Goal: Task Accomplishment & Management: Manage account settings

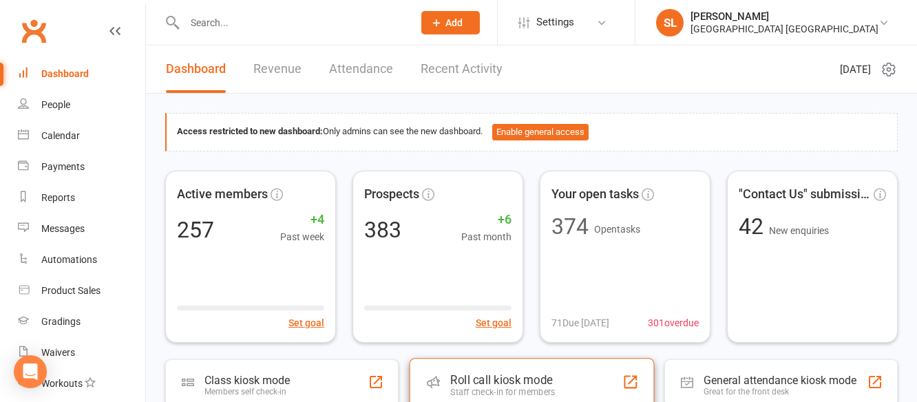
click at [550, 384] on div "Roll call kiosk mode" at bounding box center [502, 380] width 105 height 14
click at [220, 17] on input "text" at bounding box center [291, 22] width 223 height 19
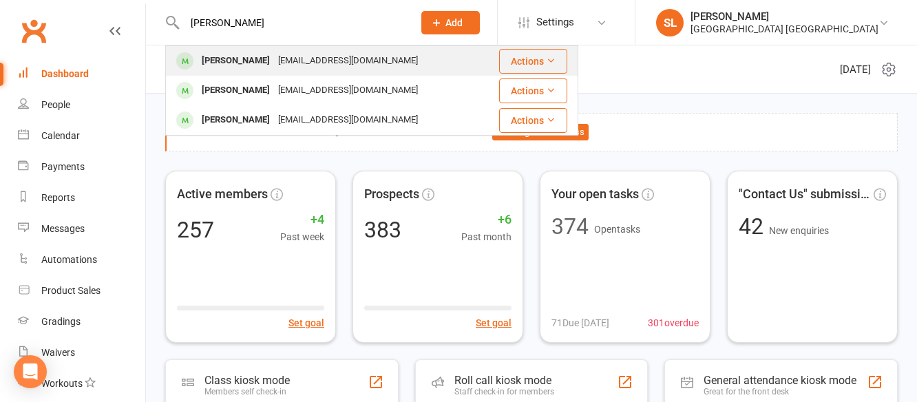
type input "[PERSON_NAME]"
click at [229, 58] on div "[PERSON_NAME]" at bounding box center [236, 61] width 76 height 20
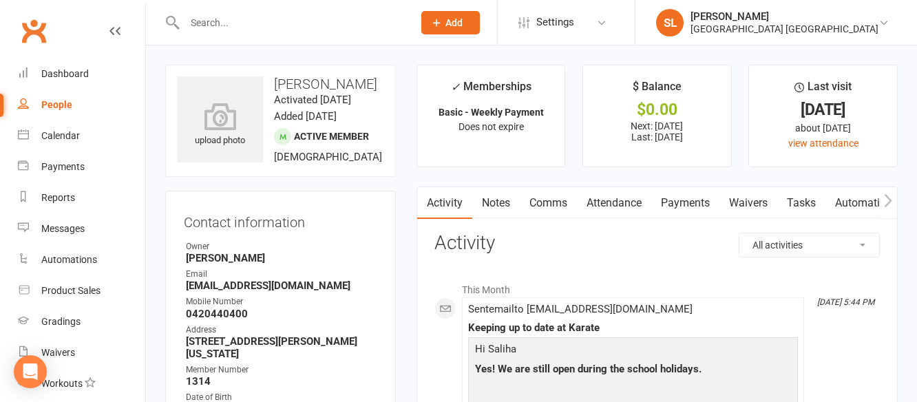
click at [694, 200] on link "Payments" at bounding box center [685, 203] width 68 height 32
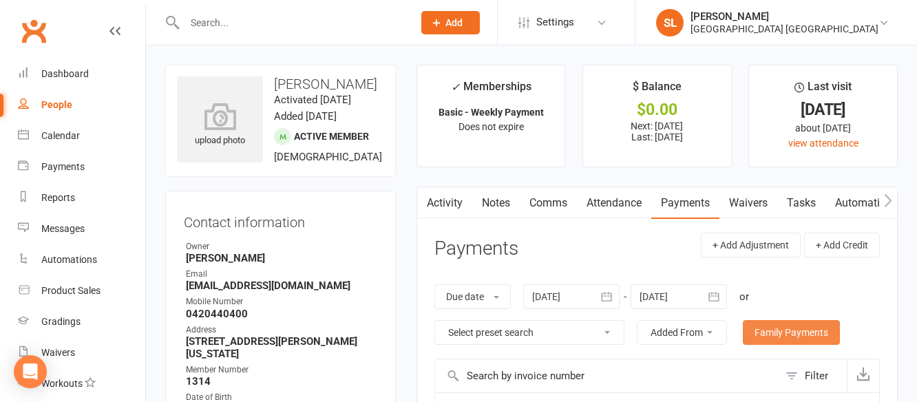
click at [779, 342] on link "Family Payments" at bounding box center [791, 332] width 97 height 25
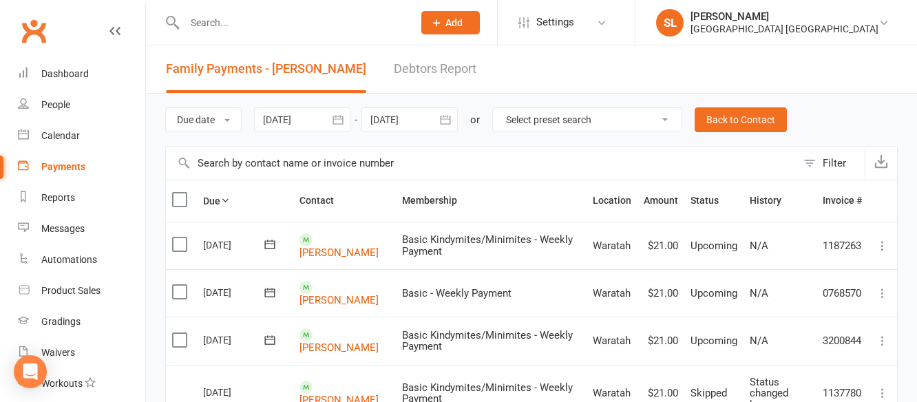
click at [441, 124] on button "button" at bounding box center [445, 119] width 25 height 25
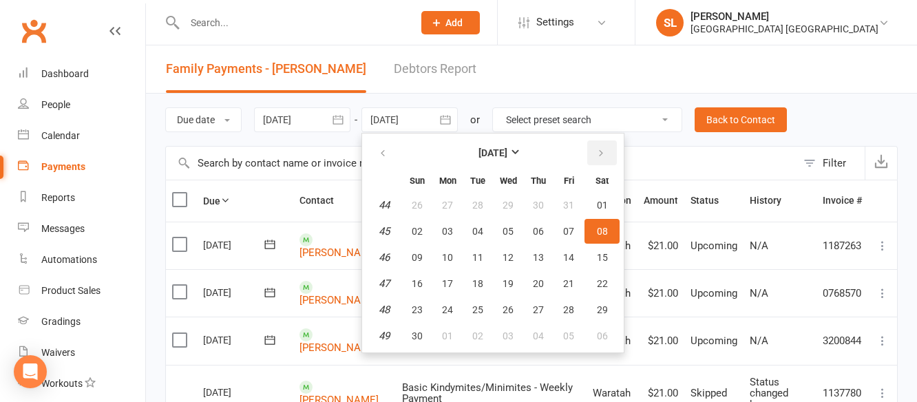
click at [600, 153] on icon "button" at bounding box center [601, 153] width 10 height 11
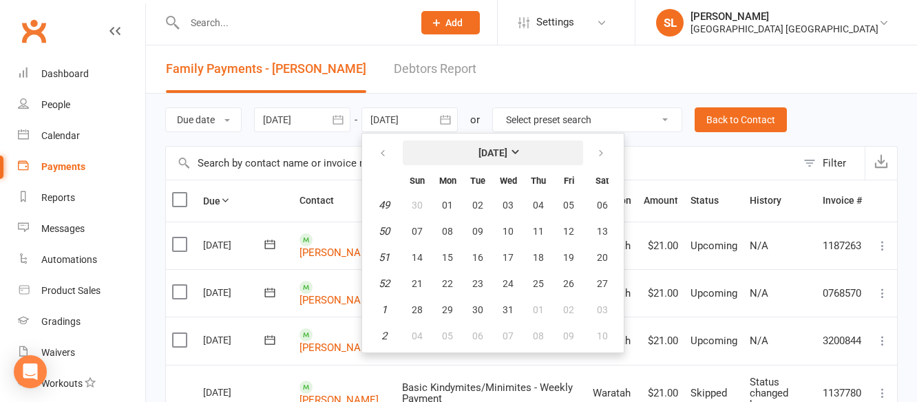
click at [508, 152] on strong "December 2025" at bounding box center [493, 152] width 29 height 11
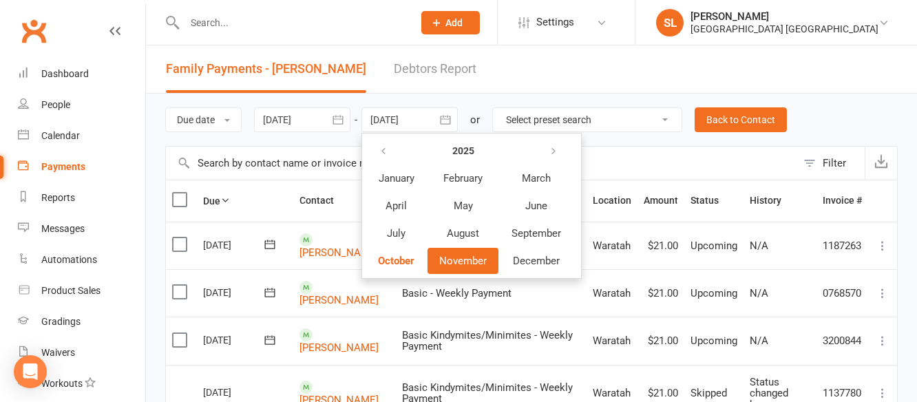
click at [472, 261] on span "November" at bounding box center [463, 261] width 48 height 12
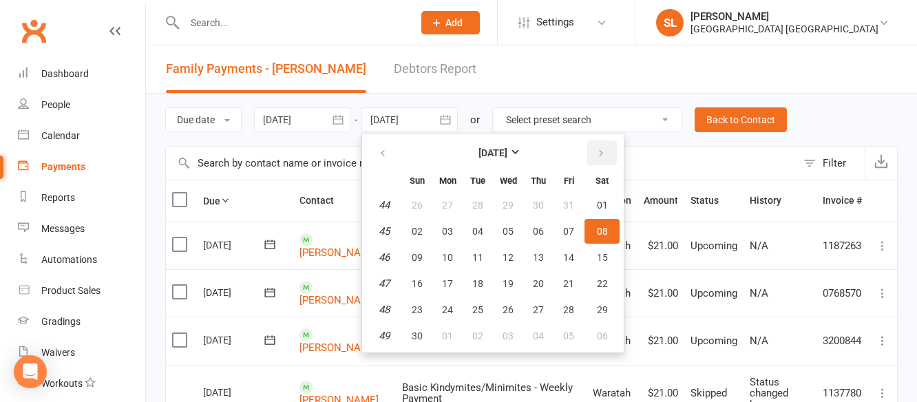
click at [605, 151] on icon "button" at bounding box center [601, 153] width 10 height 11
click at [606, 145] on button "button" at bounding box center [602, 152] width 30 height 25
click at [602, 306] on span "31" at bounding box center [602, 309] width 11 height 11
type input "31 Jan 2026"
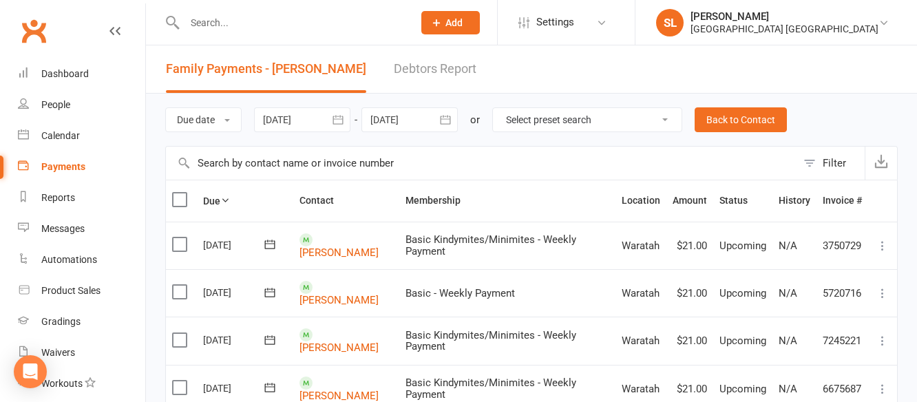
click at [882, 247] on icon at bounding box center [883, 246] width 14 height 14
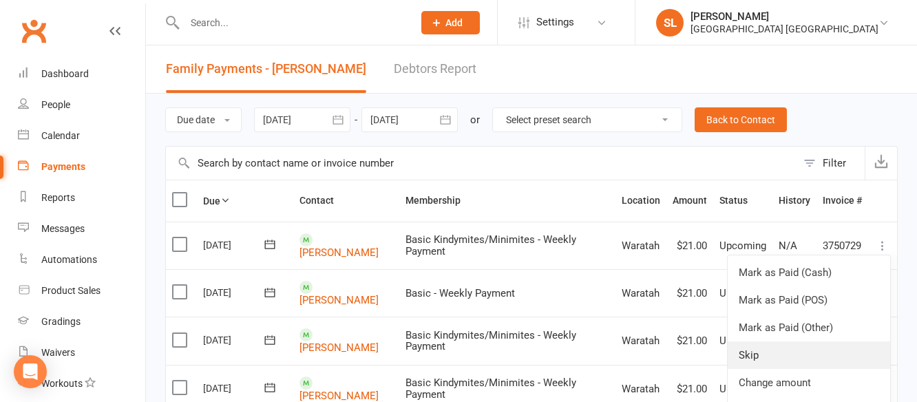
click at [748, 351] on link "Skip" at bounding box center [809, 356] width 163 height 28
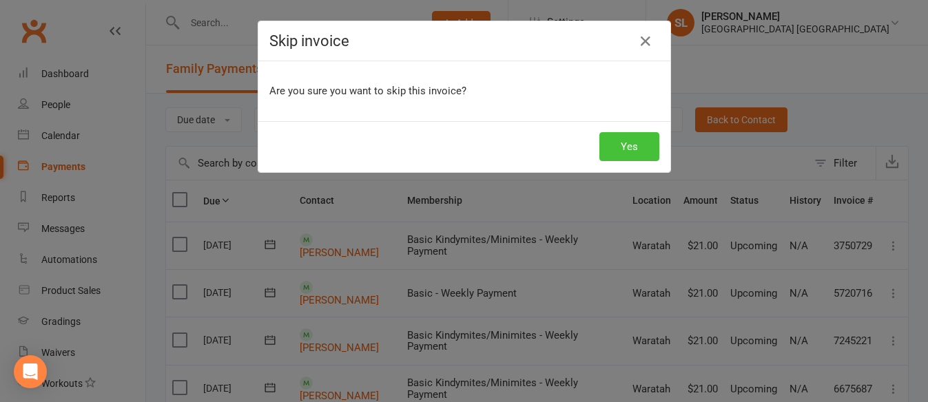
click at [628, 140] on button "Yes" at bounding box center [629, 146] width 60 height 29
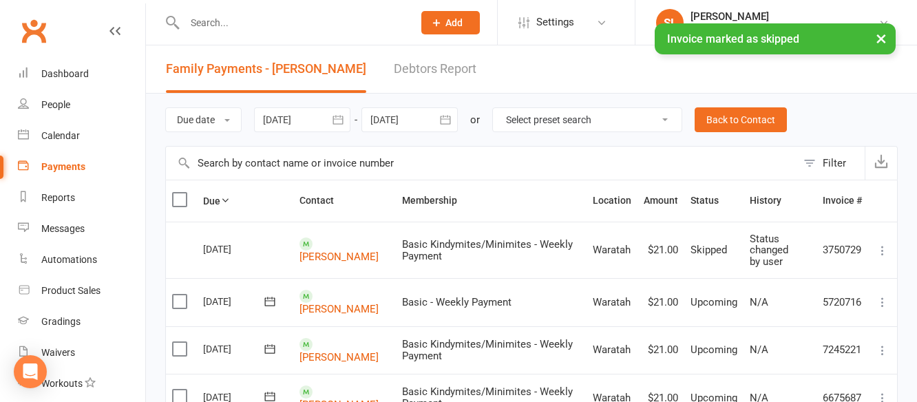
scroll to position [69, 0]
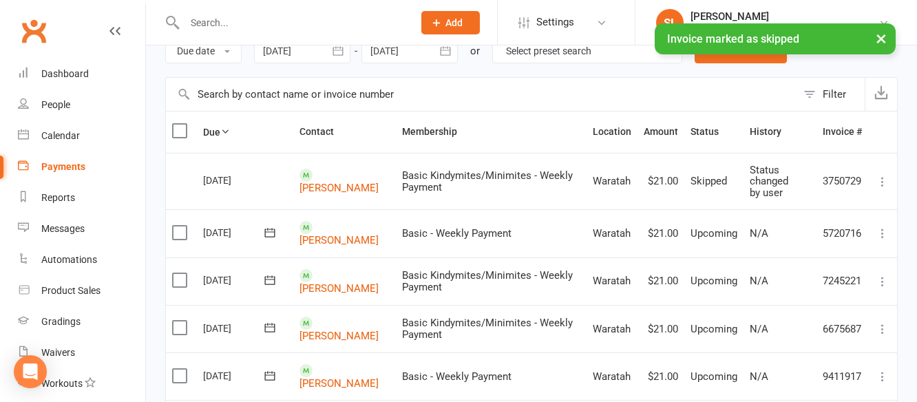
click at [880, 233] on icon at bounding box center [883, 234] width 14 height 14
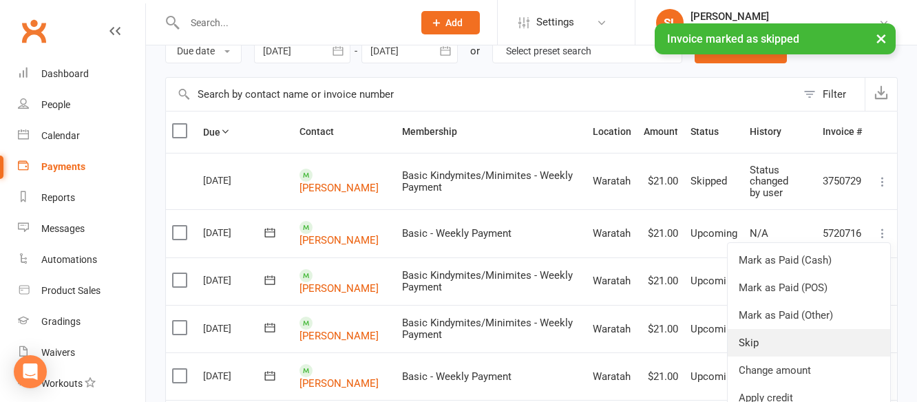
click at [751, 345] on link "Skip" at bounding box center [809, 343] width 163 height 28
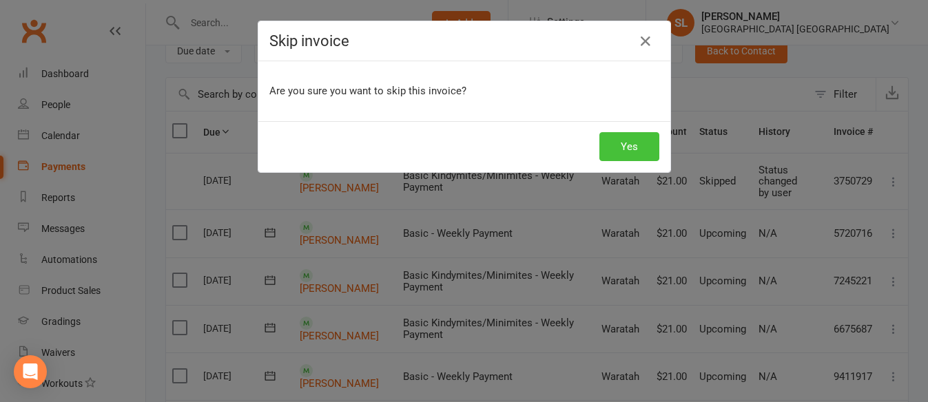
click at [632, 141] on button "Yes" at bounding box center [629, 146] width 60 height 29
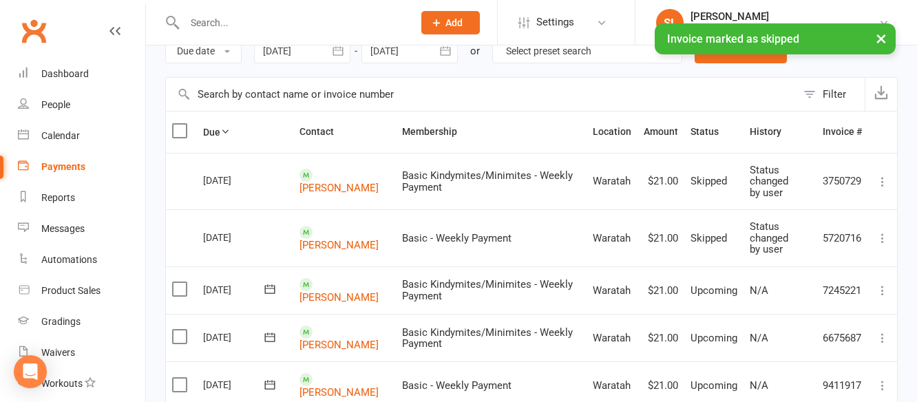
click at [880, 289] on icon at bounding box center [883, 291] width 14 height 14
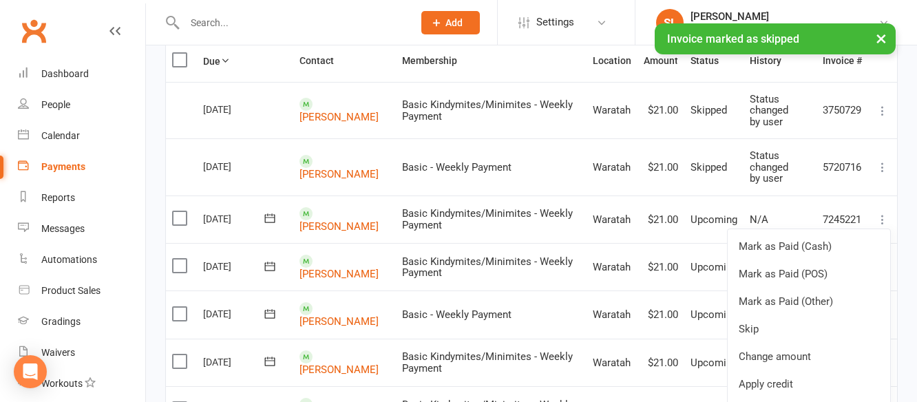
scroll to position [275, 0]
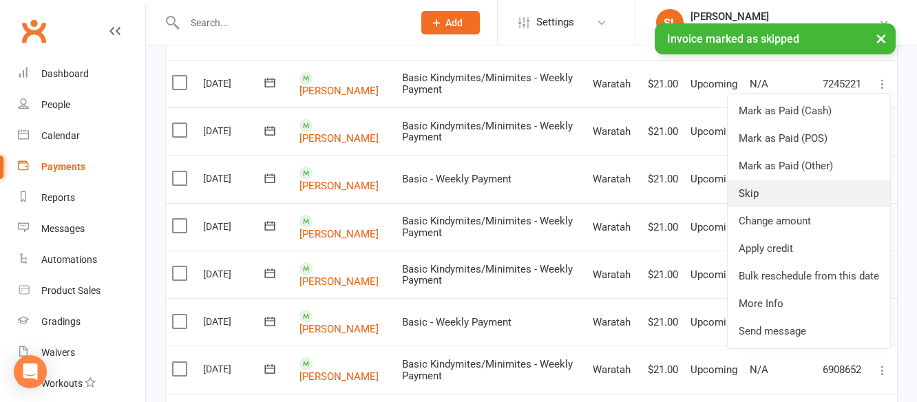
click at [749, 189] on link "Skip" at bounding box center [809, 194] width 163 height 28
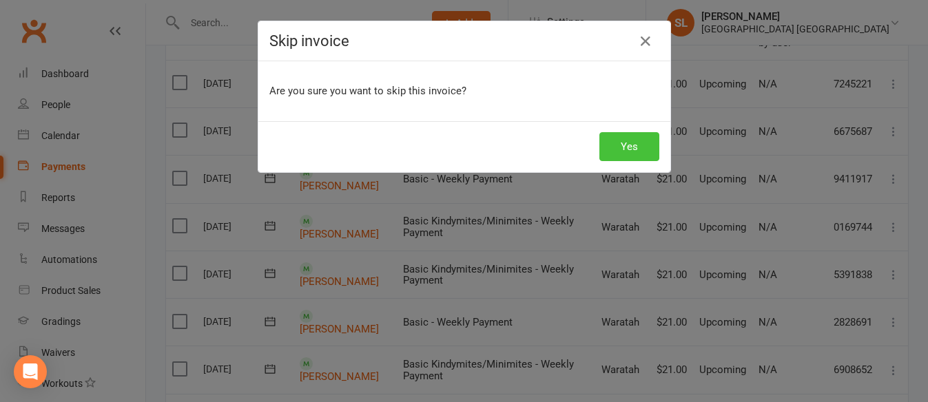
click at [626, 140] on button "Yes" at bounding box center [629, 146] width 60 height 29
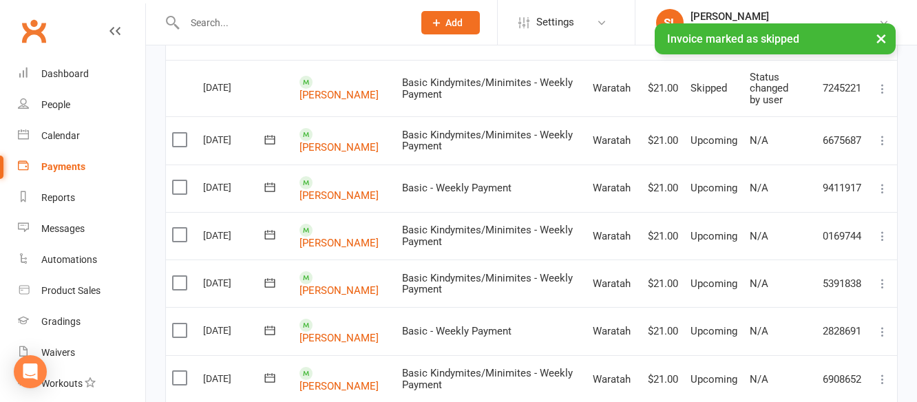
click at [882, 138] on icon at bounding box center [883, 141] width 14 height 14
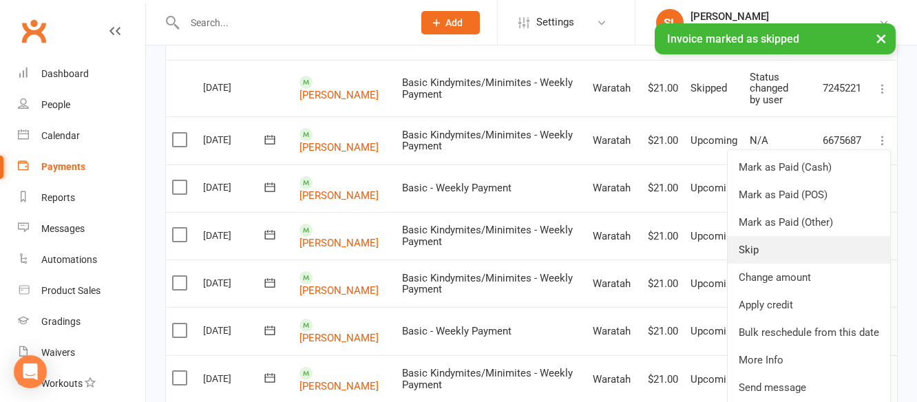
click at [740, 249] on link "Skip" at bounding box center [809, 250] width 163 height 28
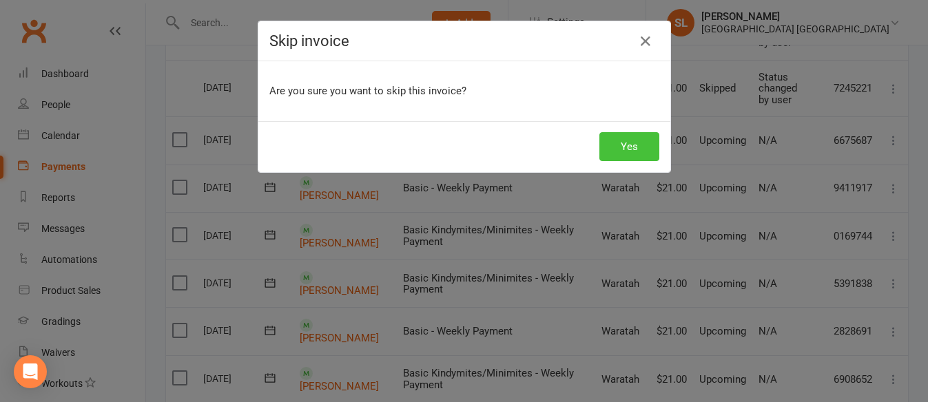
click at [615, 149] on button "Yes" at bounding box center [629, 146] width 60 height 29
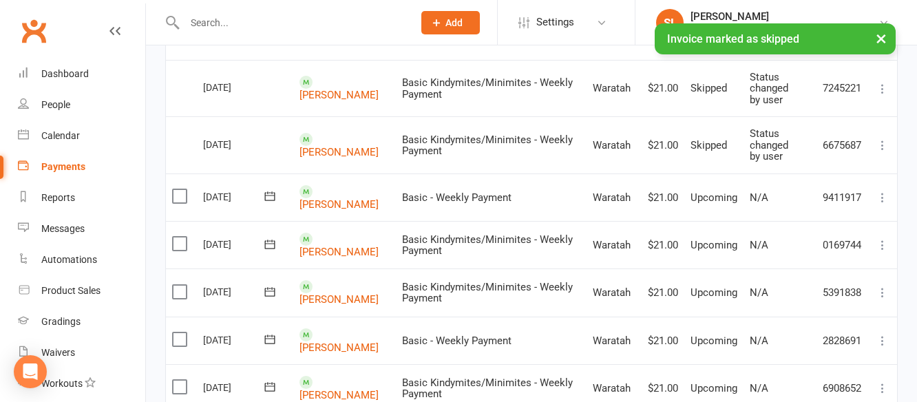
click at [882, 197] on icon at bounding box center [883, 198] width 14 height 14
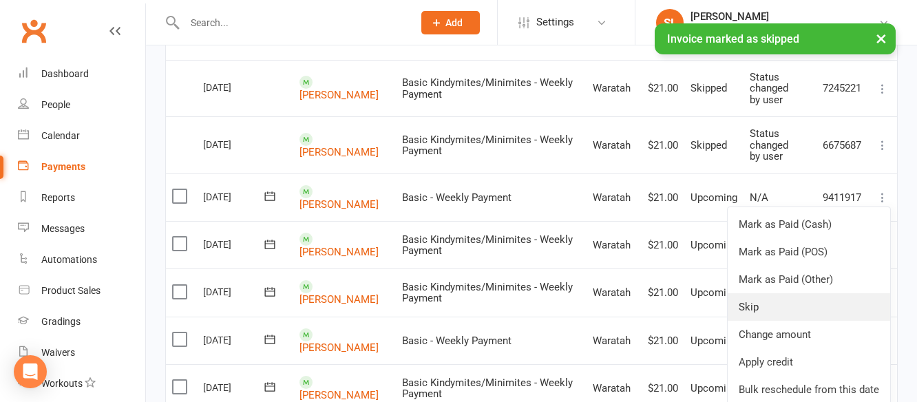
click at [755, 304] on link "Skip" at bounding box center [809, 307] width 163 height 28
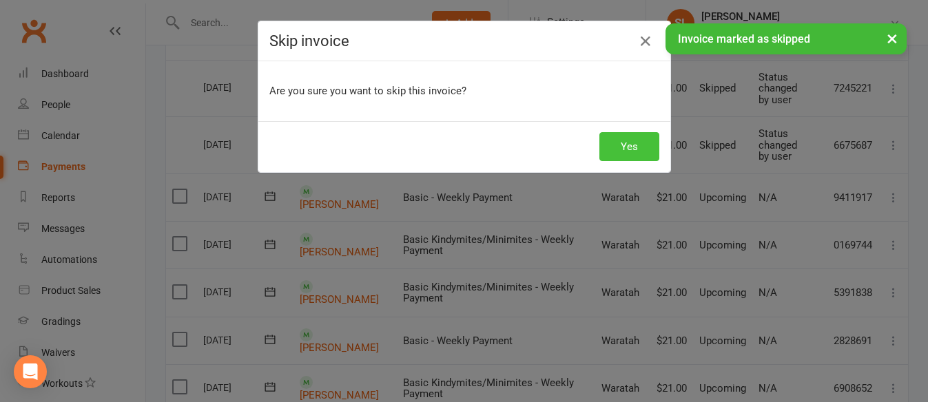
click at [618, 149] on button "Yes" at bounding box center [629, 146] width 60 height 29
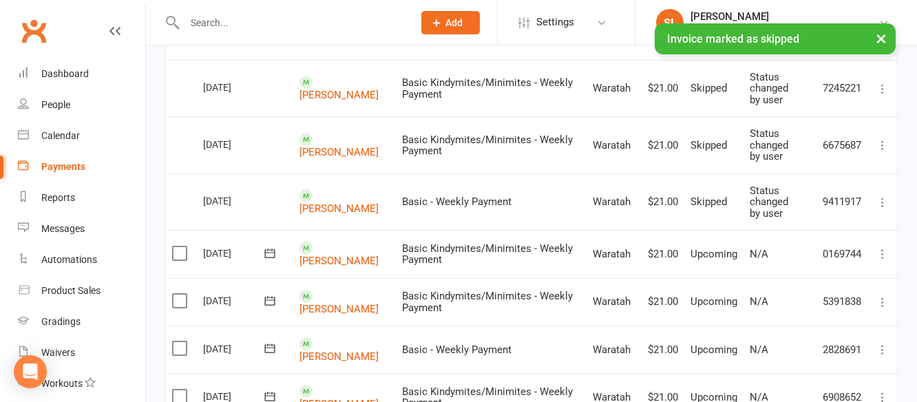
click at [882, 253] on icon at bounding box center [883, 254] width 14 height 14
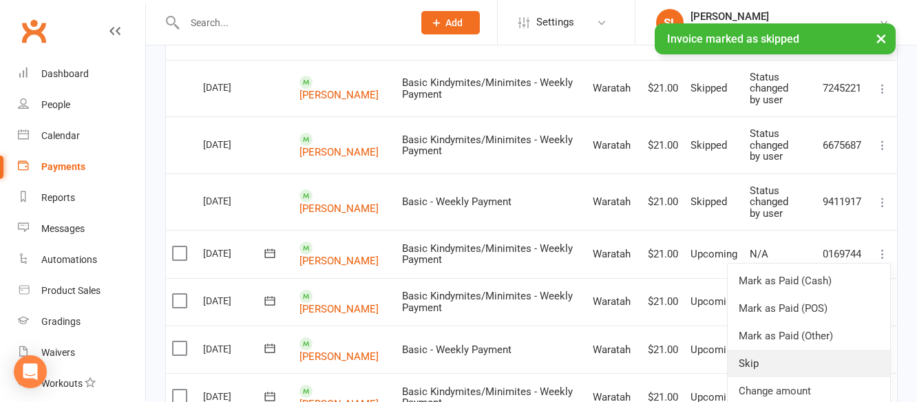
click at [749, 362] on link "Skip" at bounding box center [809, 364] width 163 height 28
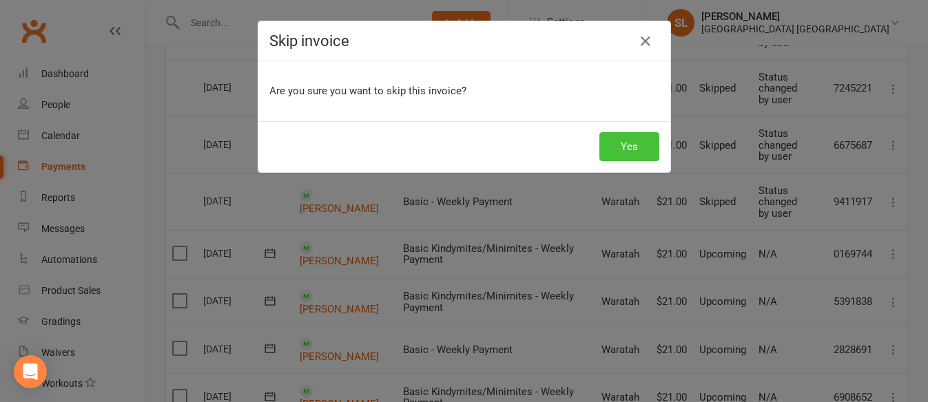
click at [627, 140] on button "Yes" at bounding box center [629, 146] width 60 height 29
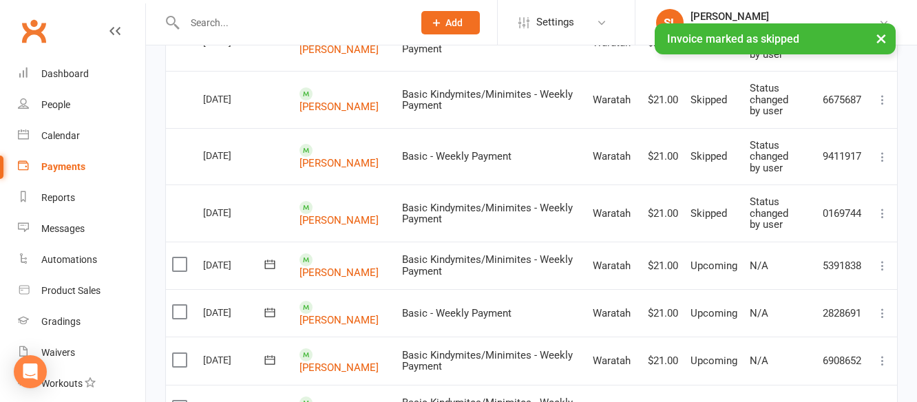
scroll to position [344, 0]
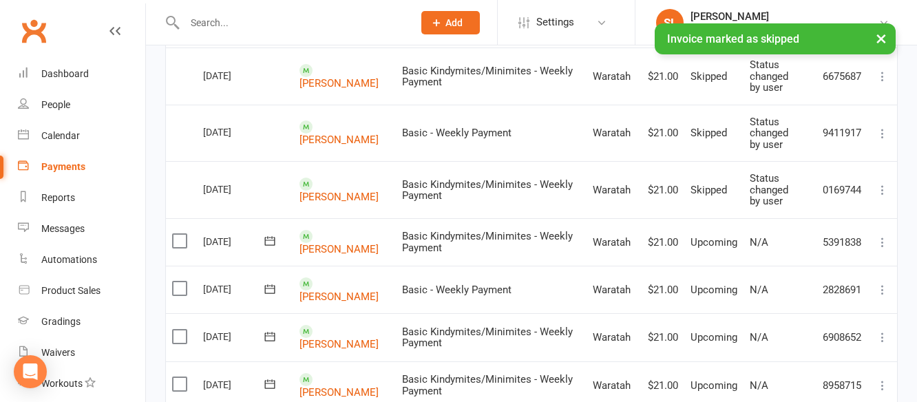
click at [879, 240] on icon at bounding box center [883, 243] width 14 height 14
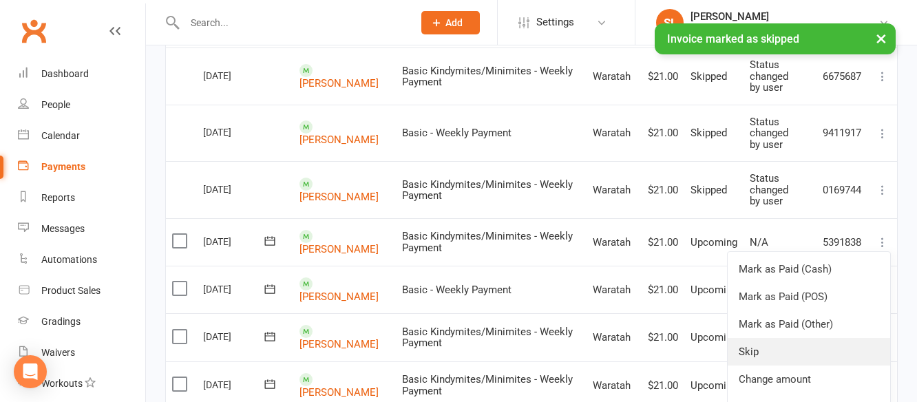
click at [749, 347] on link "Skip" at bounding box center [809, 352] width 163 height 28
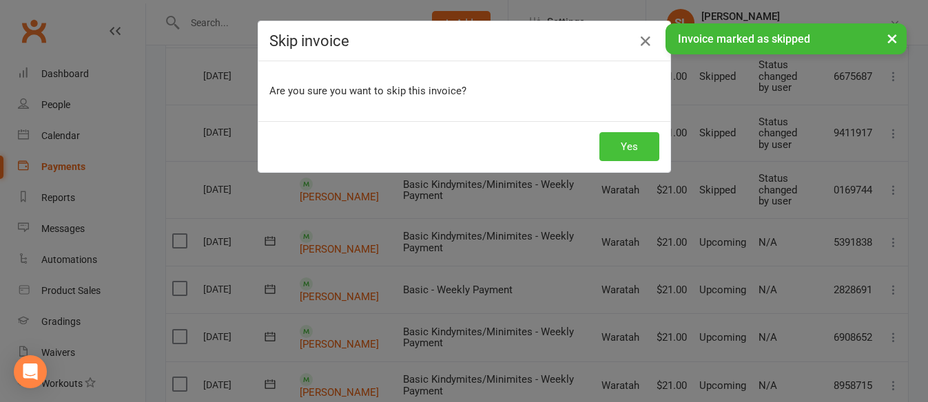
click at [634, 149] on button "Yes" at bounding box center [629, 146] width 60 height 29
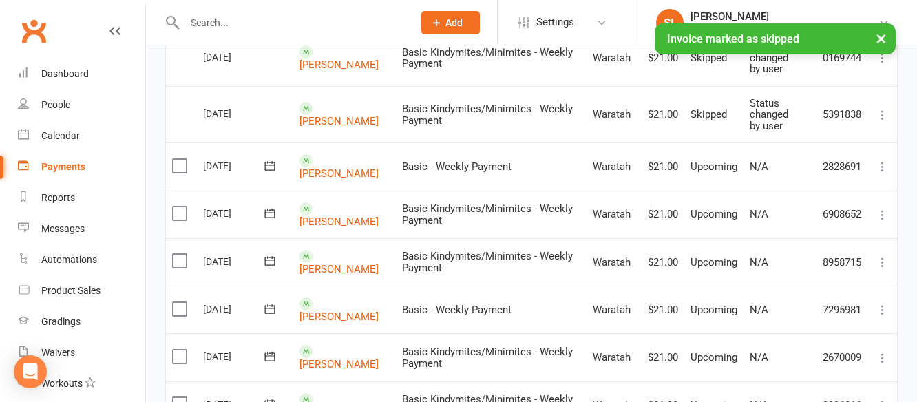
scroll to position [482, 0]
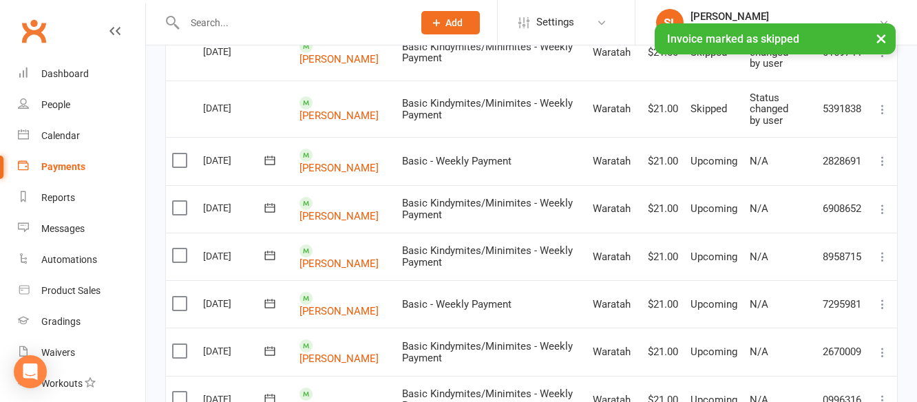
click at [882, 159] on icon at bounding box center [883, 161] width 14 height 14
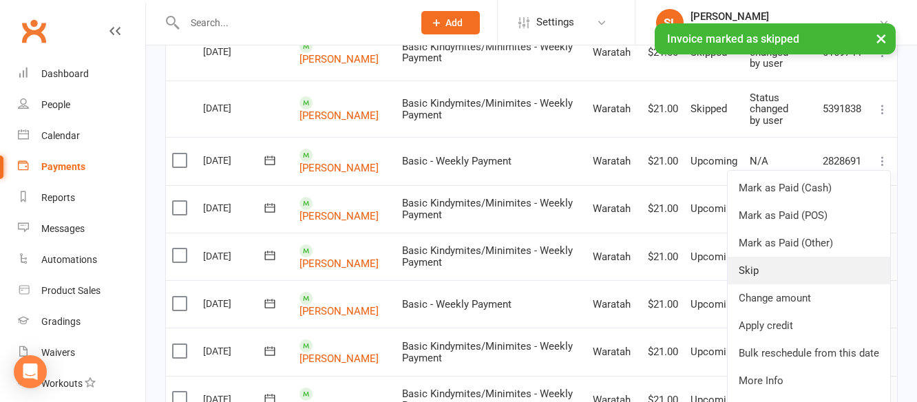
click at [753, 267] on link "Skip" at bounding box center [809, 271] width 163 height 28
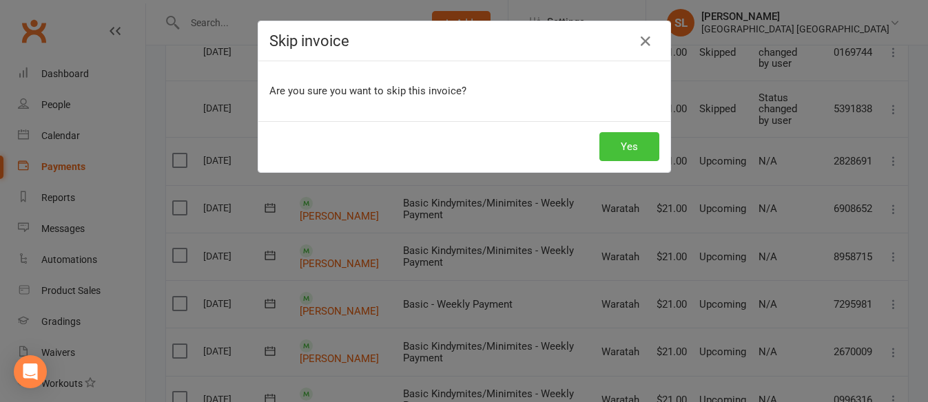
click at [618, 156] on button "Yes" at bounding box center [629, 146] width 60 height 29
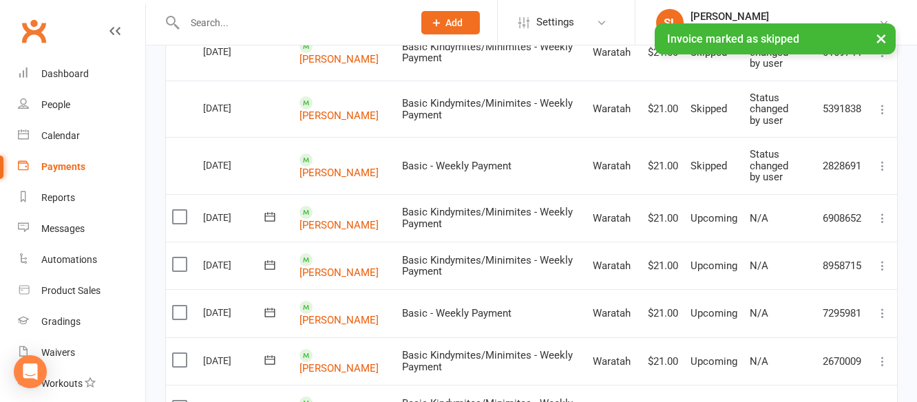
click at [880, 218] on icon at bounding box center [883, 218] width 14 height 14
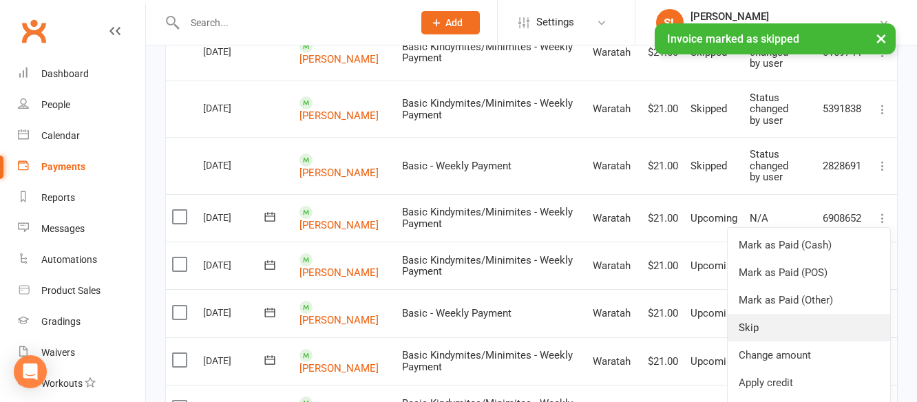
click at [758, 329] on link "Skip" at bounding box center [809, 328] width 163 height 28
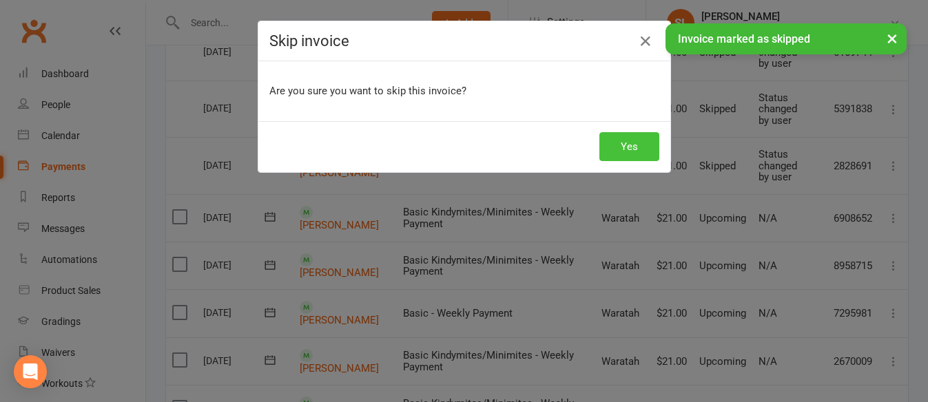
click at [625, 135] on button "Yes" at bounding box center [629, 146] width 60 height 29
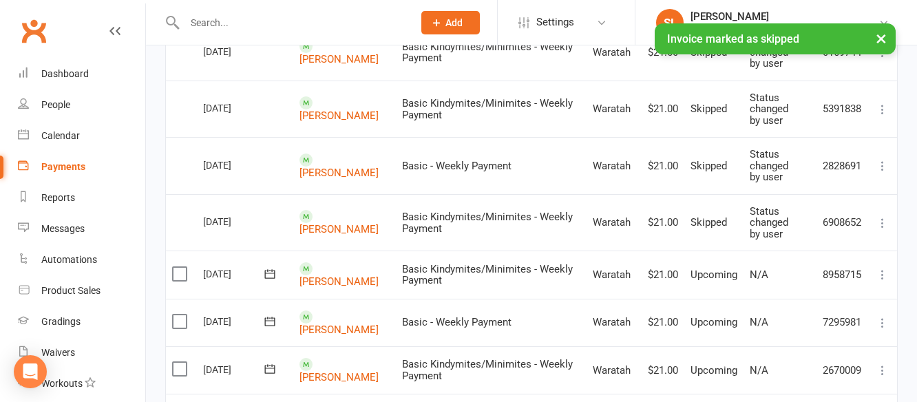
click at [881, 273] on icon at bounding box center [883, 275] width 14 height 14
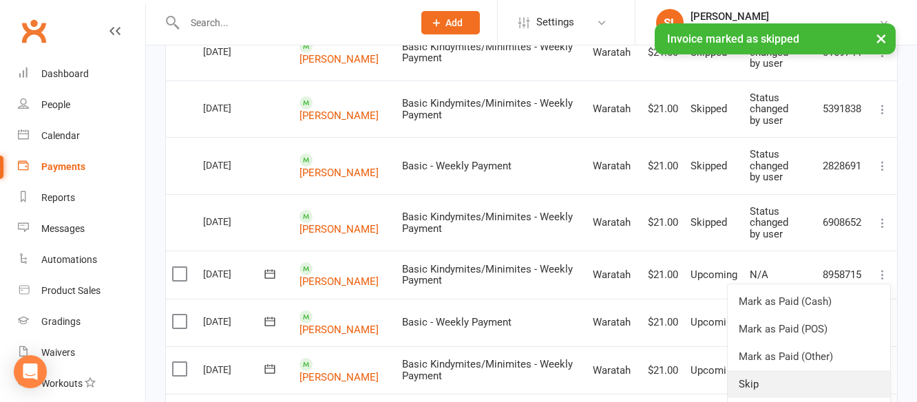
click at [751, 384] on link "Skip" at bounding box center [809, 385] width 163 height 28
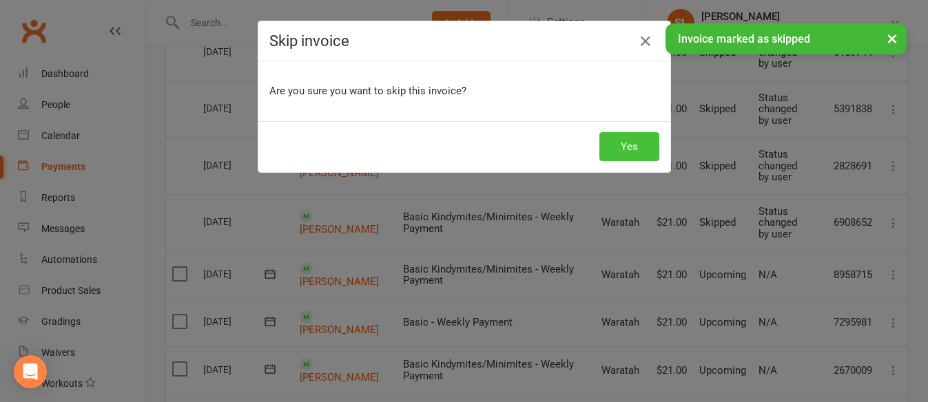
click at [639, 134] on button "Yes" at bounding box center [629, 146] width 60 height 29
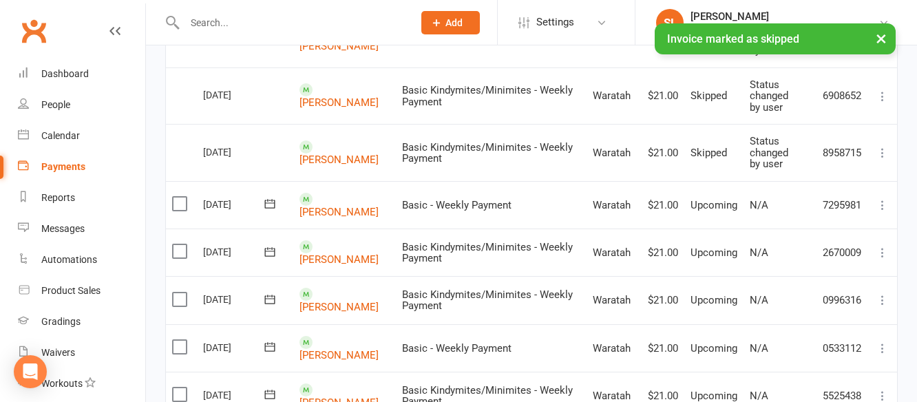
scroll to position [620, 0]
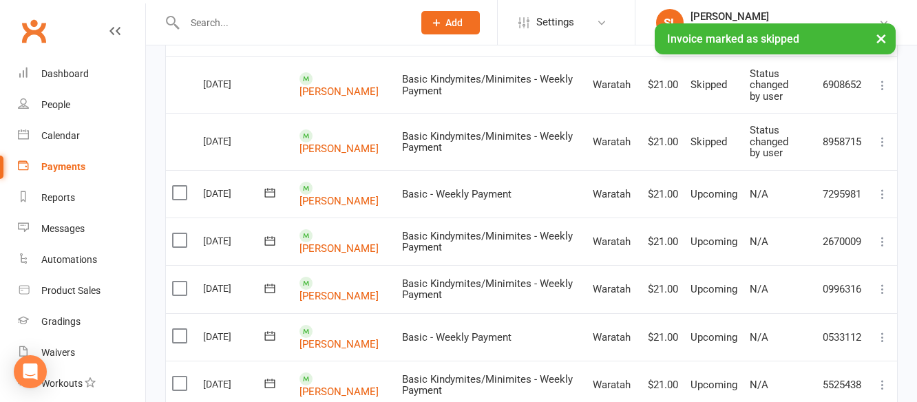
click at [884, 190] on icon at bounding box center [883, 194] width 14 height 14
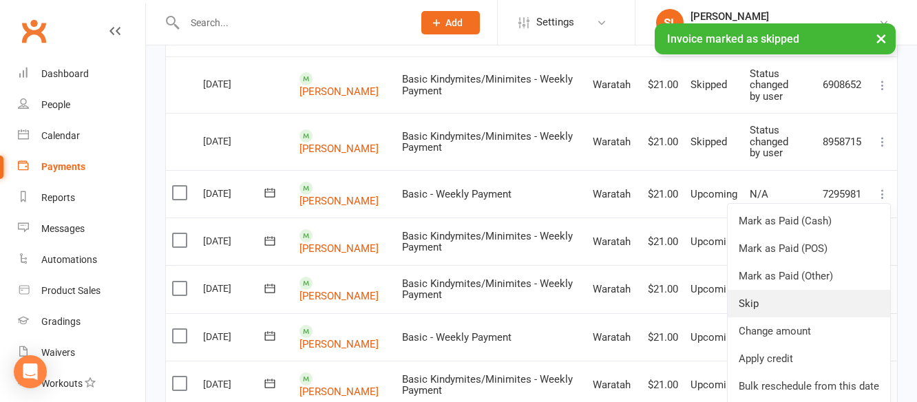
click at [750, 301] on link "Skip" at bounding box center [809, 304] width 163 height 28
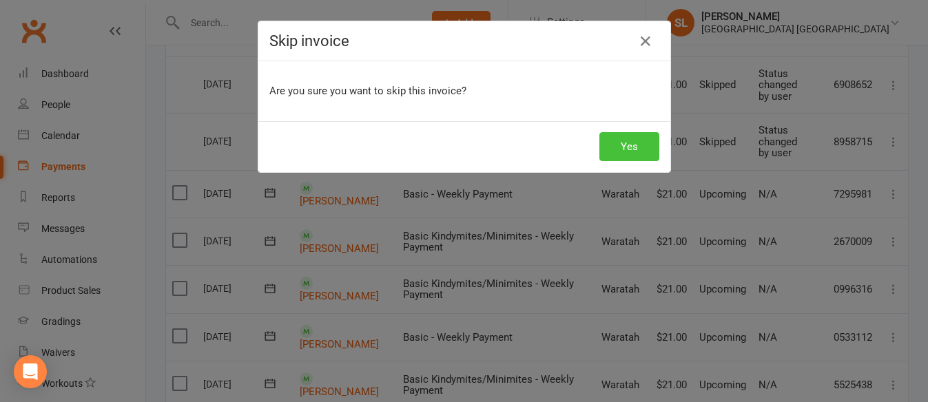
click at [623, 144] on button "Yes" at bounding box center [629, 146] width 60 height 29
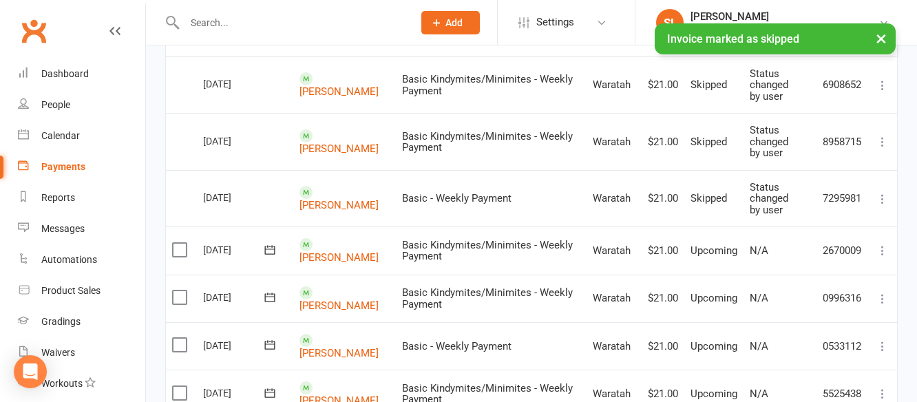
click at [882, 252] on icon at bounding box center [883, 251] width 14 height 14
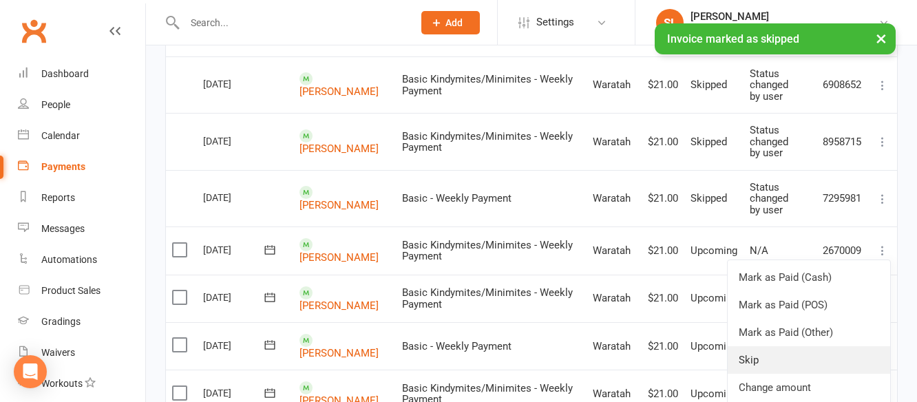
click at [750, 358] on link "Skip" at bounding box center [809, 360] width 163 height 28
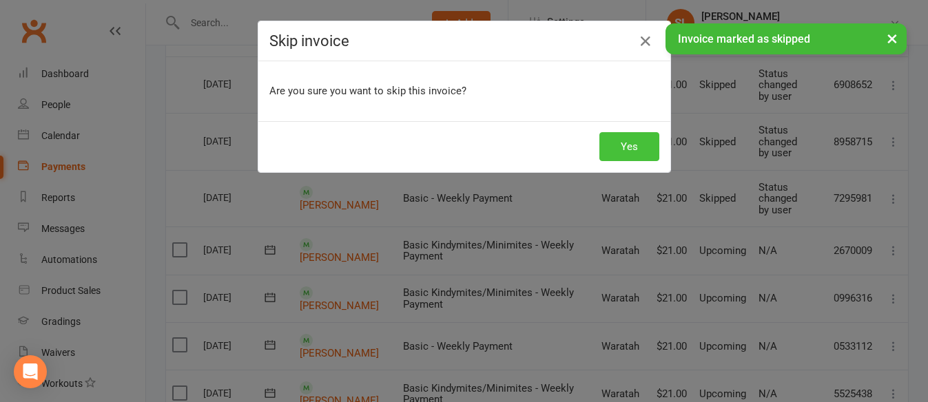
click at [634, 145] on button "Yes" at bounding box center [629, 146] width 60 height 29
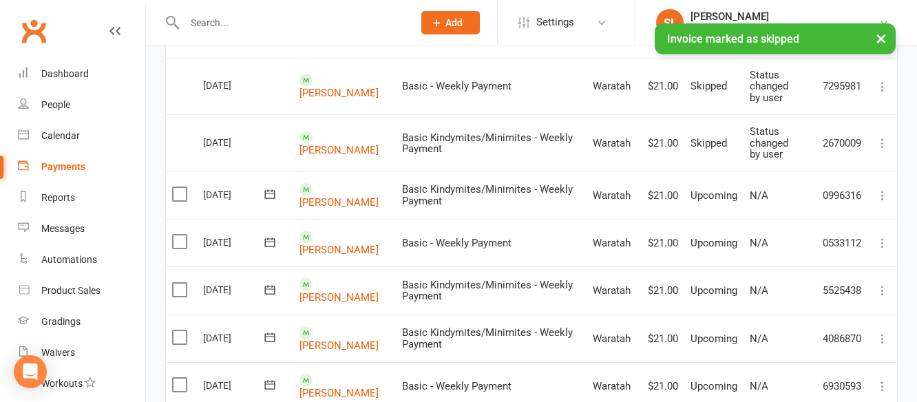
scroll to position [758, 0]
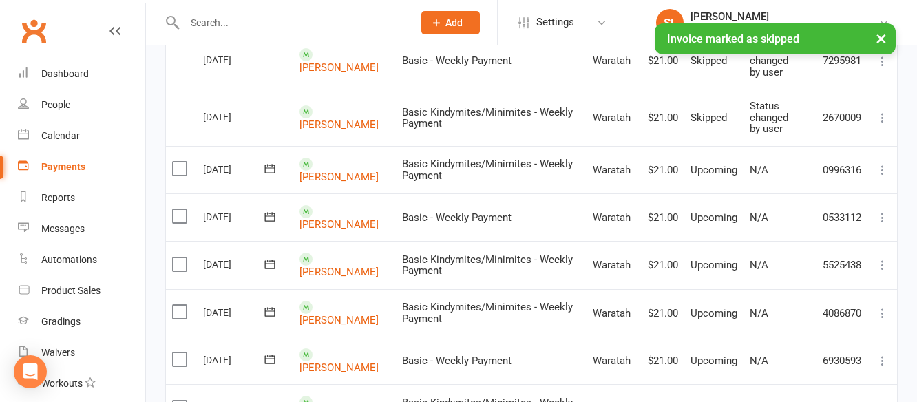
click at [885, 171] on icon at bounding box center [883, 170] width 14 height 14
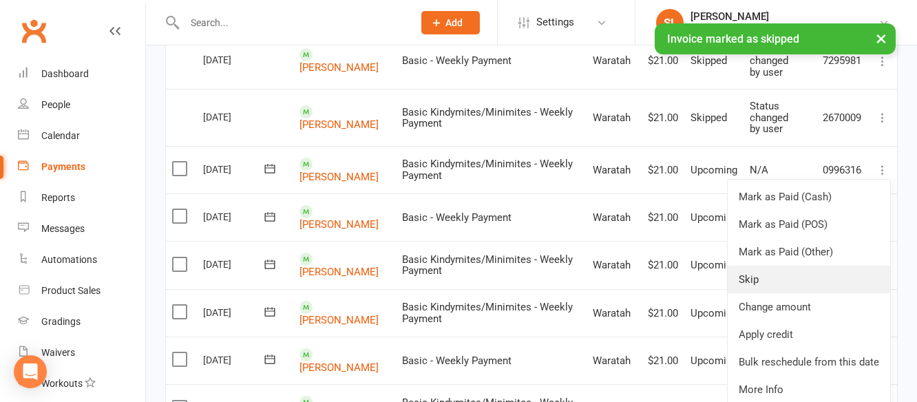
click at [755, 279] on link "Skip" at bounding box center [809, 280] width 163 height 28
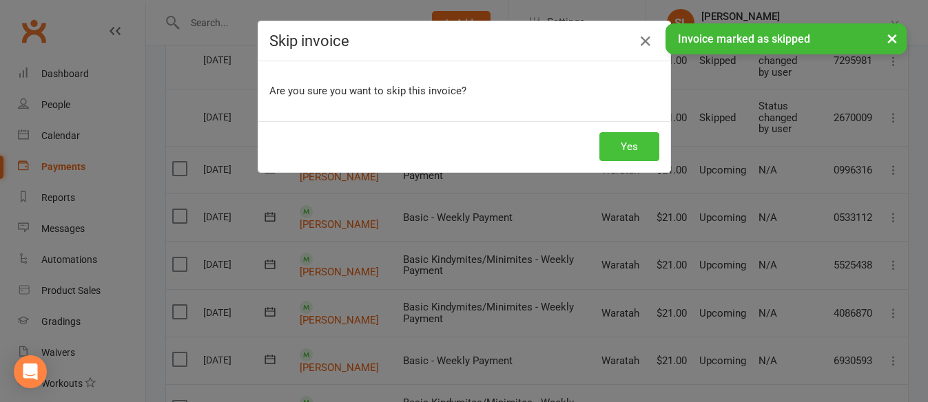
click at [629, 142] on button "Yes" at bounding box center [629, 146] width 60 height 29
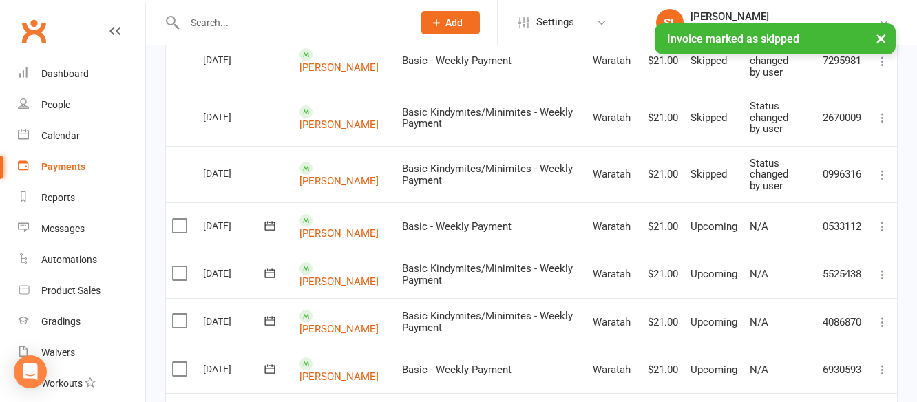
click at [883, 225] on icon at bounding box center [883, 227] width 14 height 14
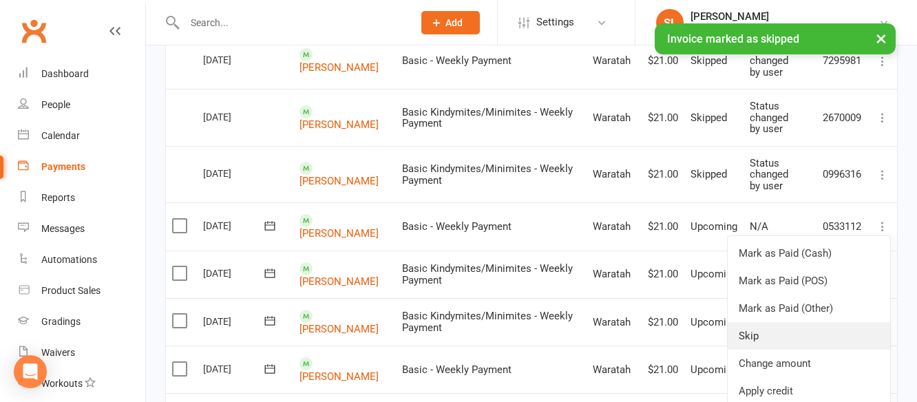
click at [753, 337] on link "Skip" at bounding box center [809, 336] width 163 height 28
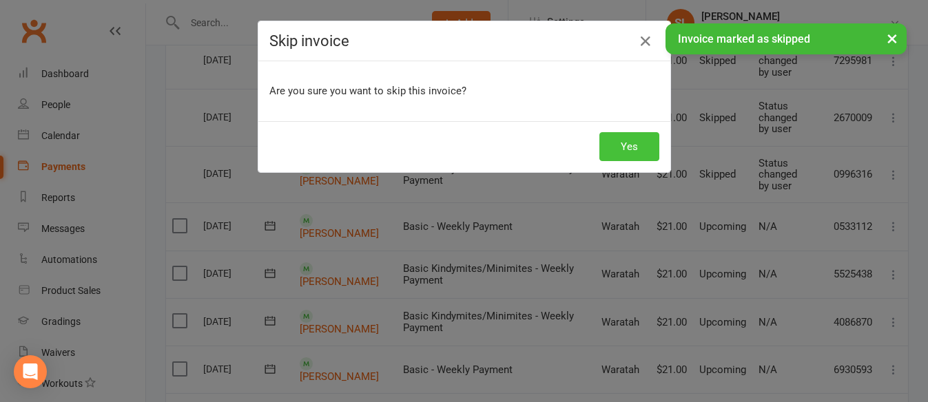
click at [638, 144] on button "Yes" at bounding box center [629, 146] width 60 height 29
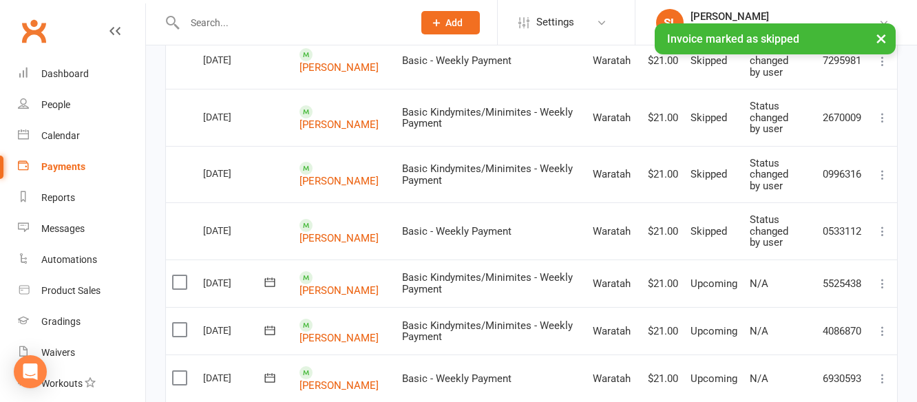
click at [882, 278] on icon at bounding box center [883, 284] width 14 height 14
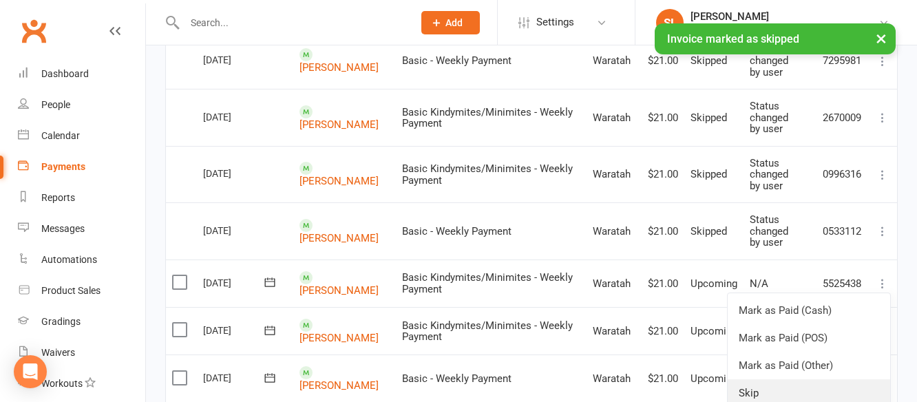
click at [747, 386] on link "Skip" at bounding box center [809, 393] width 163 height 28
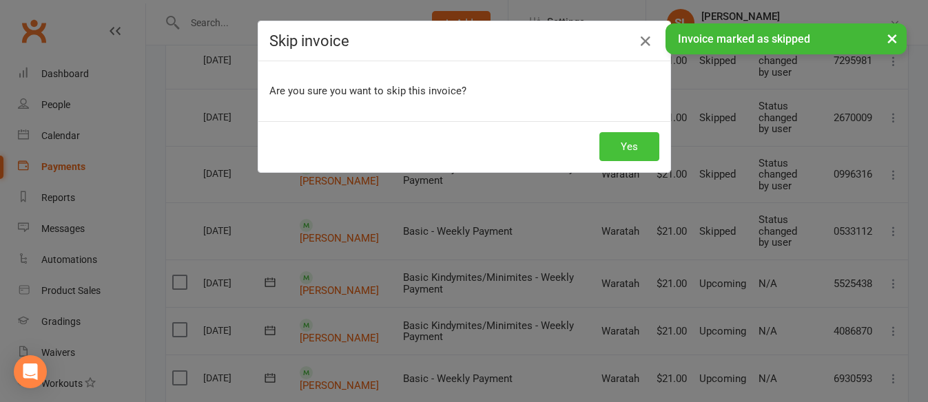
click at [633, 141] on button "Yes" at bounding box center [629, 146] width 60 height 29
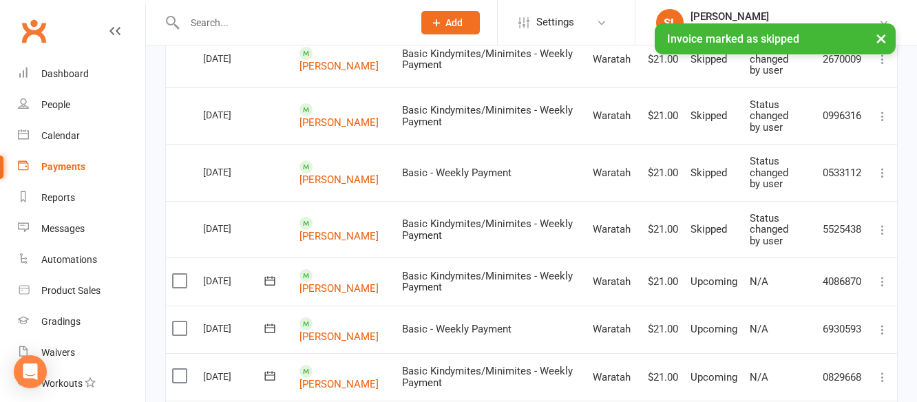
scroll to position [895, 0]
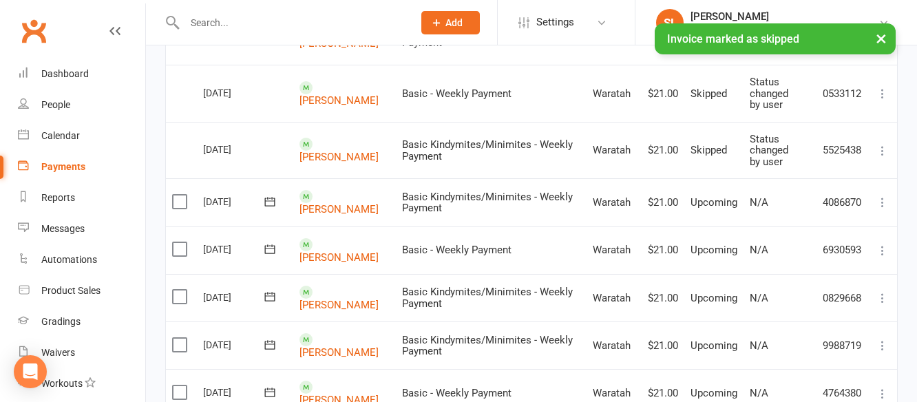
click at [879, 198] on icon at bounding box center [883, 203] width 14 height 14
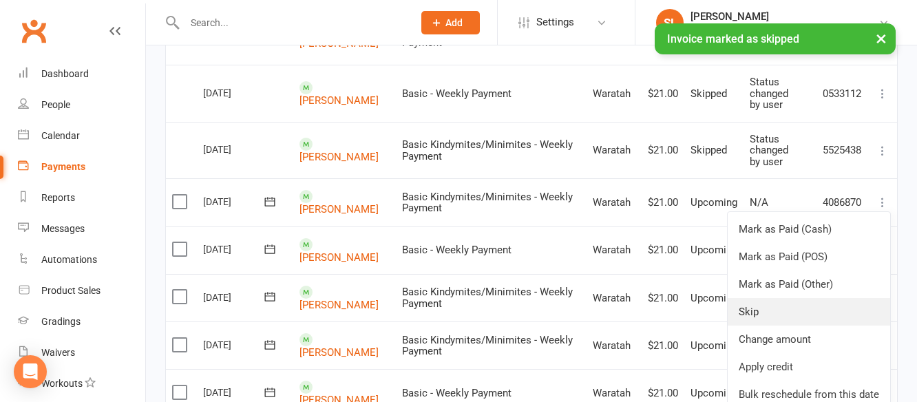
click at [761, 313] on link "Skip" at bounding box center [809, 312] width 163 height 28
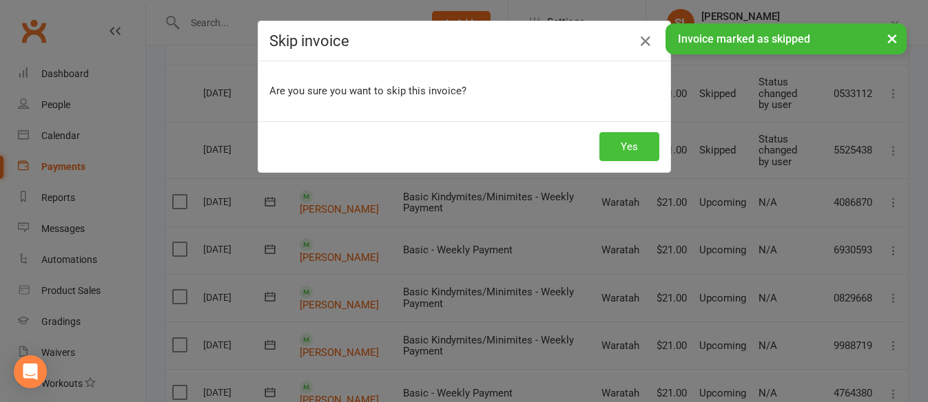
click at [629, 143] on button "Yes" at bounding box center [629, 146] width 60 height 29
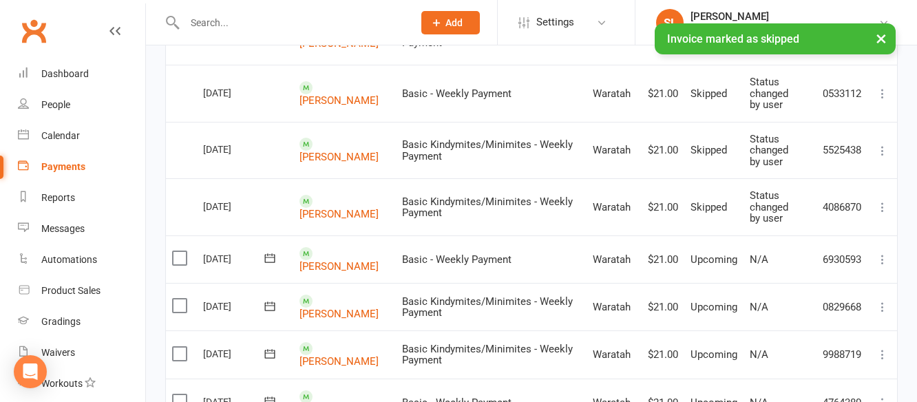
click at [884, 256] on icon at bounding box center [883, 260] width 14 height 14
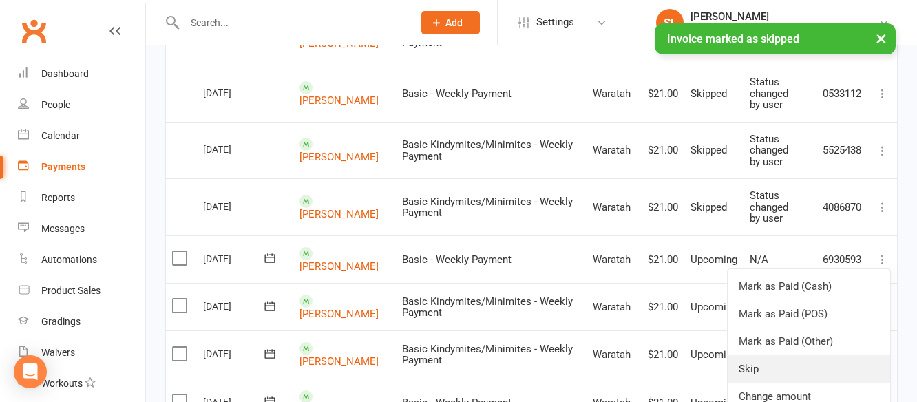
click at [749, 368] on link "Skip" at bounding box center [809, 369] width 163 height 28
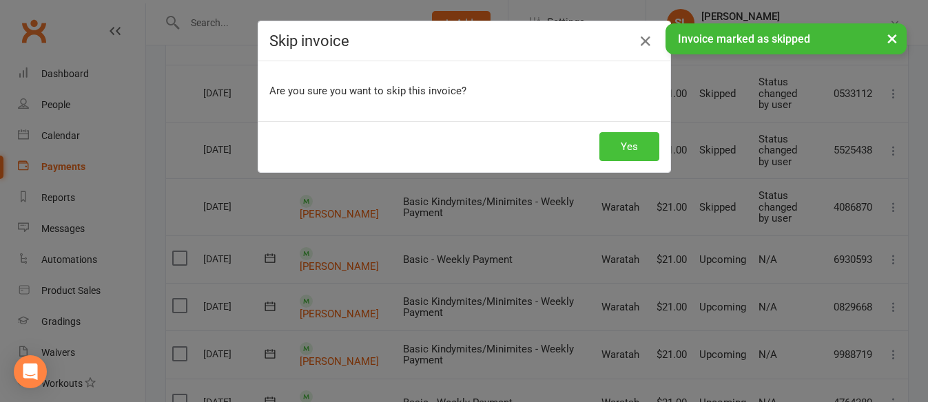
click at [628, 145] on button "Yes" at bounding box center [629, 146] width 60 height 29
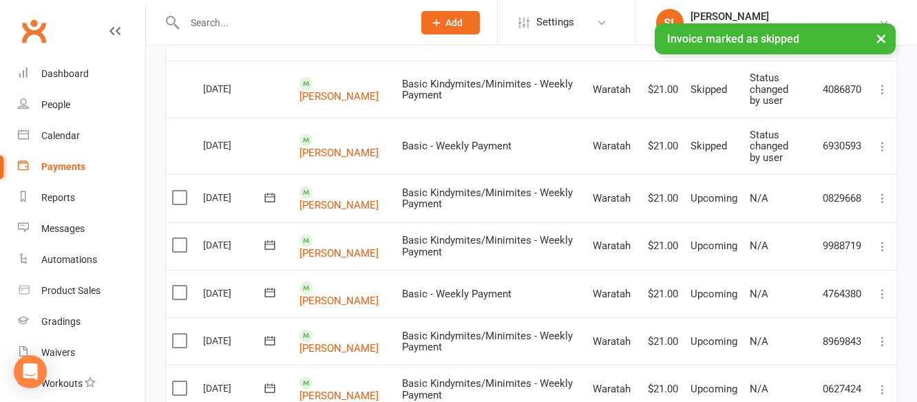
scroll to position [1033, 0]
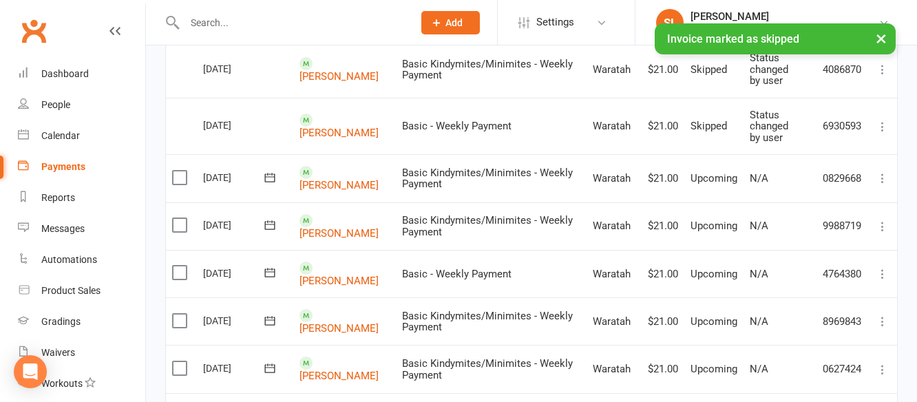
click at [883, 175] on icon at bounding box center [883, 178] width 14 height 14
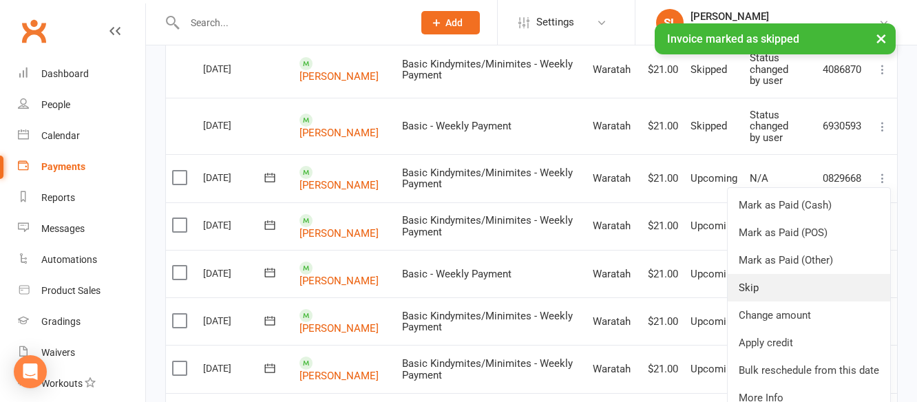
click at [755, 287] on link "Skip" at bounding box center [809, 288] width 163 height 28
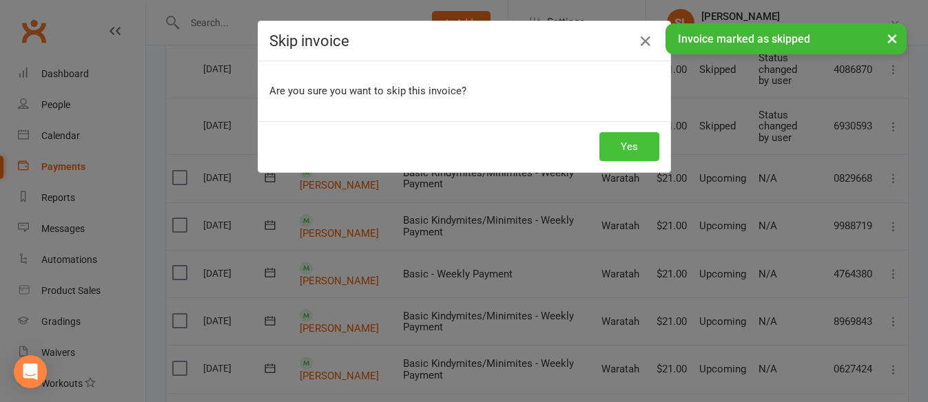
click at [636, 137] on button "Yes" at bounding box center [629, 146] width 60 height 29
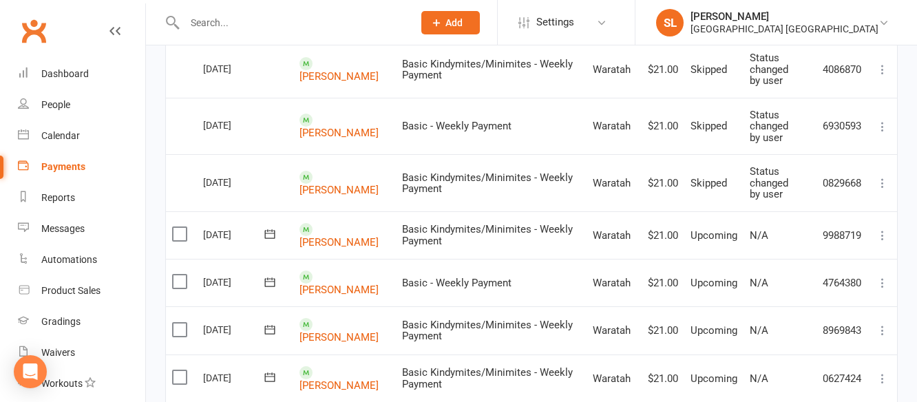
click at [882, 238] on icon at bounding box center [883, 236] width 14 height 14
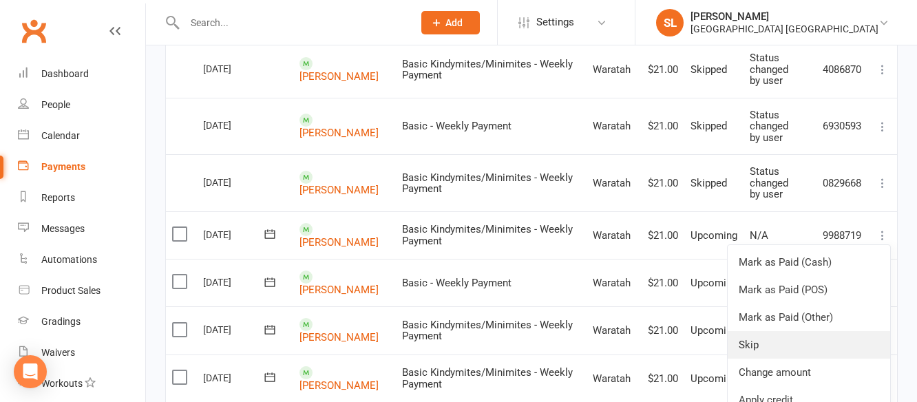
click at [745, 340] on link "Skip" at bounding box center [809, 345] width 163 height 28
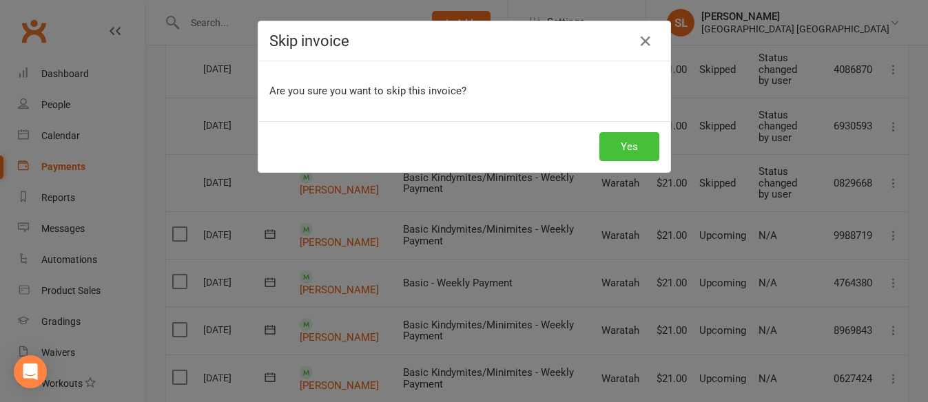
drag, startPoint x: 618, startPoint y: 147, endPoint x: 616, endPoint y: 134, distance: 13.2
click at [616, 134] on button "Yes" at bounding box center [629, 146] width 60 height 29
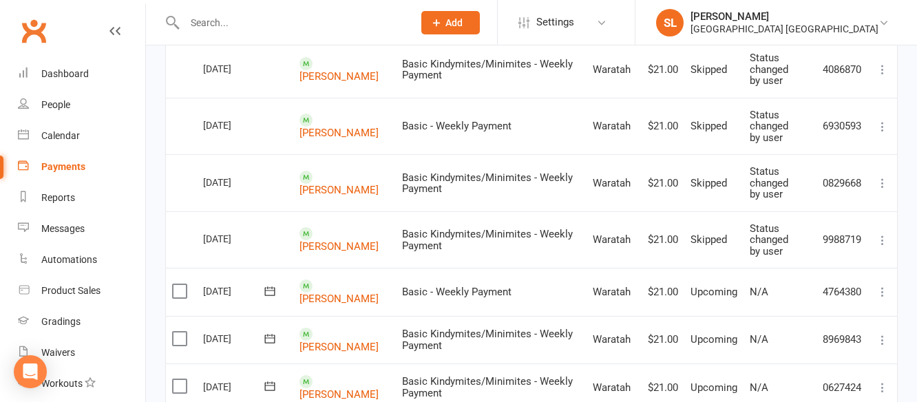
click at [883, 293] on icon at bounding box center [883, 292] width 14 height 14
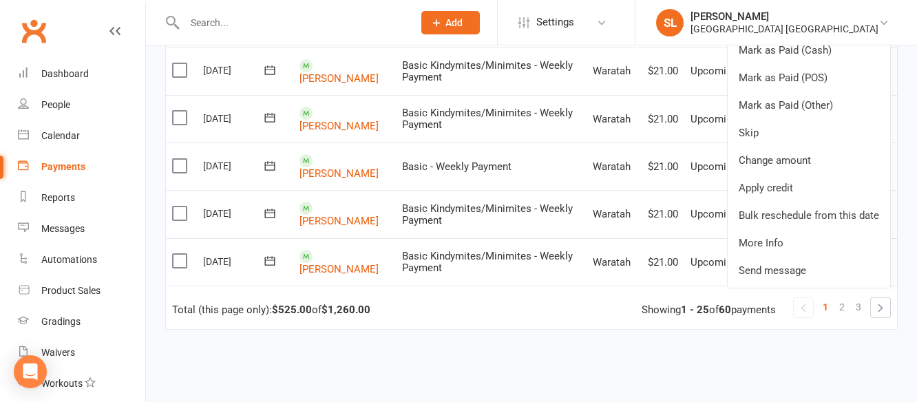
scroll to position [1309, 0]
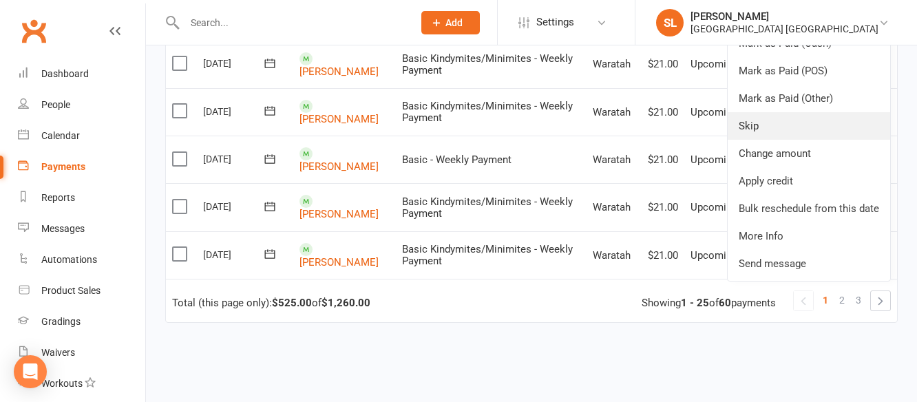
click at [758, 127] on link "Skip" at bounding box center [809, 126] width 163 height 28
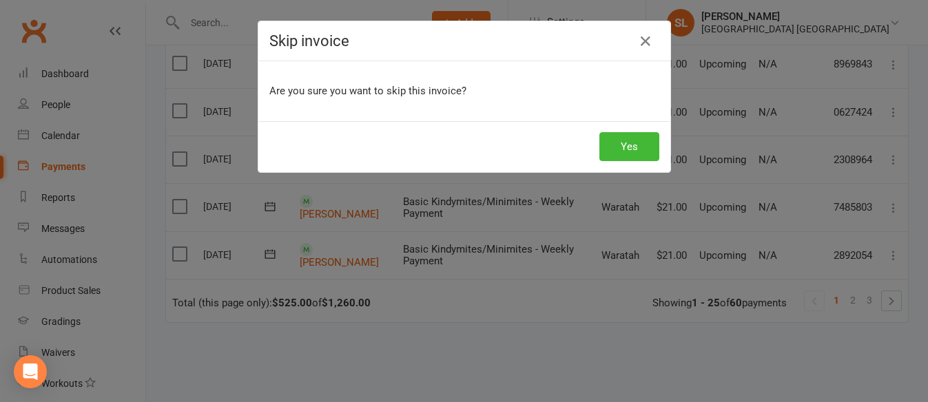
click at [616, 130] on div "Yes" at bounding box center [464, 146] width 412 height 51
click at [627, 159] on button "Yes" at bounding box center [629, 146] width 60 height 29
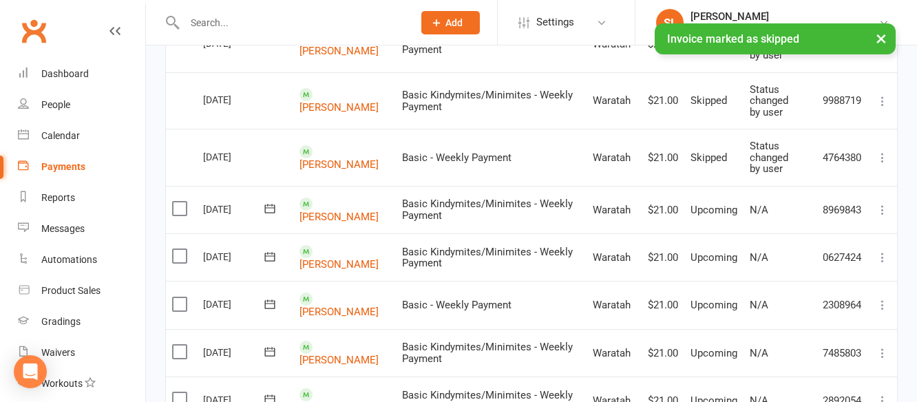
scroll to position [1171, 0]
click at [884, 212] on icon at bounding box center [883, 212] width 14 height 14
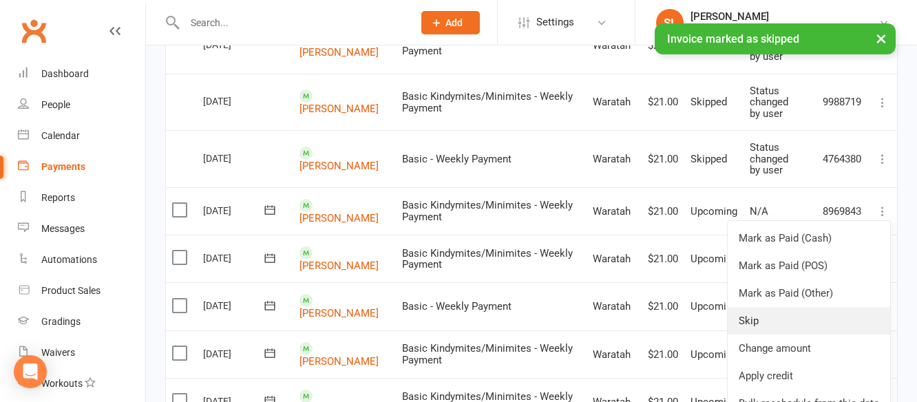
click at [749, 319] on link "Skip" at bounding box center [809, 321] width 163 height 28
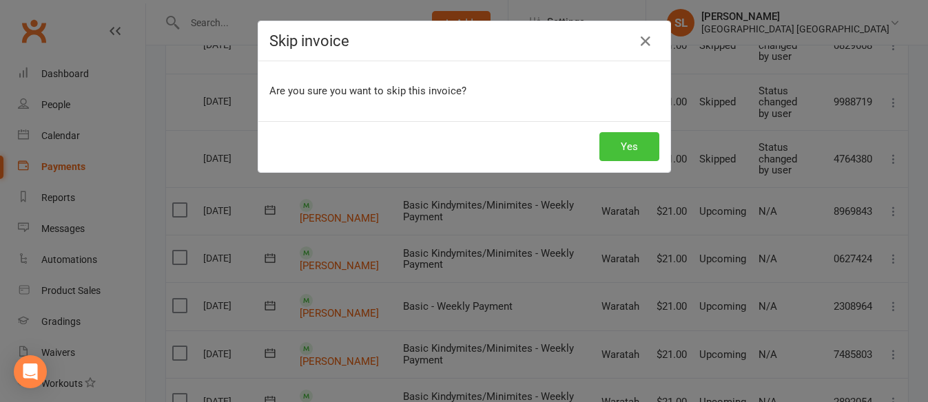
click at [619, 141] on button "Yes" at bounding box center [629, 146] width 60 height 29
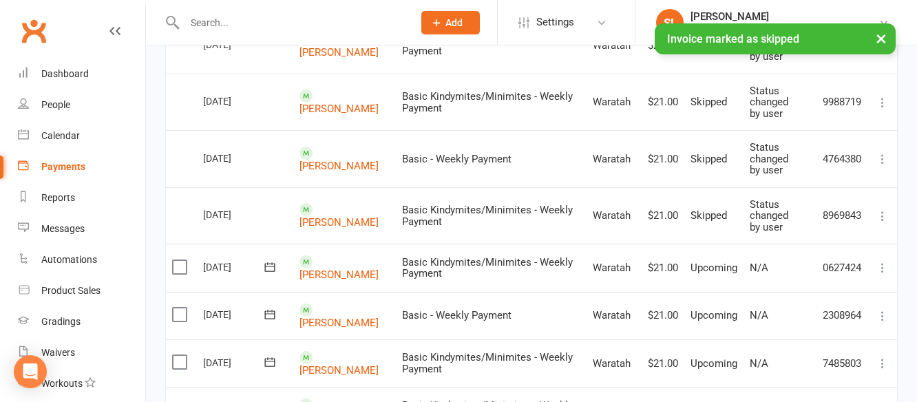
click at [880, 264] on icon at bounding box center [883, 268] width 14 height 14
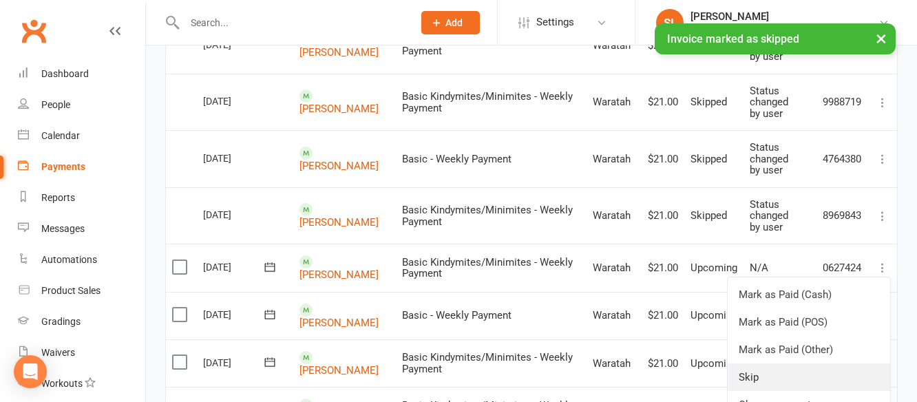
click at [751, 375] on link "Skip" at bounding box center [809, 378] width 163 height 28
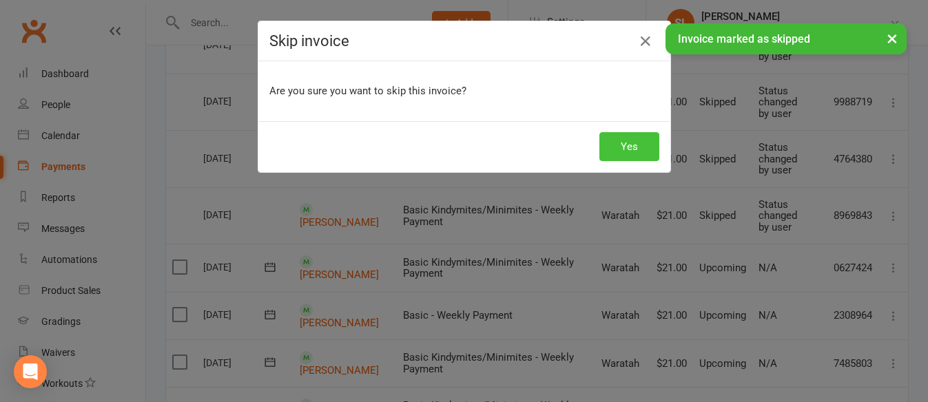
click at [621, 140] on button "Yes" at bounding box center [629, 146] width 60 height 29
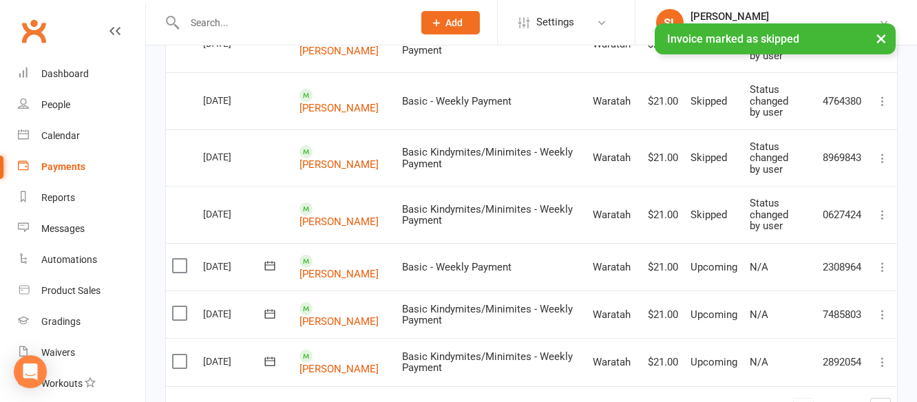
scroll to position [1309, 0]
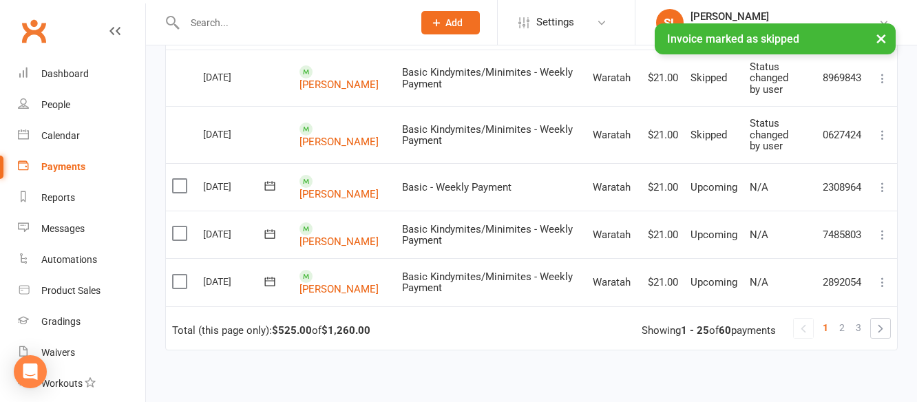
click at [879, 183] on icon at bounding box center [883, 187] width 14 height 14
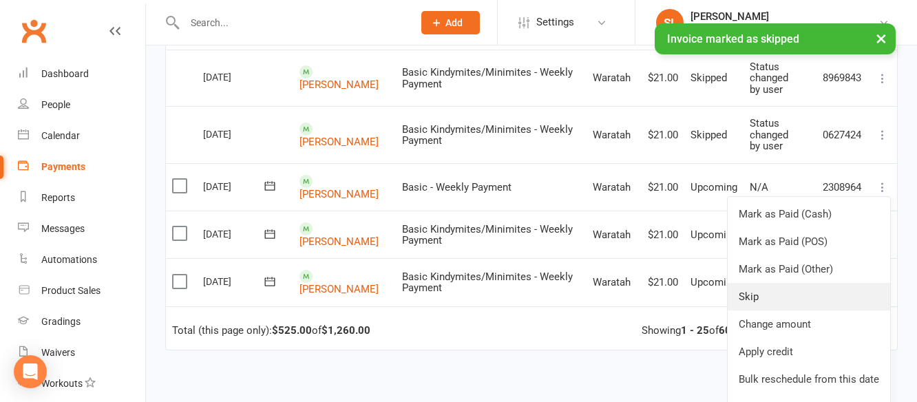
click at [753, 295] on link "Skip" at bounding box center [809, 297] width 163 height 28
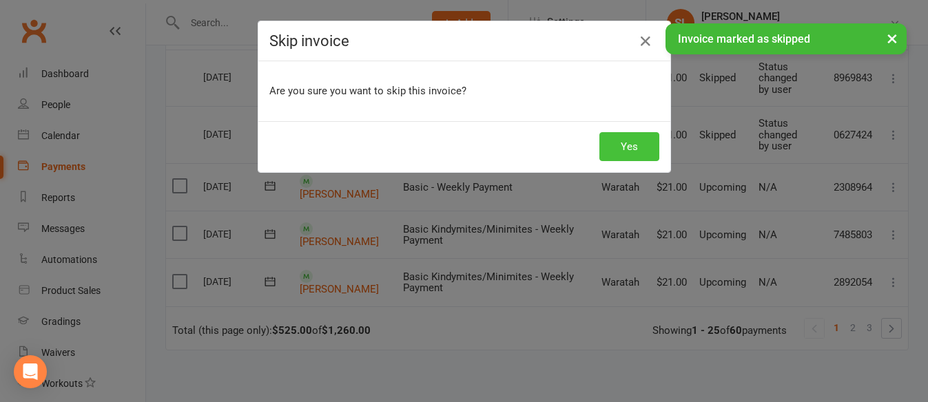
click at [617, 145] on button "Yes" at bounding box center [629, 146] width 60 height 29
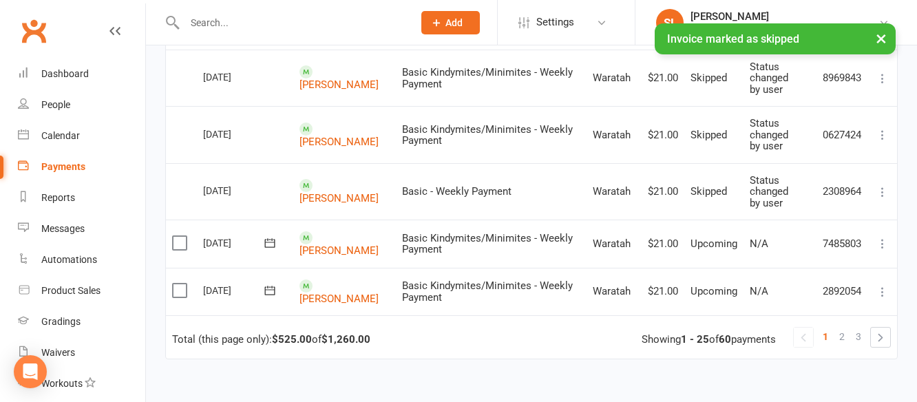
click at [880, 244] on icon at bounding box center [883, 244] width 14 height 14
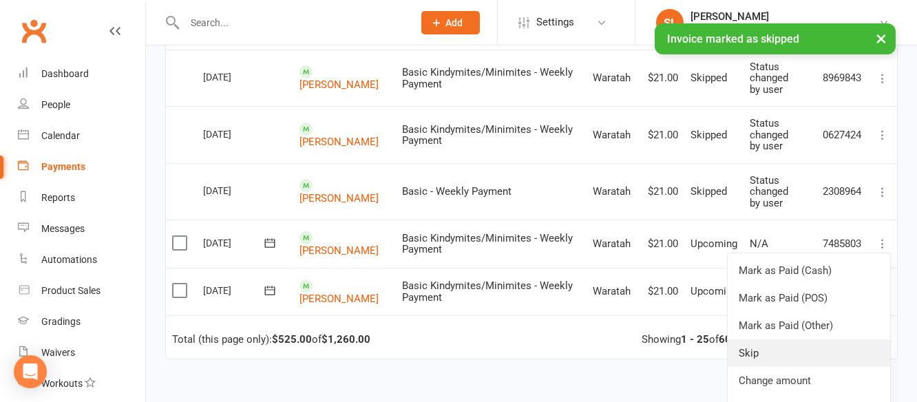
click at [751, 353] on link "Skip" at bounding box center [809, 354] width 163 height 28
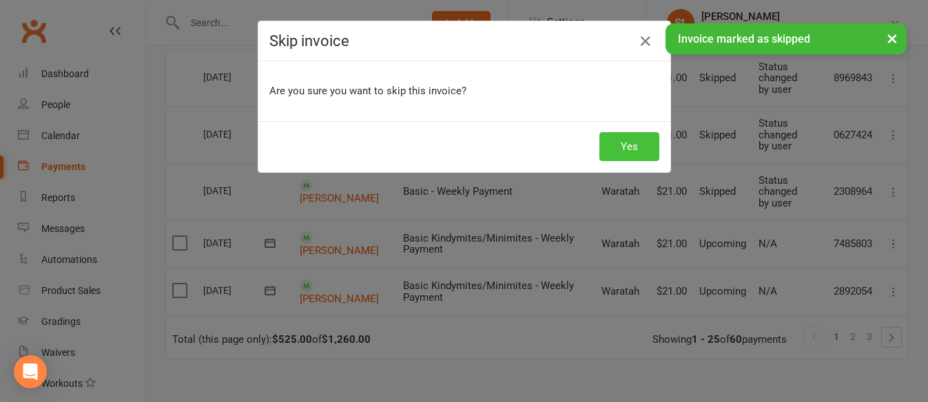
click at [641, 150] on button "Yes" at bounding box center [629, 146] width 60 height 29
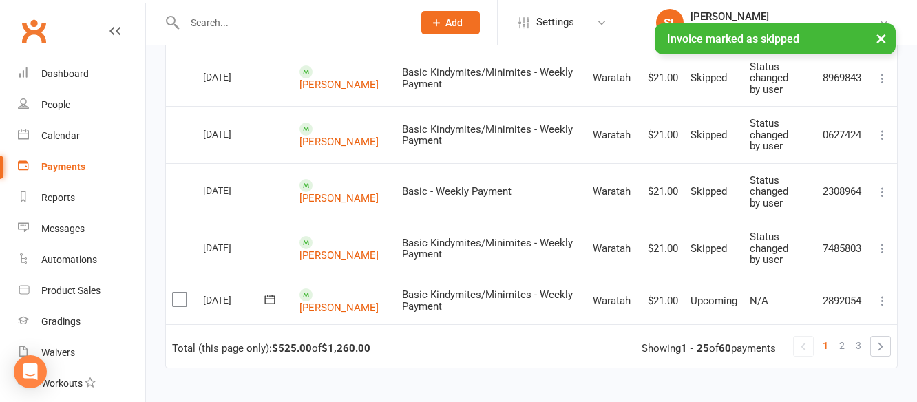
click at [880, 295] on icon at bounding box center [883, 301] width 14 height 14
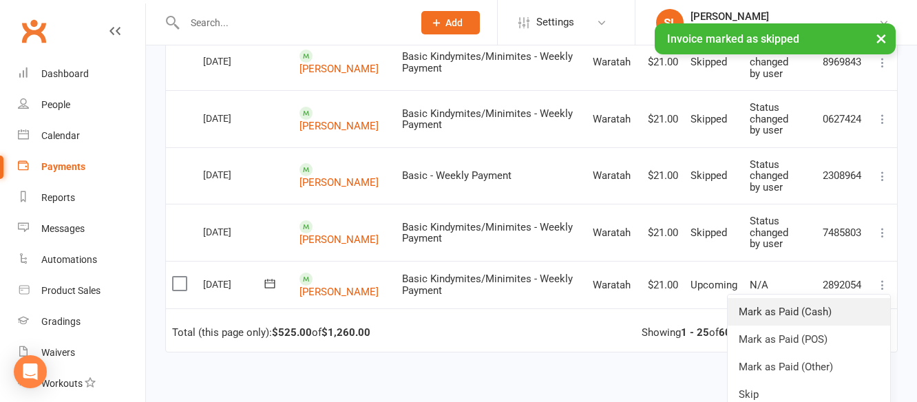
scroll to position [20, 0]
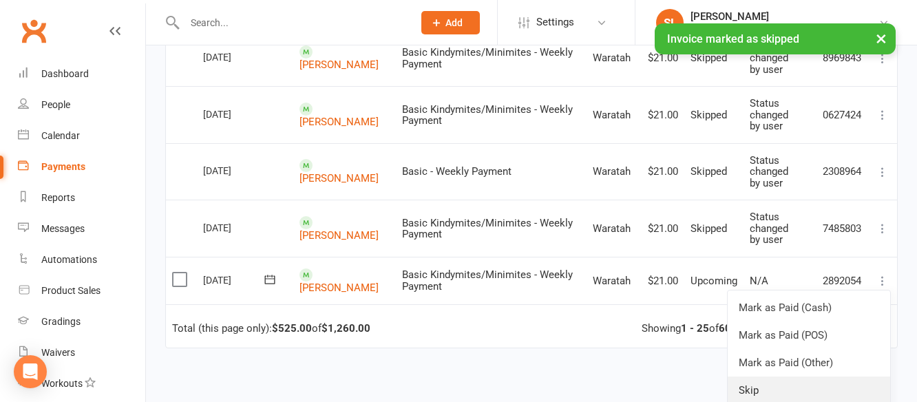
click at [737, 386] on link "Skip" at bounding box center [809, 391] width 163 height 28
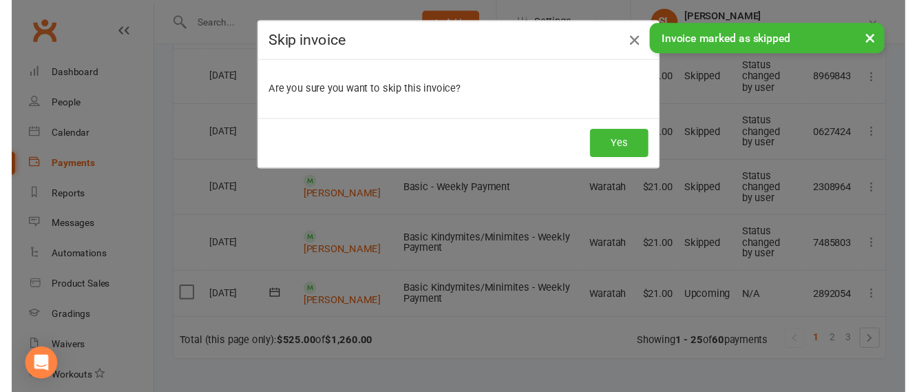
scroll to position [1328, 0]
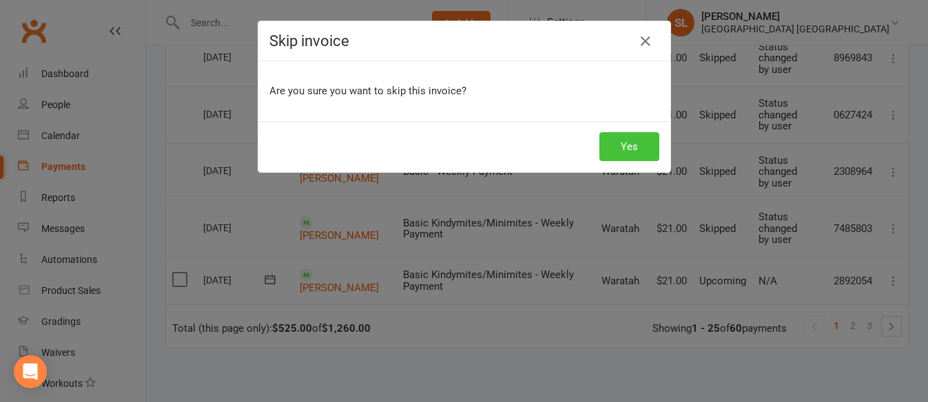
click at [631, 143] on button "Yes" at bounding box center [629, 146] width 60 height 29
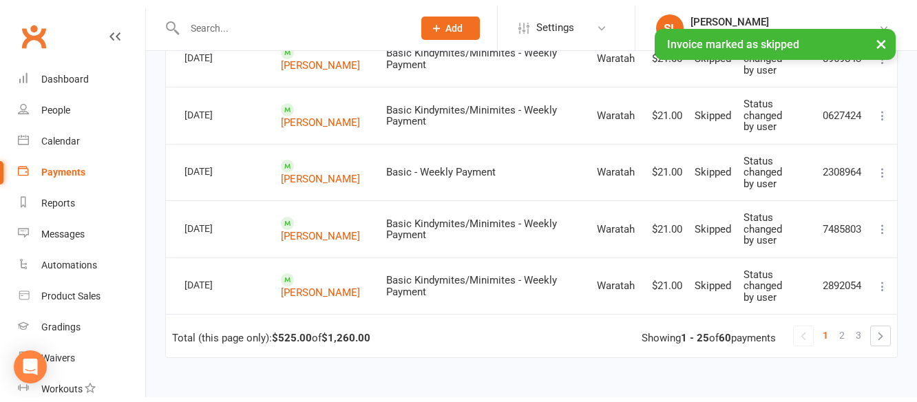
scroll to position [1324, 0]
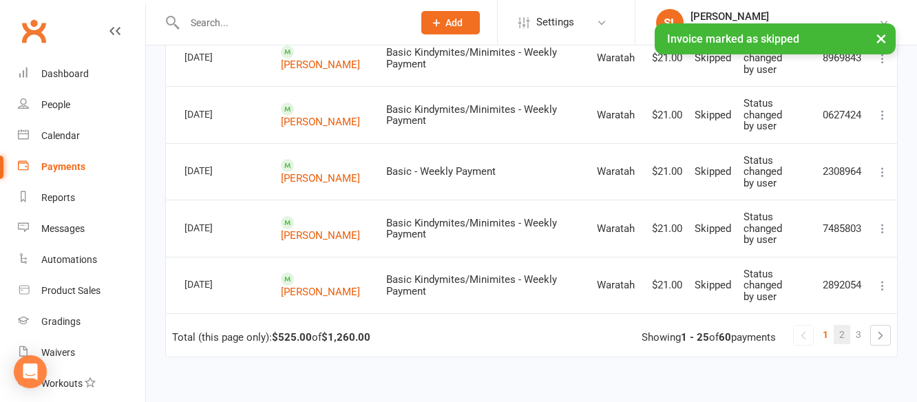
click at [842, 336] on span "2" at bounding box center [843, 334] width 6 height 19
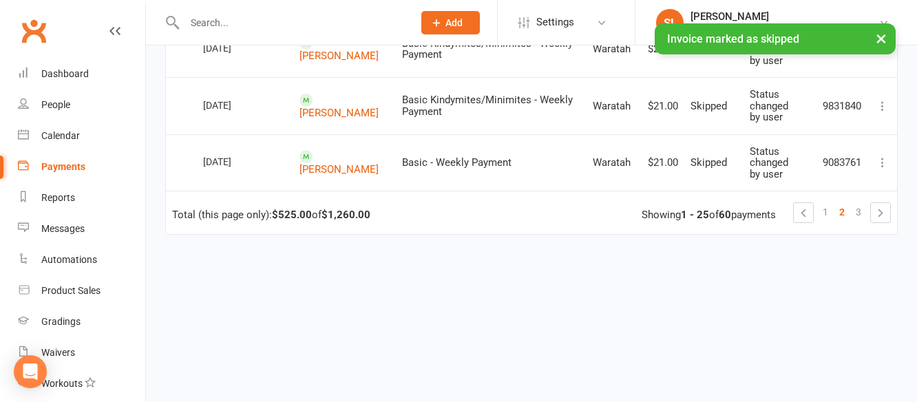
scroll to position [0, 0]
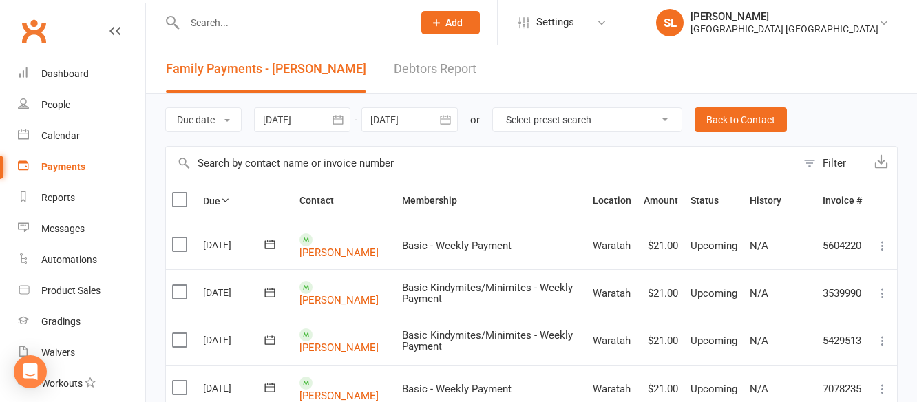
click at [881, 241] on icon at bounding box center [883, 246] width 14 height 14
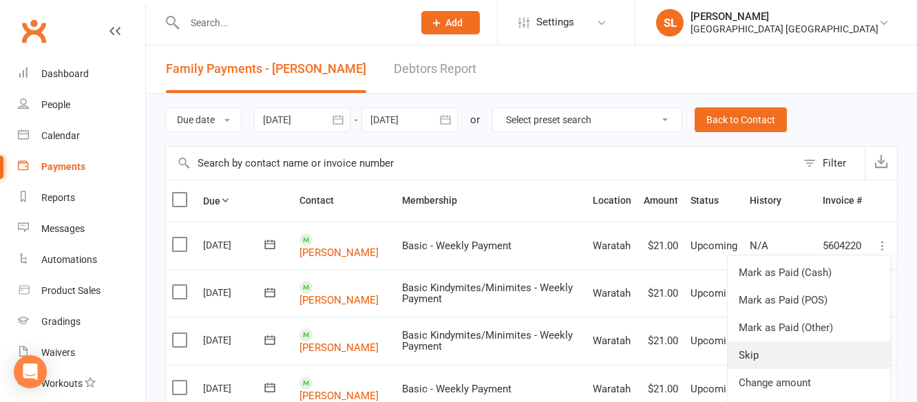
click at [756, 353] on link "Skip" at bounding box center [809, 356] width 163 height 28
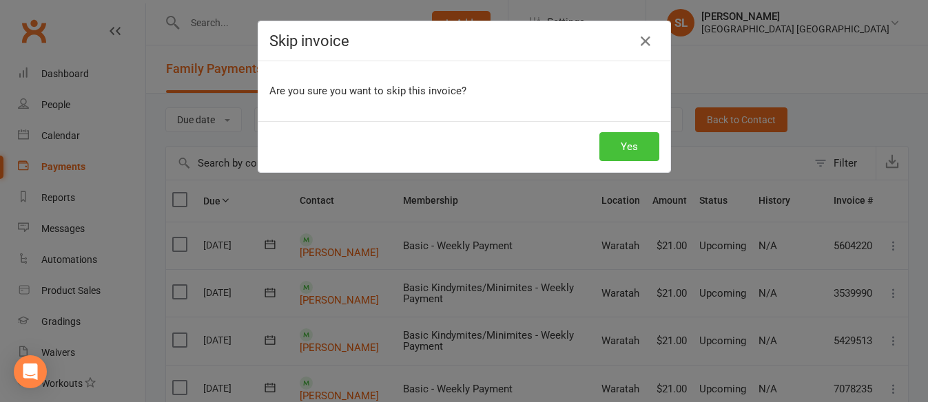
click at [635, 146] on button "Yes" at bounding box center [629, 146] width 60 height 29
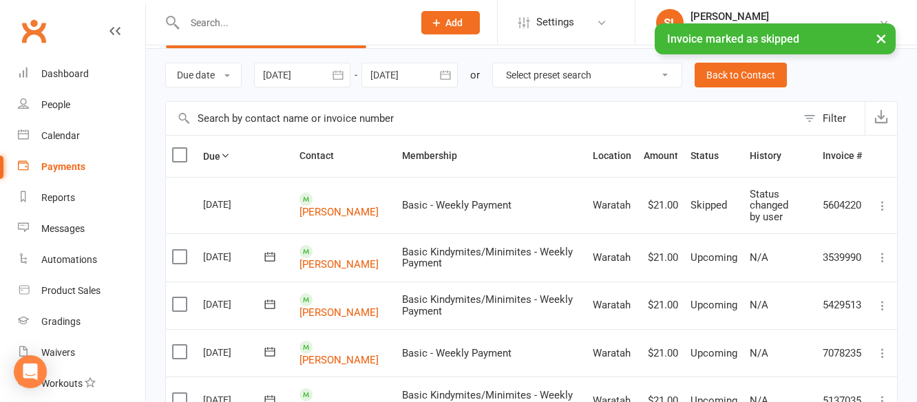
scroll to position [69, 0]
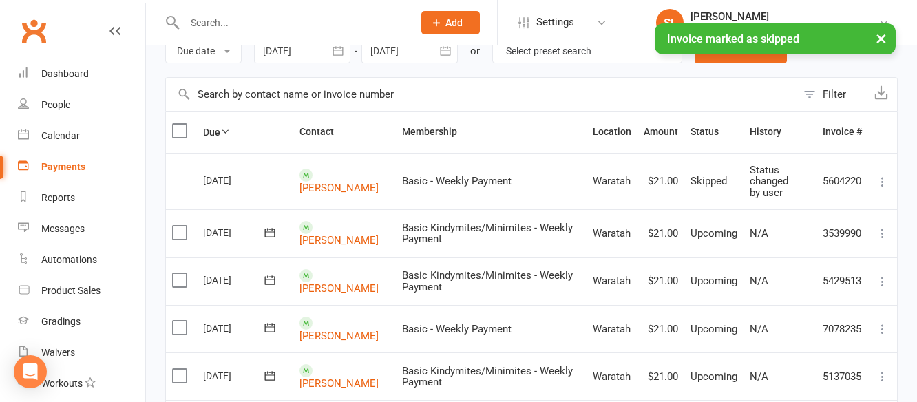
click at [882, 230] on icon at bounding box center [883, 234] width 14 height 14
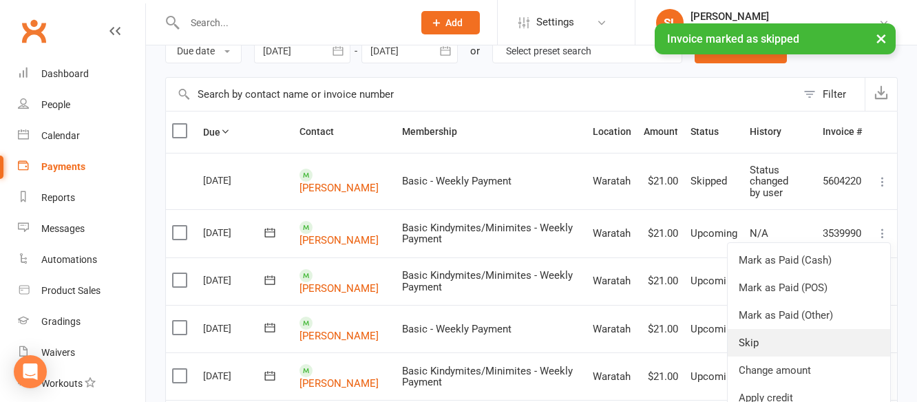
click at [753, 340] on link "Skip" at bounding box center [809, 343] width 163 height 28
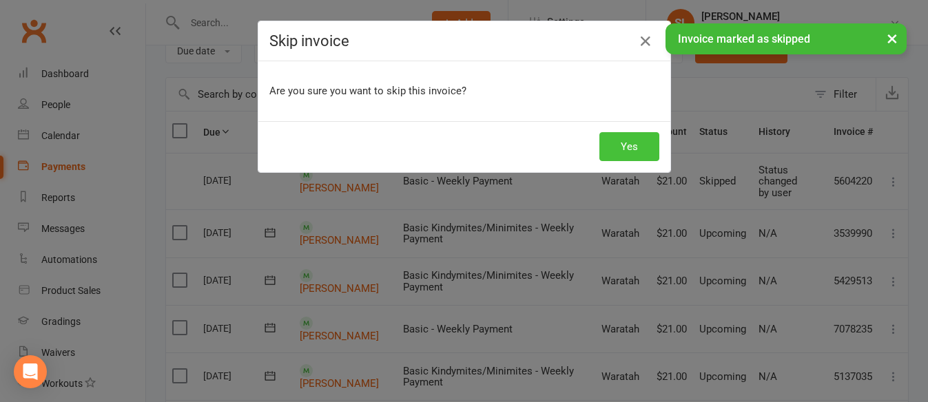
click at [634, 140] on button "Yes" at bounding box center [629, 146] width 60 height 29
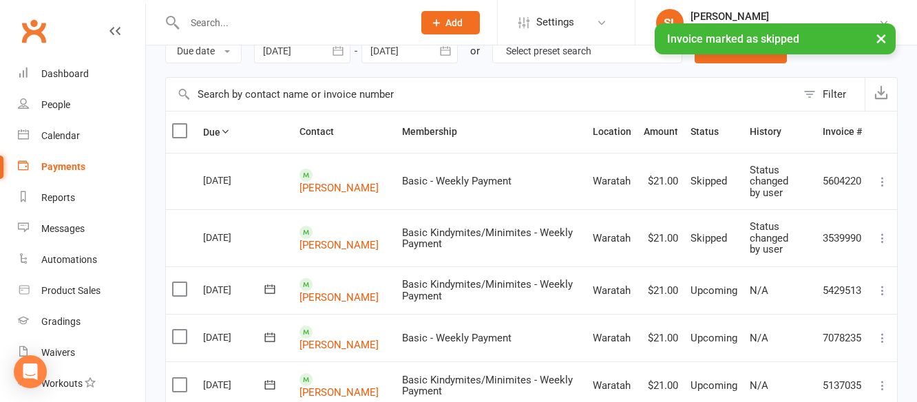
click at [882, 289] on icon at bounding box center [883, 291] width 14 height 14
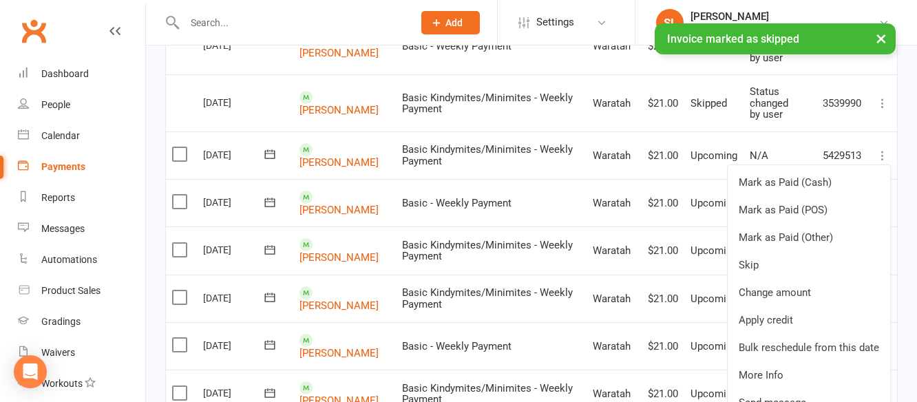
scroll to position [207, 0]
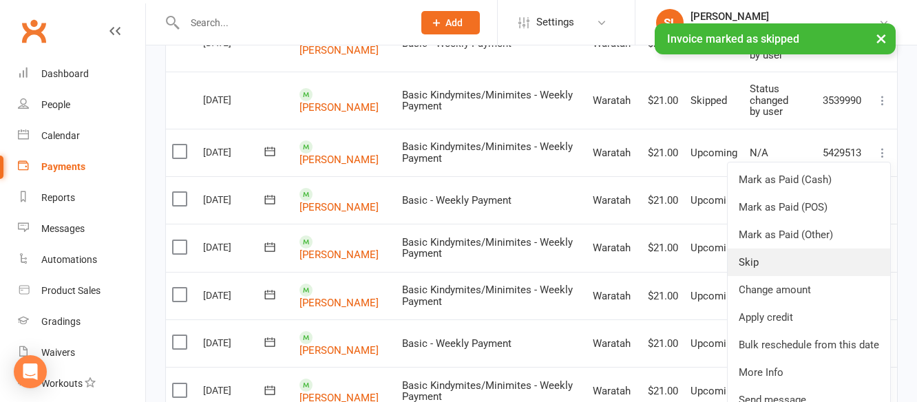
click at [751, 264] on link "Skip" at bounding box center [809, 263] width 163 height 28
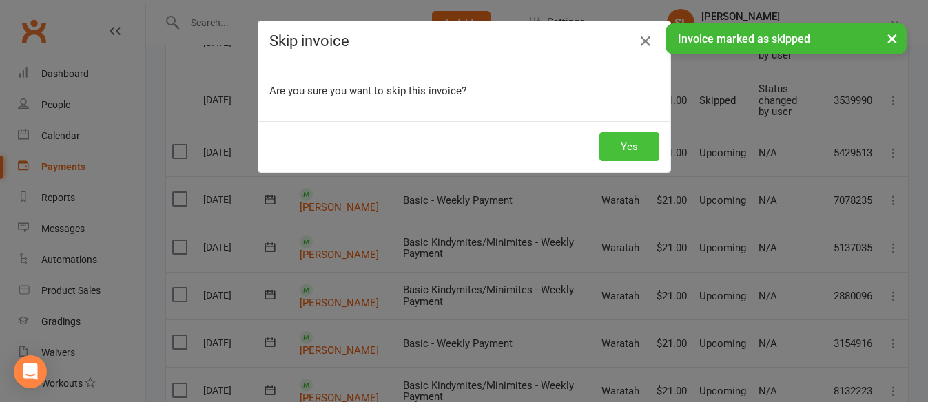
click at [620, 140] on button "Yes" at bounding box center [629, 146] width 60 height 29
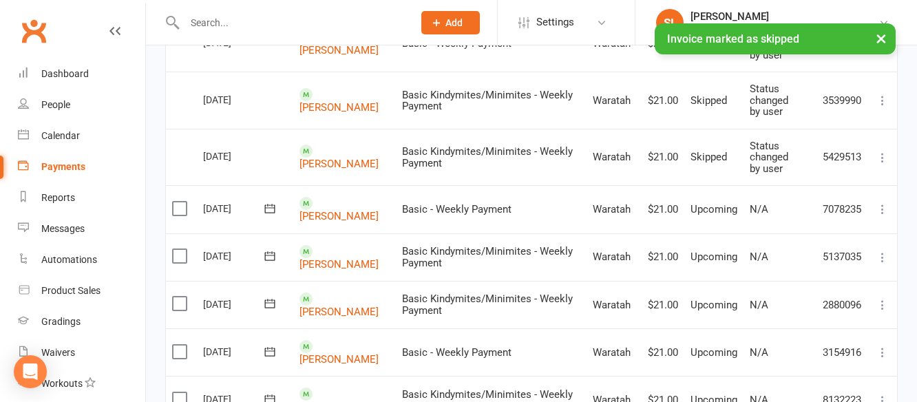
click at [880, 209] on icon at bounding box center [883, 209] width 14 height 14
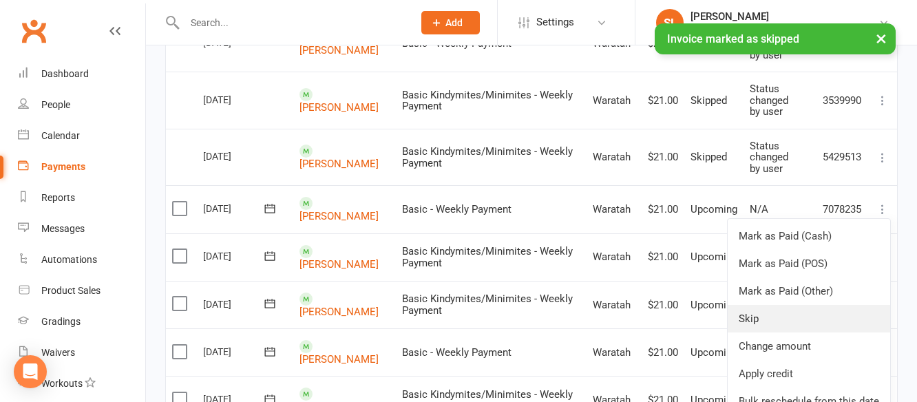
click at [752, 313] on link "Skip" at bounding box center [809, 319] width 163 height 28
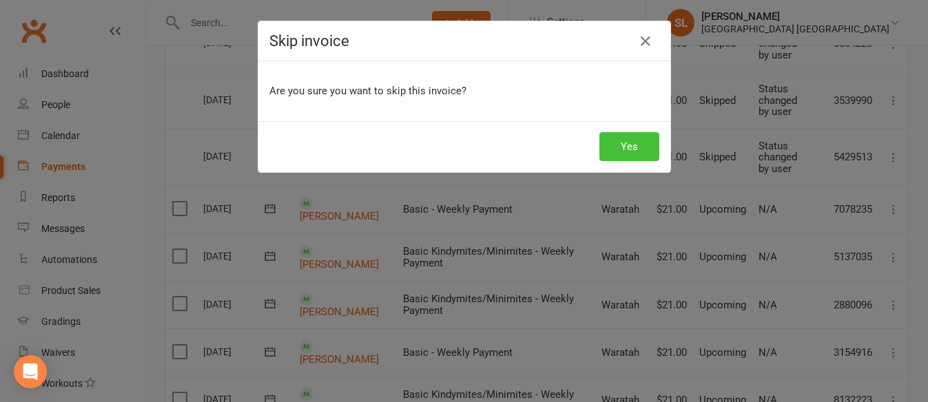
click at [621, 143] on button "Yes" at bounding box center [629, 146] width 60 height 29
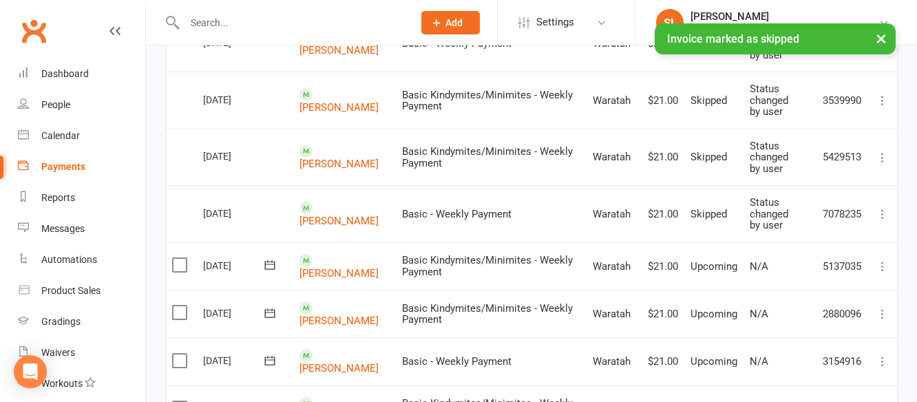
click at [884, 262] on icon at bounding box center [883, 267] width 14 height 14
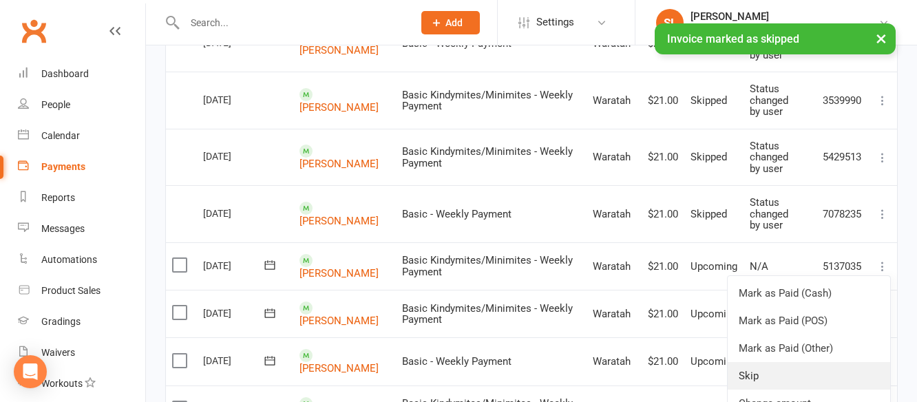
click at [755, 377] on link "Skip" at bounding box center [809, 376] width 163 height 28
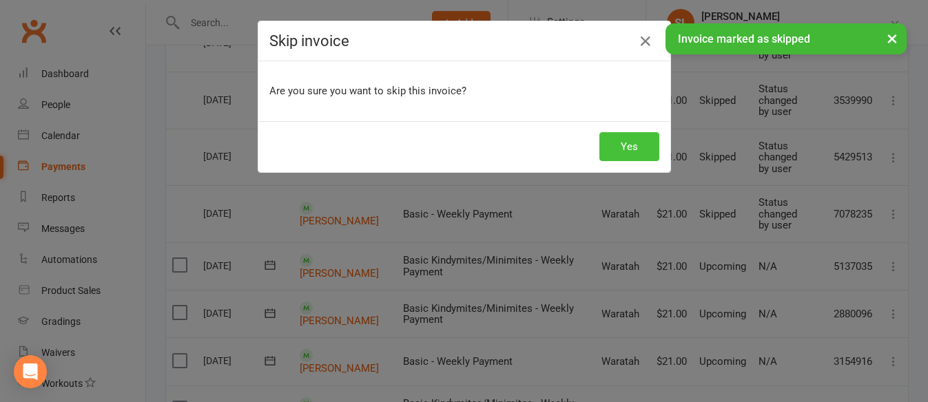
click at [629, 147] on button "Yes" at bounding box center [629, 146] width 60 height 29
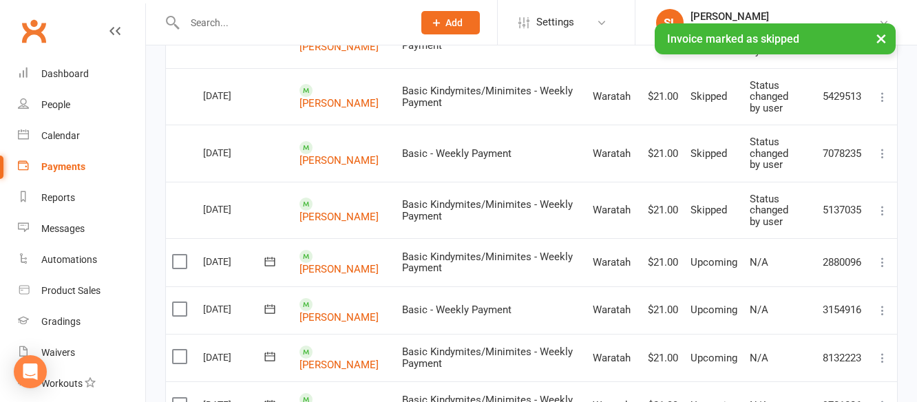
scroll to position [344, 0]
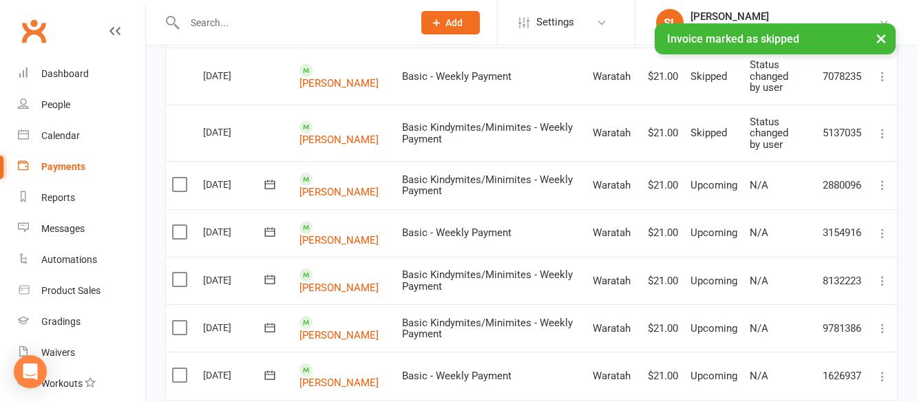
click at [882, 184] on icon at bounding box center [883, 185] width 14 height 14
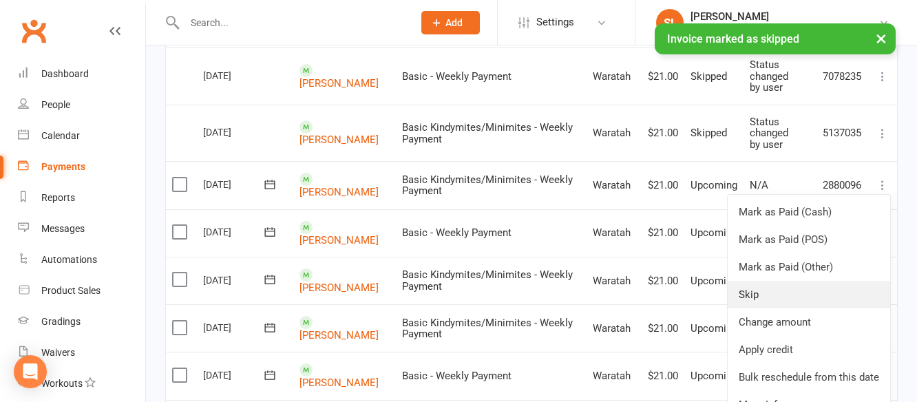
click at [756, 298] on link "Skip" at bounding box center [809, 295] width 163 height 28
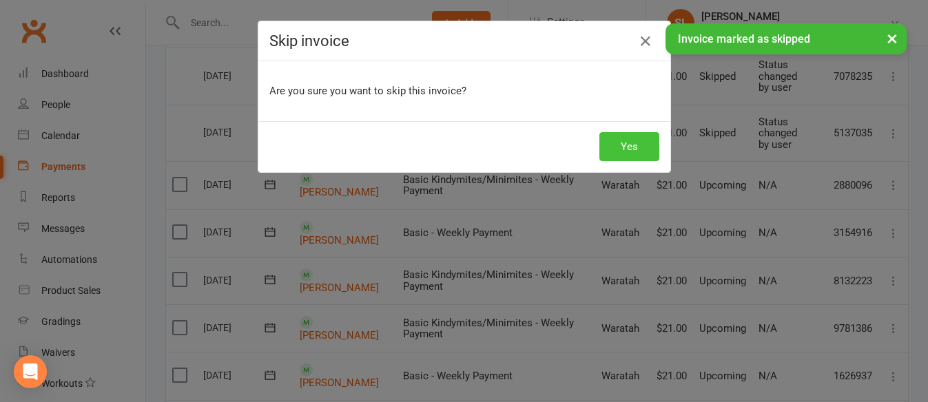
click at [637, 147] on button "Yes" at bounding box center [629, 146] width 60 height 29
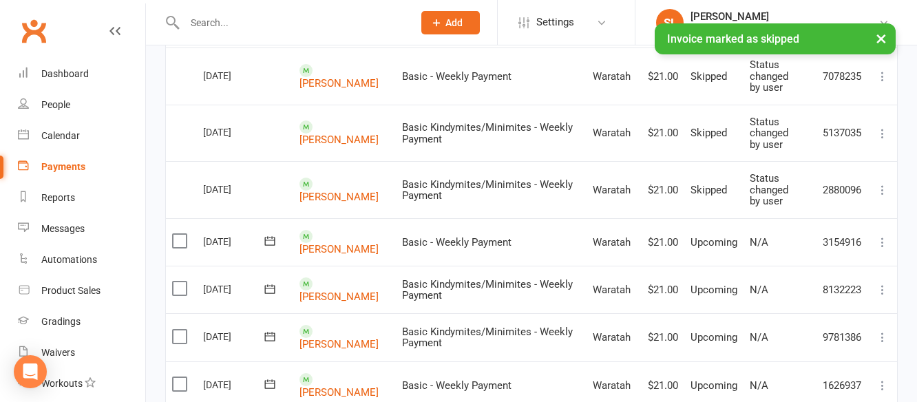
click at [883, 242] on icon at bounding box center [883, 243] width 14 height 14
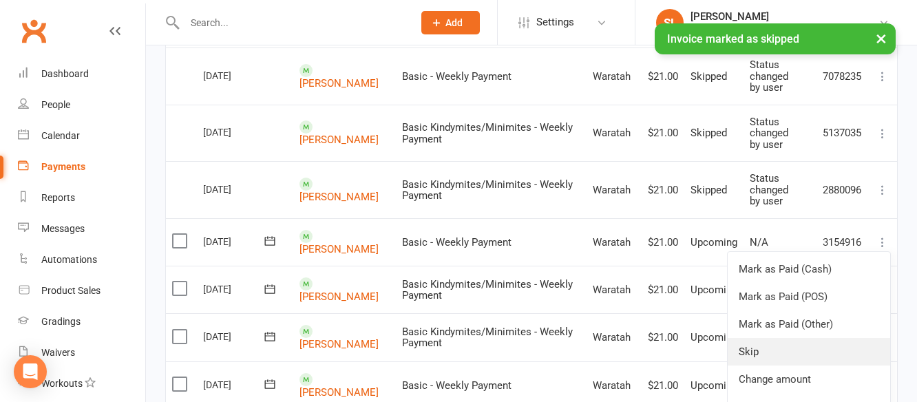
click at [749, 347] on link "Skip" at bounding box center [809, 352] width 163 height 28
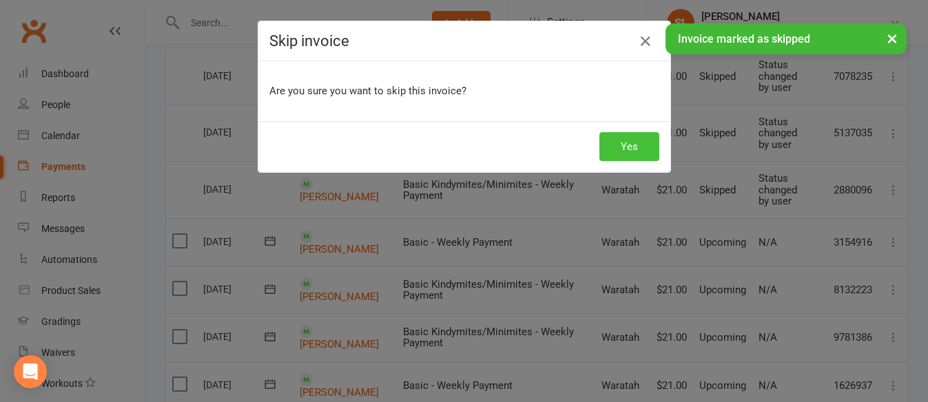
click at [622, 132] on button "Yes" at bounding box center [629, 146] width 60 height 29
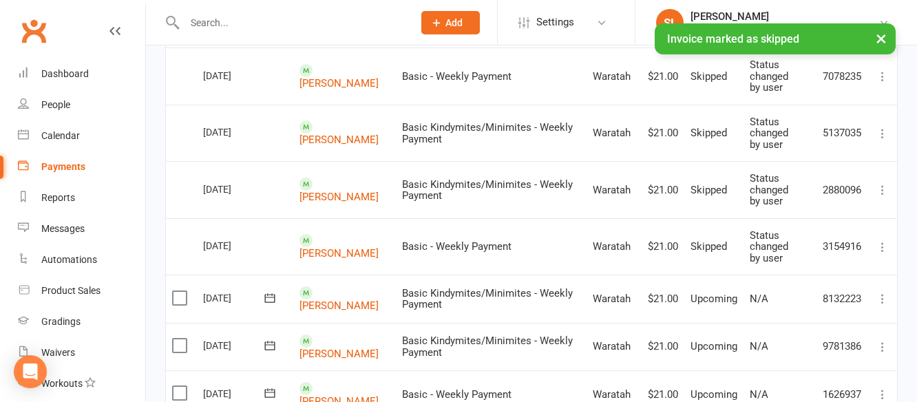
click at [881, 298] on icon at bounding box center [883, 299] width 14 height 14
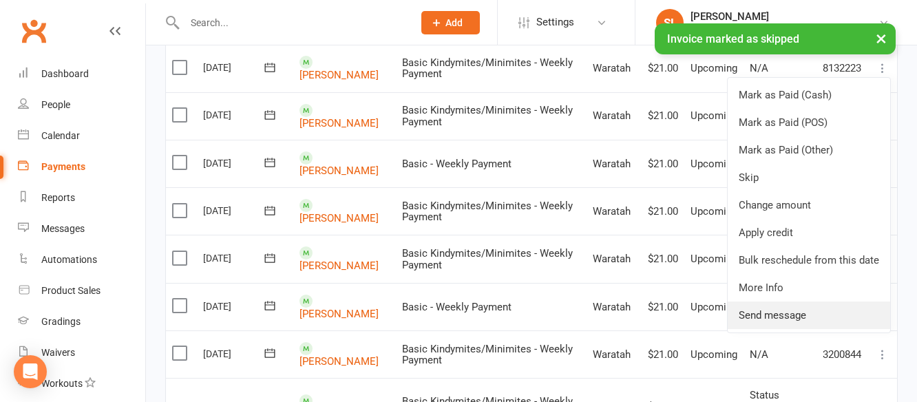
scroll to position [551, 0]
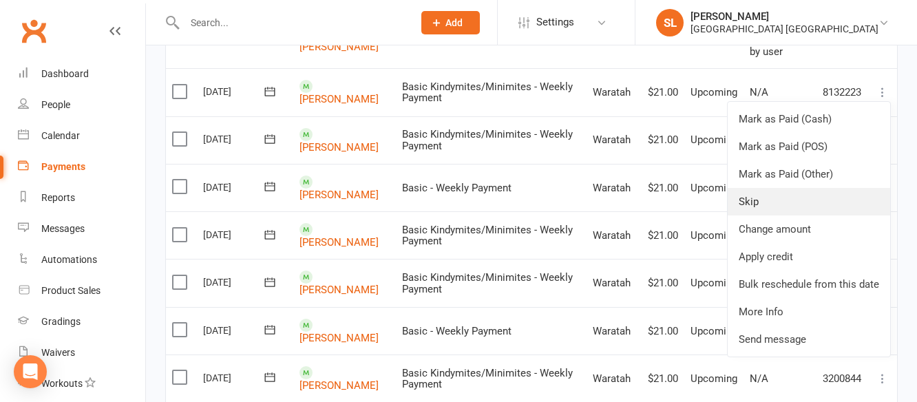
click at [751, 198] on link "Skip" at bounding box center [809, 202] width 163 height 28
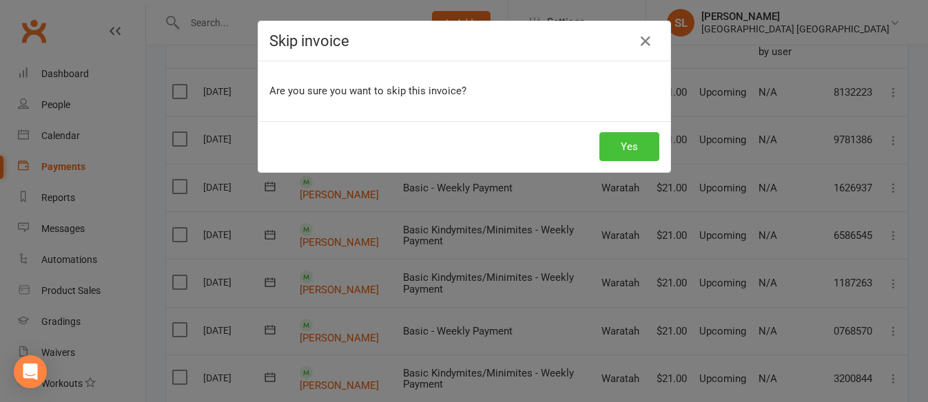
click at [613, 136] on button "Yes" at bounding box center [629, 146] width 60 height 29
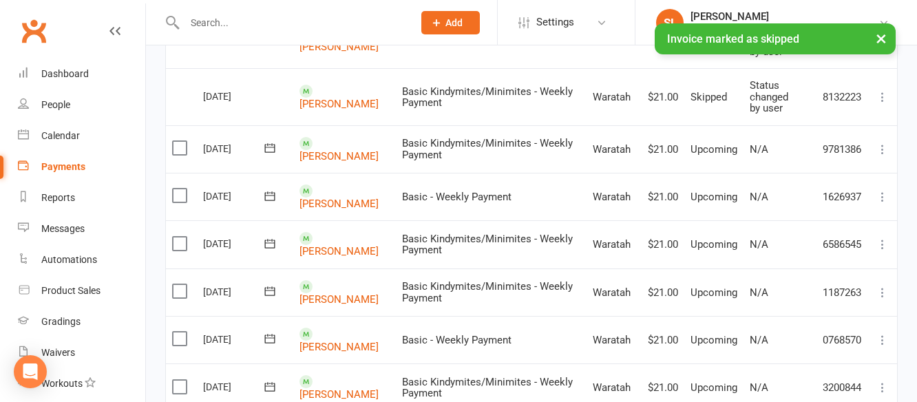
click at [885, 148] on icon at bounding box center [883, 150] width 14 height 14
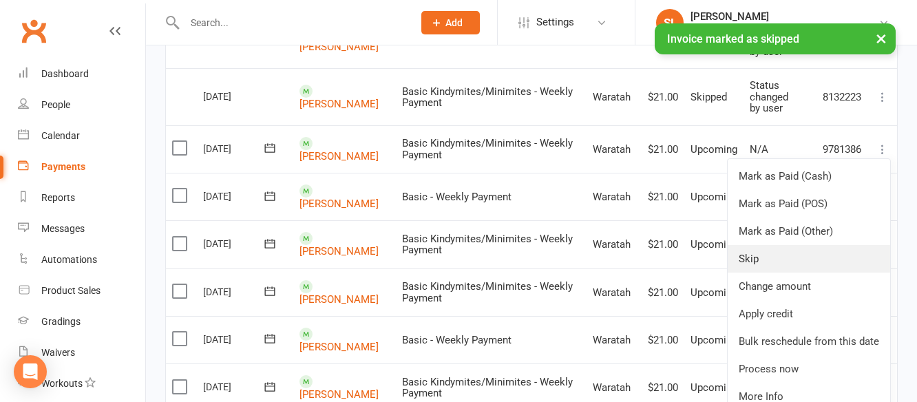
click at [751, 259] on link "Skip" at bounding box center [809, 259] width 163 height 28
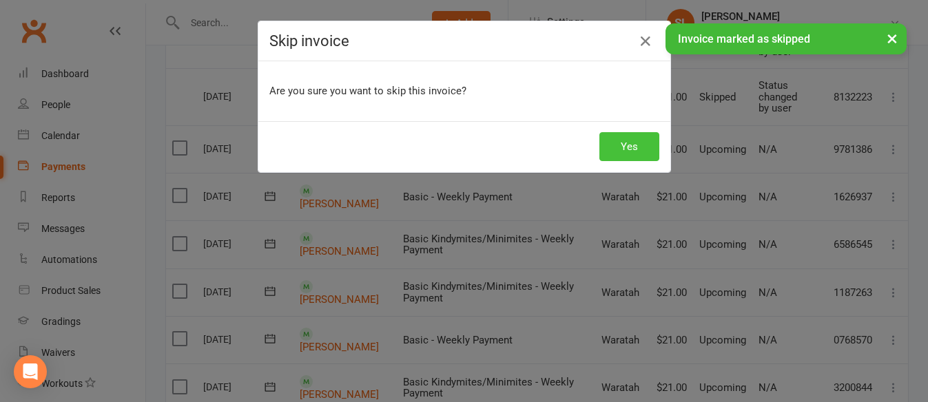
click at [623, 144] on button "Yes" at bounding box center [629, 146] width 60 height 29
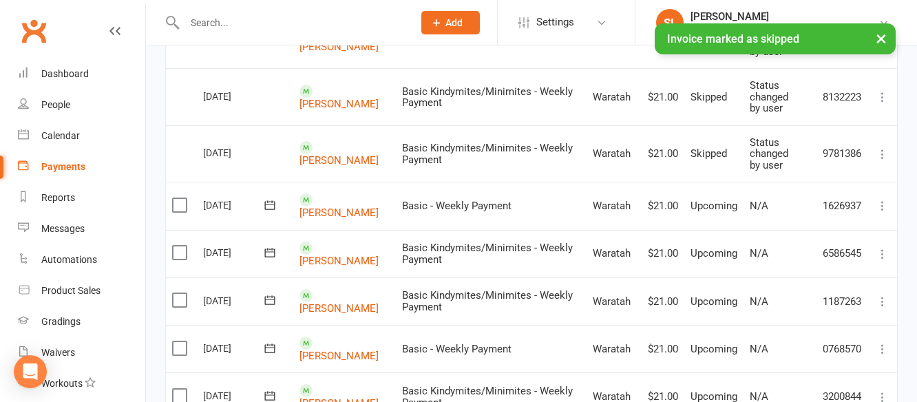
click at [885, 205] on icon at bounding box center [883, 206] width 14 height 14
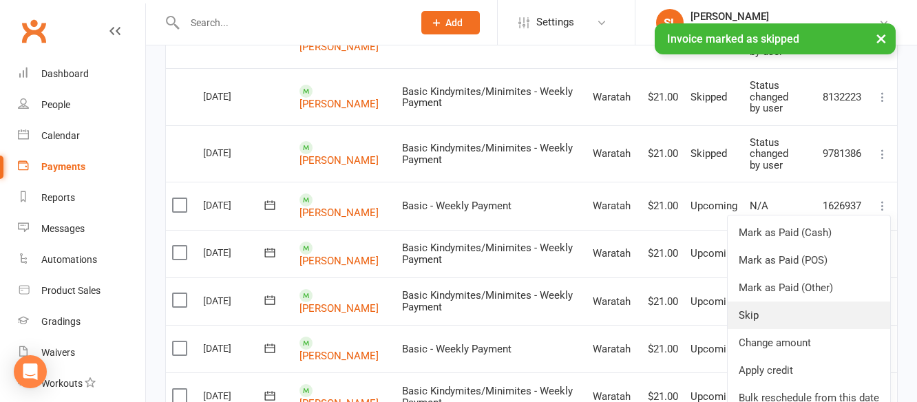
click at [754, 317] on link "Skip" at bounding box center [809, 316] width 163 height 28
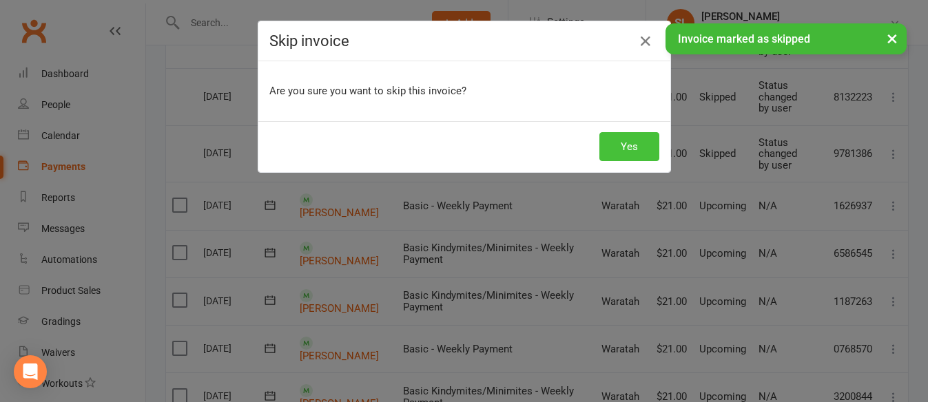
click at [635, 136] on button "Yes" at bounding box center [629, 146] width 60 height 29
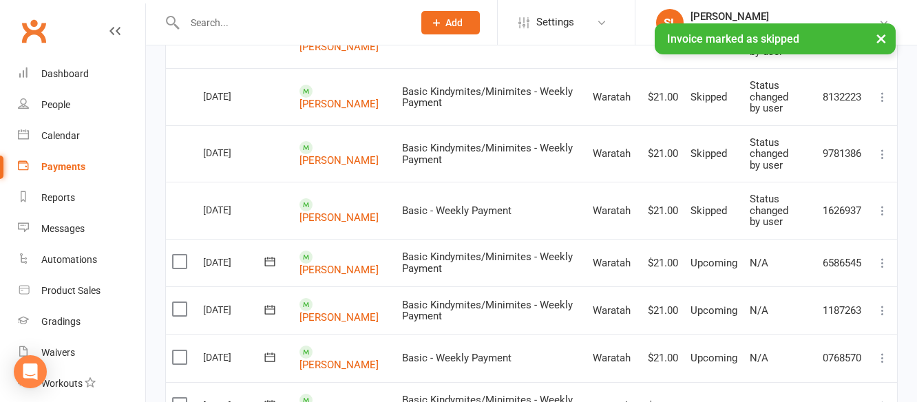
click at [880, 262] on icon at bounding box center [883, 263] width 14 height 14
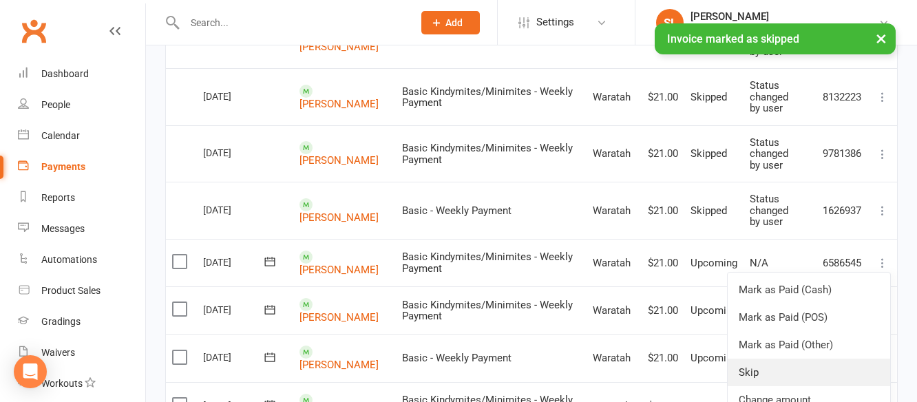
click at [746, 373] on link "Skip" at bounding box center [809, 373] width 163 height 28
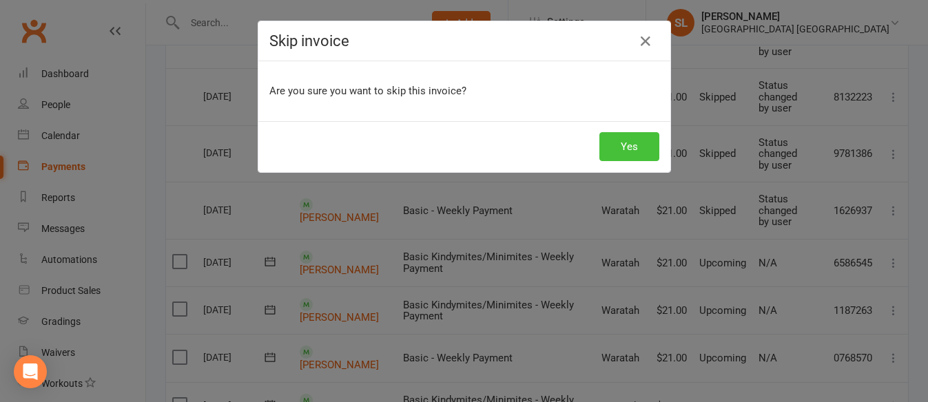
click at [629, 145] on button "Yes" at bounding box center [629, 146] width 60 height 29
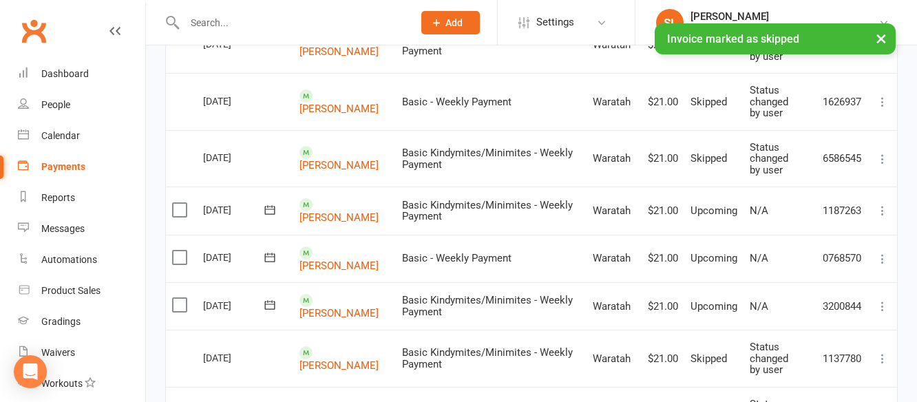
scroll to position [689, 0]
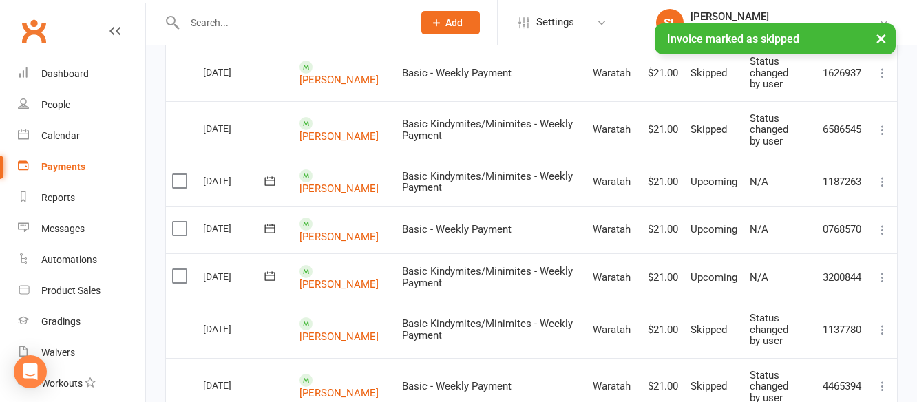
click at [881, 179] on icon at bounding box center [883, 182] width 14 height 14
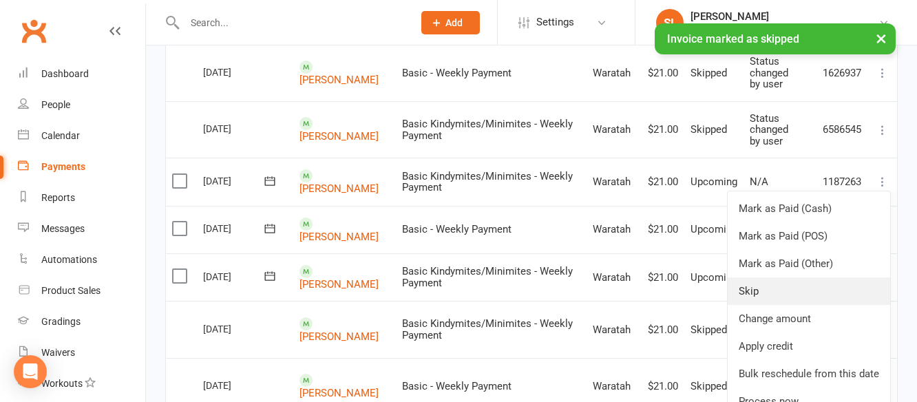
click at [749, 289] on link "Skip" at bounding box center [809, 292] width 163 height 28
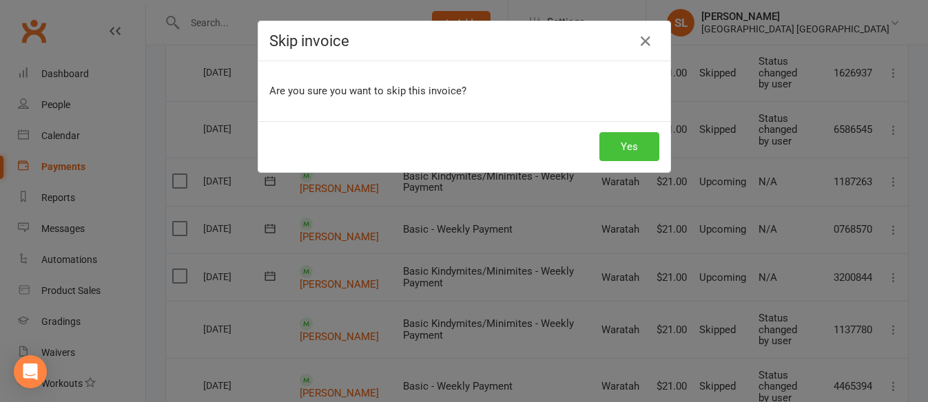
click at [620, 144] on button "Yes" at bounding box center [629, 146] width 60 height 29
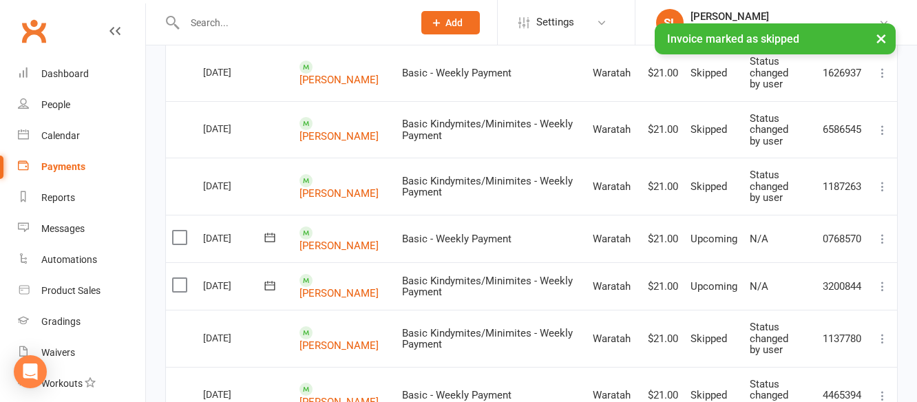
click at [882, 238] on icon at bounding box center [883, 239] width 14 height 14
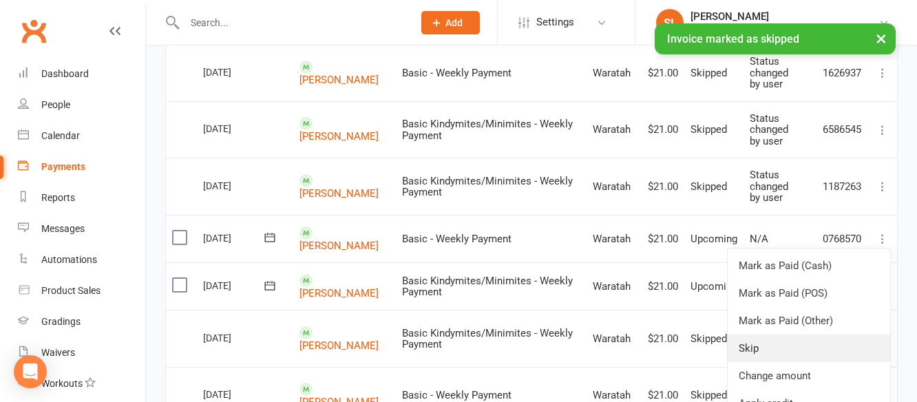
click at [747, 346] on link "Skip" at bounding box center [809, 349] width 163 height 28
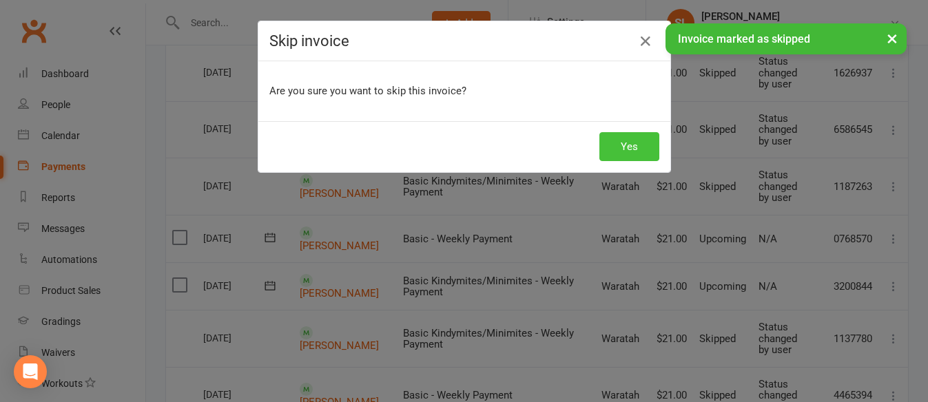
click at [622, 140] on button "Yes" at bounding box center [629, 146] width 60 height 29
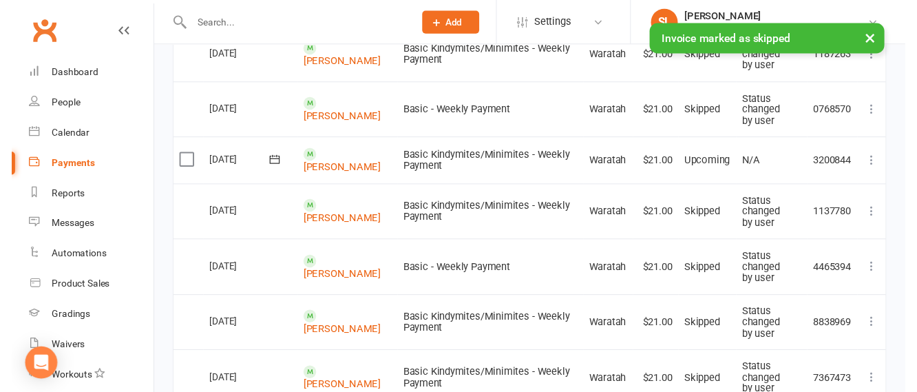
scroll to position [826, 0]
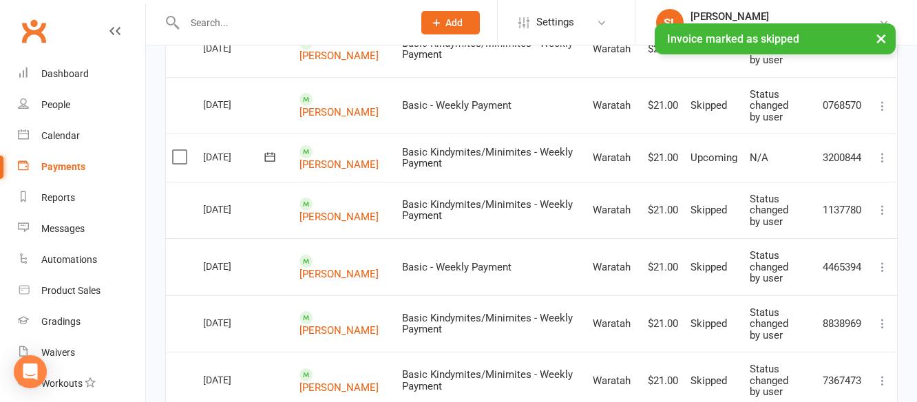
click at [884, 157] on icon at bounding box center [883, 158] width 14 height 14
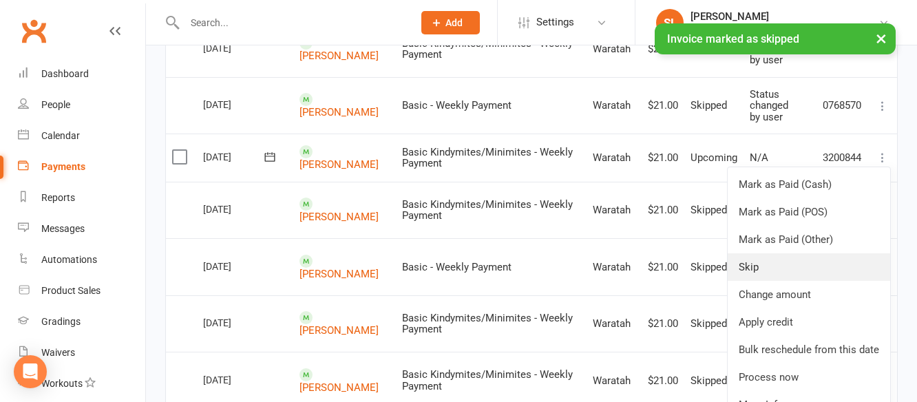
click at [756, 269] on link "Skip" at bounding box center [809, 267] width 163 height 28
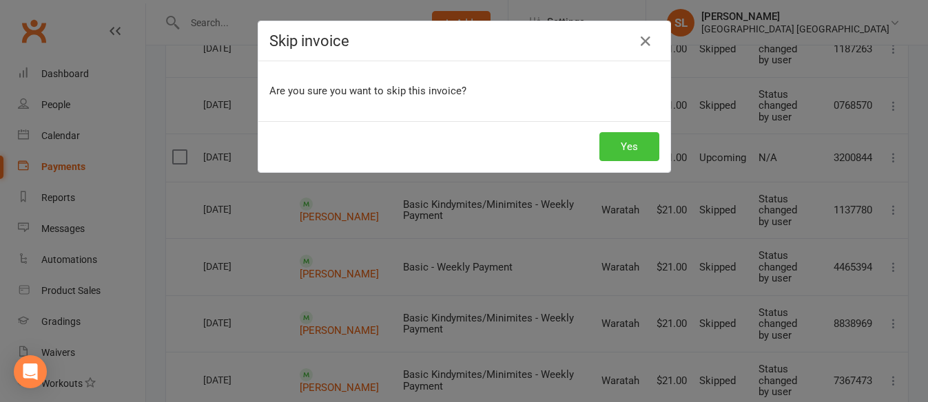
click at [623, 147] on button "Yes" at bounding box center [629, 146] width 60 height 29
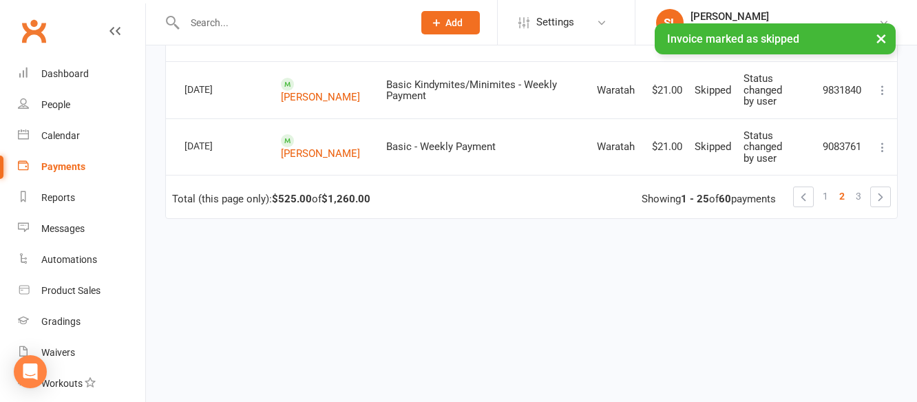
scroll to position [1477, 0]
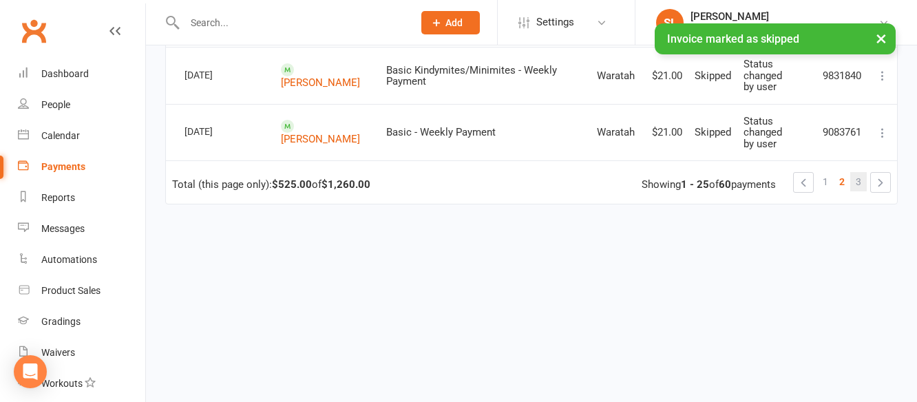
click at [855, 179] on link "3" at bounding box center [859, 181] width 17 height 19
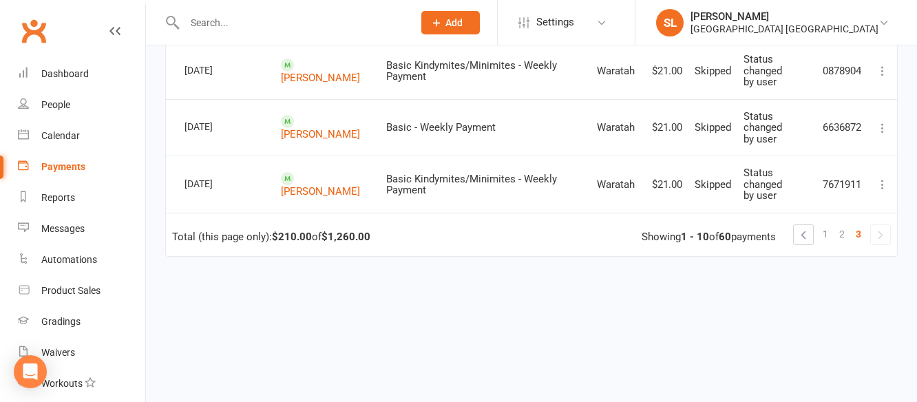
scroll to position [625, 0]
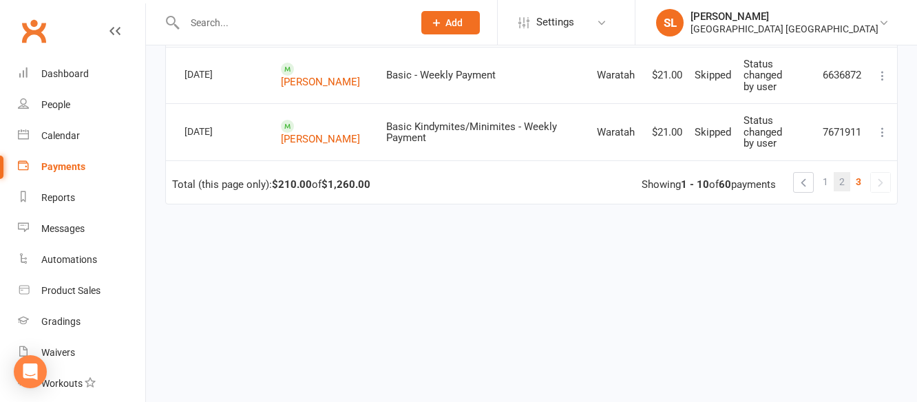
click at [844, 180] on span "2" at bounding box center [843, 181] width 6 height 19
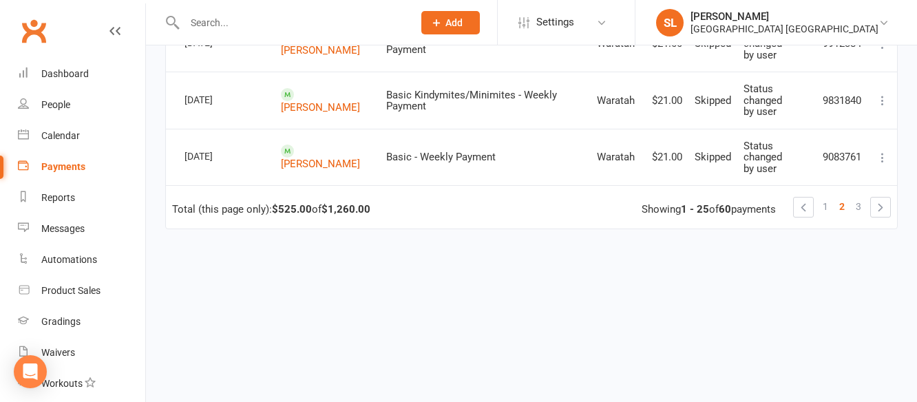
scroll to position [1477, 0]
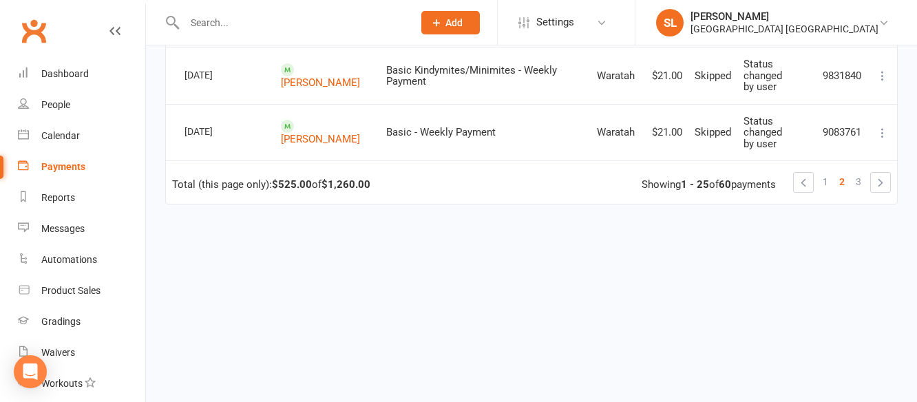
click at [822, 181] on link "1" at bounding box center [825, 181] width 17 height 19
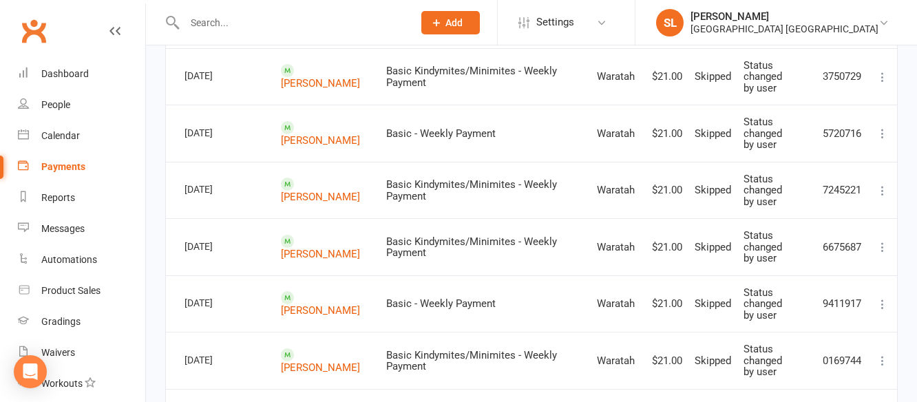
scroll to position [0, 0]
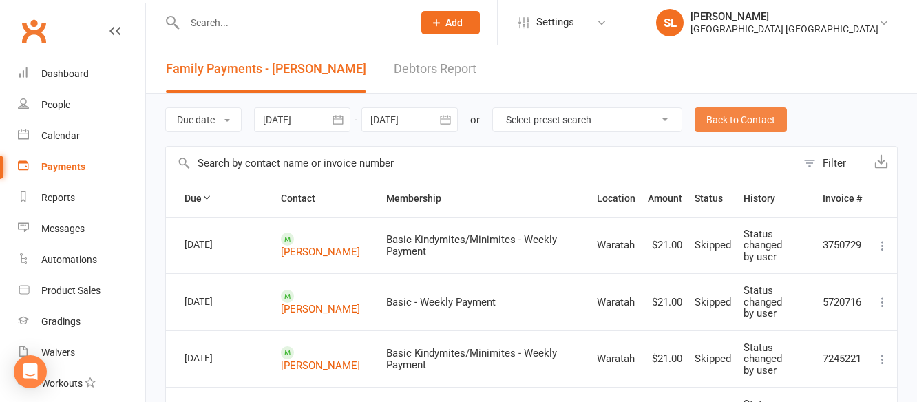
click at [722, 119] on link "Back to Contact" at bounding box center [741, 119] width 92 height 25
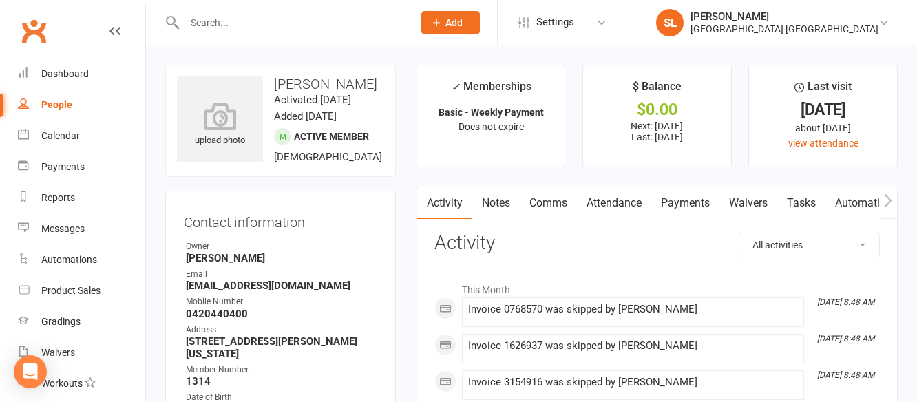
click at [193, 20] on input "text" at bounding box center [291, 22] width 223 height 19
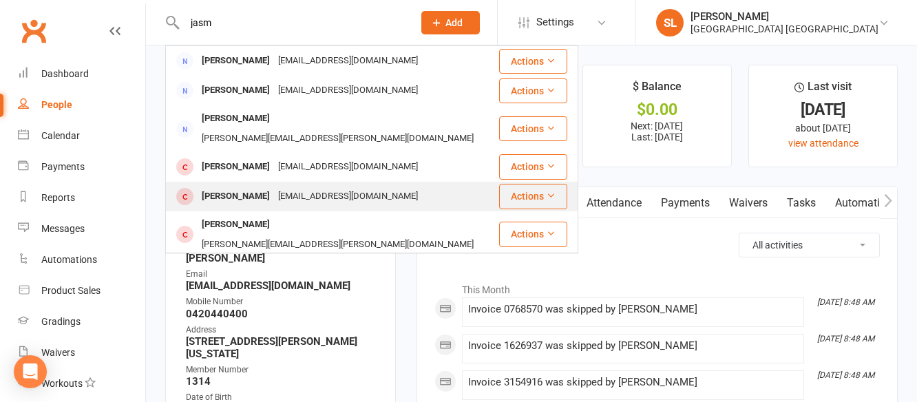
scroll to position [1, 0]
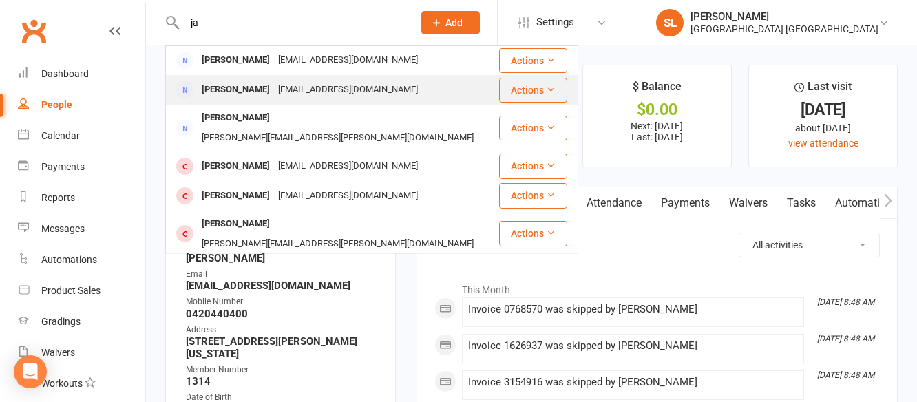
type input "j"
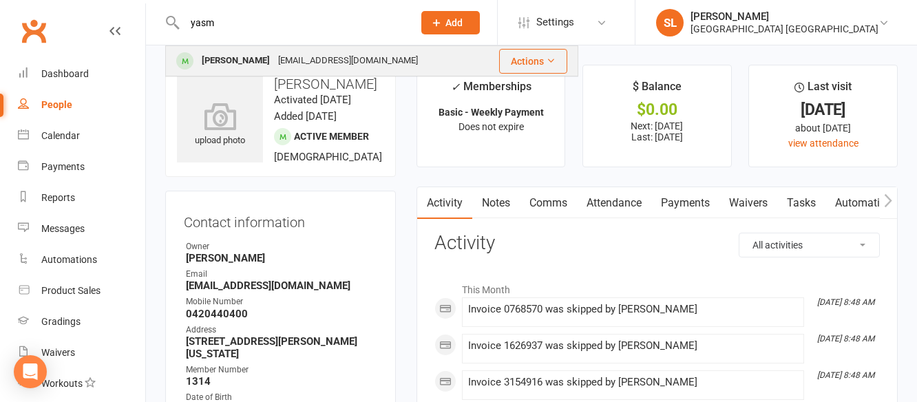
type input "yasm"
click at [272, 59] on div "Yasmina Hamza Ahmed" at bounding box center [236, 61] width 76 height 20
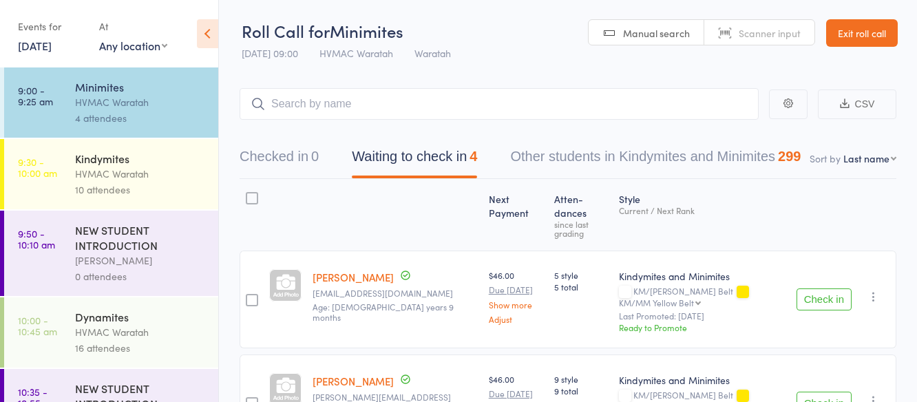
click at [149, 98] on div "HVMAC Waratah" at bounding box center [141, 102] width 132 height 16
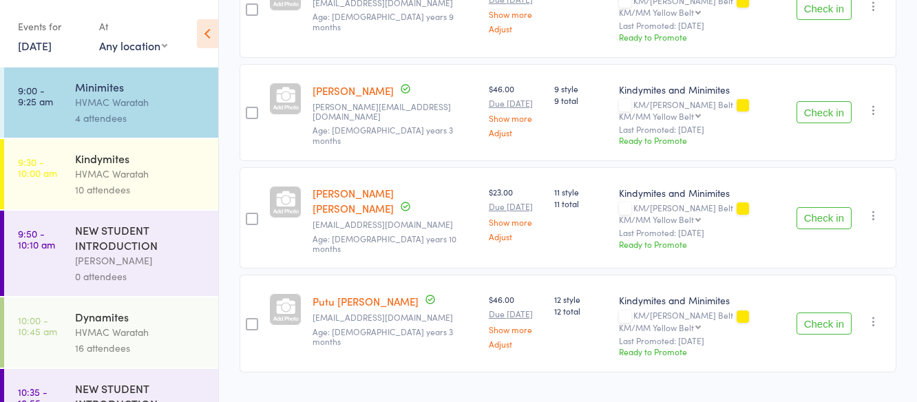
scroll to position [304, 0]
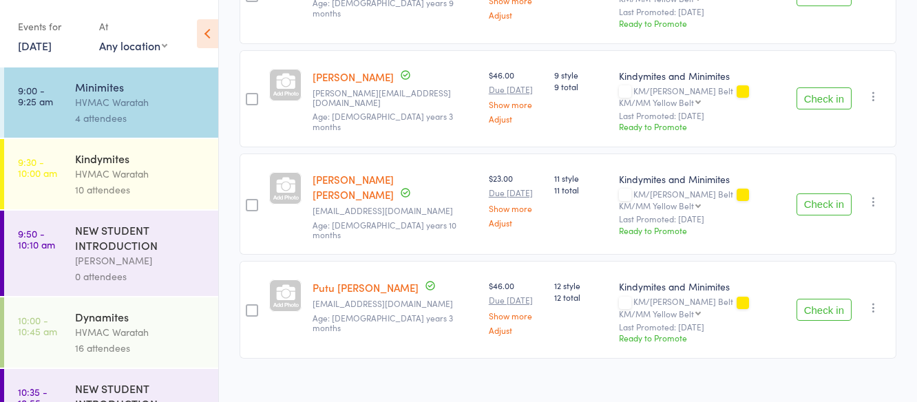
click at [173, 172] on div "HVMAC Waratah" at bounding box center [141, 174] width 132 height 16
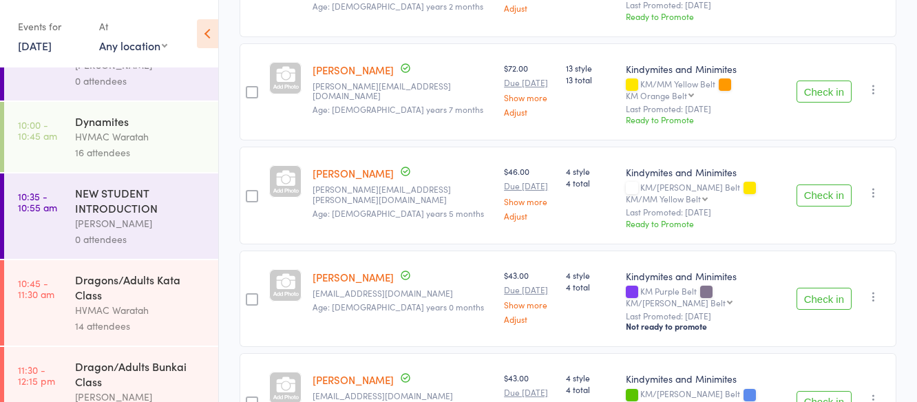
scroll to position [207, 0]
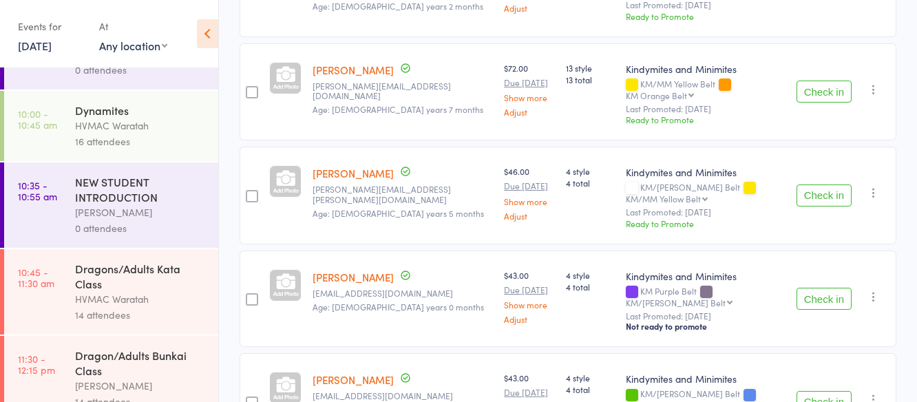
click at [165, 121] on div "HVMAC Waratah" at bounding box center [141, 126] width 132 height 16
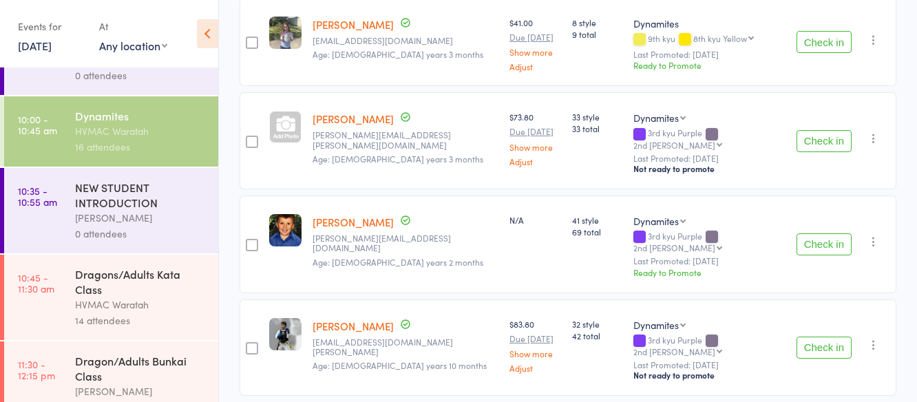
scroll to position [207, 0]
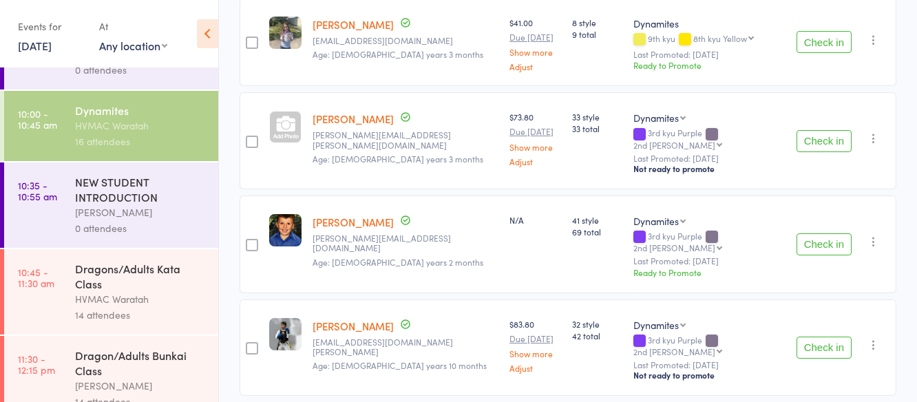
click at [152, 295] on div "HVMAC Waratah" at bounding box center [141, 299] width 132 height 16
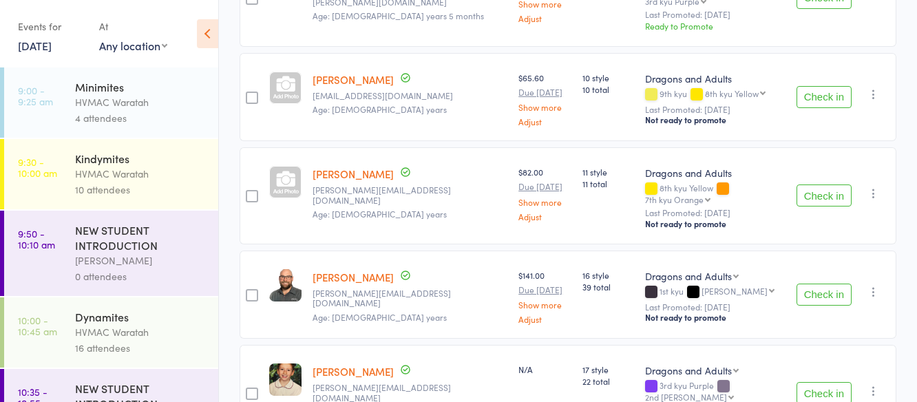
scroll to position [1207, 0]
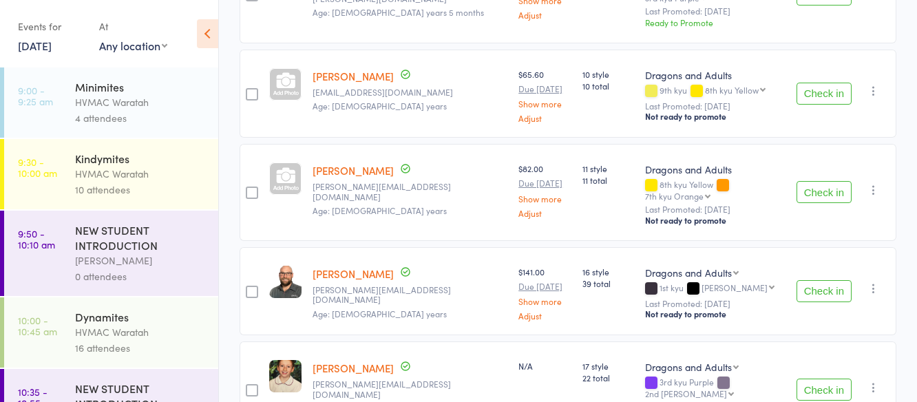
click at [158, 92] on div "Minimites" at bounding box center [141, 86] width 132 height 15
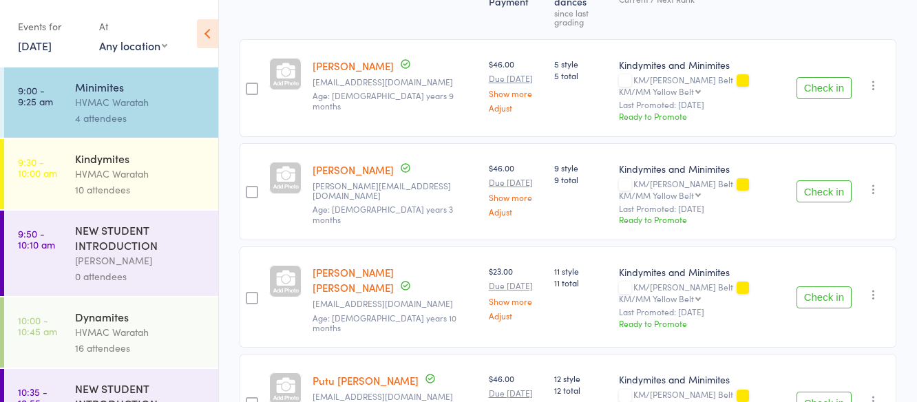
scroll to position [275, 0]
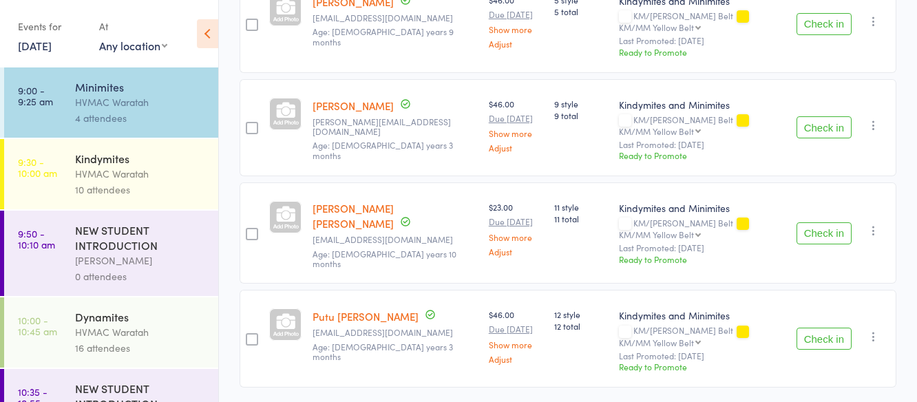
click at [820, 328] on button "Check in" at bounding box center [824, 339] width 55 height 22
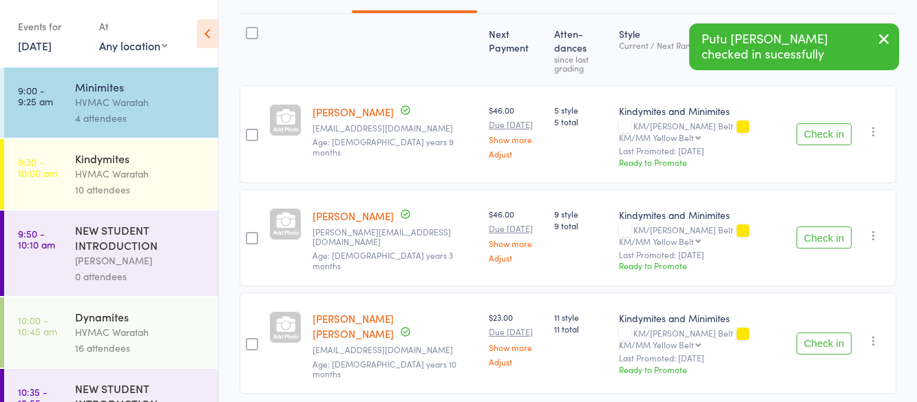
click at [831, 123] on button "Check in" at bounding box center [824, 134] width 55 height 22
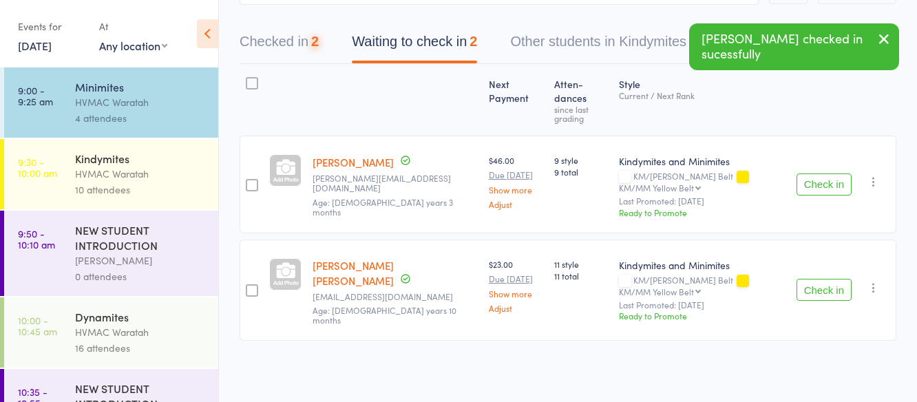
scroll to position [70, 0]
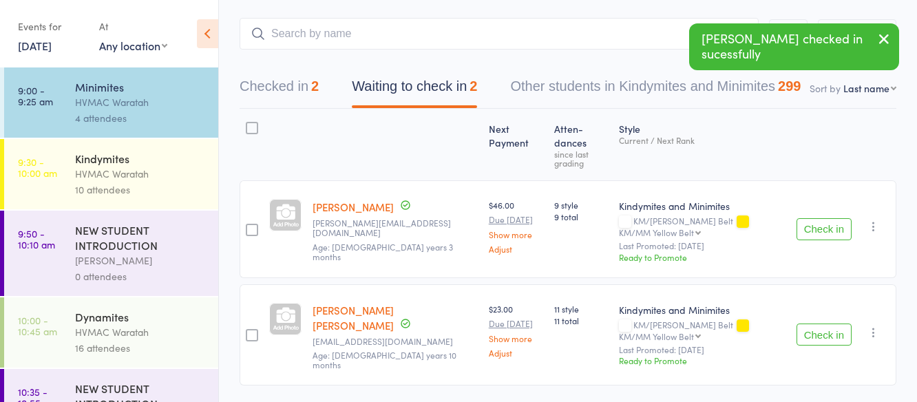
click at [818, 218] on button "Check in" at bounding box center [824, 229] width 55 height 22
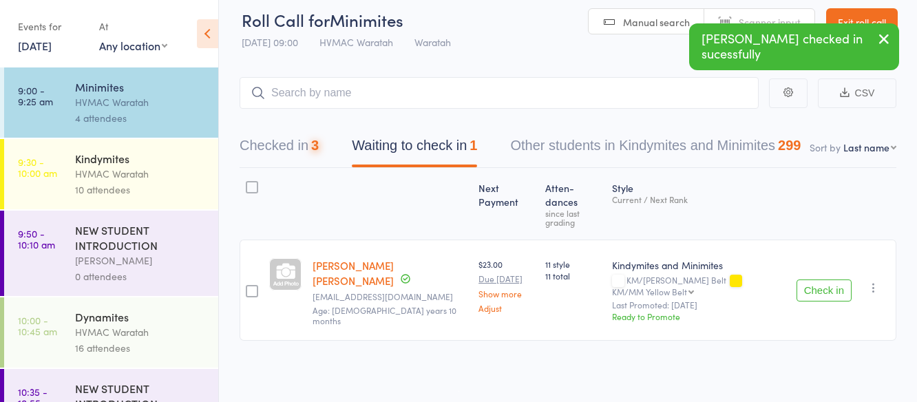
scroll to position [1, 0]
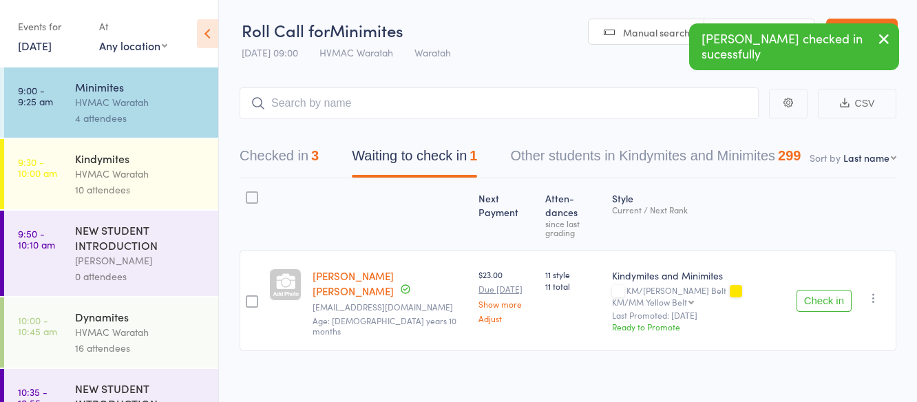
click at [820, 290] on button "Check in" at bounding box center [824, 301] width 55 height 22
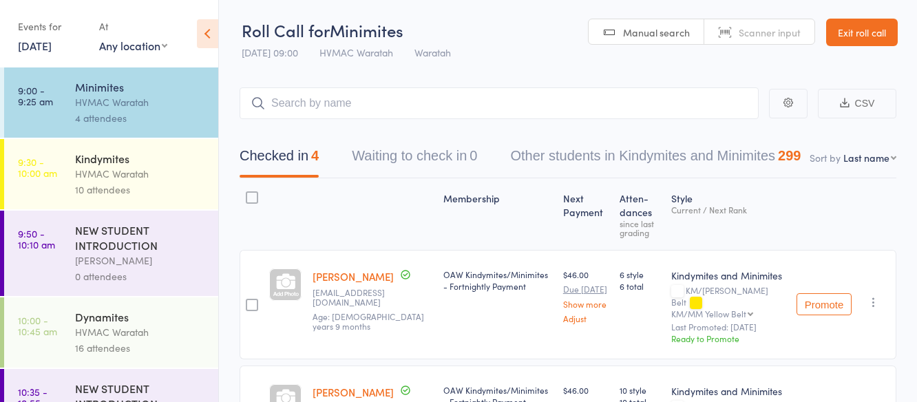
click at [35, 42] on link "[DATE]" at bounding box center [35, 45] width 34 height 15
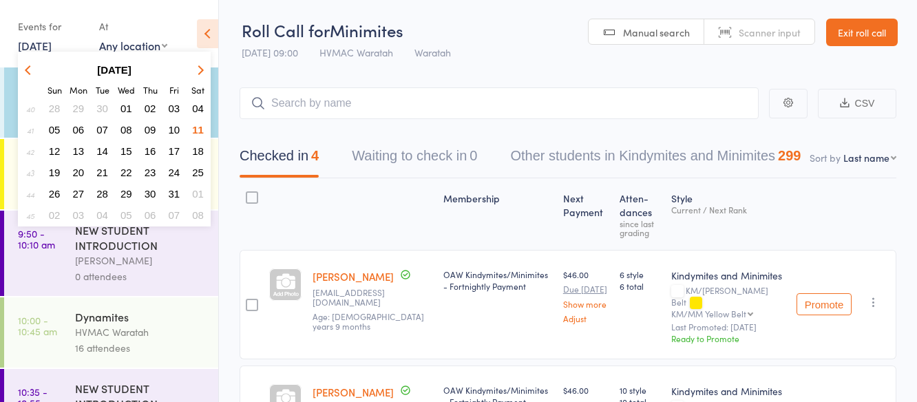
click at [151, 129] on span "09" at bounding box center [151, 130] width 12 height 12
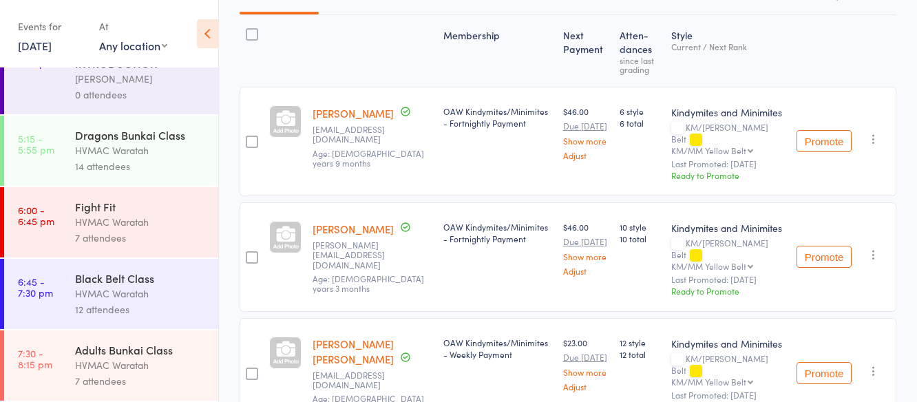
scroll to position [345, 0]
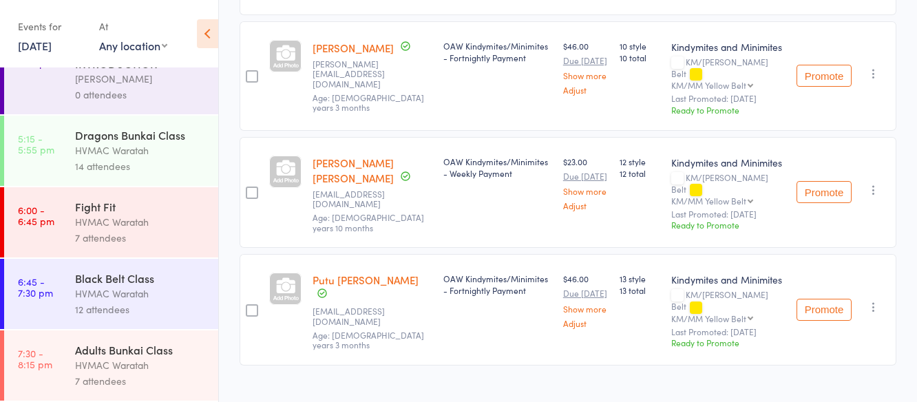
click at [178, 355] on div "Adults Bunkai Class" at bounding box center [141, 349] width 132 height 15
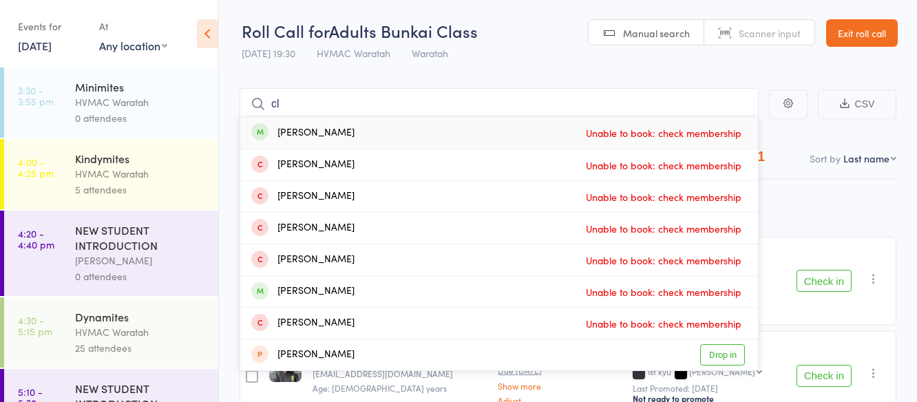
type input "c"
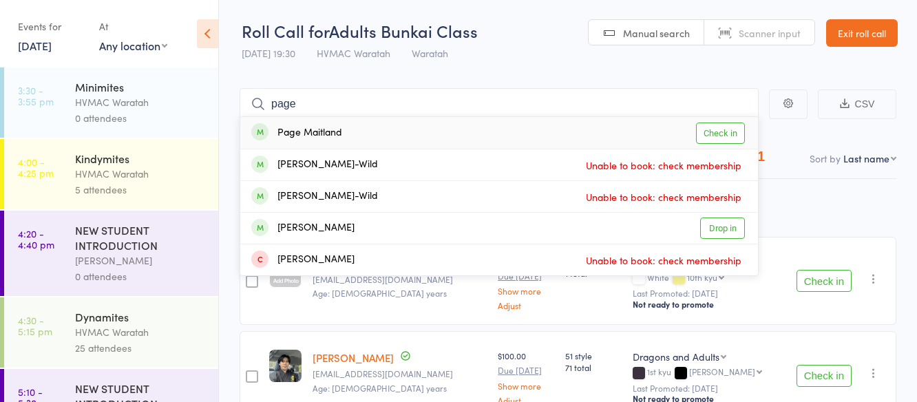
type input "page"
click at [726, 132] on link "Check in" at bounding box center [720, 133] width 49 height 21
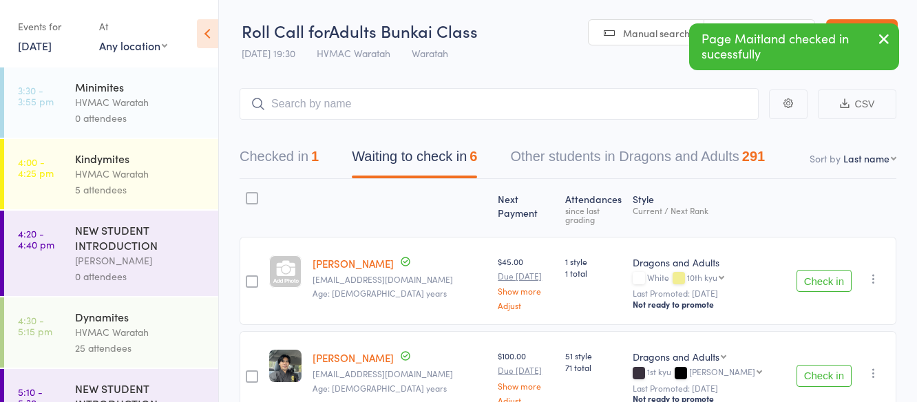
click at [818, 274] on button "Check in" at bounding box center [824, 281] width 55 height 22
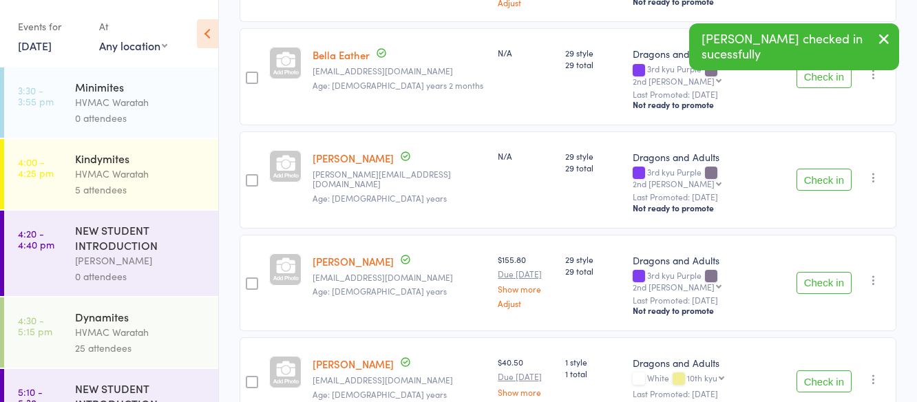
scroll to position [355, 0]
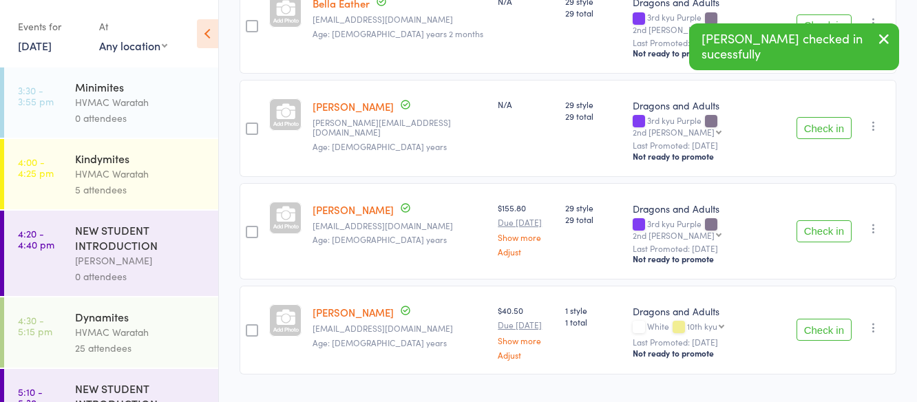
click at [823, 319] on button "Check in" at bounding box center [824, 330] width 55 height 22
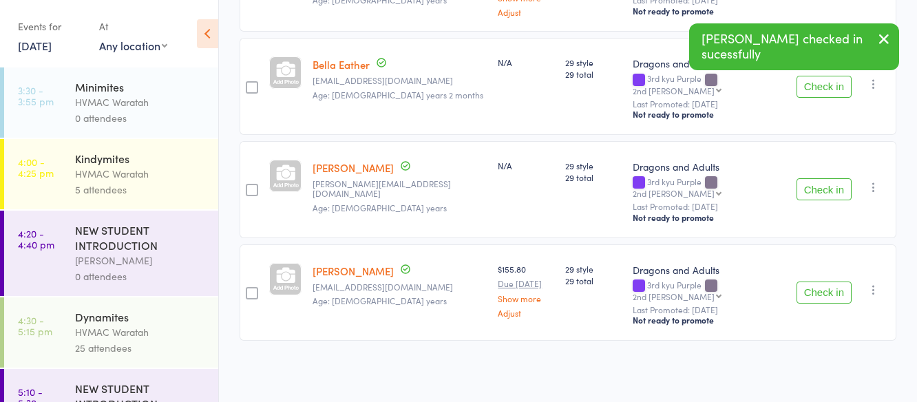
scroll to position [260, 0]
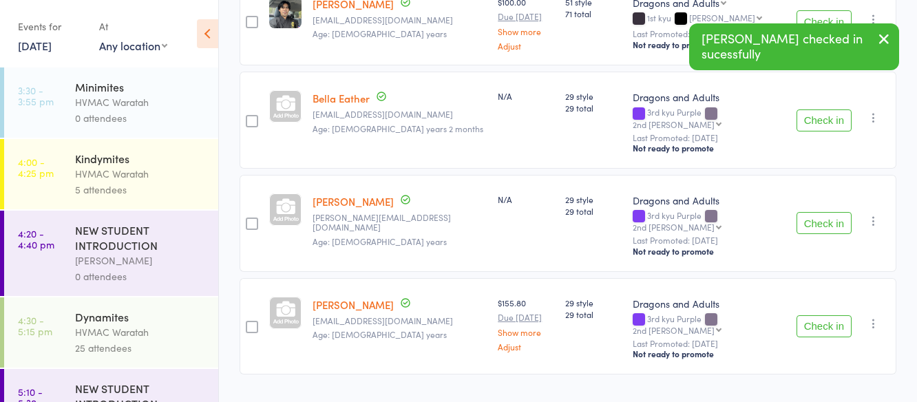
click at [811, 315] on button "Check in" at bounding box center [824, 326] width 55 height 22
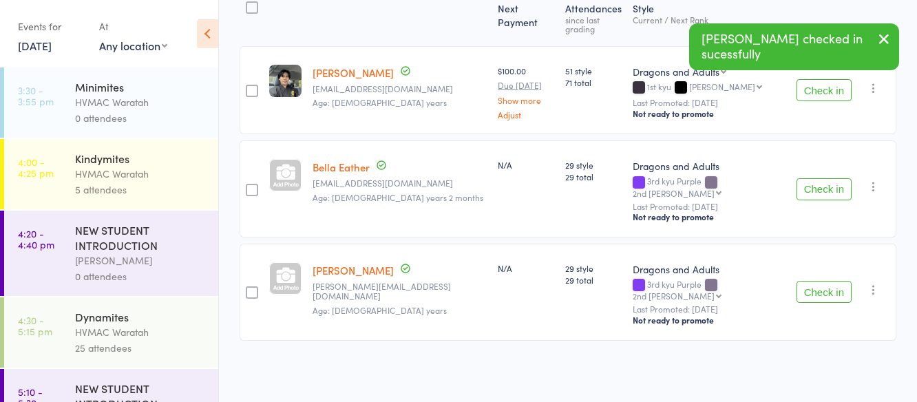
scroll to position [165, 0]
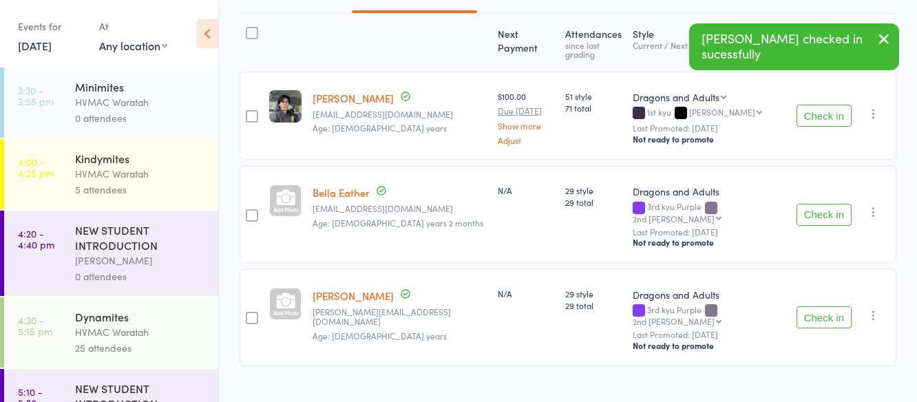
click at [814, 204] on button "Check in" at bounding box center [824, 215] width 55 height 22
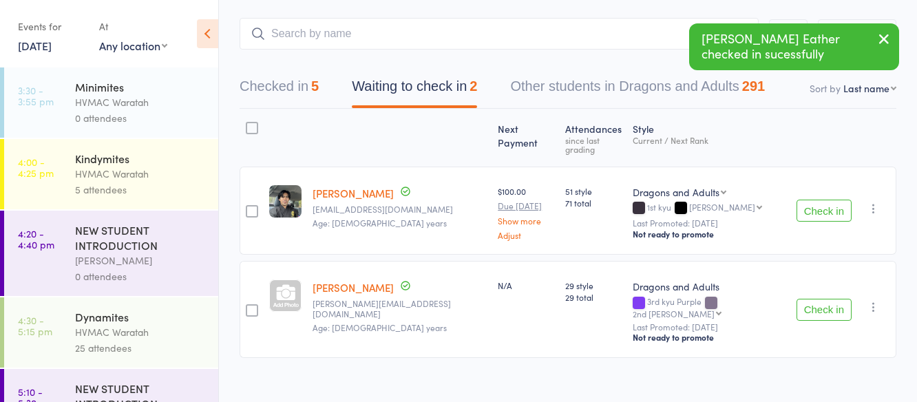
click at [813, 299] on button "Check in" at bounding box center [824, 310] width 55 height 22
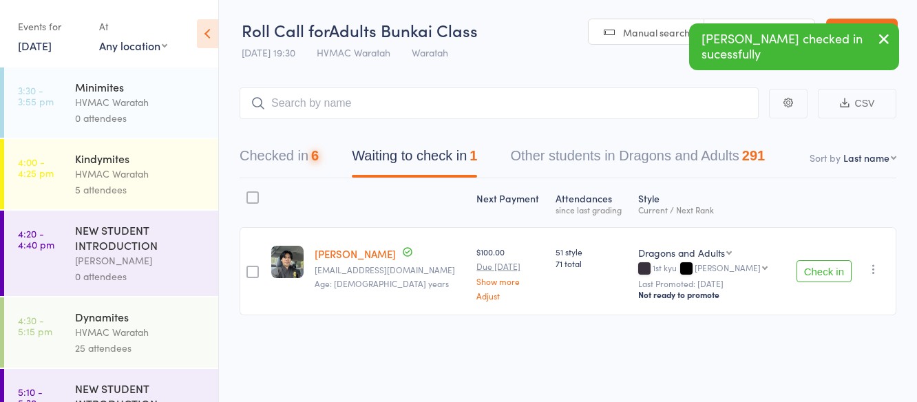
scroll to position [1, 0]
click at [812, 269] on button "Check in" at bounding box center [824, 271] width 55 height 22
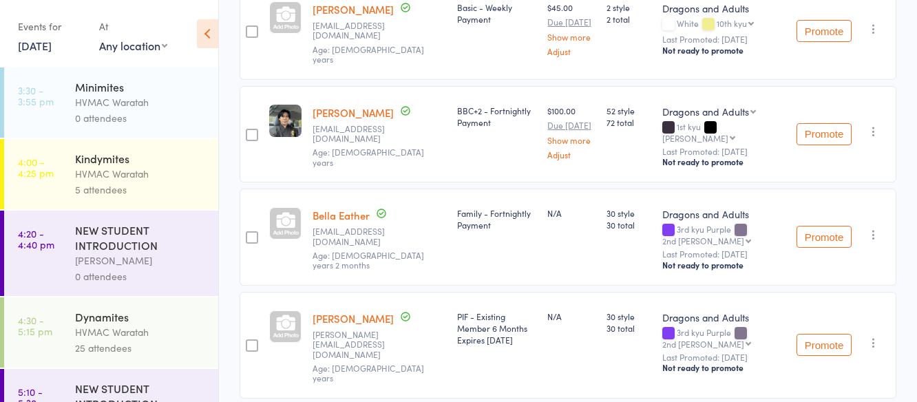
scroll to position [0, 0]
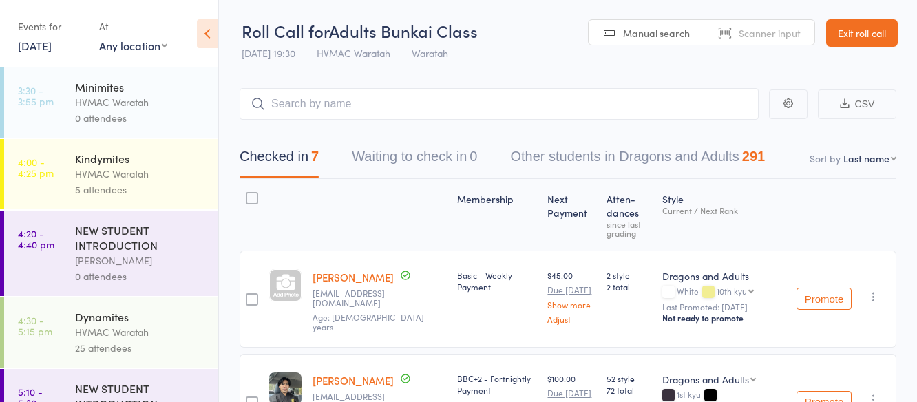
click at [45, 42] on link "9 Oct, 2025" at bounding box center [35, 45] width 34 height 15
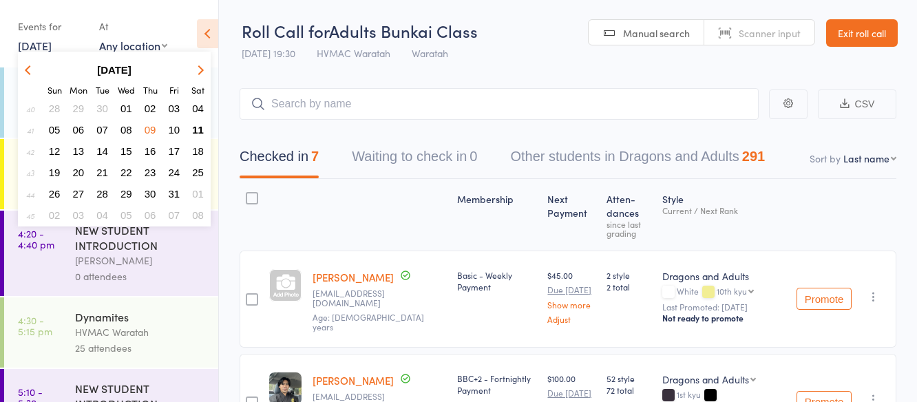
click at [197, 127] on span "11" at bounding box center [198, 130] width 12 height 12
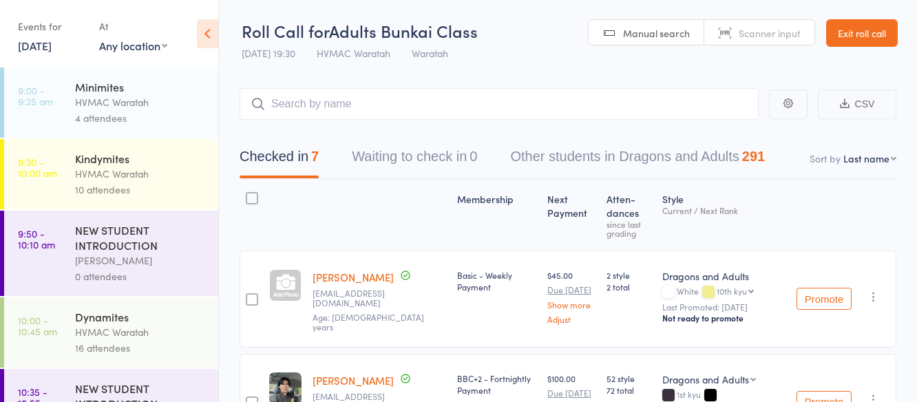
click at [171, 167] on div "HVMAC Waratah" at bounding box center [141, 174] width 132 height 16
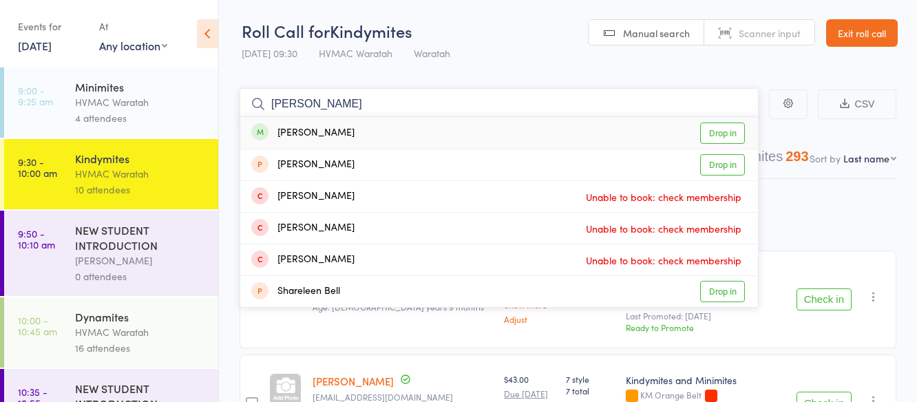
type input "aileen"
click at [722, 132] on link "Drop in" at bounding box center [722, 133] width 45 height 21
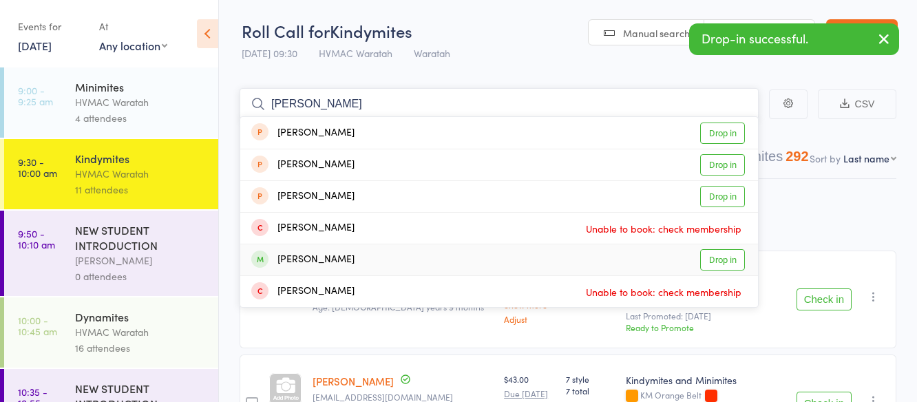
type input "audrey"
drag, startPoint x: 720, startPoint y: 258, endPoint x: 699, endPoint y: 217, distance: 46.2
click at [720, 251] on link "Drop in" at bounding box center [722, 259] width 45 height 21
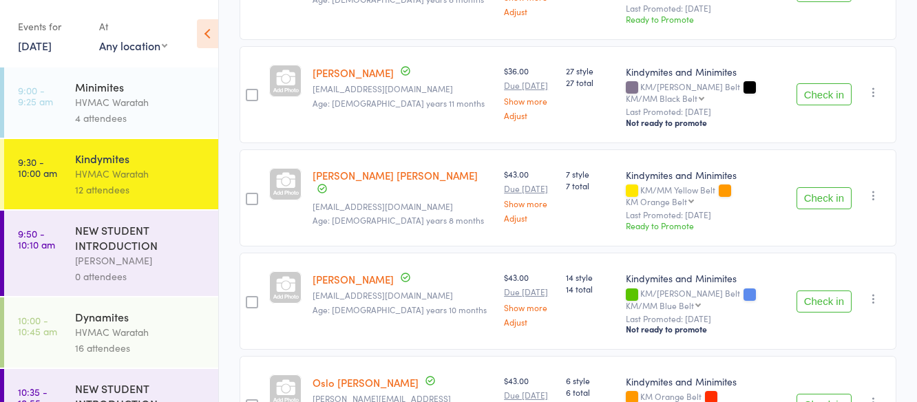
scroll to position [2, 0]
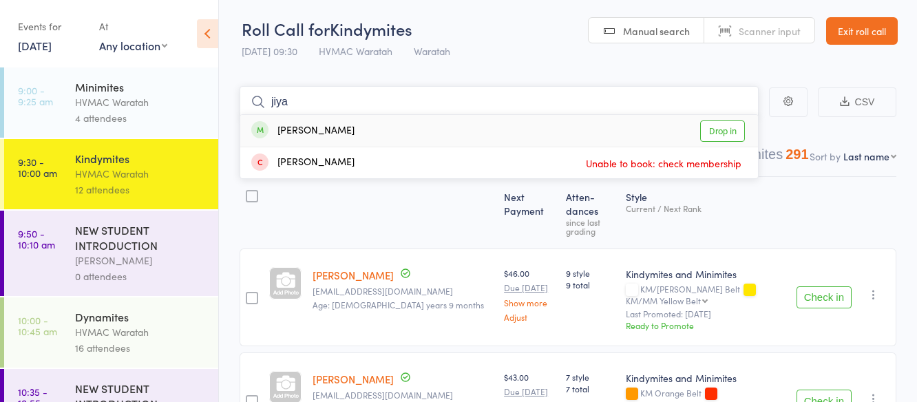
type input "jiya"
click at [720, 127] on link "Drop in" at bounding box center [722, 131] width 45 height 21
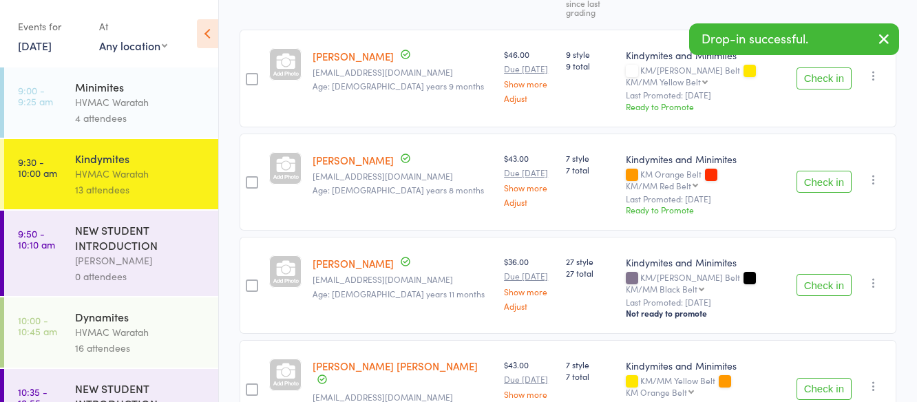
scroll to position [278, 0]
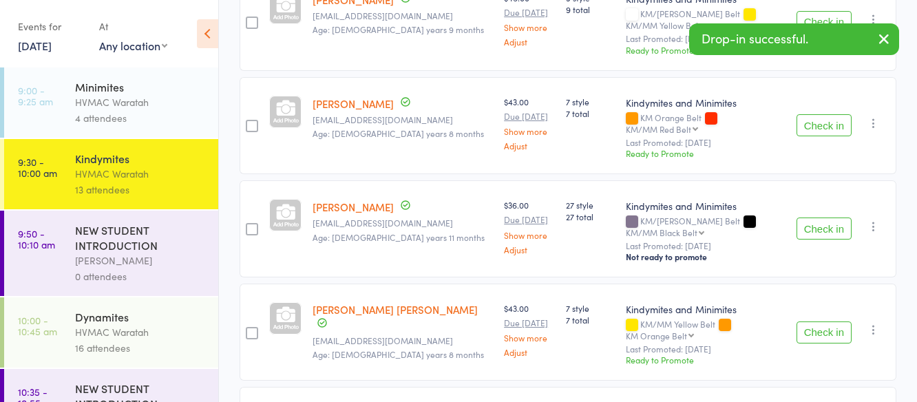
click at [822, 218] on button "Check in" at bounding box center [824, 229] width 55 height 22
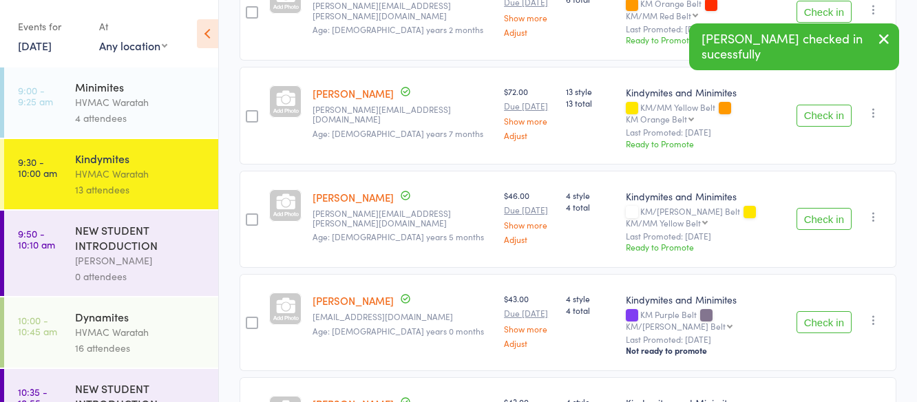
scroll to position [733, 0]
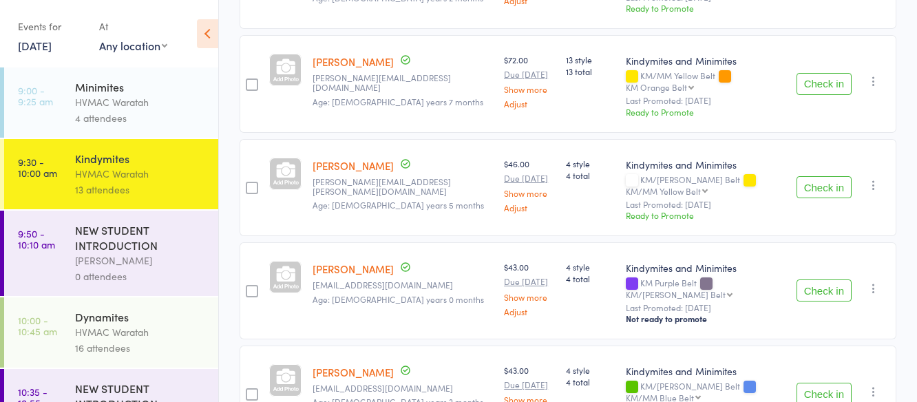
click at [828, 280] on button "Check in" at bounding box center [824, 291] width 55 height 22
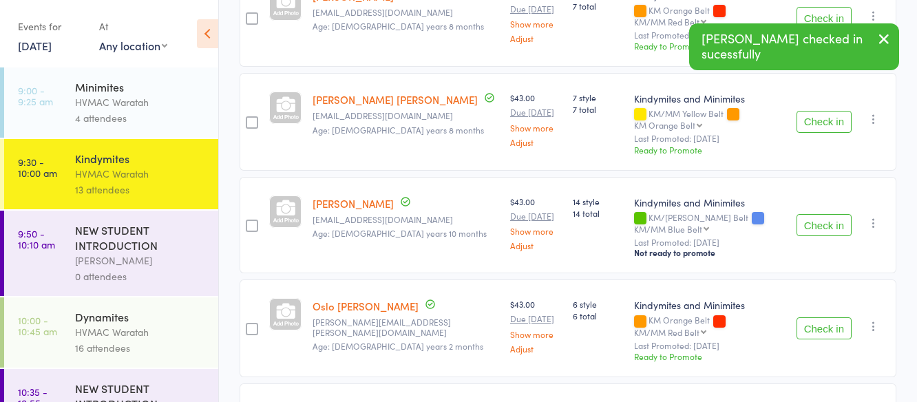
scroll to position [364, 0]
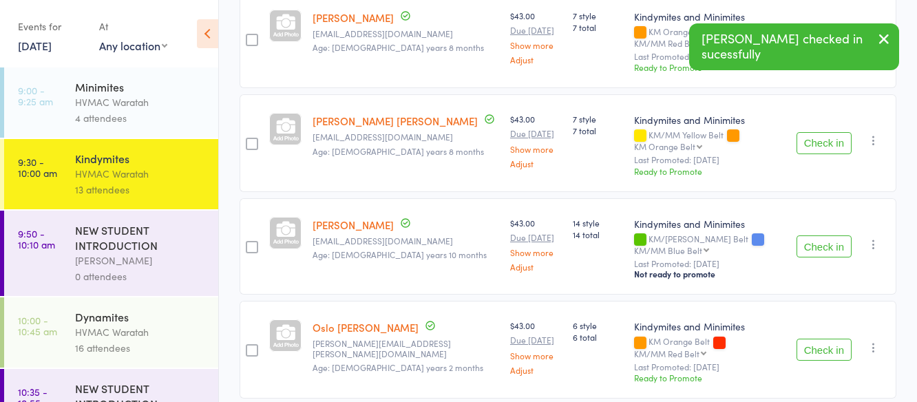
click at [824, 236] on button "Check in" at bounding box center [824, 247] width 55 height 22
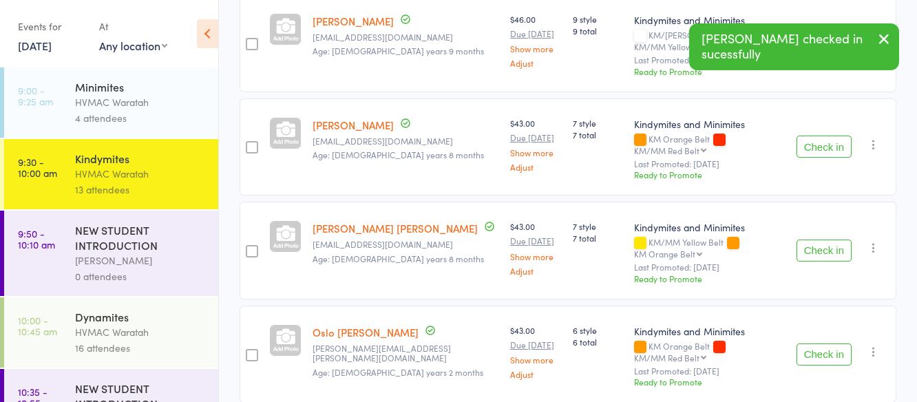
scroll to position [157, 0]
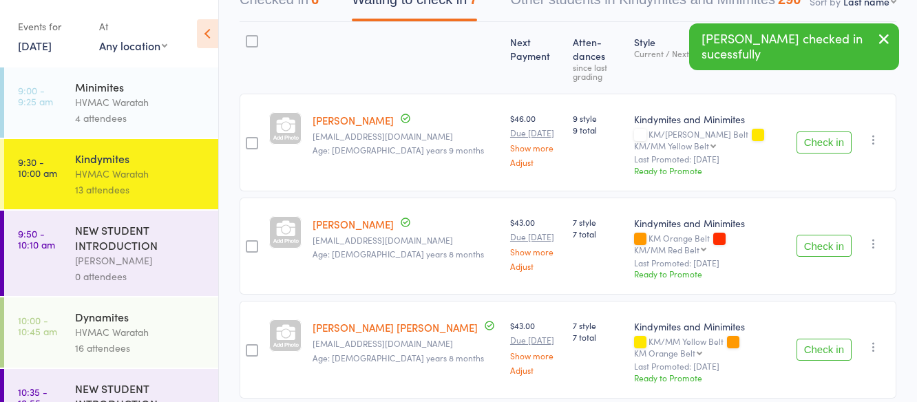
click at [819, 132] on button "Check in" at bounding box center [824, 143] width 55 height 22
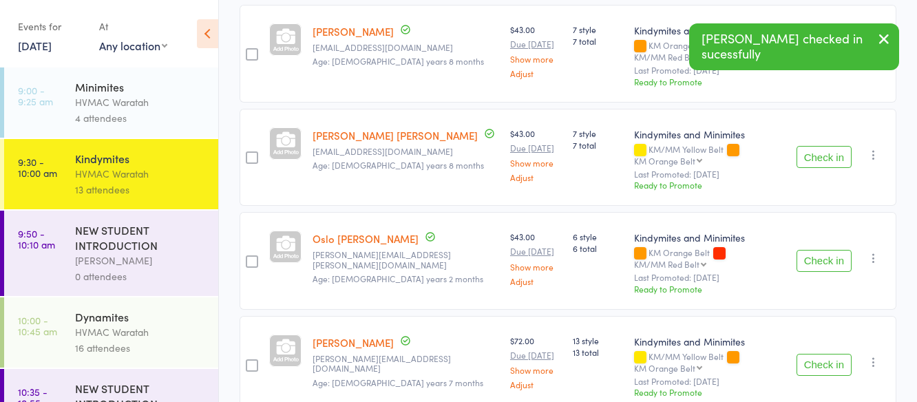
scroll to position [432, 0]
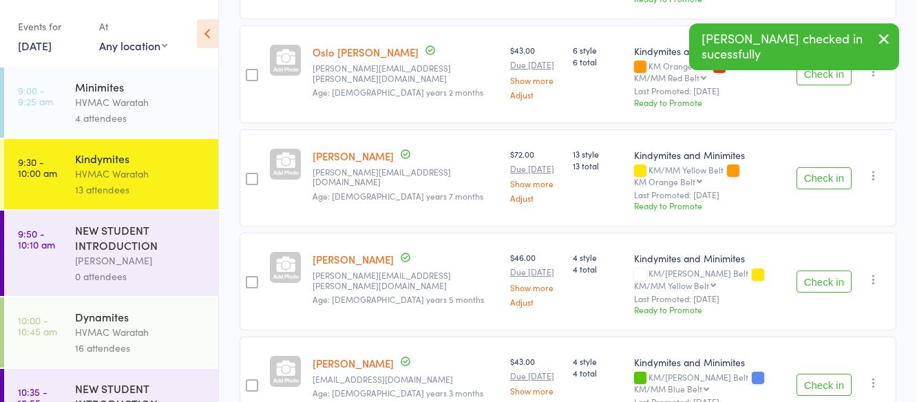
click at [824, 374] on button "Check in" at bounding box center [824, 385] width 55 height 22
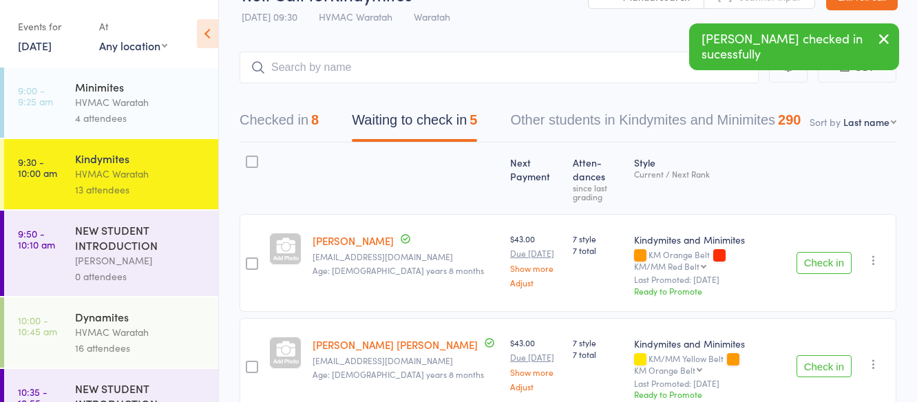
scroll to position [10, 0]
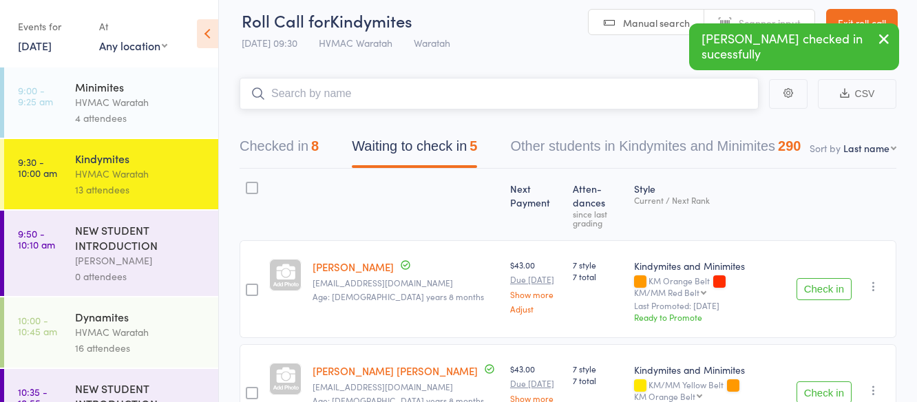
drag, startPoint x: 313, startPoint y: 94, endPoint x: 295, endPoint y: 96, distance: 17.4
click at [309, 96] on input "search" at bounding box center [499, 94] width 519 height 32
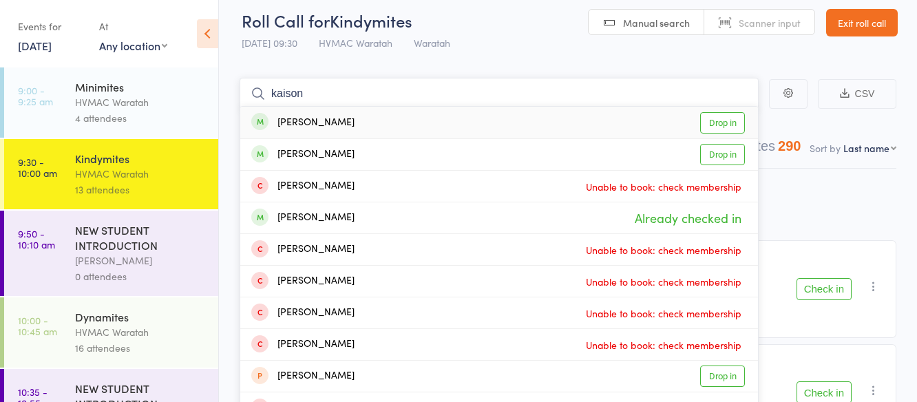
type input "kaison"
click at [723, 118] on link "Drop in" at bounding box center [722, 122] width 45 height 21
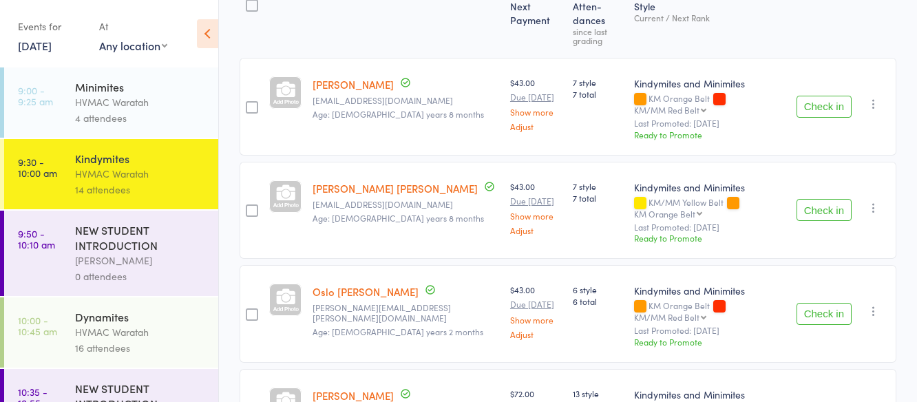
scroll to position [217, 0]
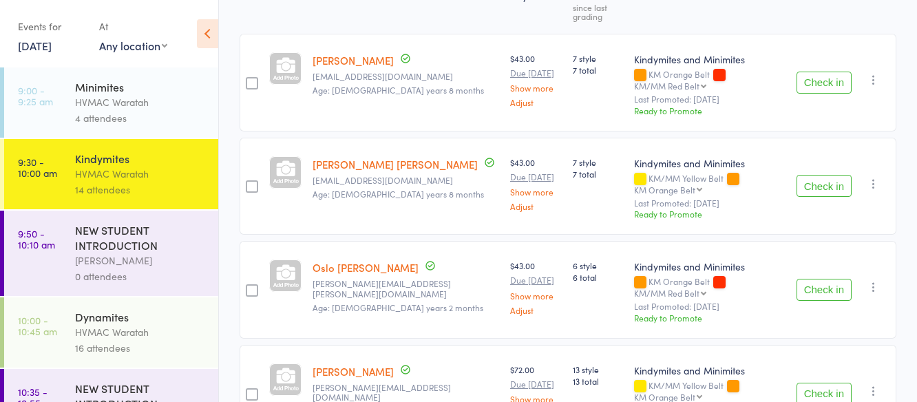
click at [832, 279] on button "Check in" at bounding box center [824, 290] width 55 height 22
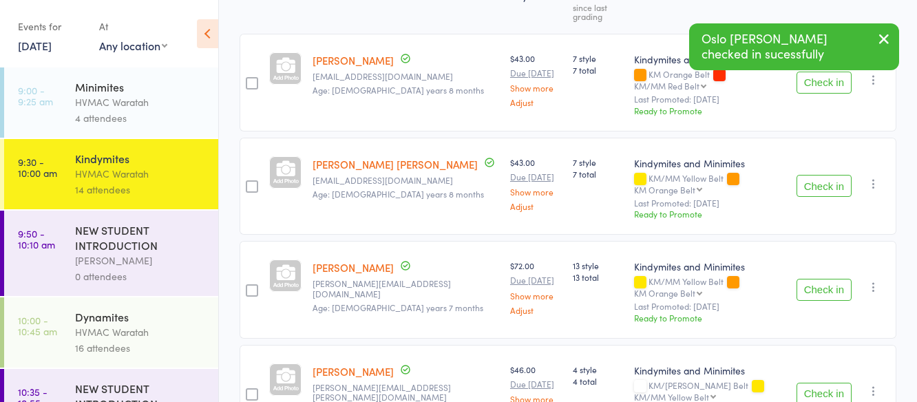
drag, startPoint x: 830, startPoint y: 147, endPoint x: 827, endPoint y: 134, distance: 13.4
click at [833, 175] on button "Check in" at bounding box center [824, 186] width 55 height 22
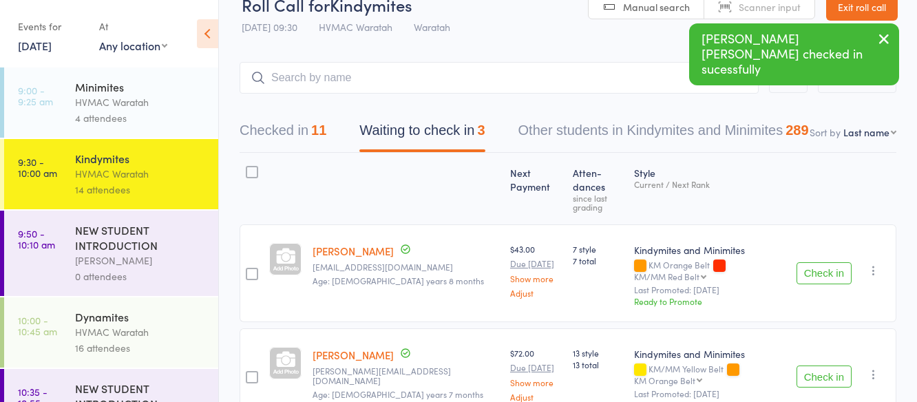
scroll to position [0, 0]
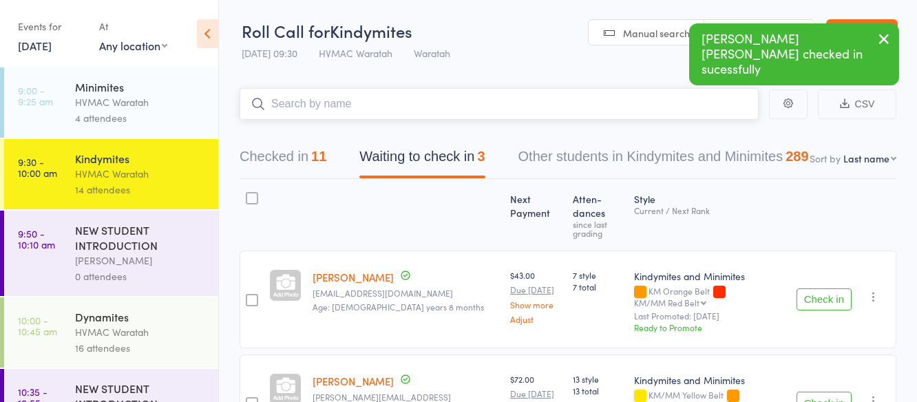
click at [339, 99] on input "search" at bounding box center [499, 104] width 519 height 32
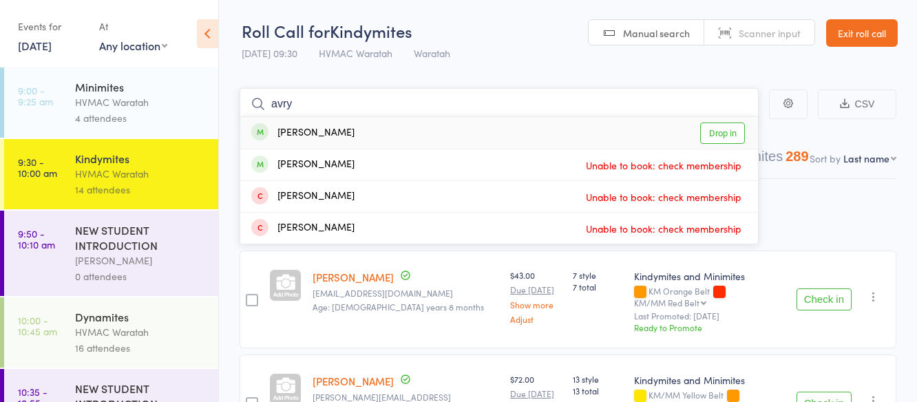
type input "avry"
click at [722, 136] on link "Drop in" at bounding box center [722, 133] width 45 height 21
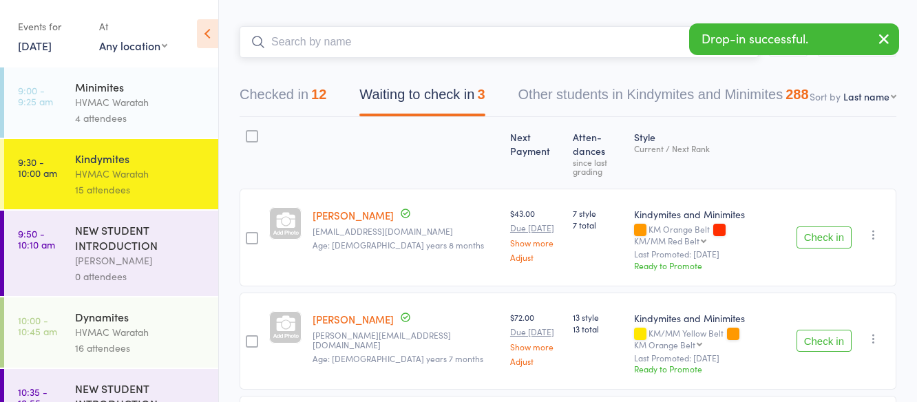
scroll to position [165, 0]
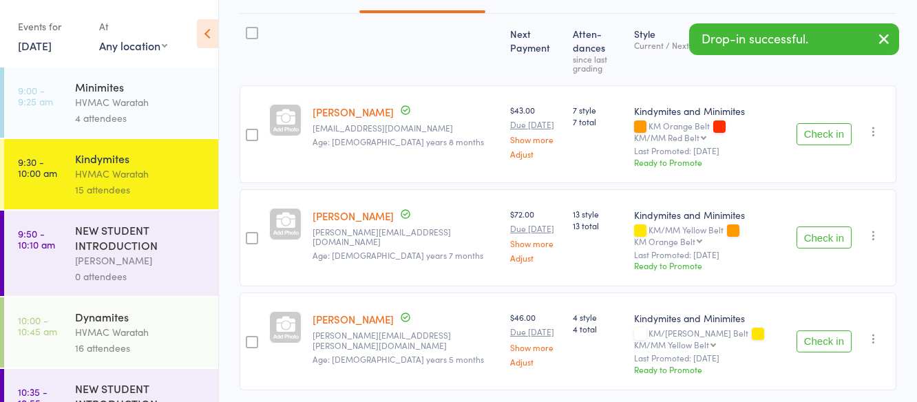
click at [835, 331] on button "Check in" at bounding box center [824, 342] width 55 height 22
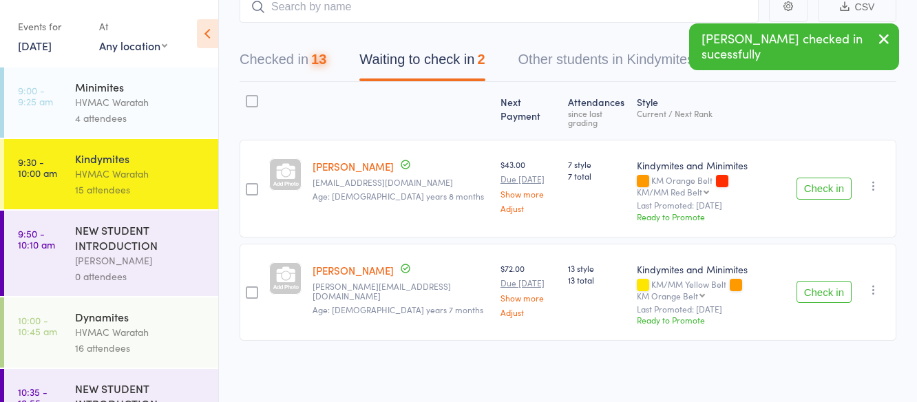
scroll to position [70, 0]
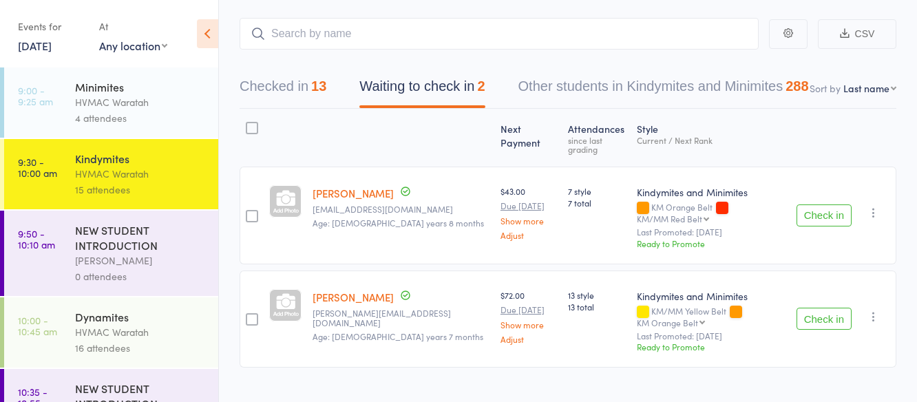
click at [815, 308] on button "Check in" at bounding box center [824, 319] width 55 height 22
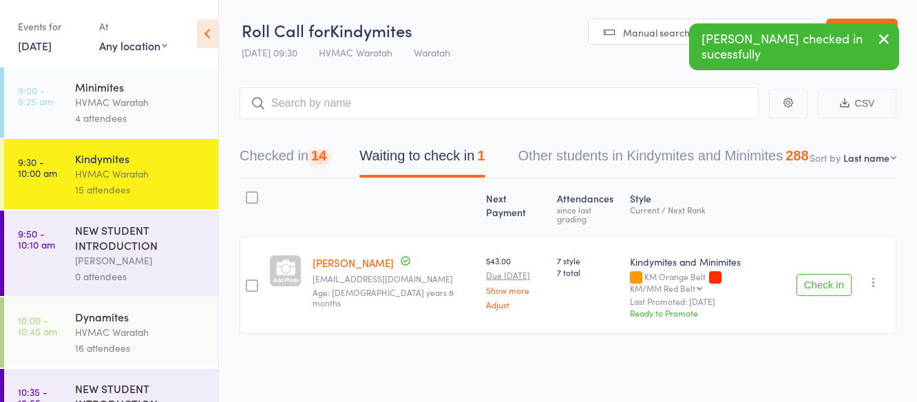
scroll to position [1, 0]
click at [873, 275] on icon "button" at bounding box center [874, 282] width 14 height 14
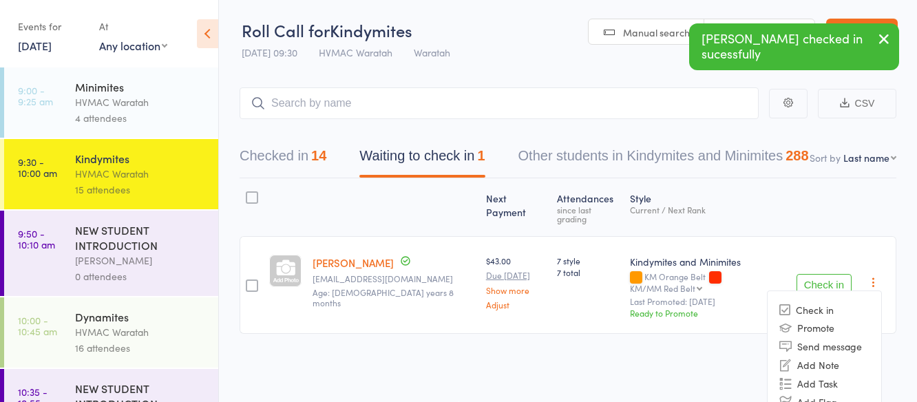
scroll to position [44, 0]
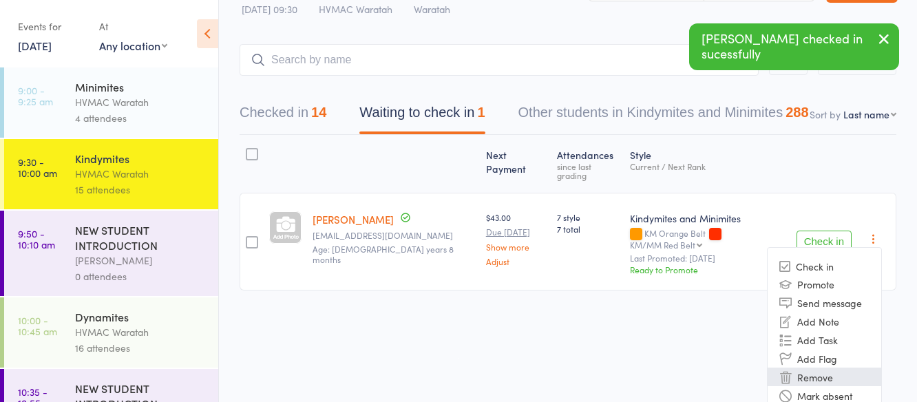
click at [816, 368] on li "Remove" at bounding box center [825, 377] width 114 height 19
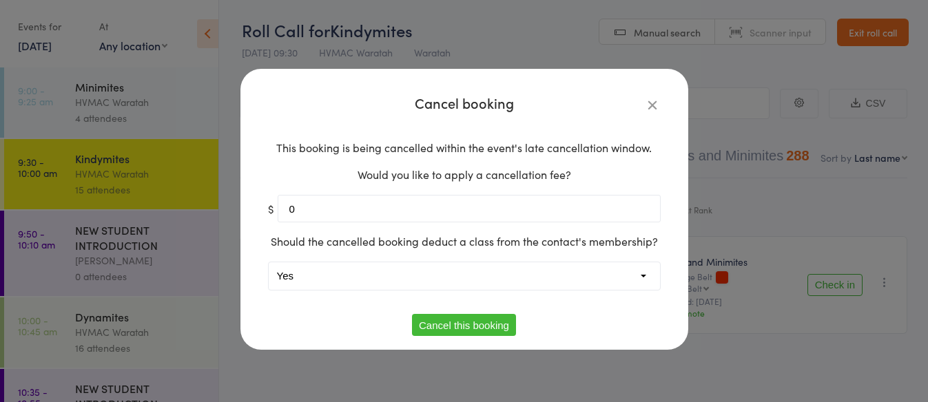
click at [293, 274] on select "Yes No" at bounding box center [464, 276] width 391 height 28
select select "1"
click at [269, 262] on select "Yes No" at bounding box center [464, 276] width 391 height 28
click at [487, 324] on button "Cancel this booking" at bounding box center [464, 325] width 104 height 22
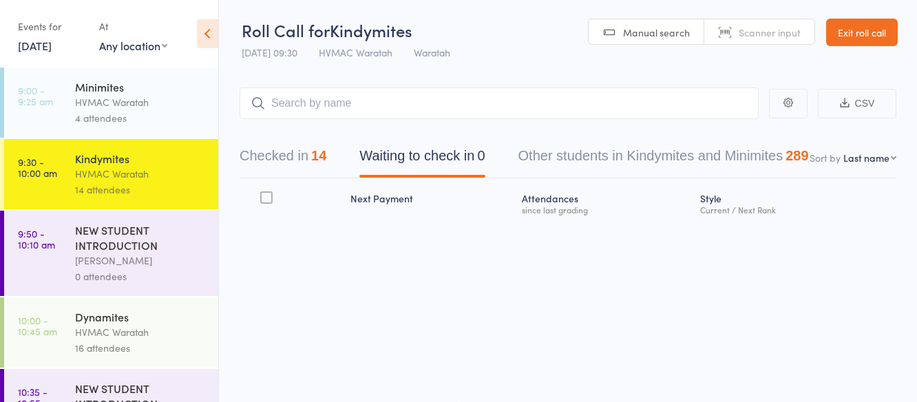
click at [166, 335] on div "HVMAC Waratah" at bounding box center [141, 332] width 132 height 16
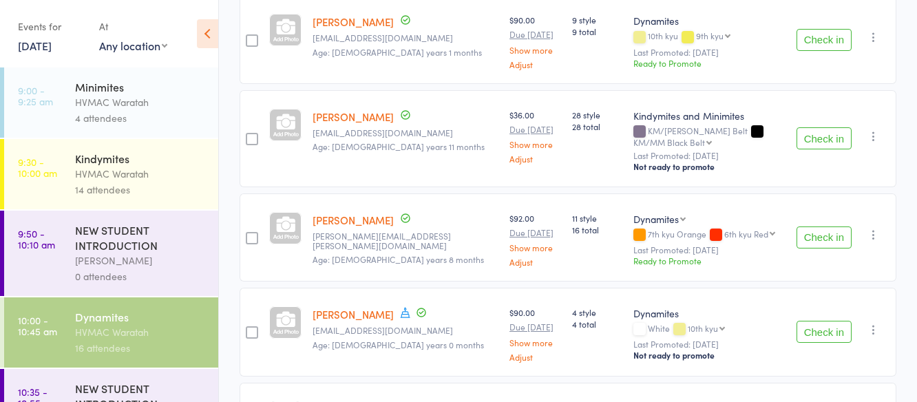
scroll to position [345, 0]
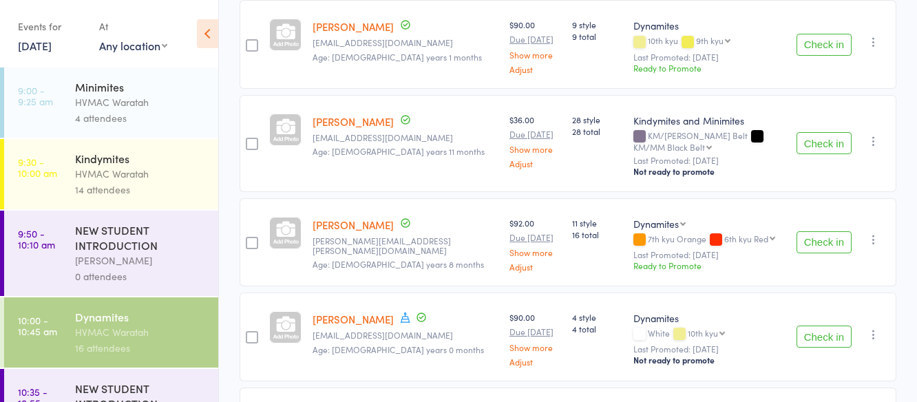
click at [837, 132] on button "Check in" at bounding box center [824, 143] width 55 height 22
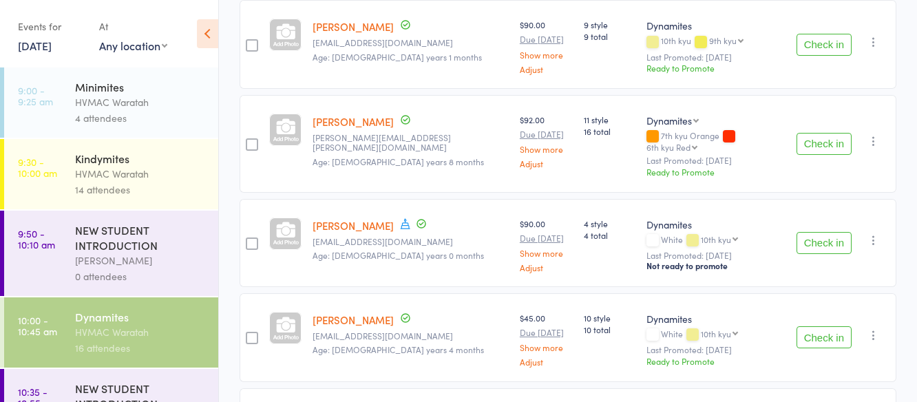
click at [817, 232] on button "Check in" at bounding box center [824, 243] width 55 height 22
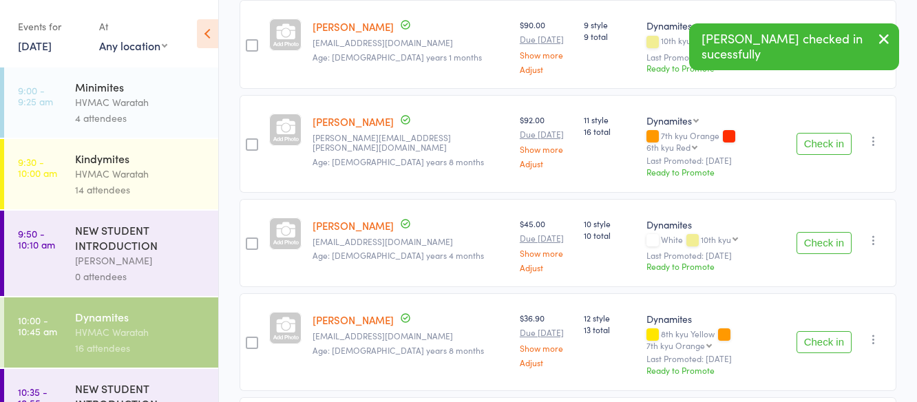
click at [817, 232] on button "Check in" at bounding box center [824, 243] width 55 height 22
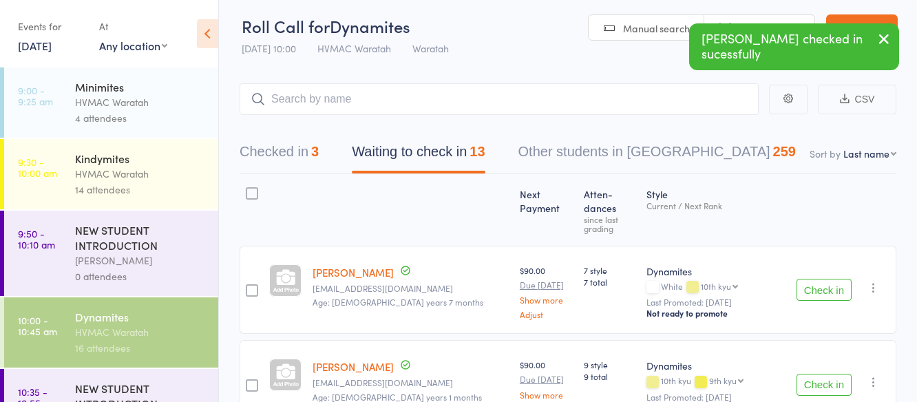
scroll to position [0, 0]
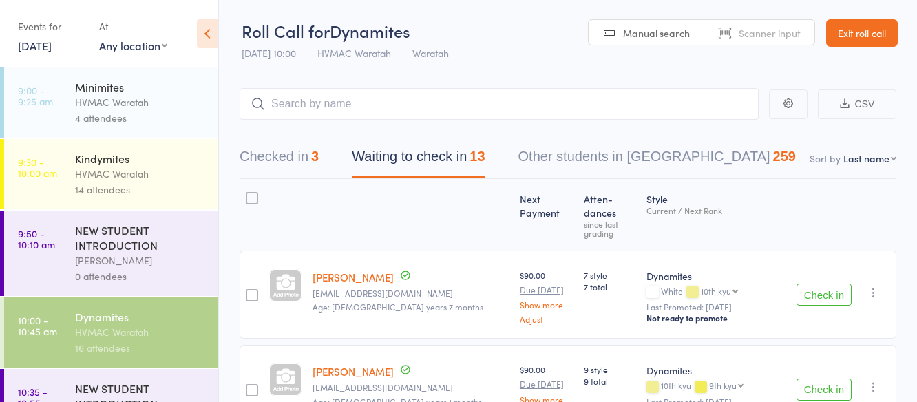
click at [828, 284] on button "Check in" at bounding box center [824, 295] width 55 height 22
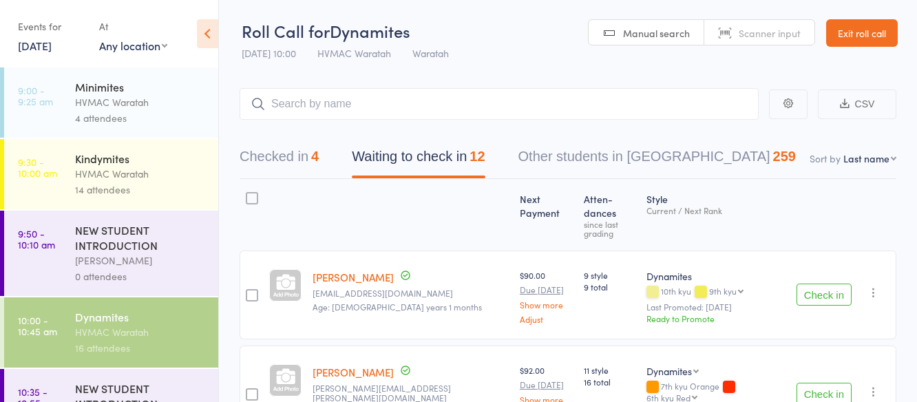
click at [825, 284] on button "Check in" at bounding box center [824, 295] width 55 height 22
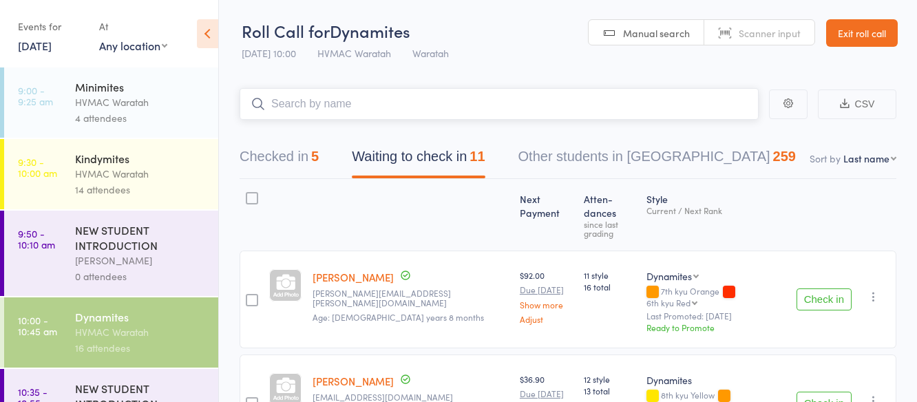
click at [287, 103] on input "search" at bounding box center [499, 104] width 519 height 32
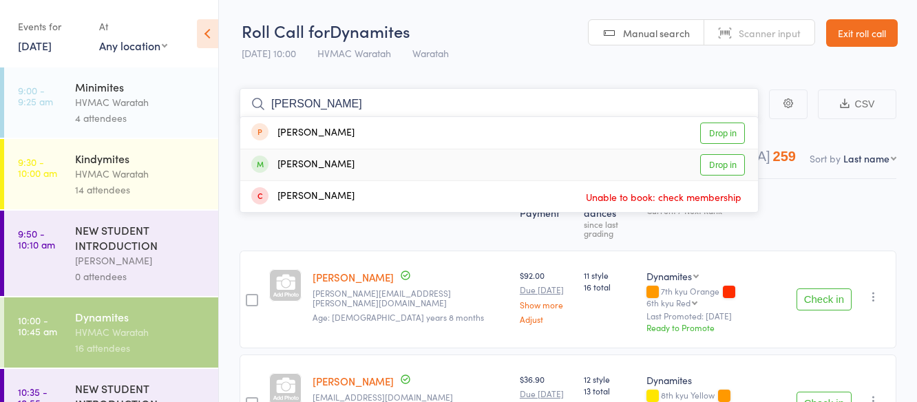
type input "abigail"
click at [722, 164] on link "Drop in" at bounding box center [722, 164] width 45 height 21
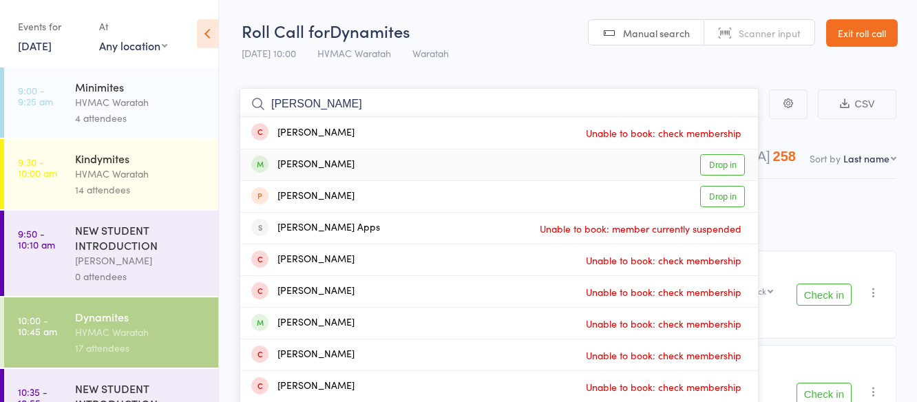
type input "eliza"
click at [713, 164] on link "Drop in" at bounding box center [722, 164] width 45 height 21
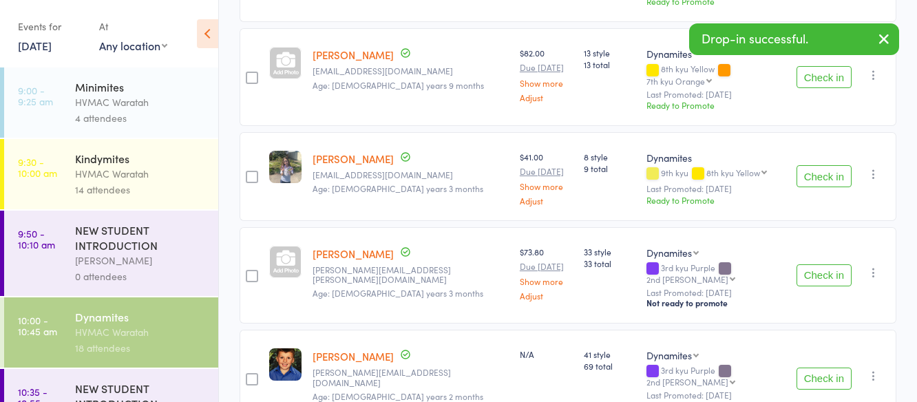
scroll to position [895, 0]
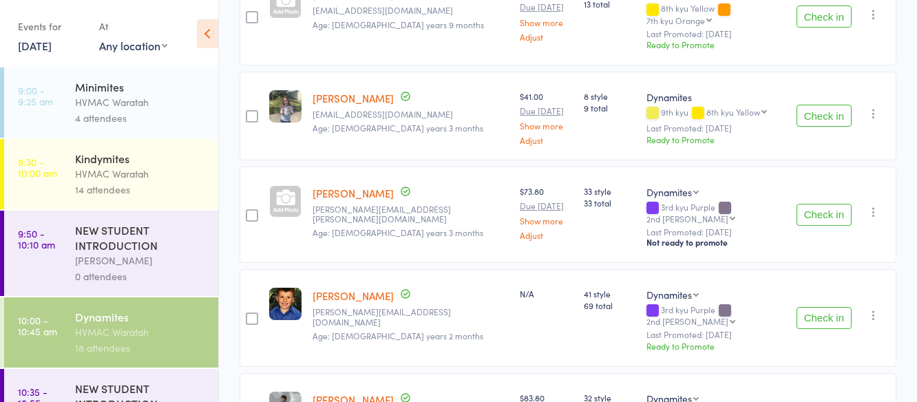
click at [840, 105] on button "Check in" at bounding box center [824, 116] width 55 height 22
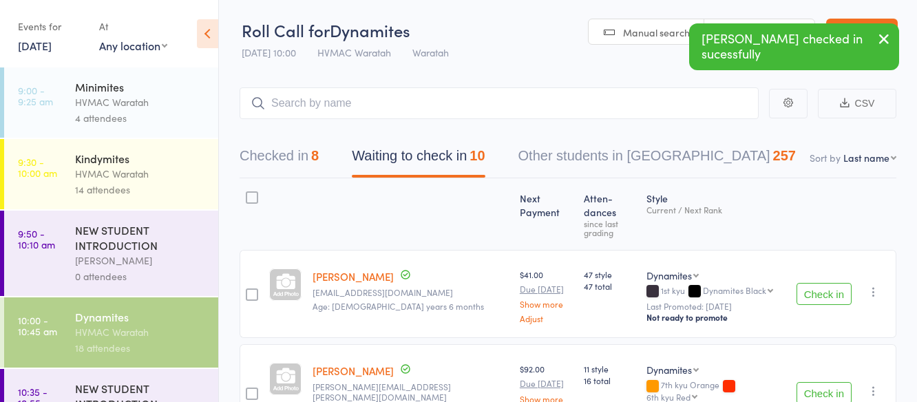
scroll to position [0, 0]
click at [298, 105] on input "search" at bounding box center [499, 104] width 519 height 32
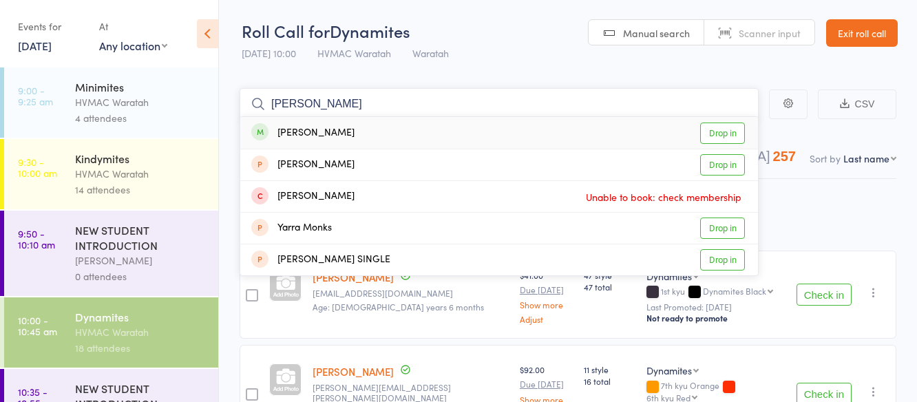
type input "monasha"
click at [713, 135] on link "Drop in" at bounding box center [722, 133] width 45 height 21
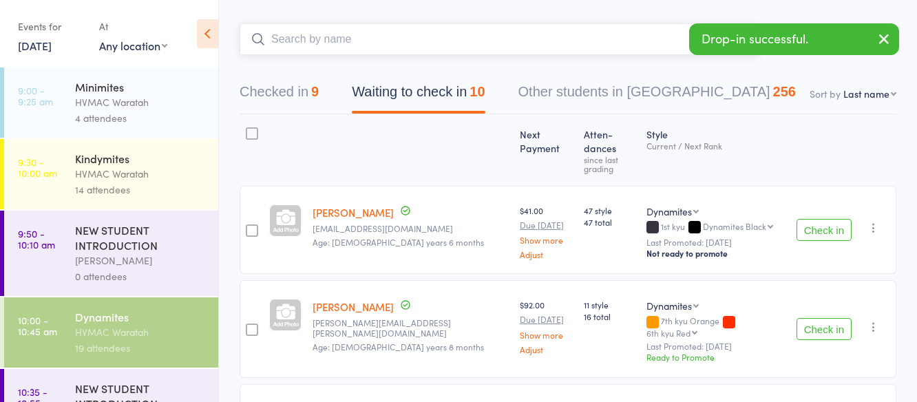
scroll to position [275, 0]
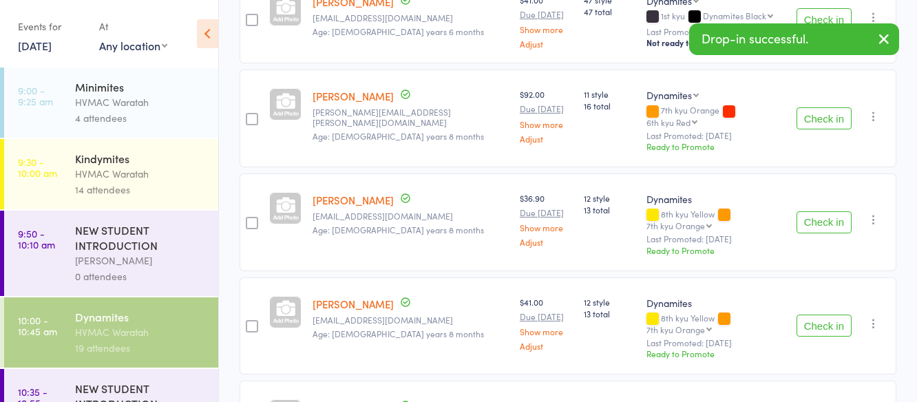
click at [821, 211] on button "Check in" at bounding box center [824, 222] width 55 height 22
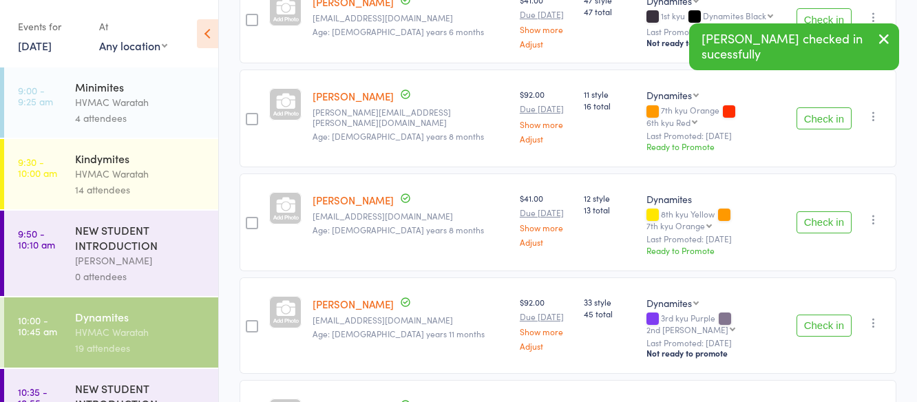
click at [821, 211] on button "Check in" at bounding box center [824, 222] width 55 height 22
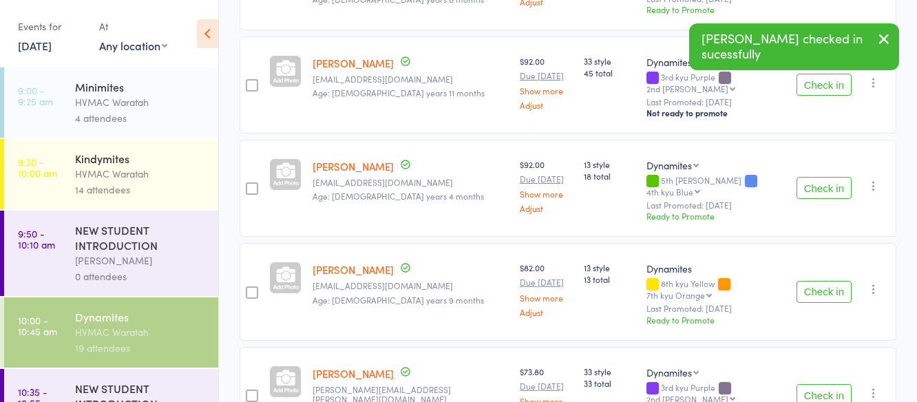
scroll to position [413, 0]
click at [826, 280] on button "Check in" at bounding box center [824, 291] width 55 height 22
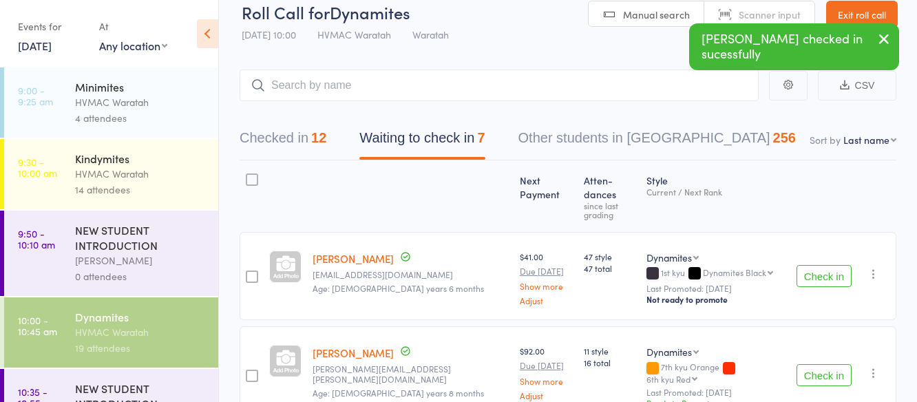
scroll to position [0, 0]
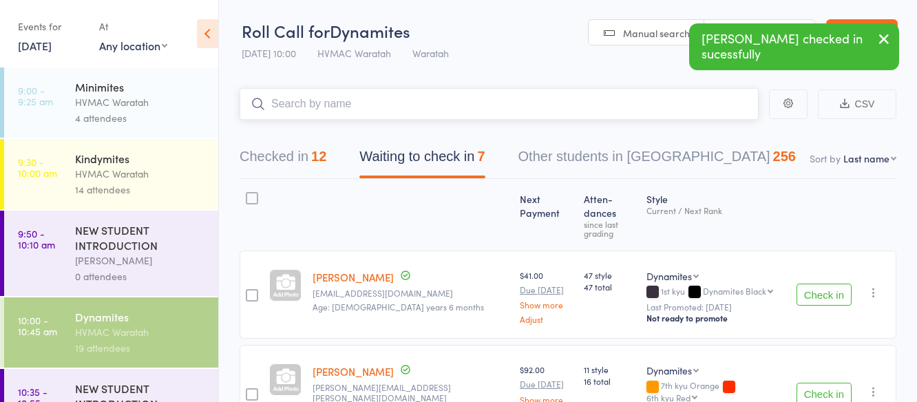
click at [349, 99] on input "search" at bounding box center [499, 104] width 519 height 32
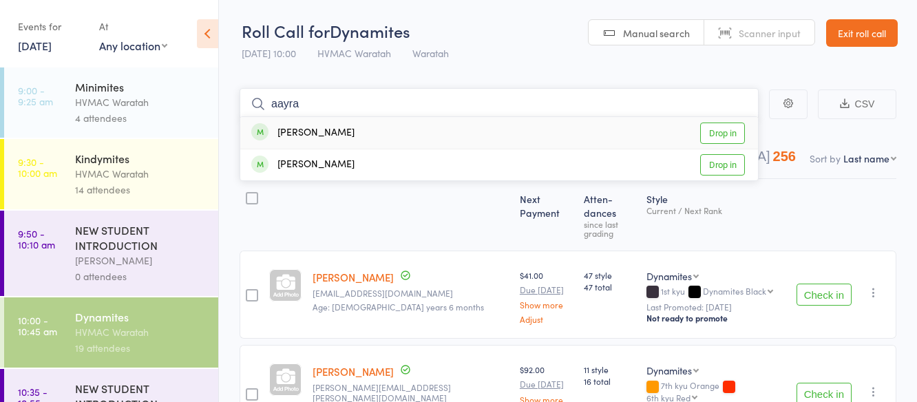
type input "aayra"
click at [728, 131] on link "Drop in" at bounding box center [722, 133] width 45 height 21
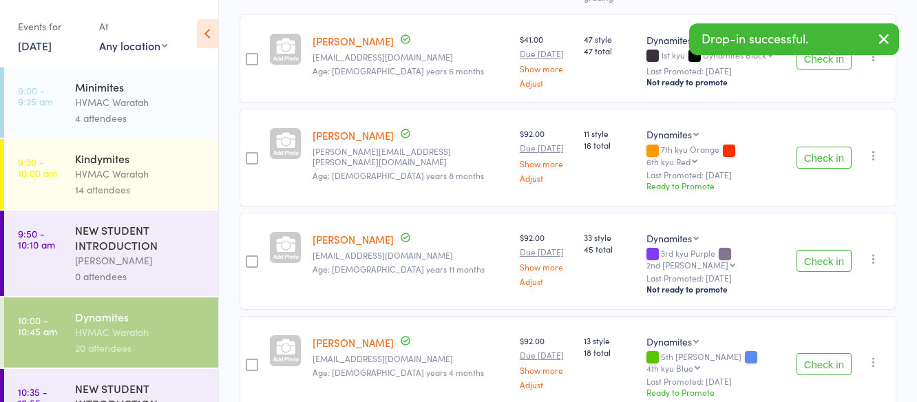
scroll to position [275, 0]
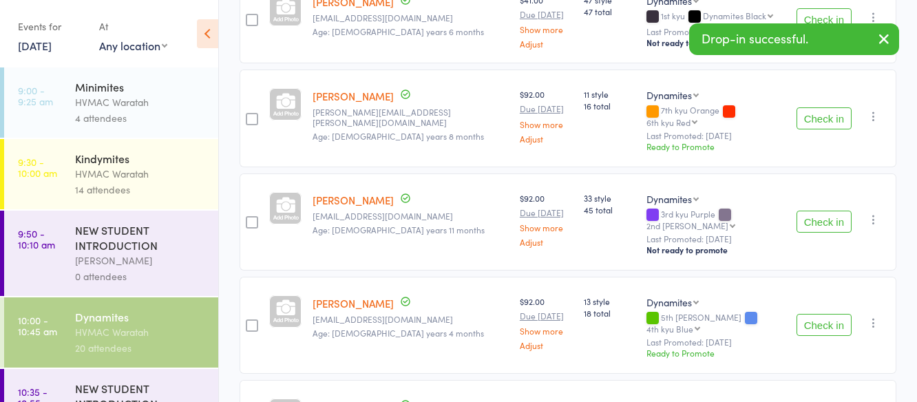
click at [811, 314] on button "Check in" at bounding box center [824, 325] width 55 height 22
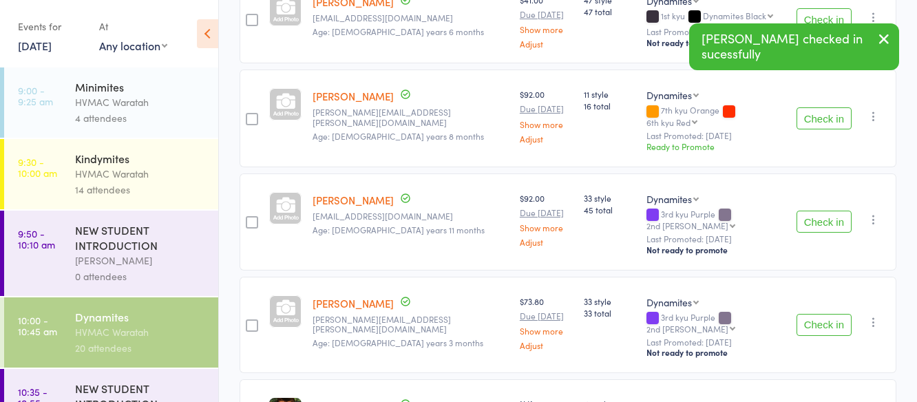
click at [813, 211] on button "Check in" at bounding box center [824, 222] width 55 height 22
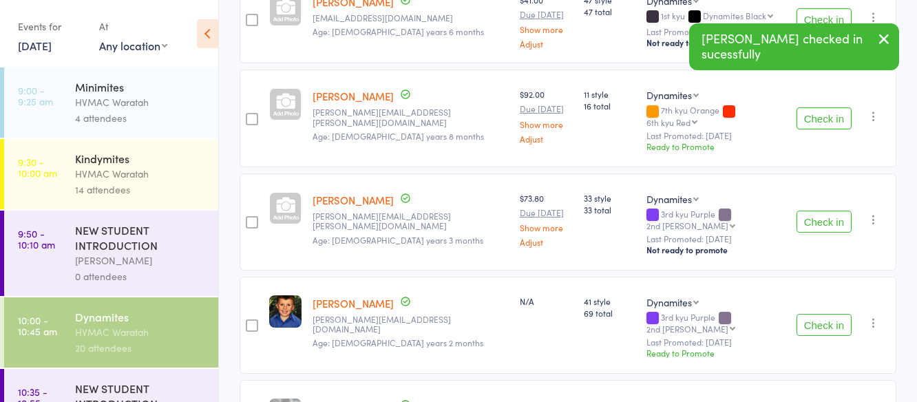
click at [826, 211] on button "Check in" at bounding box center [824, 222] width 55 height 22
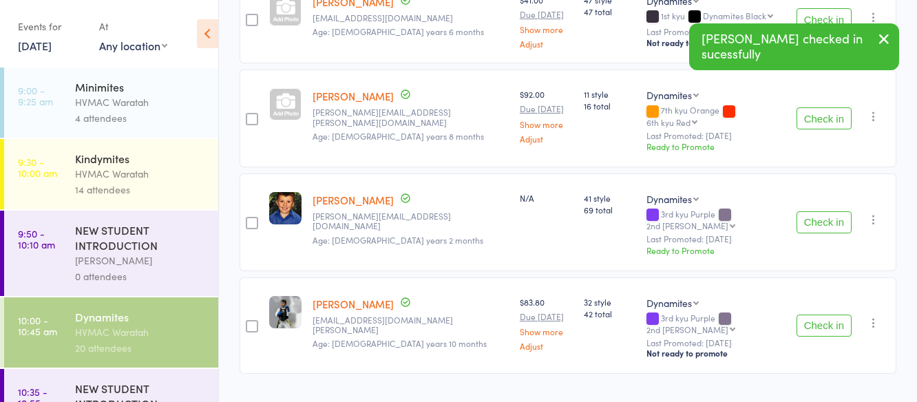
click at [830, 315] on button "Check in" at bounding box center [824, 326] width 55 height 22
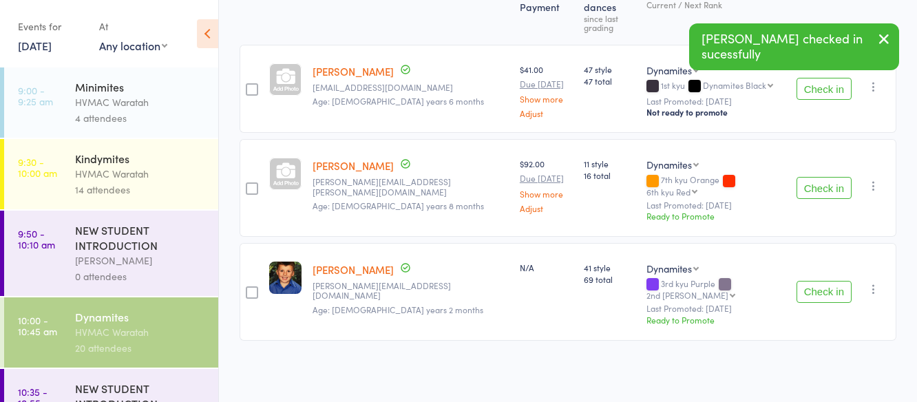
scroll to position [165, 0]
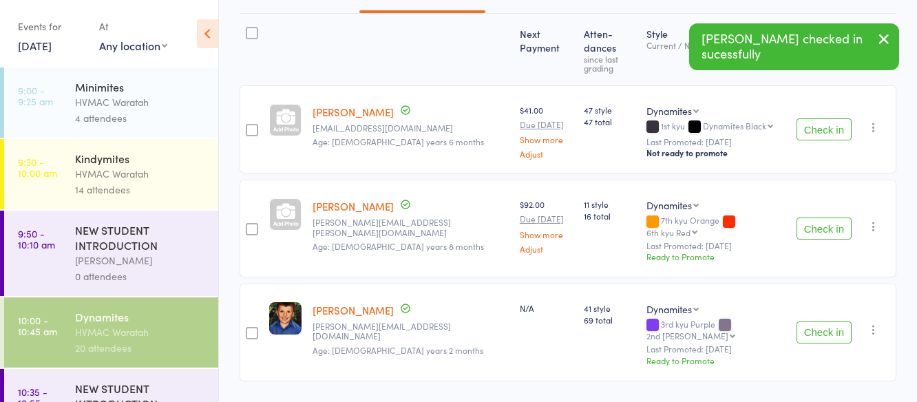
click at [822, 322] on button "Check in" at bounding box center [824, 333] width 55 height 22
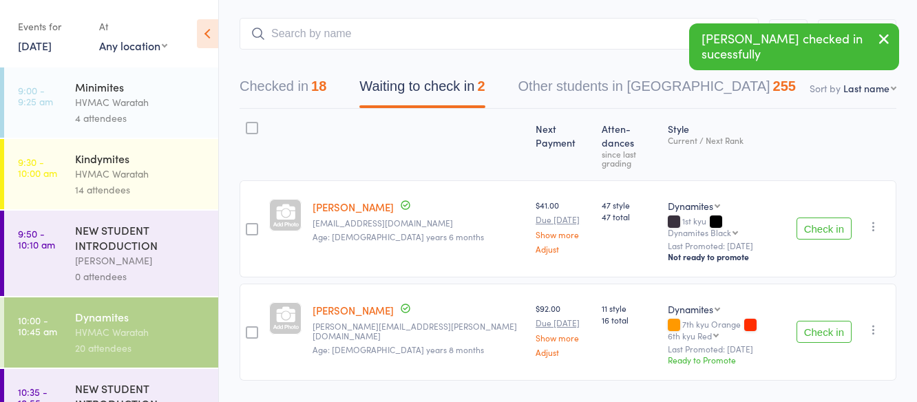
click at [824, 218] on button "Check in" at bounding box center [824, 229] width 55 height 22
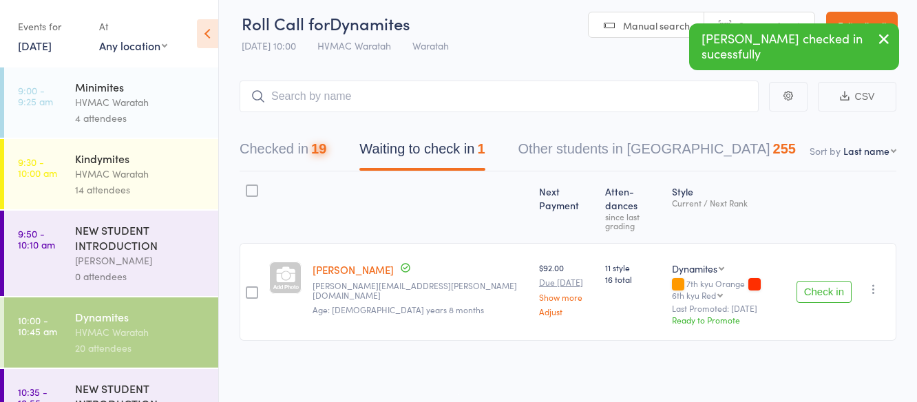
scroll to position [1, 0]
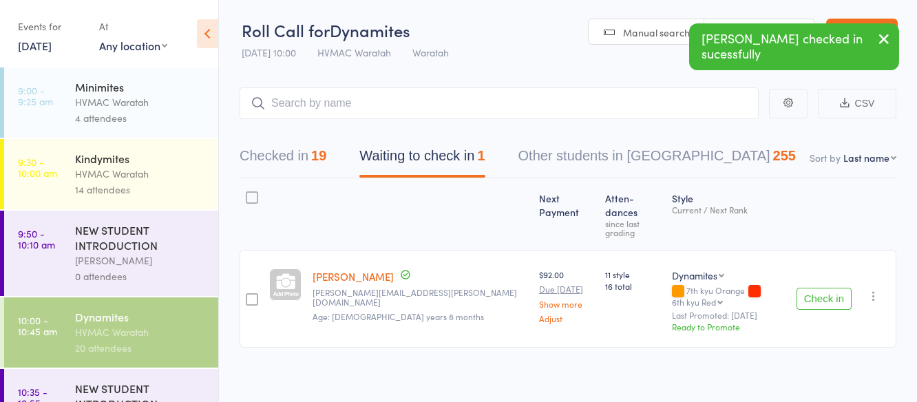
click at [871, 289] on icon "button" at bounding box center [874, 296] width 14 height 14
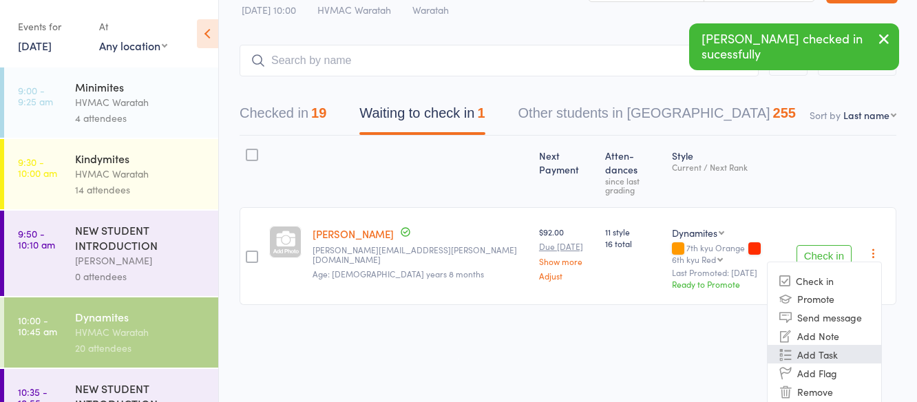
scroll to position [44, 0]
drag, startPoint x: 828, startPoint y: 363, endPoint x: 531, endPoint y: 61, distance: 423.7
click at [827, 382] on li "Remove" at bounding box center [825, 391] width 114 height 19
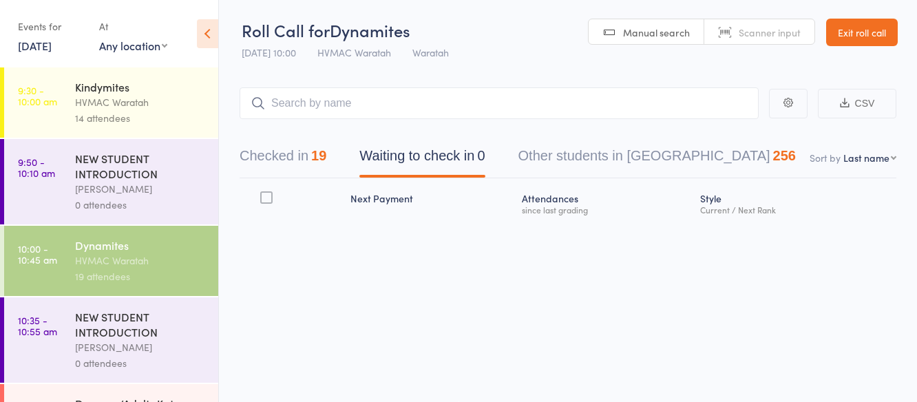
scroll to position [207, 0]
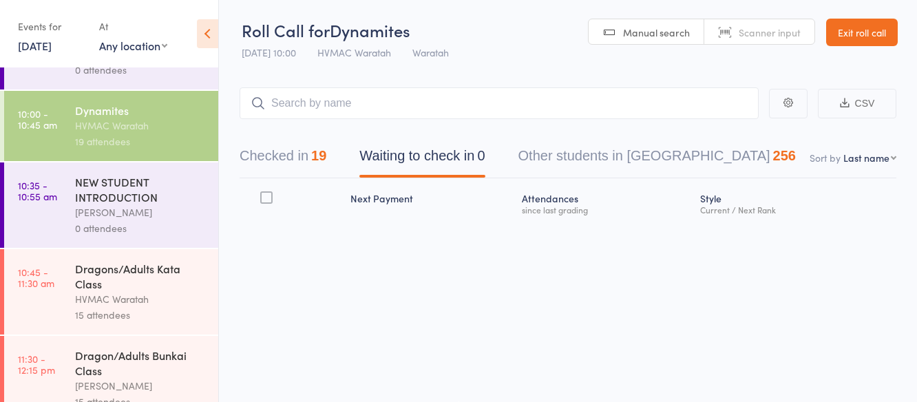
click at [165, 293] on div "HVMAC Waratah" at bounding box center [141, 299] width 132 height 16
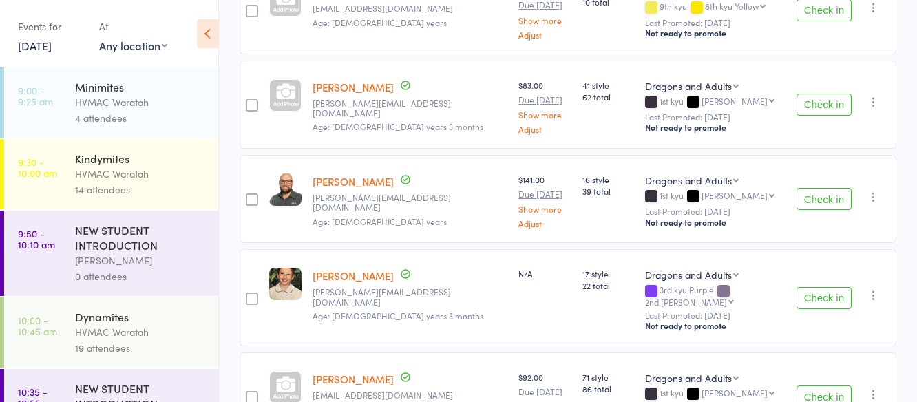
scroll to position [1587, 0]
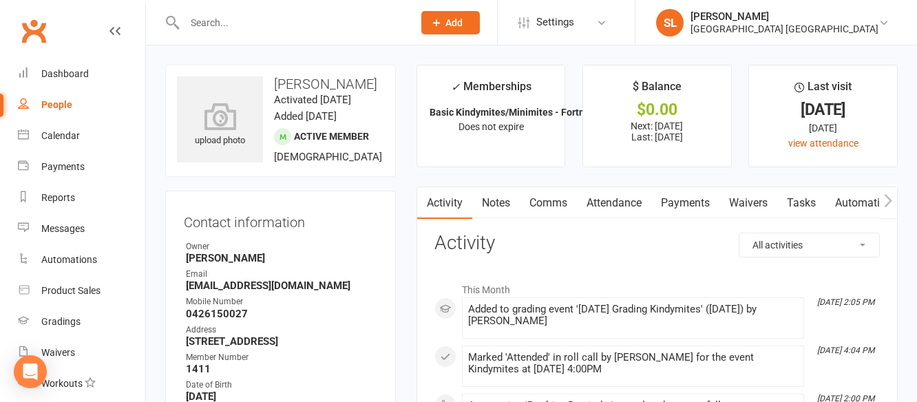
click at [264, 28] on input "text" at bounding box center [291, 22] width 223 height 19
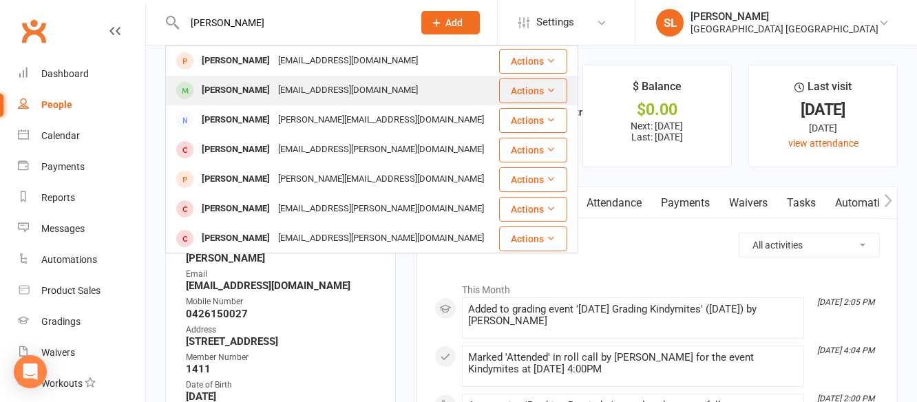
type input "abigail"
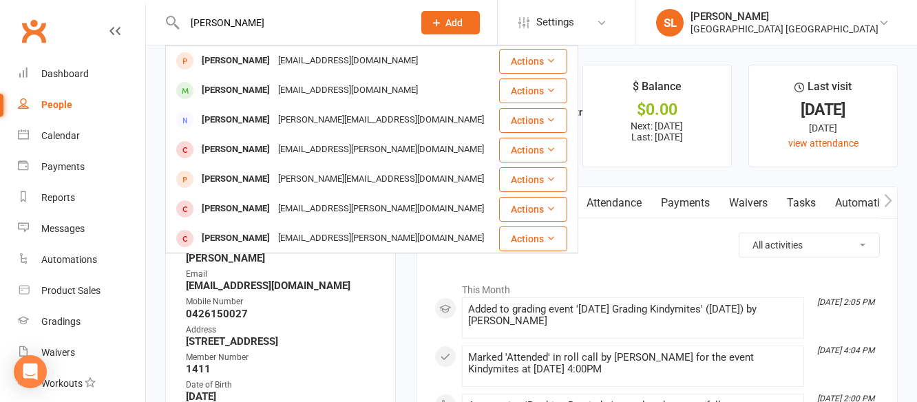
click at [251, 87] on div "Abigail Maitland" at bounding box center [236, 91] width 76 height 20
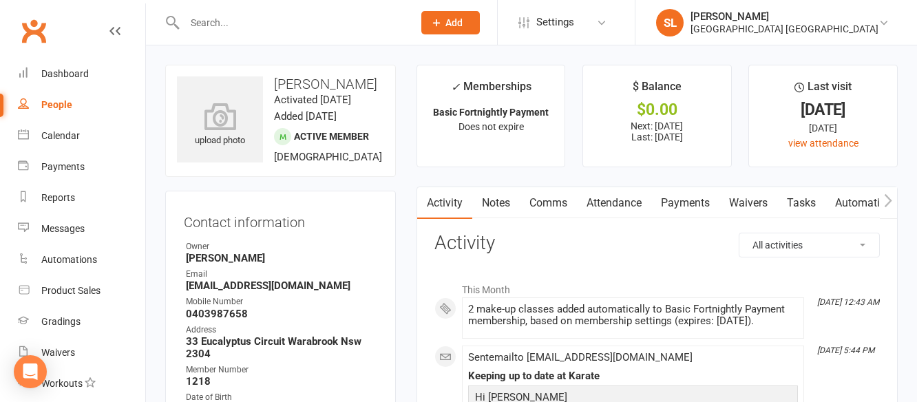
click at [684, 202] on link "Payments" at bounding box center [685, 203] width 68 height 32
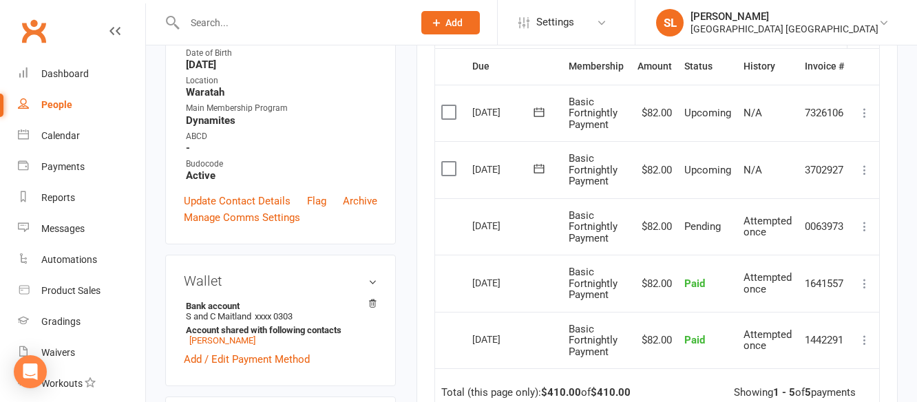
scroll to position [275, 0]
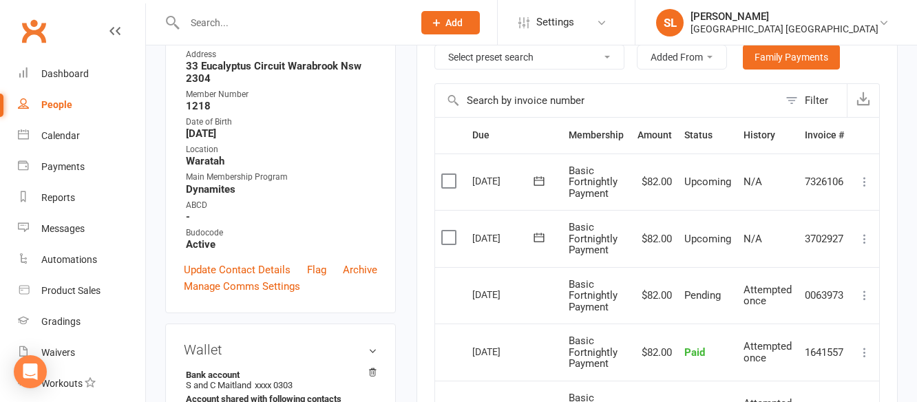
click at [865, 237] on icon at bounding box center [865, 239] width 14 height 14
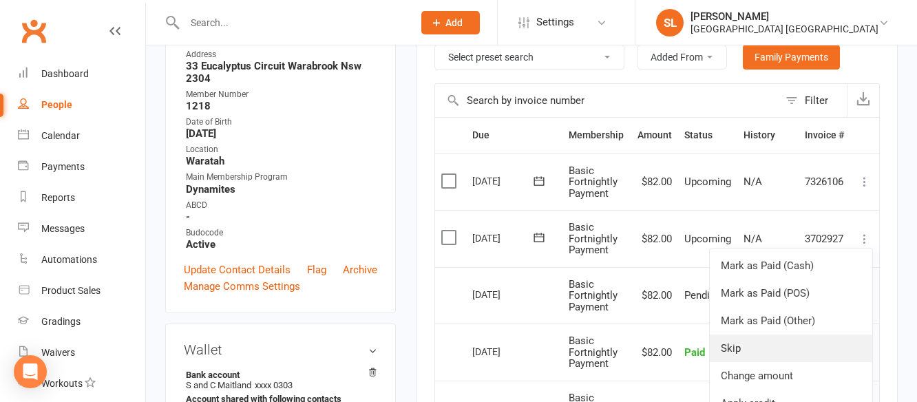
click at [730, 350] on link "Skip" at bounding box center [791, 349] width 163 height 28
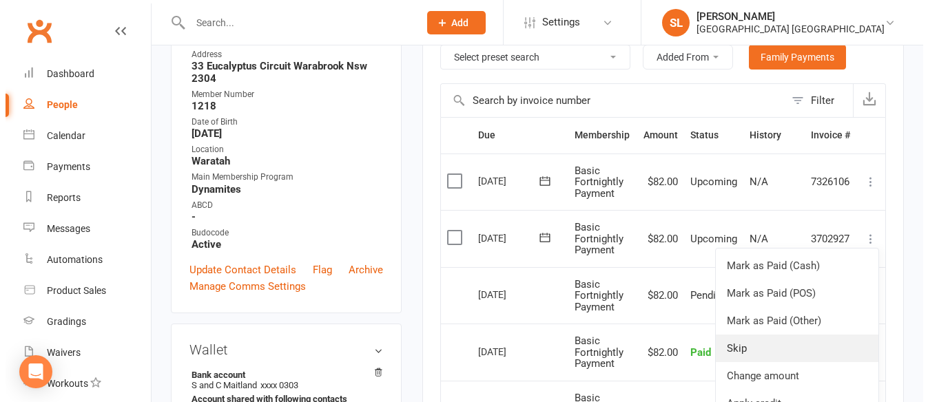
scroll to position [259, 0]
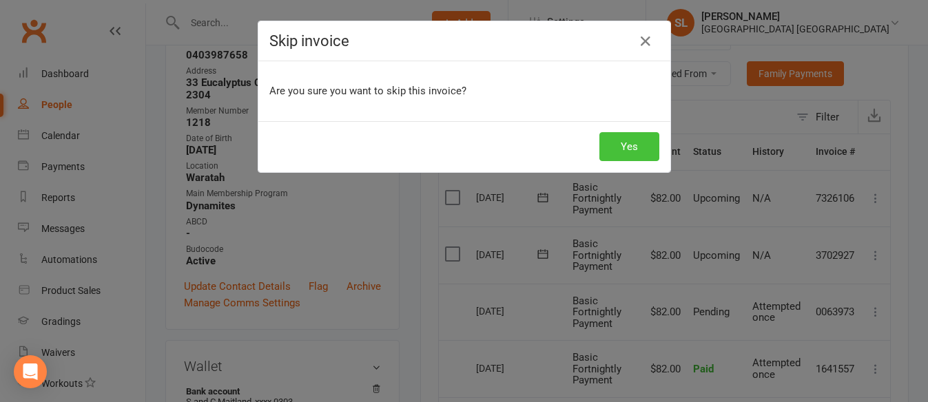
click at [624, 147] on button "Yes" at bounding box center [629, 146] width 60 height 29
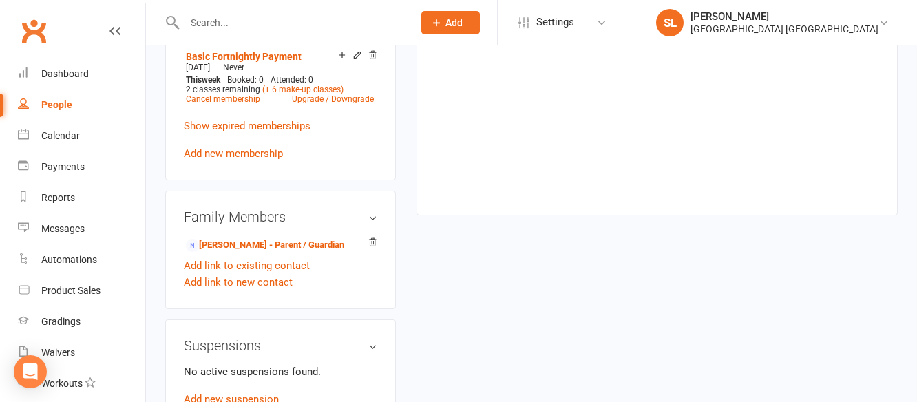
scroll to position [758, 0]
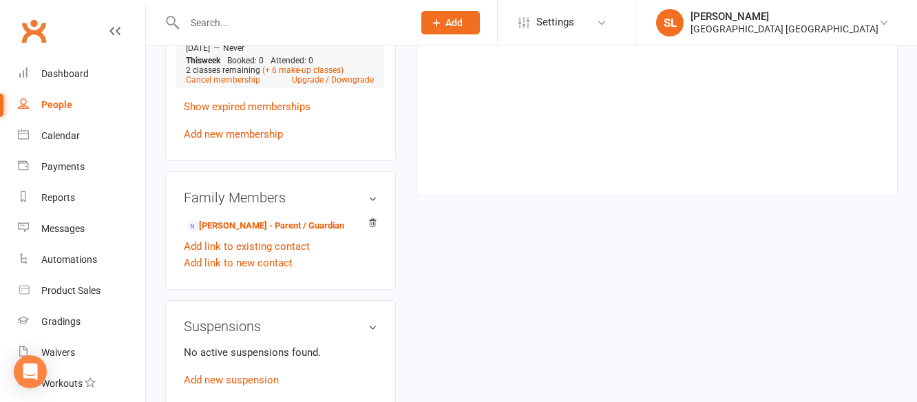
click at [356, 39] on icon at bounding box center [357, 35] width 6 height 6
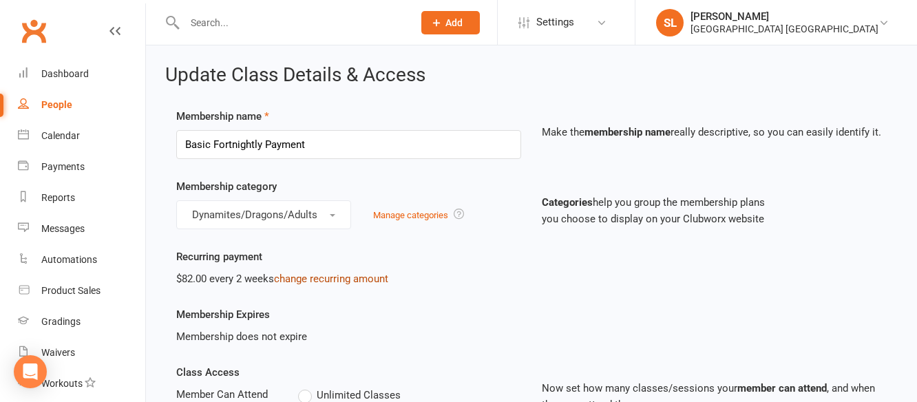
click at [327, 279] on link "change recurring amount" at bounding box center [331, 279] width 114 height 12
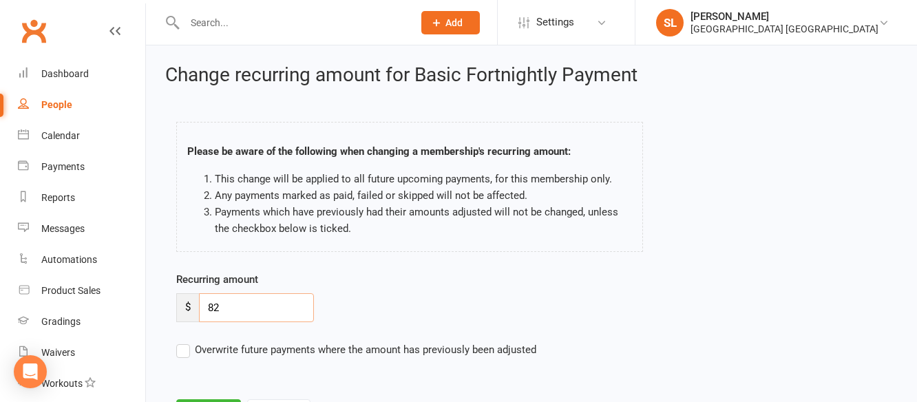
click at [240, 300] on input "82" at bounding box center [256, 307] width 115 height 29
type input "8"
type input "41"
click at [186, 351] on label "Overwrite future payments where the amount has previously been adjusted" at bounding box center [356, 350] width 360 height 17
click at [186, 342] on input "Overwrite future payments where the amount has previously been adjusted" at bounding box center [356, 342] width 360 height 0
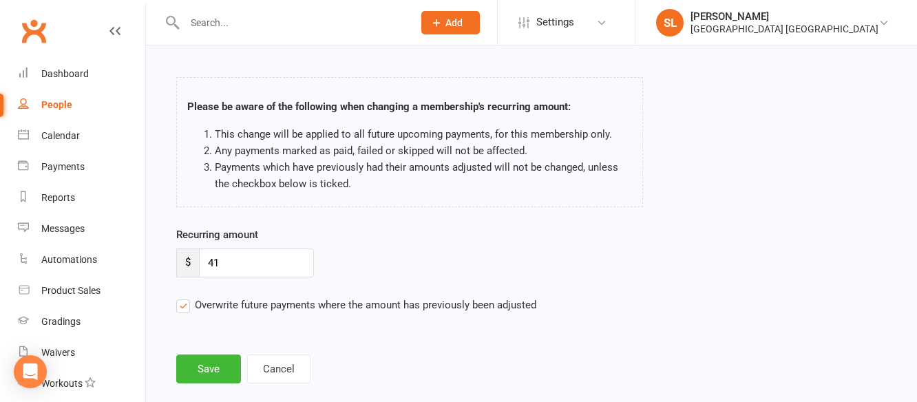
scroll to position [68, 0]
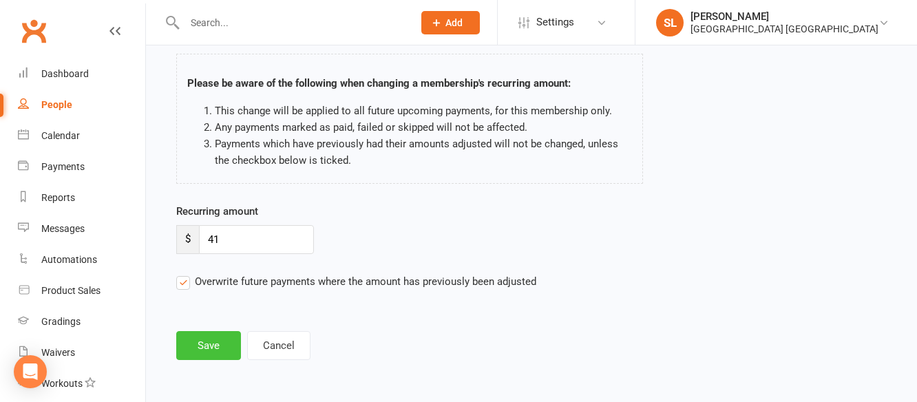
click at [214, 349] on button "Save" at bounding box center [208, 345] width 65 height 29
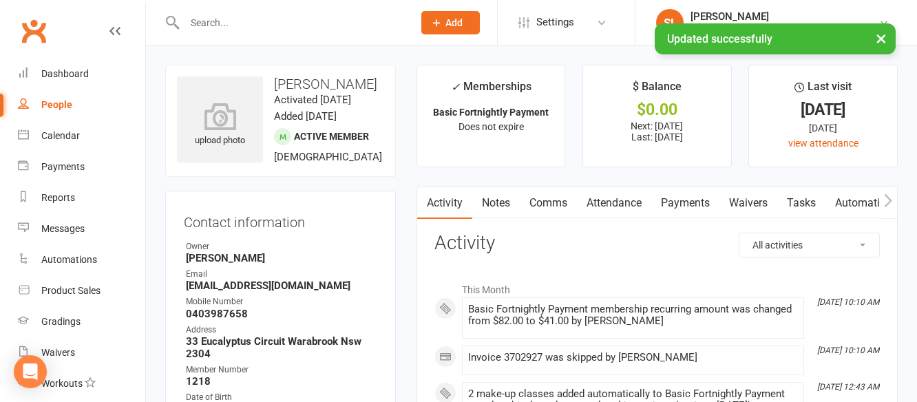
click at [690, 202] on link "Payments" at bounding box center [685, 203] width 68 height 32
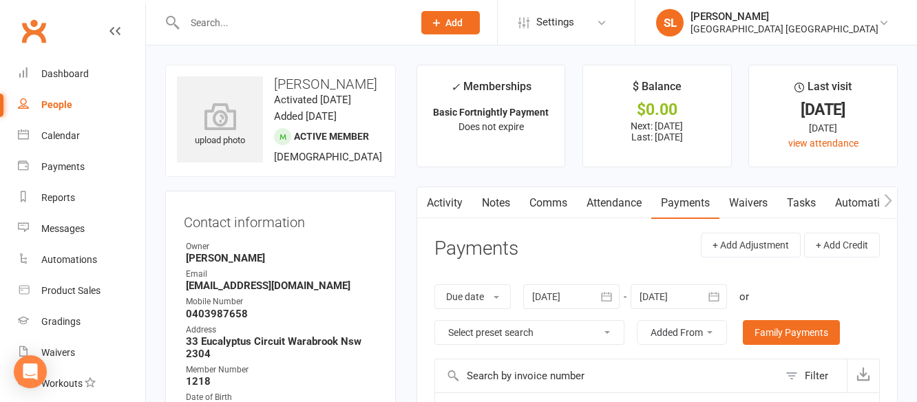
click at [281, 22] on input "text" at bounding box center [291, 22] width 223 height 19
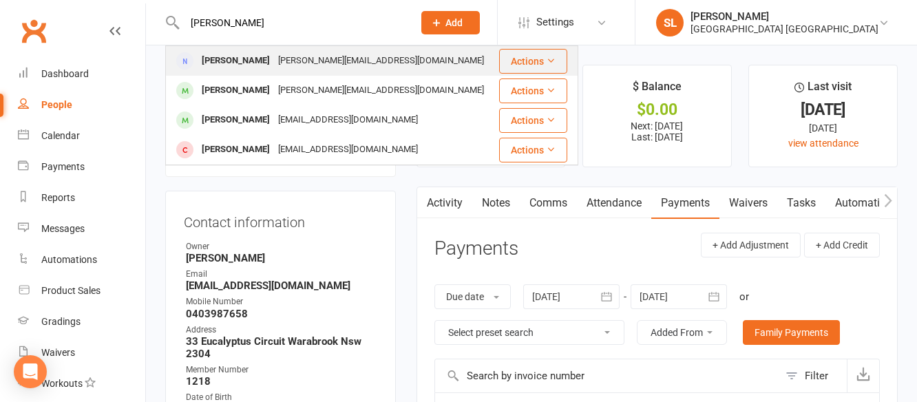
type input "wendy"
click at [274, 63] on div "[PERSON_NAME][EMAIL_ADDRESS][DOMAIN_NAME]" at bounding box center [381, 61] width 214 height 20
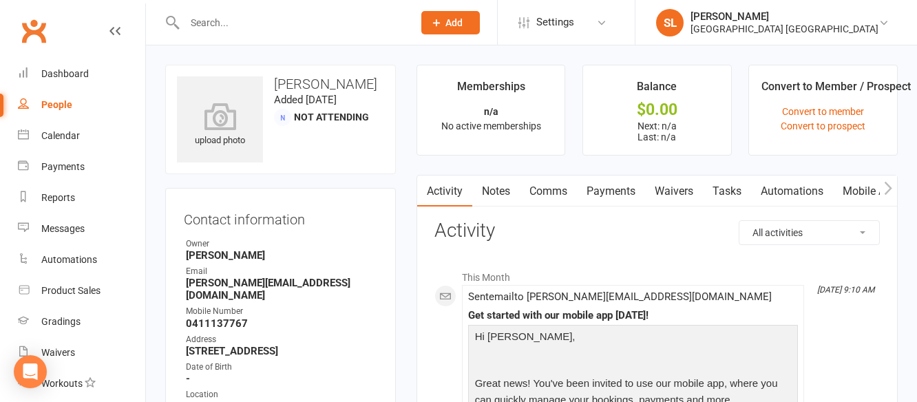
click at [862, 187] on link "Mobile App" at bounding box center [870, 192] width 74 height 32
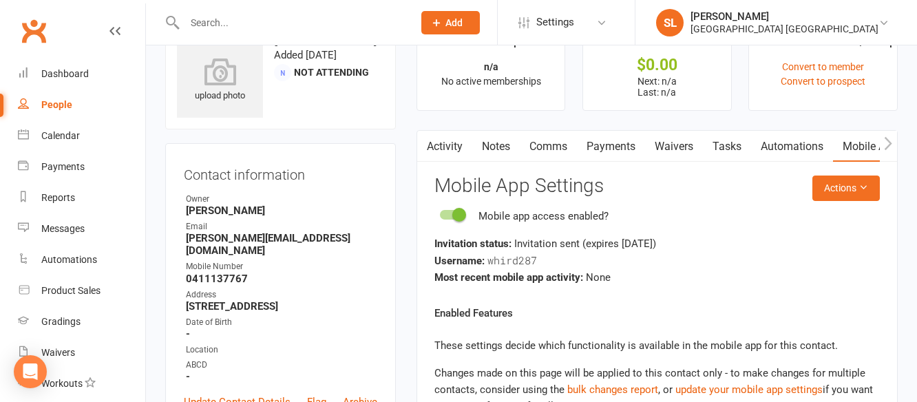
scroll to position [69, 0]
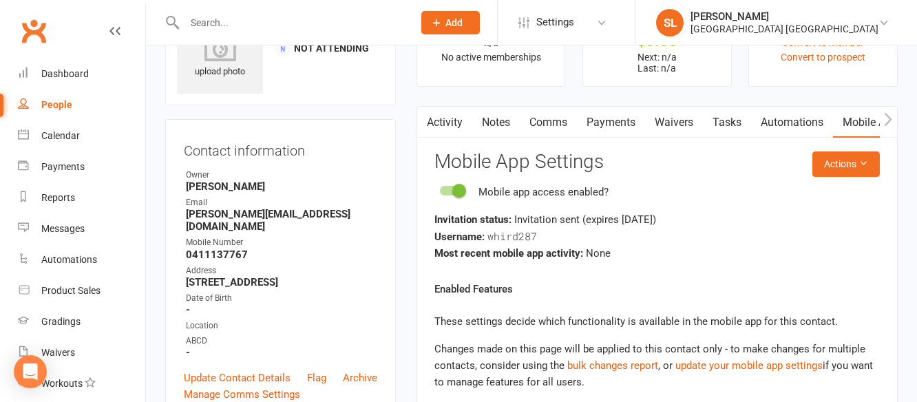
click at [227, 19] on input "text" at bounding box center [291, 22] width 223 height 19
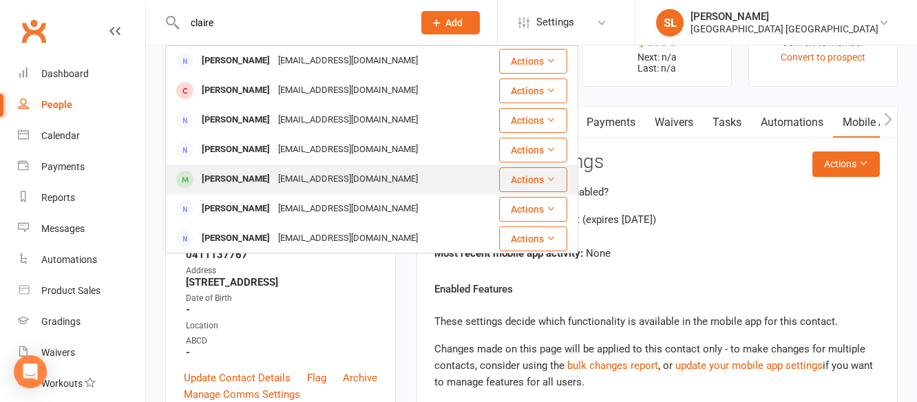
type input "claire"
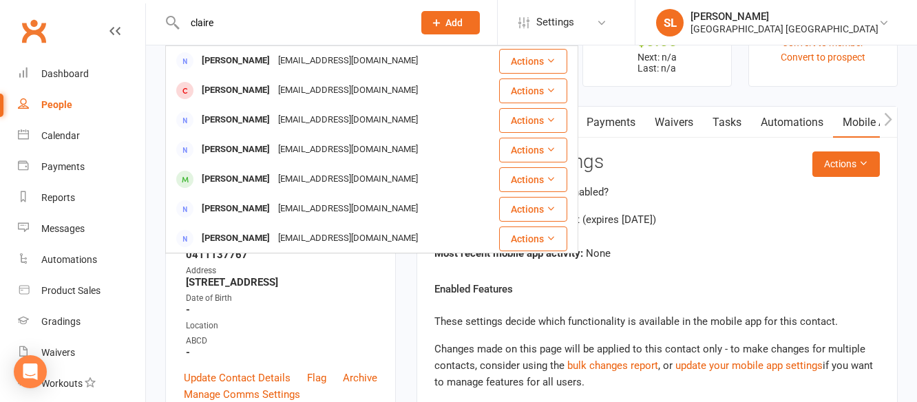
click at [242, 175] on div "[PERSON_NAME]" at bounding box center [236, 179] width 76 height 20
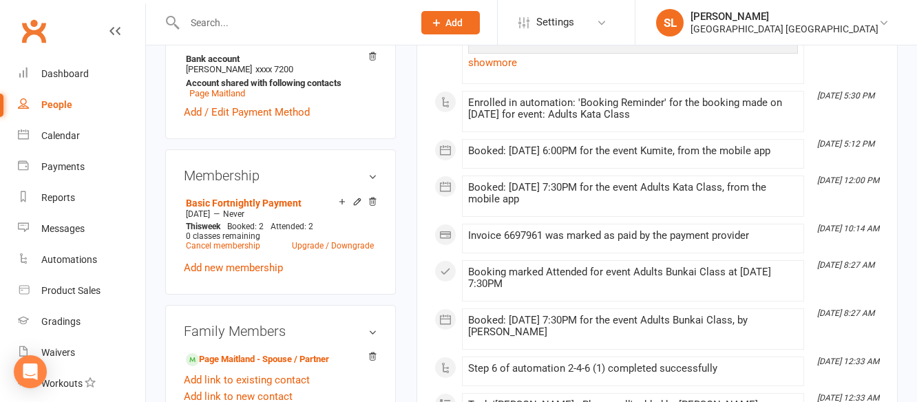
scroll to position [620, 0]
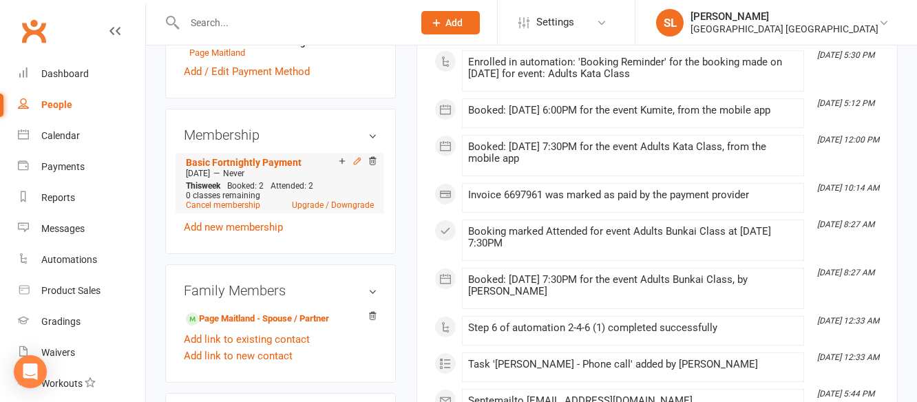
click at [356, 164] on icon at bounding box center [357, 161] width 6 height 6
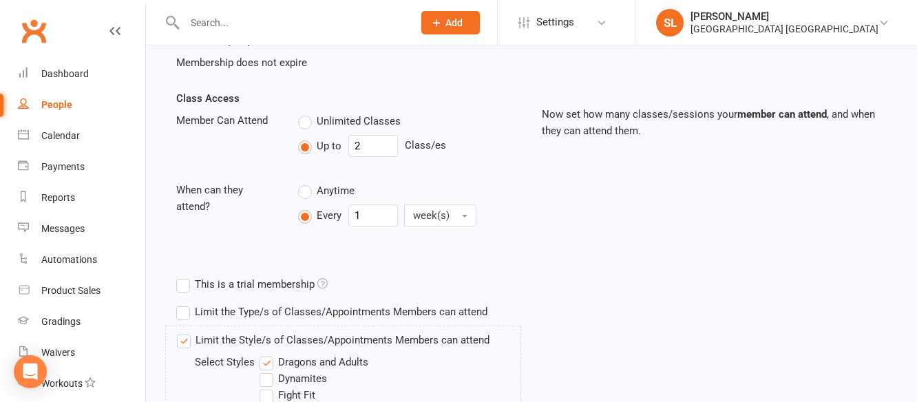
scroll to position [275, 0]
click at [304, 123] on label "Unlimited Classes" at bounding box center [349, 120] width 103 height 17
click at [304, 112] on input "Unlimited Classes" at bounding box center [302, 112] width 9 height 0
type input "0"
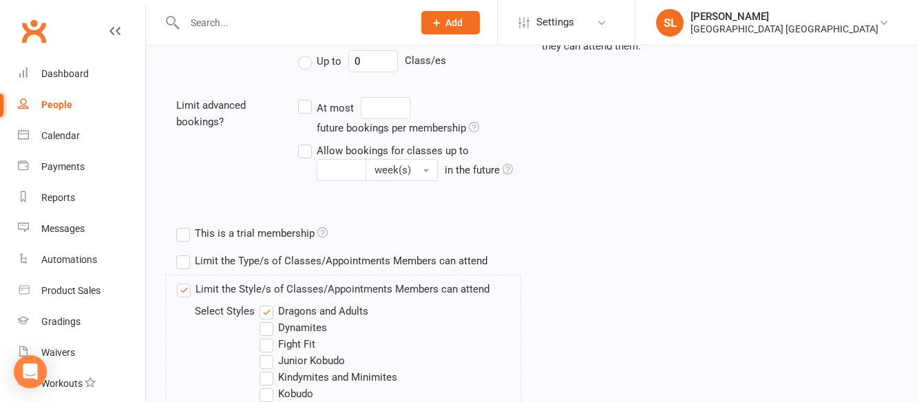
scroll to position [1171, 0]
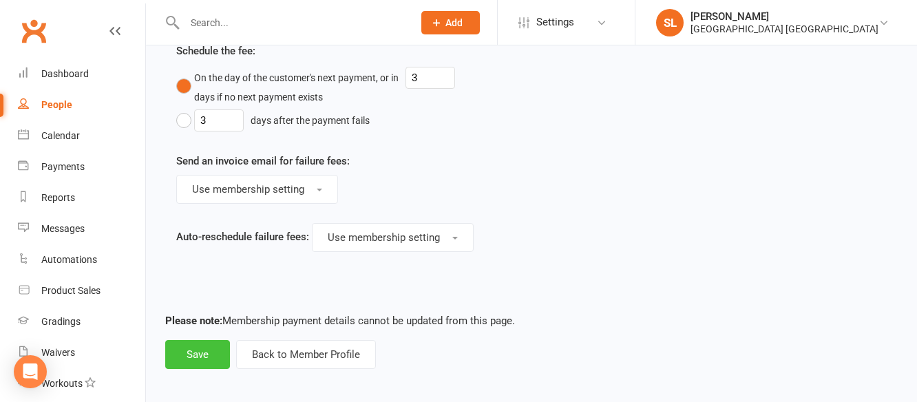
click at [198, 369] on button "Save" at bounding box center [197, 354] width 65 height 29
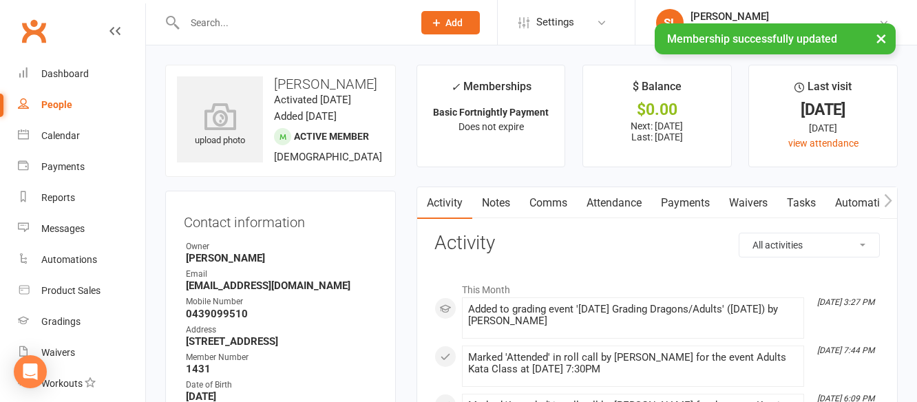
click at [257, 11] on div at bounding box center [284, 22] width 238 height 45
click at [233, 23] on div "× Membership successfully updated" at bounding box center [449, 23] width 899 height 0
click at [191, 19] on input "text" at bounding box center [291, 22] width 223 height 19
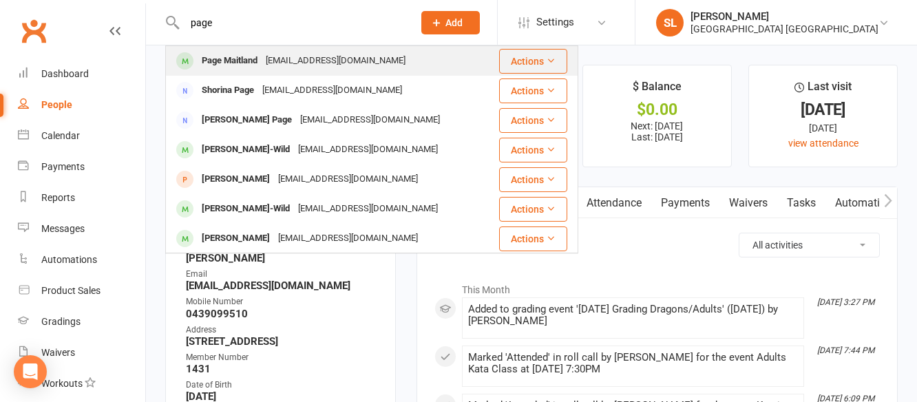
type input "page"
click at [243, 60] on div "Page Maitland" at bounding box center [230, 61] width 64 height 20
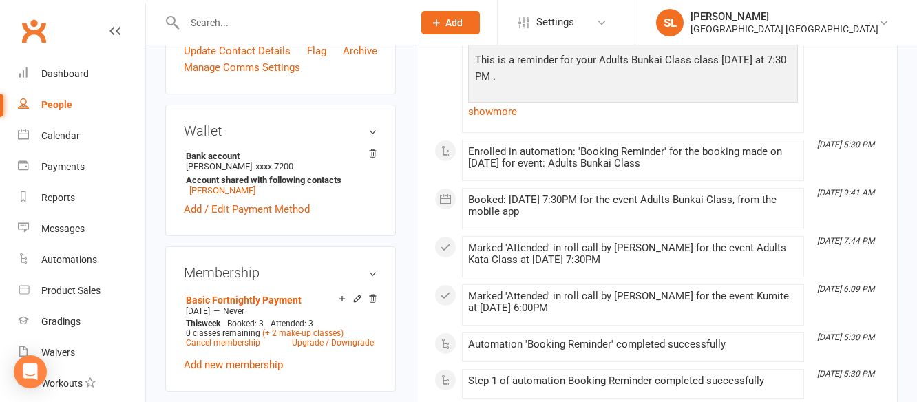
scroll to position [620, 0]
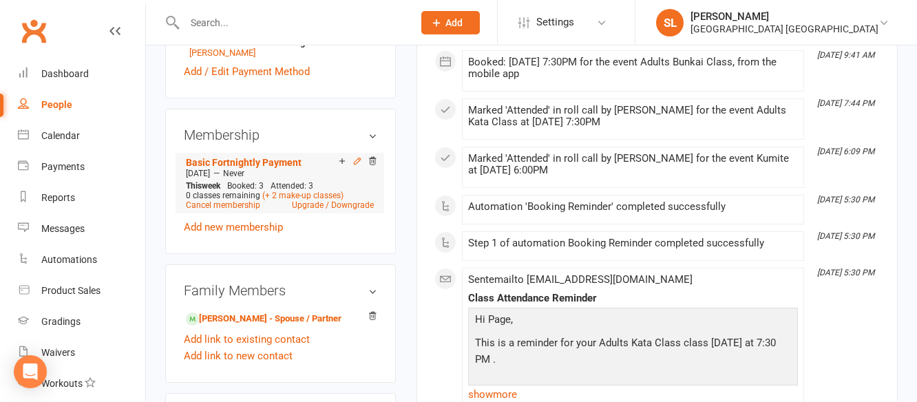
click at [357, 166] on icon at bounding box center [358, 161] width 10 height 10
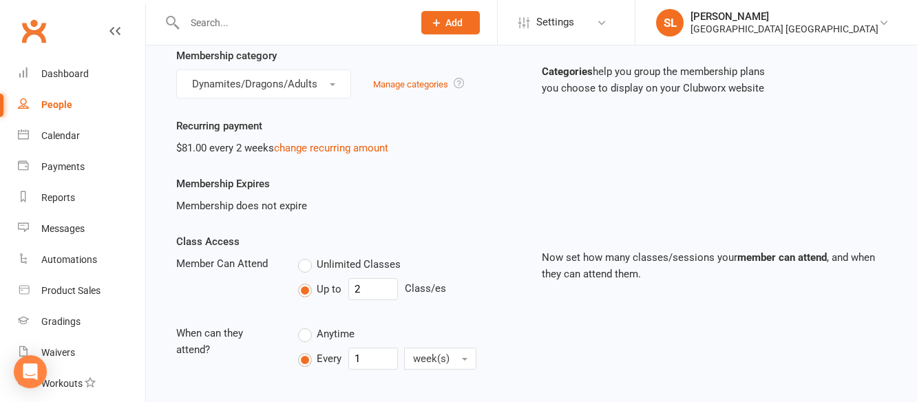
scroll to position [207, 0]
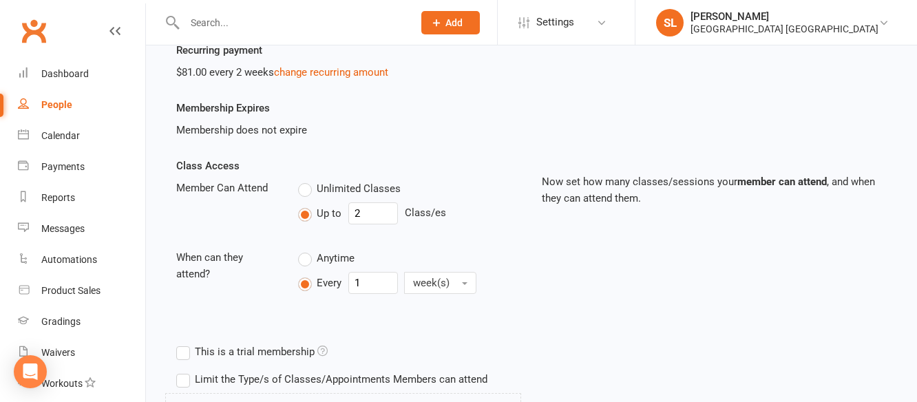
click at [302, 191] on label "Unlimited Classes" at bounding box center [349, 188] width 103 height 17
click at [302, 180] on input "Unlimited Classes" at bounding box center [302, 180] width 9 height 0
type input "0"
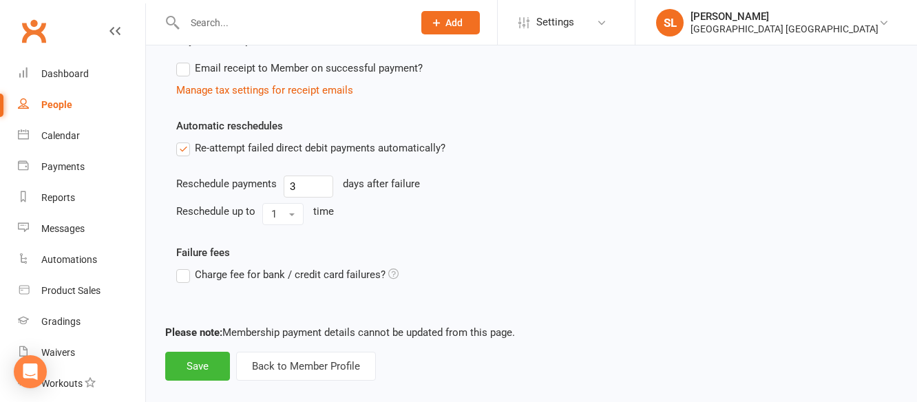
scroll to position [901, 0]
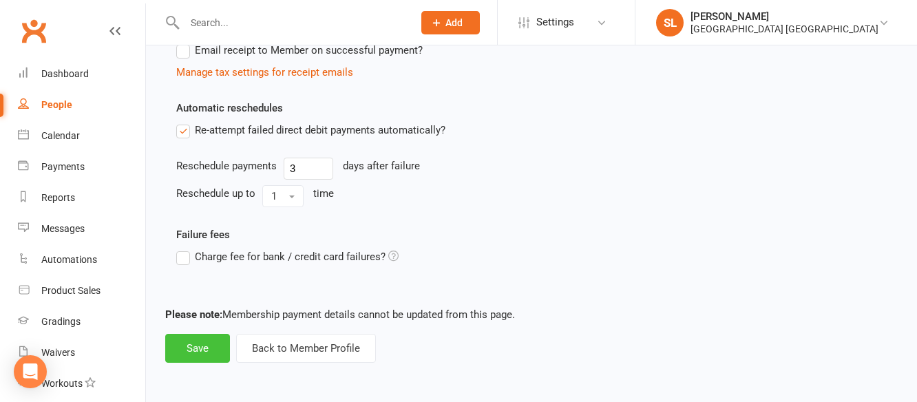
click at [202, 351] on button "Save" at bounding box center [197, 348] width 65 height 29
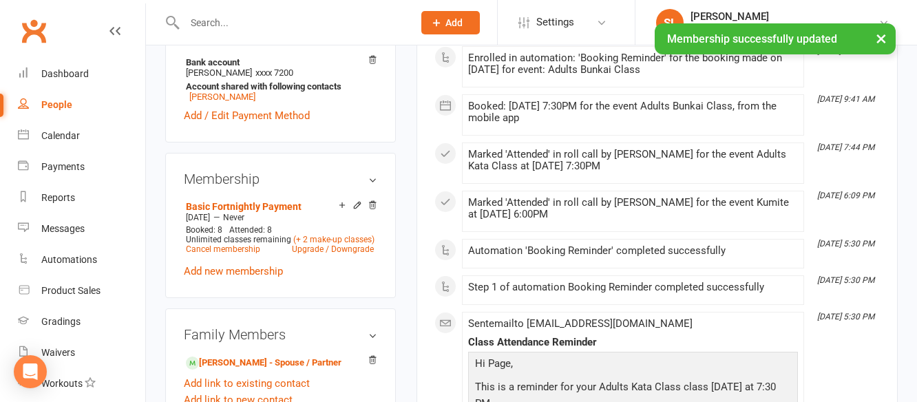
scroll to position [620, 0]
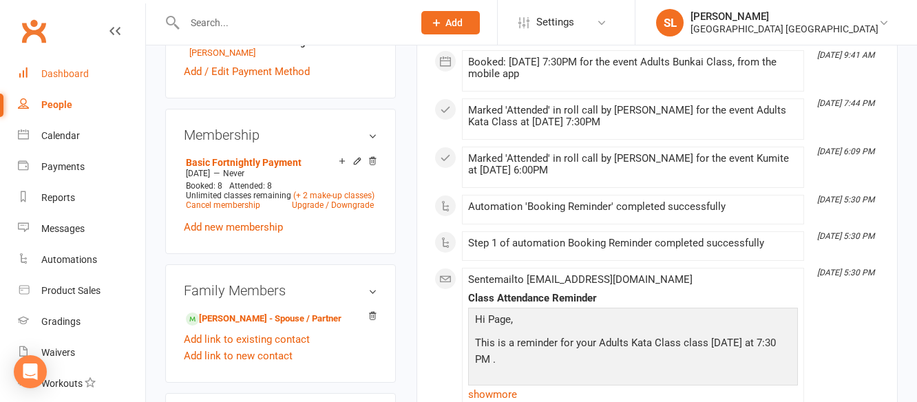
click at [69, 76] on div "Dashboard" at bounding box center [65, 73] width 48 height 11
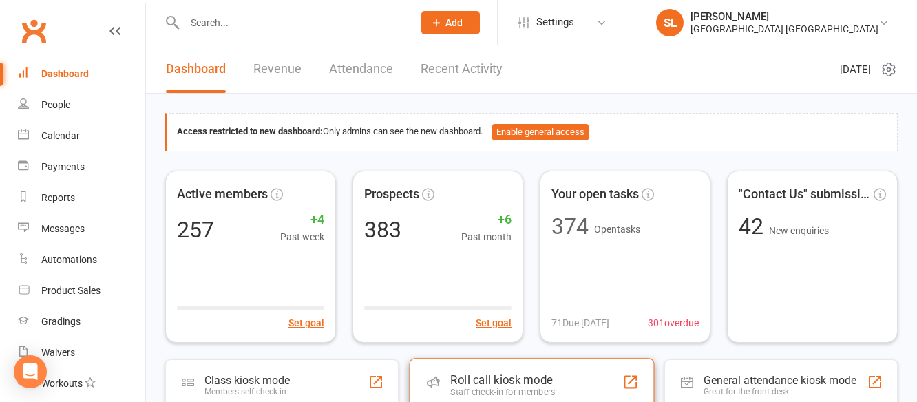
click at [508, 378] on div "Roll call kiosk mode" at bounding box center [502, 380] width 105 height 14
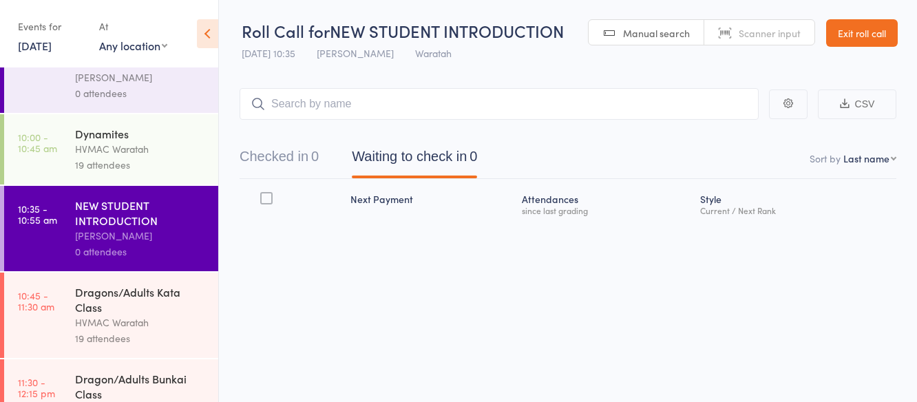
scroll to position [227, 0]
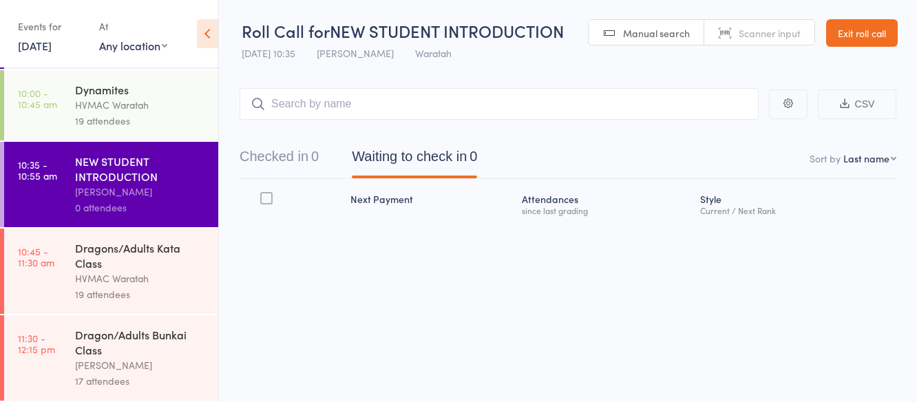
click at [171, 260] on div "Dragons/Adults Kata Class" at bounding box center [141, 255] width 132 height 30
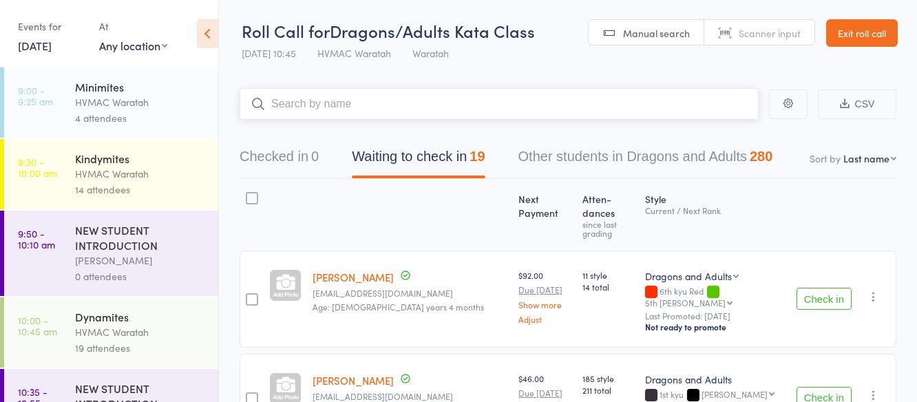
scroll to position [69, 0]
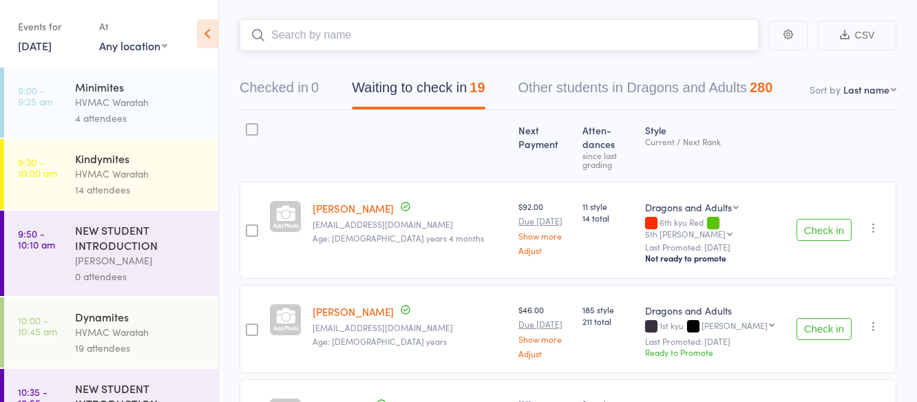
click at [360, 29] on input "search" at bounding box center [499, 35] width 519 height 32
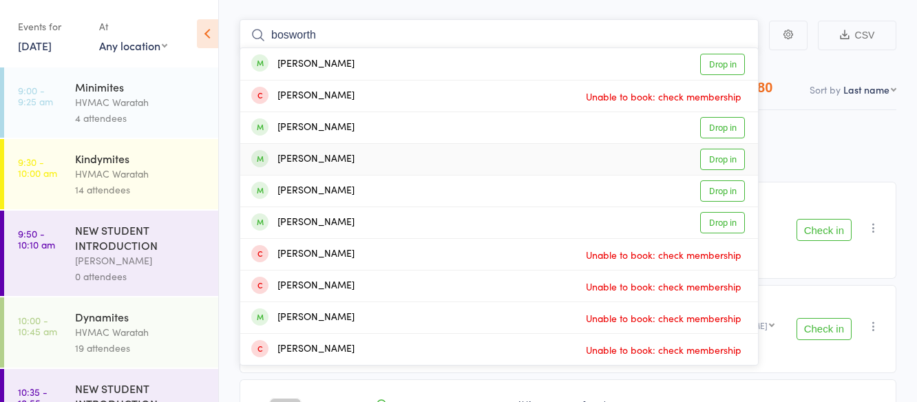
type input "bosworth"
click at [724, 158] on link "Drop in" at bounding box center [722, 159] width 45 height 21
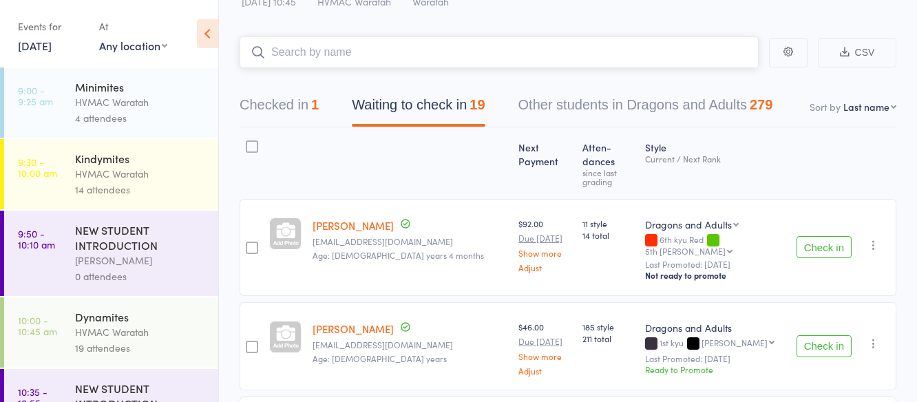
scroll to position [0, 0]
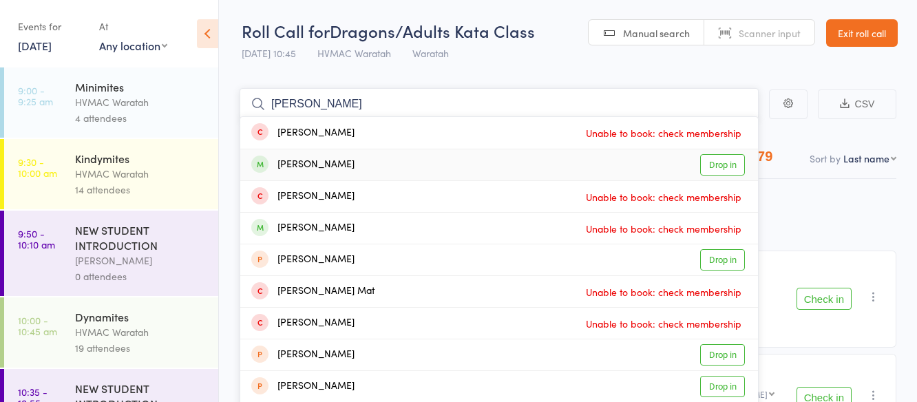
type input "[PERSON_NAME]"
click at [729, 160] on link "Drop in" at bounding box center [722, 164] width 45 height 21
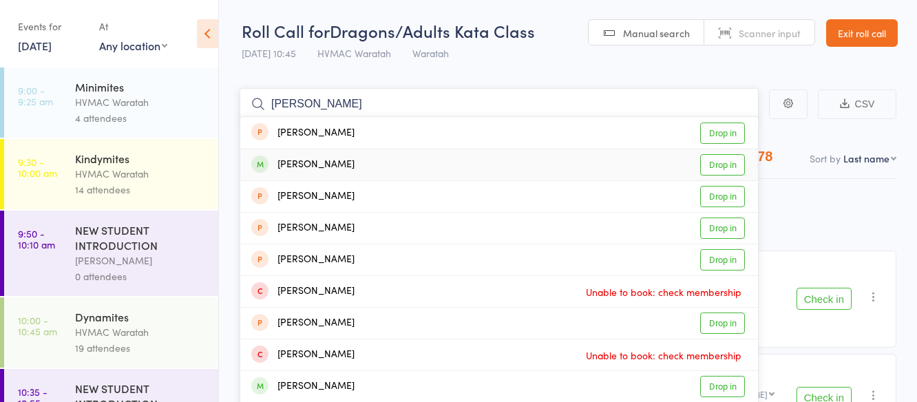
type input "[PERSON_NAME]"
click at [720, 160] on link "Drop in" at bounding box center [722, 164] width 45 height 21
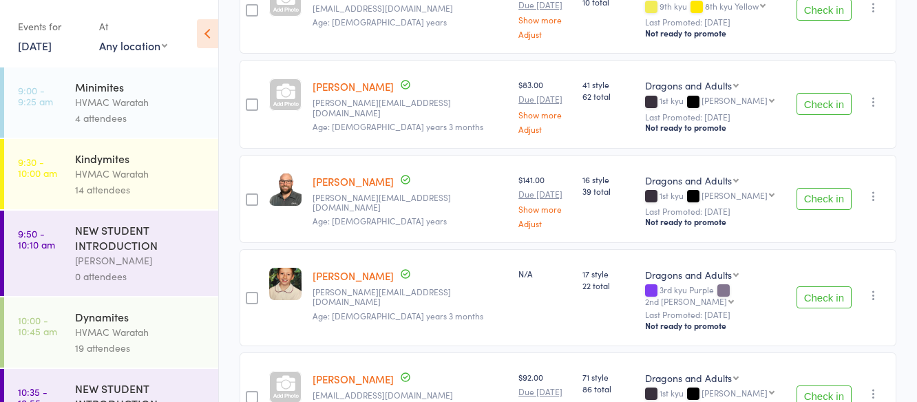
scroll to position [1681, 0]
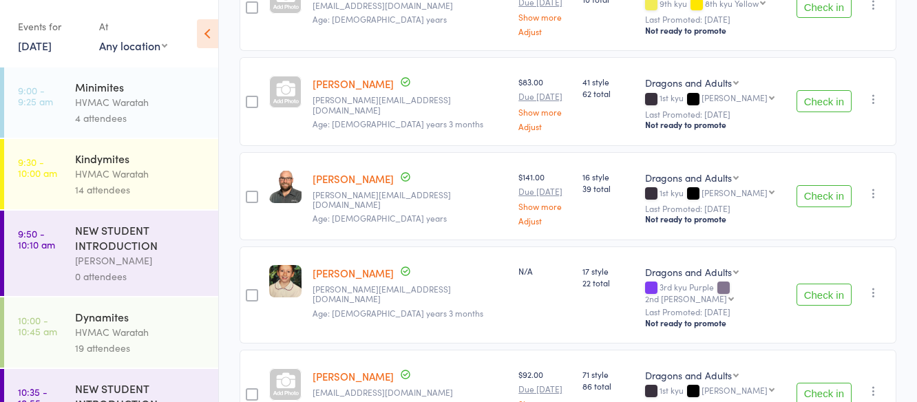
click at [817, 383] on button "Check in" at bounding box center [824, 394] width 55 height 22
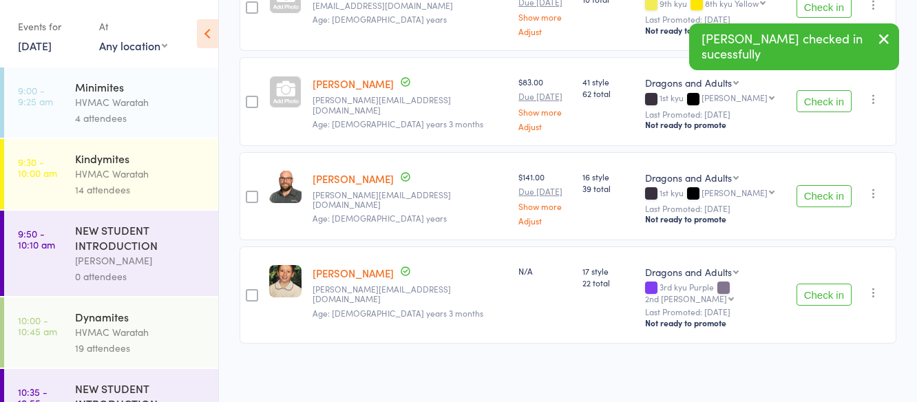
scroll to position [1587, 0]
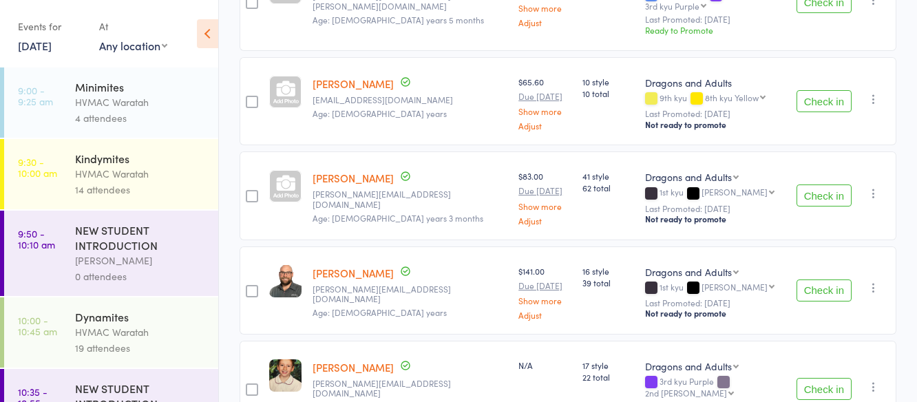
click at [832, 185] on button "Check in" at bounding box center [824, 196] width 55 height 22
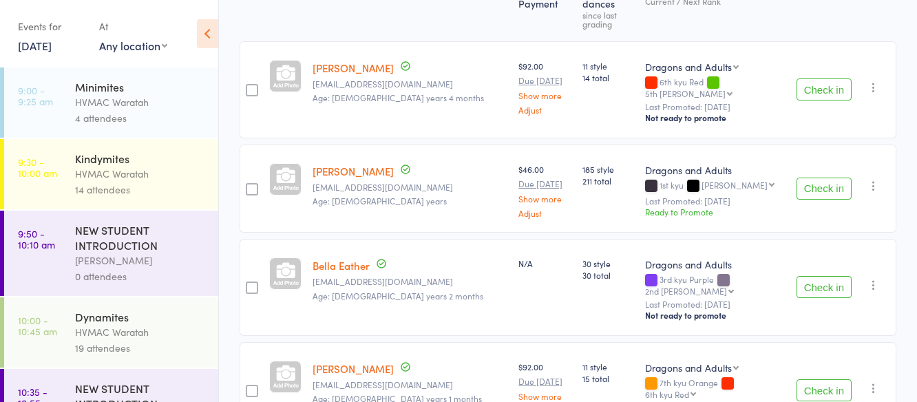
scroll to position [183, 0]
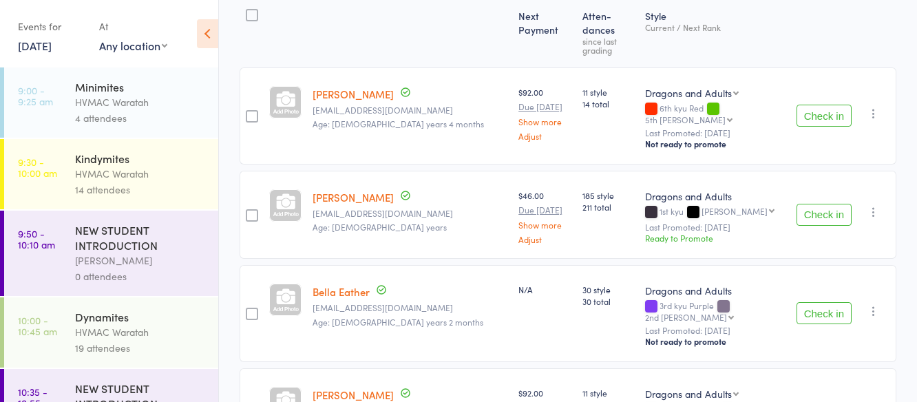
click at [815, 204] on button "Check in" at bounding box center [824, 215] width 55 height 22
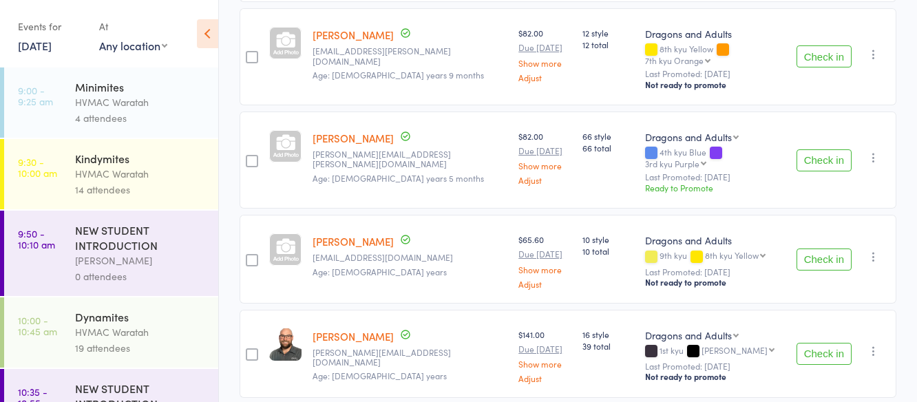
scroll to position [1354, 0]
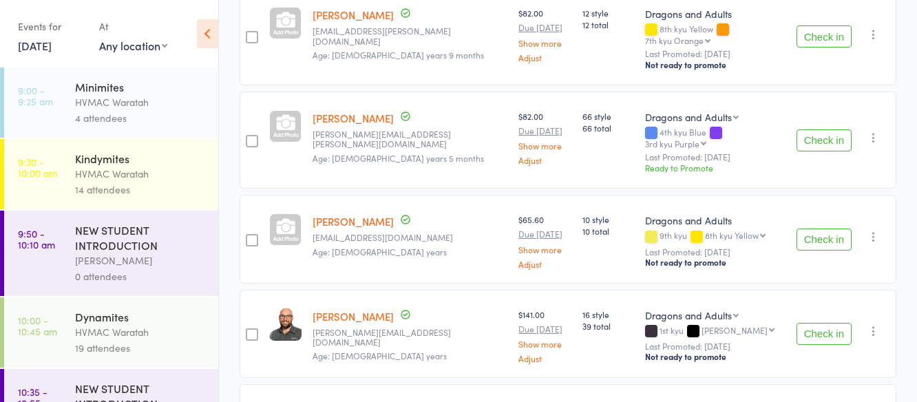
click at [809, 323] on button "Check in" at bounding box center [824, 334] width 55 height 22
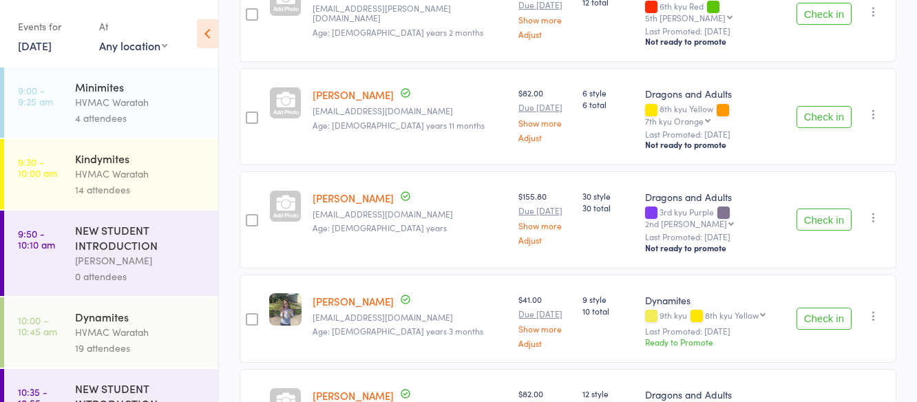
scroll to position [958, 0]
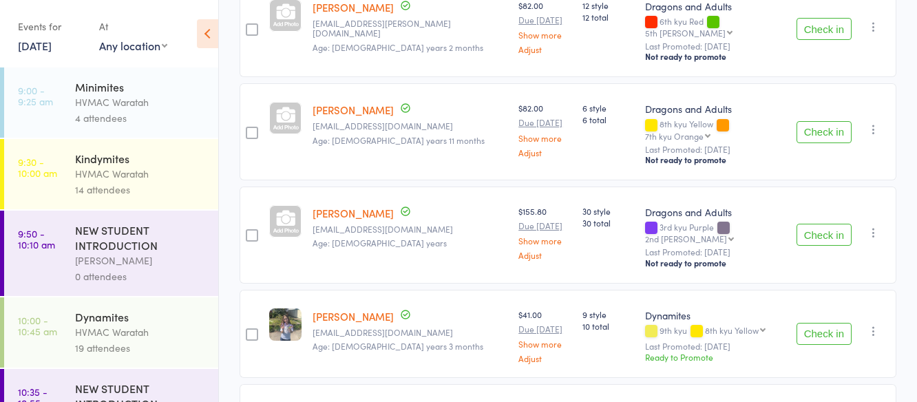
click at [815, 224] on button "Check in" at bounding box center [824, 235] width 55 height 22
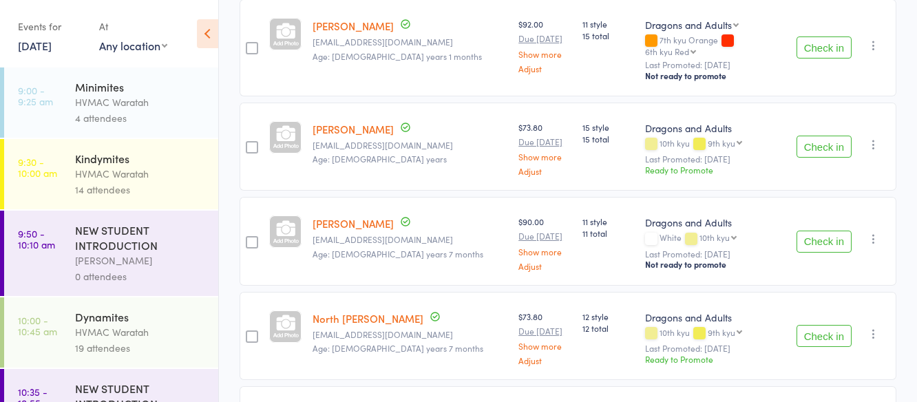
scroll to position [269, 0]
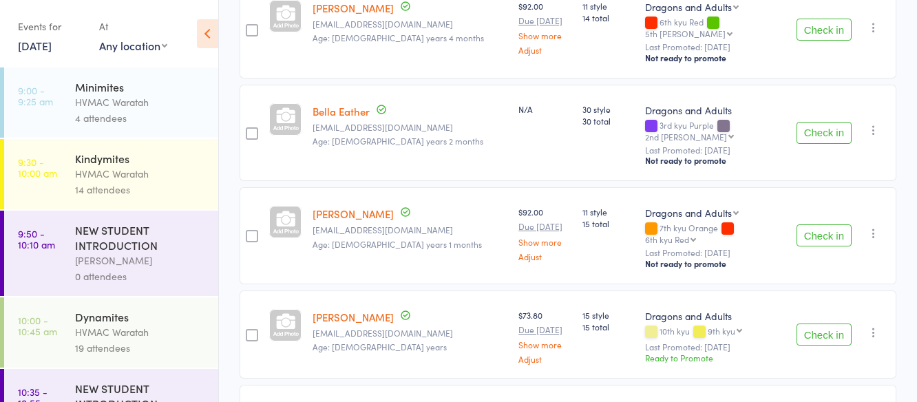
click at [822, 122] on button "Check in" at bounding box center [824, 133] width 55 height 22
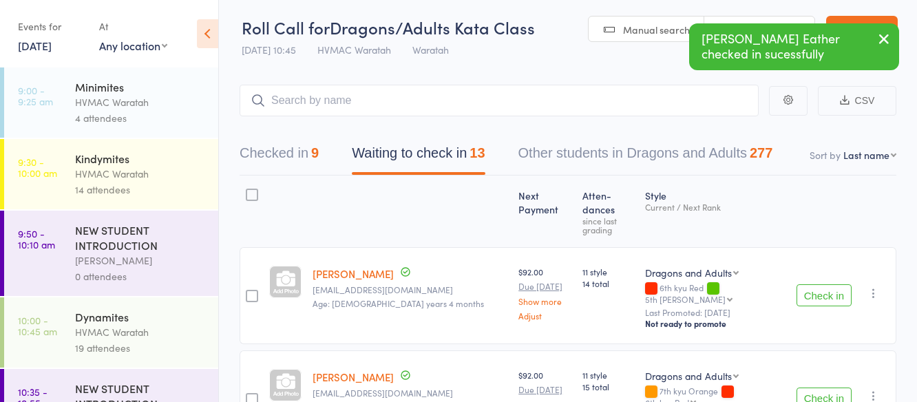
scroll to position [0, 0]
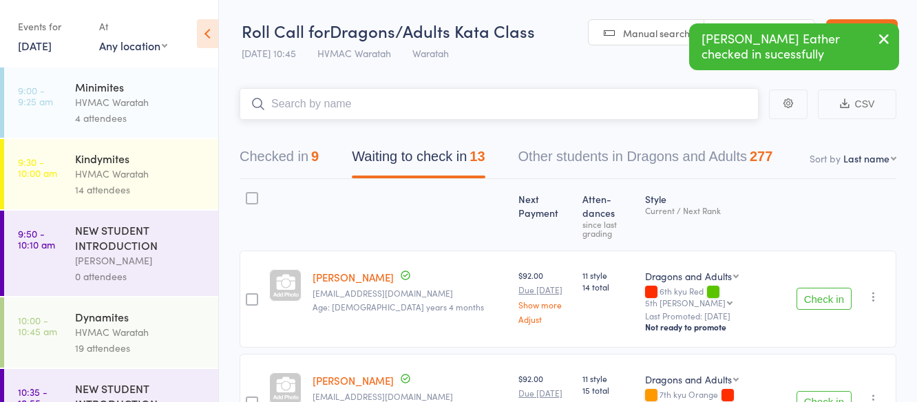
click at [372, 105] on input "search" at bounding box center [499, 104] width 519 height 32
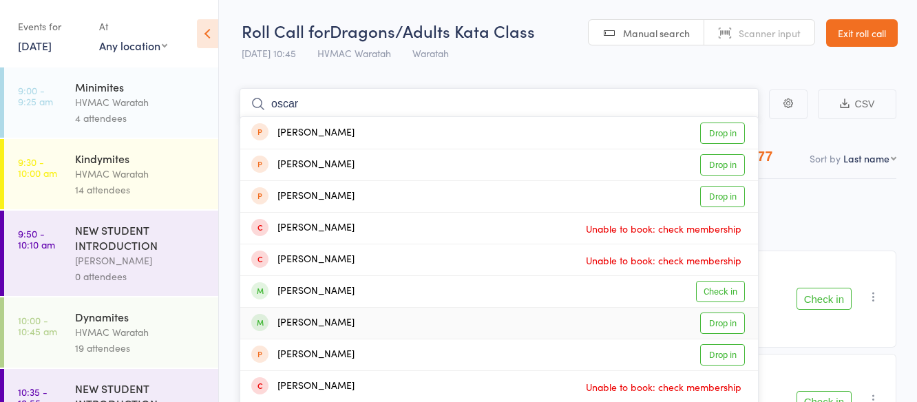
type input "oscar"
click at [722, 324] on link "Drop in" at bounding box center [722, 323] width 45 height 21
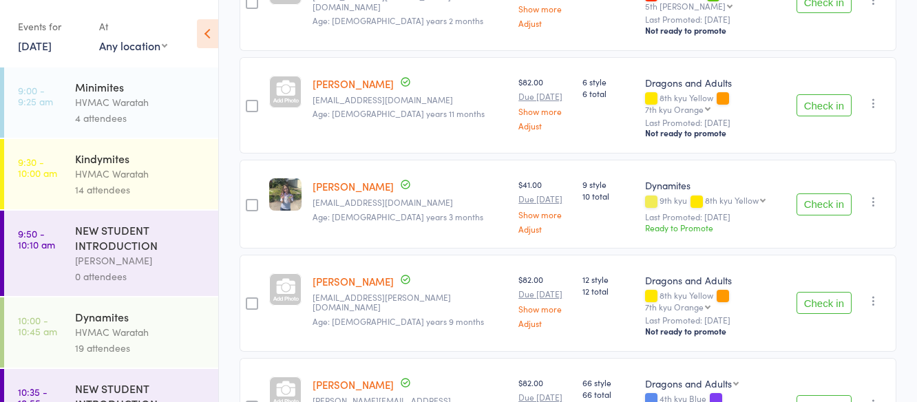
scroll to position [964, 0]
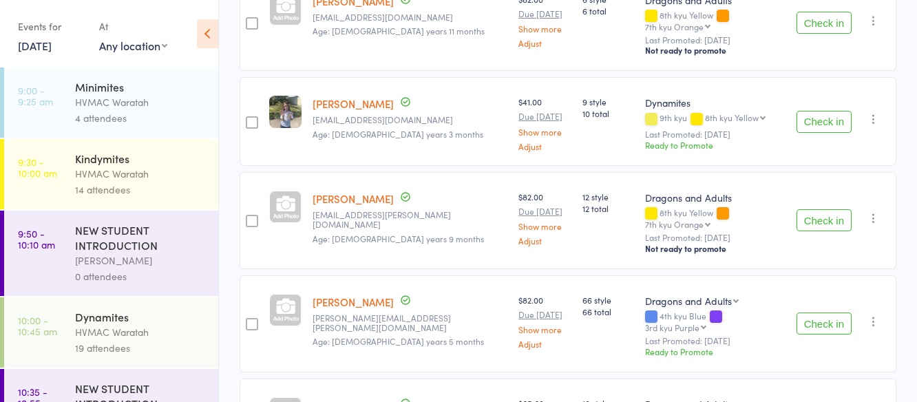
click at [824, 313] on button "Check in" at bounding box center [824, 324] width 55 height 22
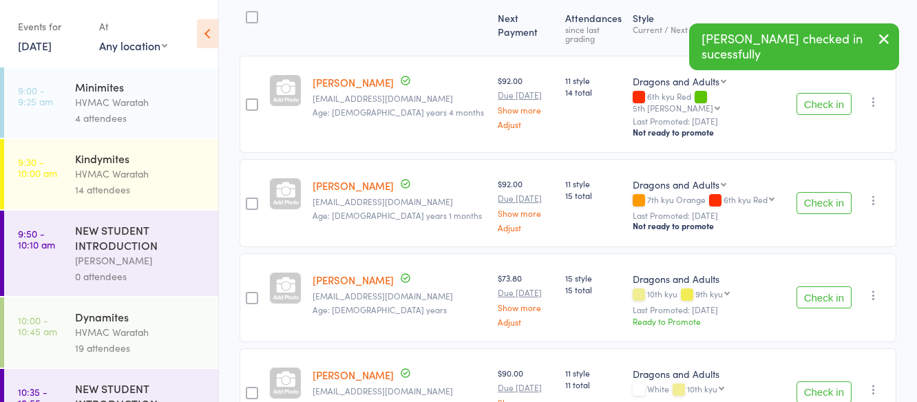
scroll to position [0, 0]
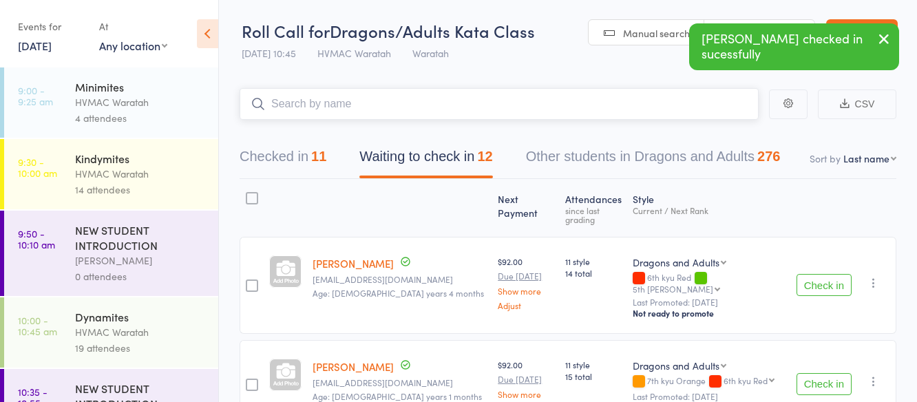
drag, startPoint x: 362, startPoint y: 103, endPoint x: 355, endPoint y: 104, distance: 7.6
click at [360, 103] on input "search" at bounding box center [499, 104] width 519 height 32
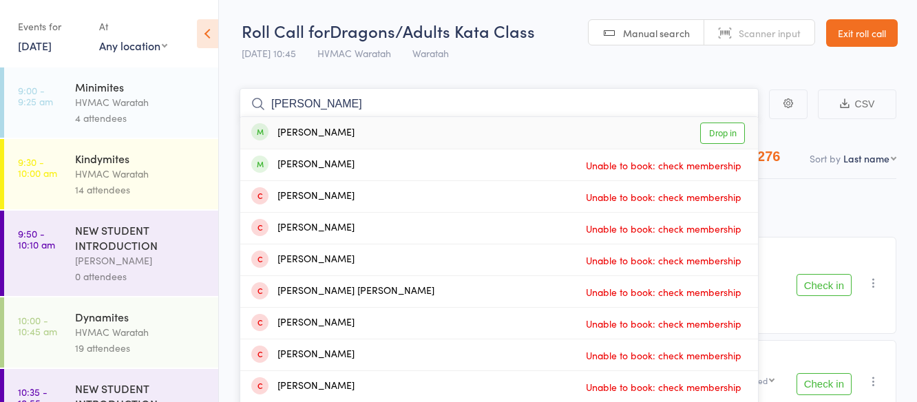
type input "stephen"
click at [718, 132] on link "Drop in" at bounding box center [722, 133] width 45 height 21
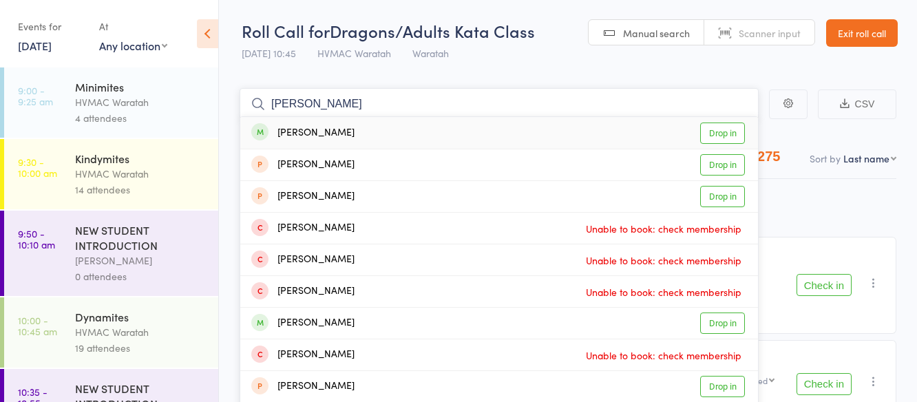
type input "[PERSON_NAME]"
click at [717, 134] on link "Drop in" at bounding box center [722, 133] width 45 height 21
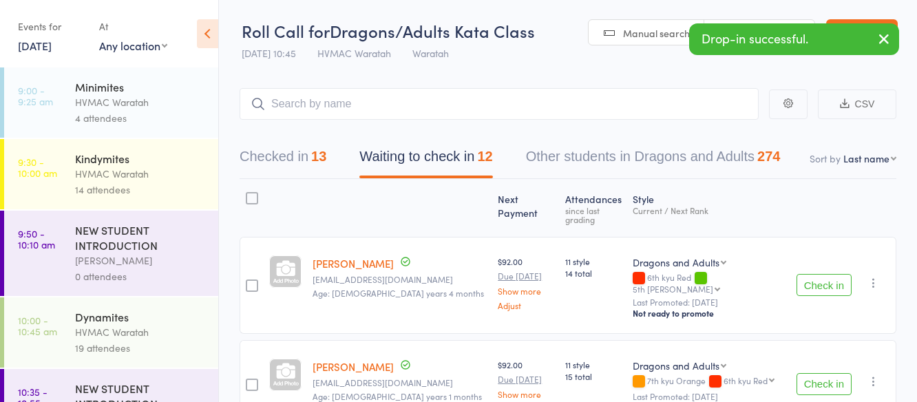
click at [826, 274] on button "Check in" at bounding box center [824, 285] width 55 height 22
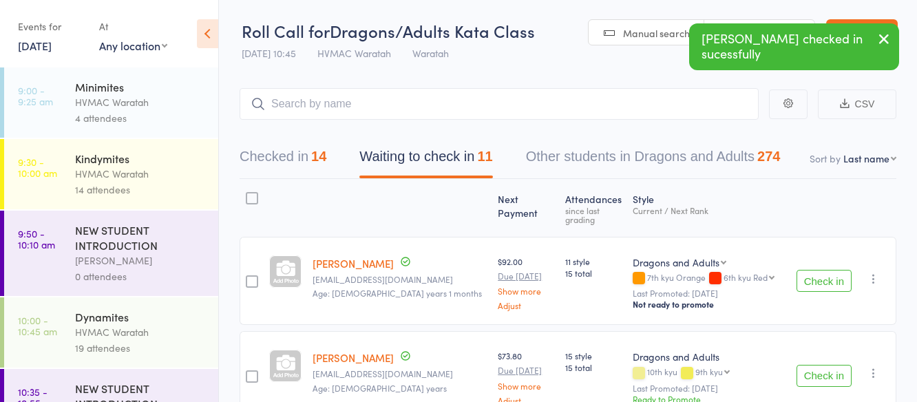
click at [828, 272] on button "Check in" at bounding box center [824, 281] width 55 height 22
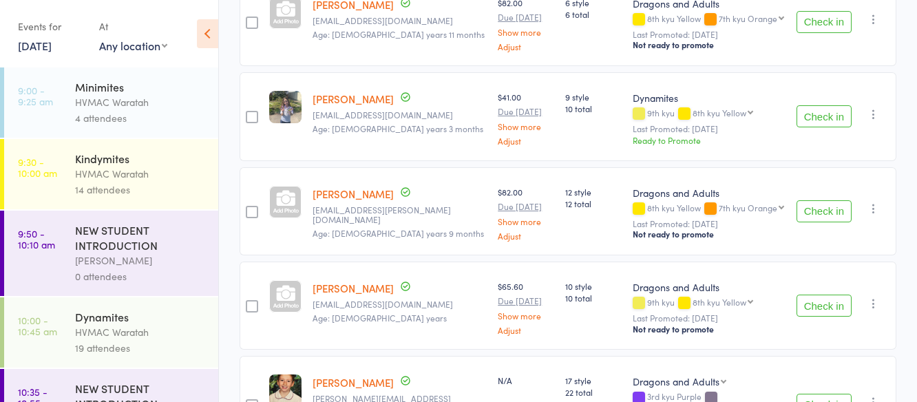
scroll to position [758, 0]
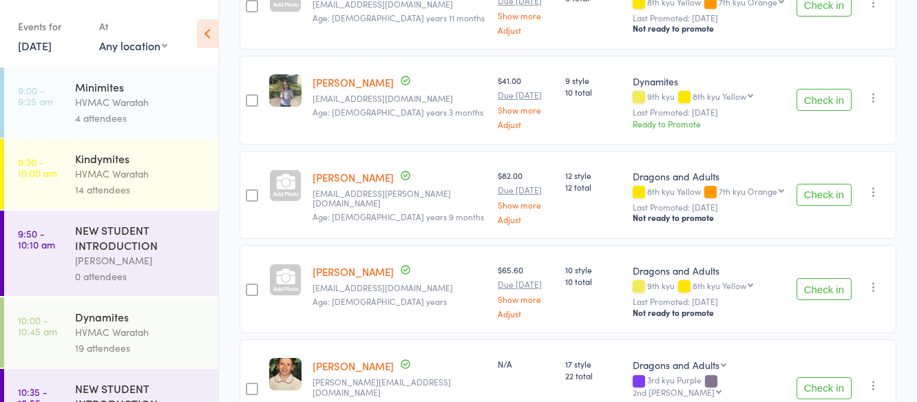
click at [820, 184] on button "Check in" at bounding box center [824, 195] width 55 height 22
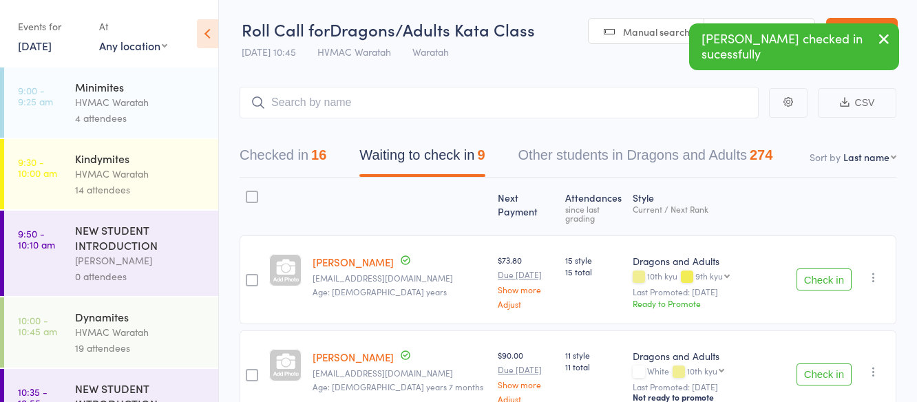
scroll to position [0, 0]
click at [286, 96] on input "search" at bounding box center [499, 104] width 519 height 32
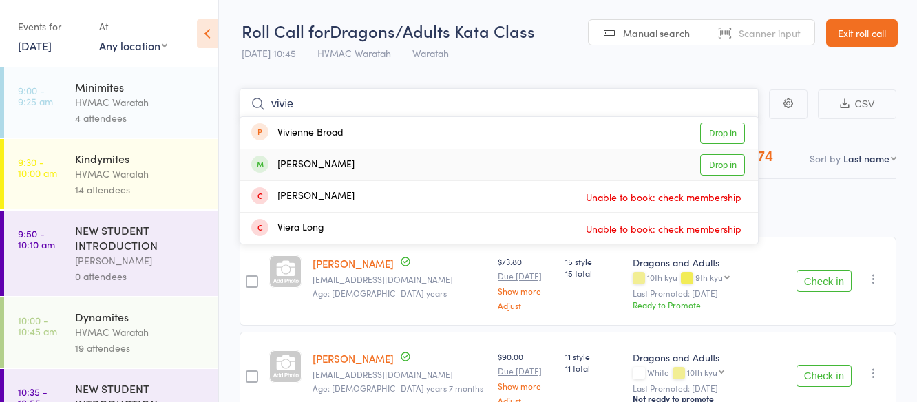
type input "vivie"
click at [716, 163] on link "Drop in" at bounding box center [722, 164] width 45 height 21
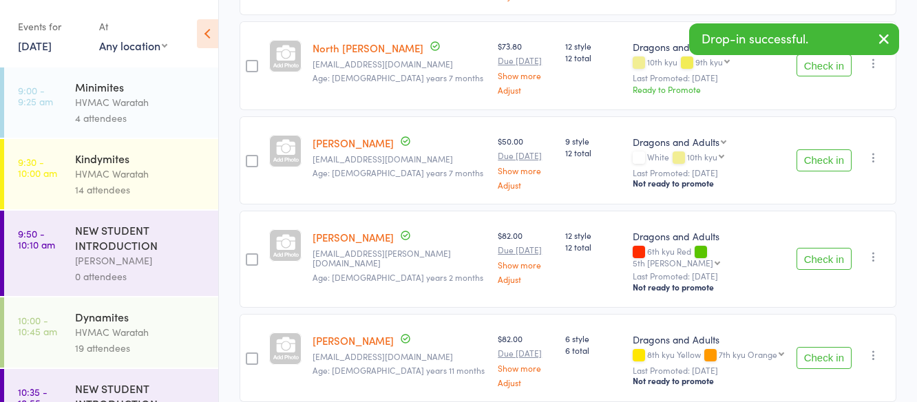
scroll to position [413, 0]
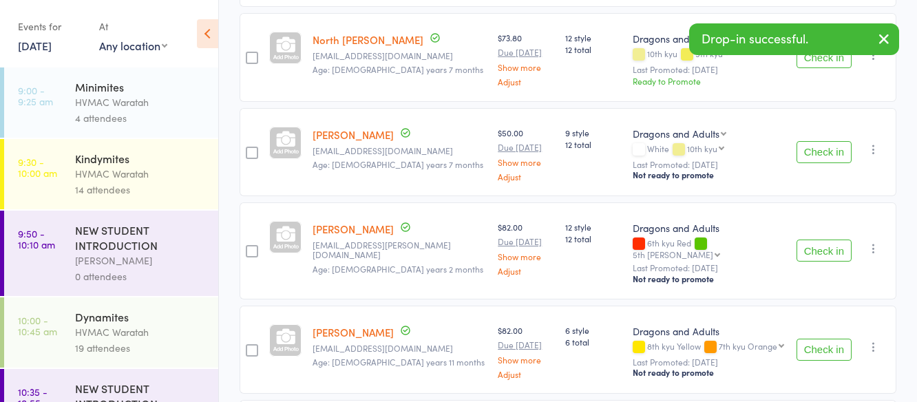
click at [835, 339] on button "Check in" at bounding box center [824, 350] width 55 height 22
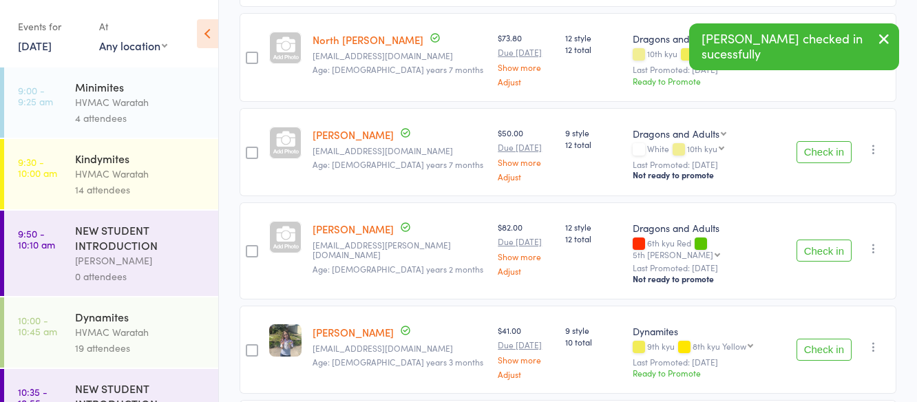
click at [819, 240] on button "Check in" at bounding box center [824, 251] width 55 height 22
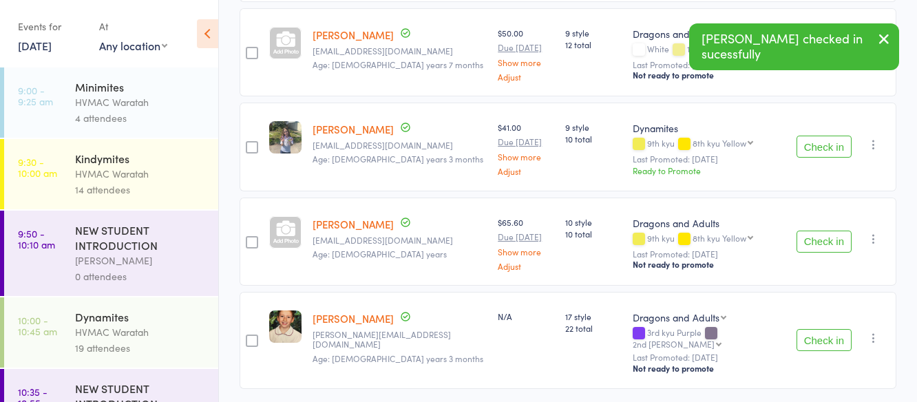
scroll to position [544, 0]
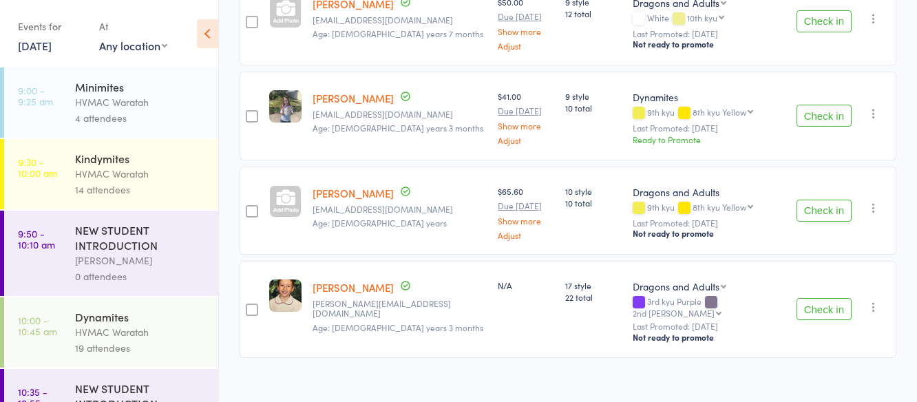
click at [821, 298] on button "Check in" at bounding box center [824, 309] width 55 height 22
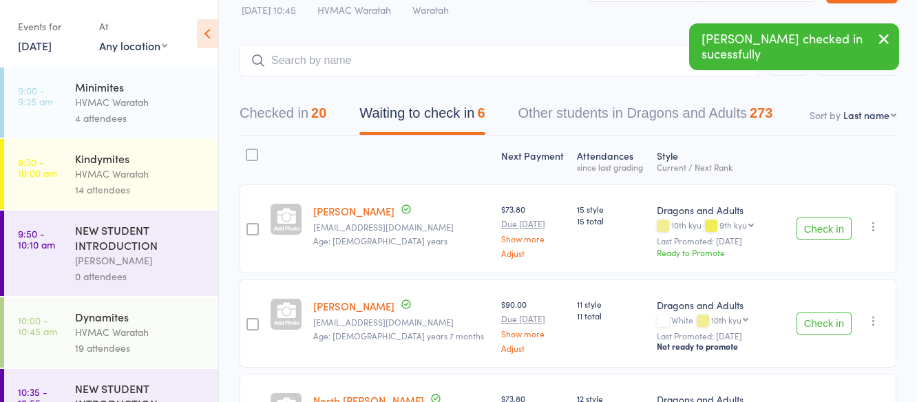
scroll to position [37, 0]
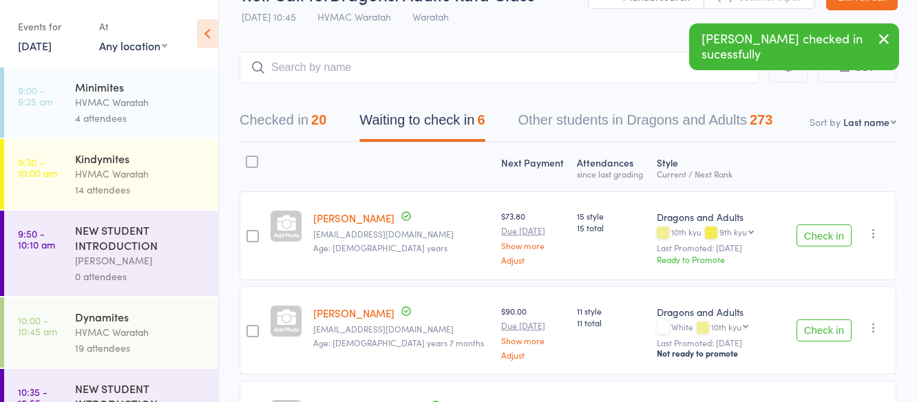
click at [829, 237] on button "Check in" at bounding box center [824, 236] width 55 height 22
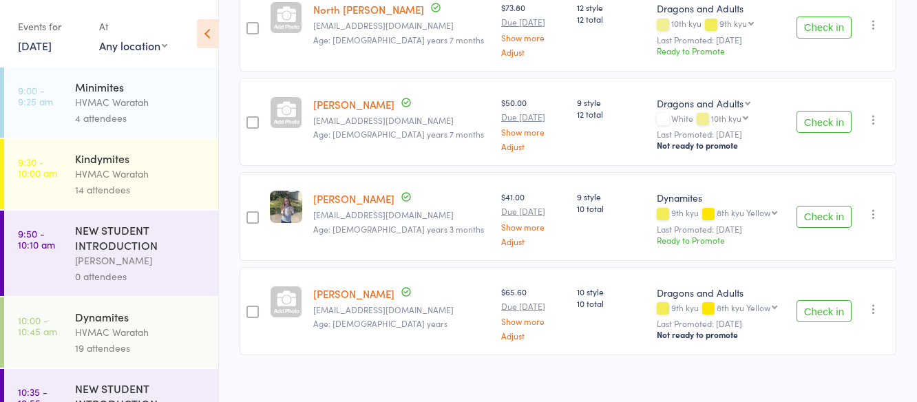
scroll to position [355, 0]
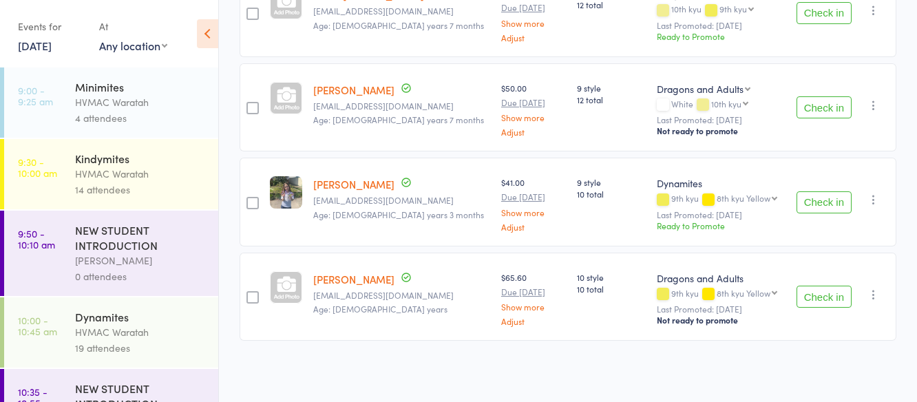
click at [827, 295] on button "Check in" at bounding box center [824, 297] width 55 height 22
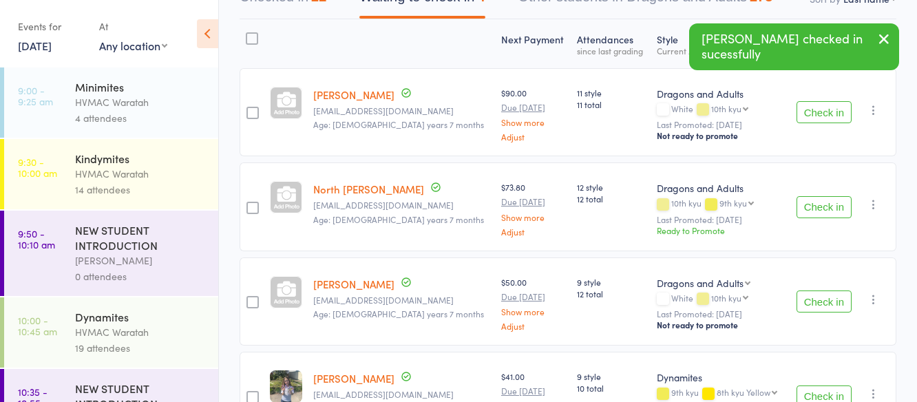
scroll to position [0, 0]
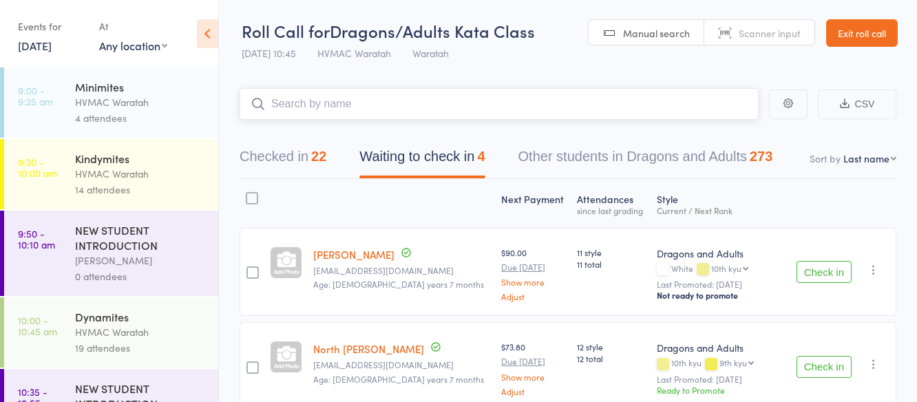
click at [346, 99] on input "search" at bounding box center [499, 104] width 519 height 32
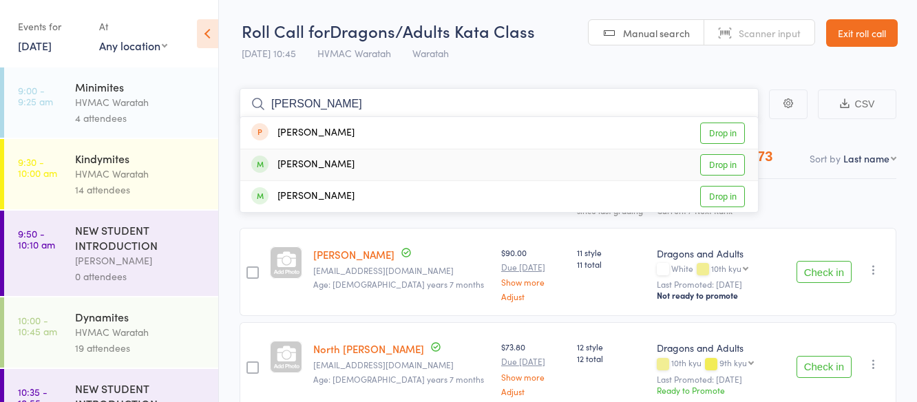
type input "glover"
click at [719, 169] on link "Drop in" at bounding box center [722, 164] width 45 height 21
type input "glover"
click at [723, 196] on link "Drop in" at bounding box center [722, 196] width 45 height 21
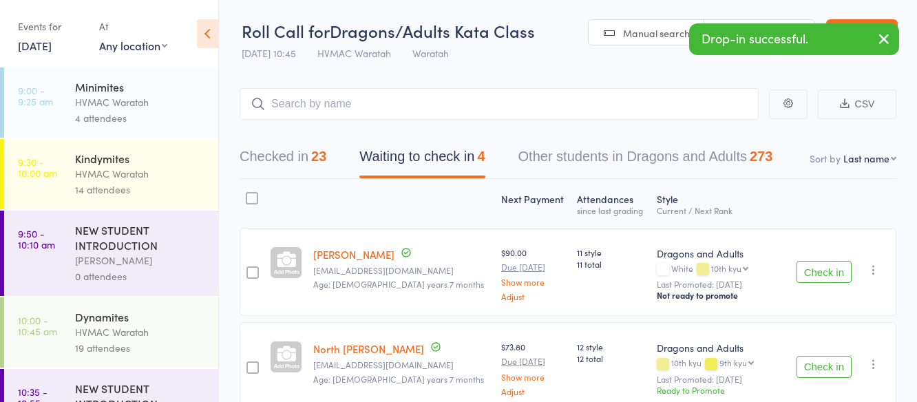
drag, startPoint x: 828, startPoint y: 270, endPoint x: 826, endPoint y: 261, distance: 9.1
click at [828, 270] on button "Check in" at bounding box center [824, 272] width 55 height 22
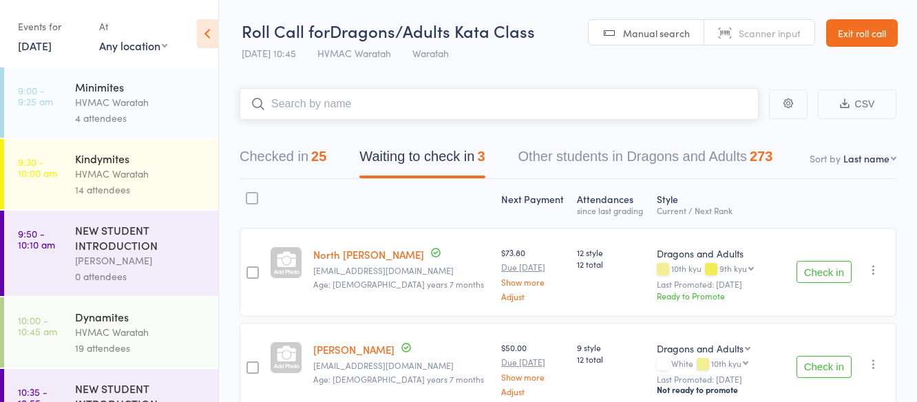
click at [344, 107] on input "search" at bounding box center [499, 104] width 519 height 32
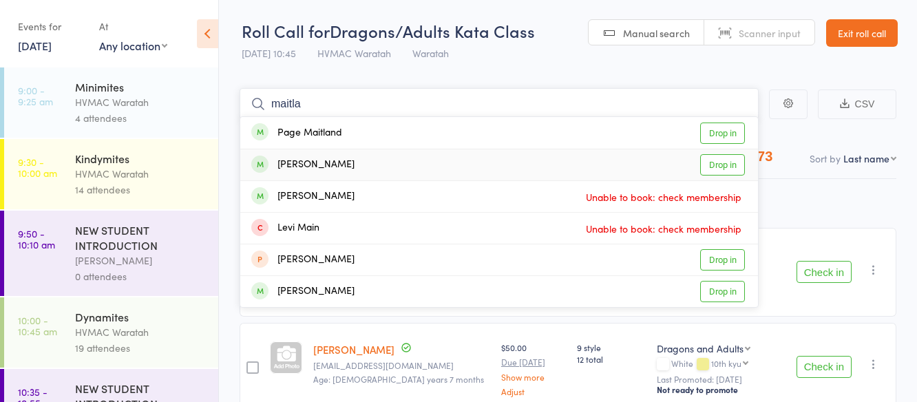
type input "maitla"
click at [731, 164] on link "Drop in" at bounding box center [722, 164] width 45 height 21
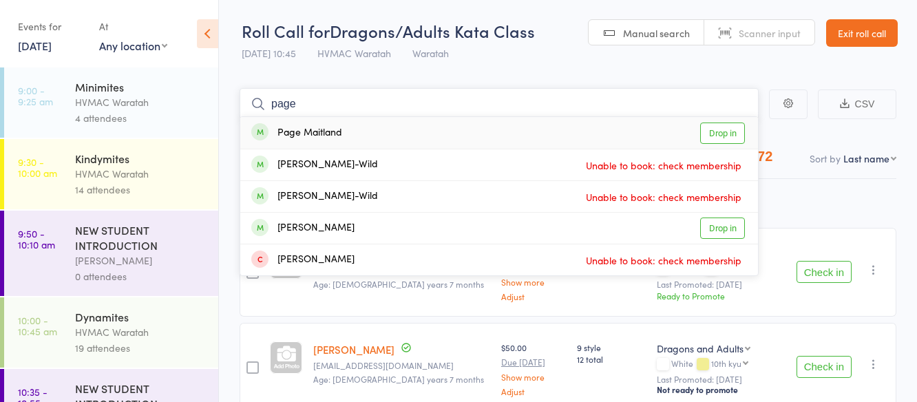
type input "page"
click at [716, 130] on link "Drop in" at bounding box center [722, 133] width 45 height 21
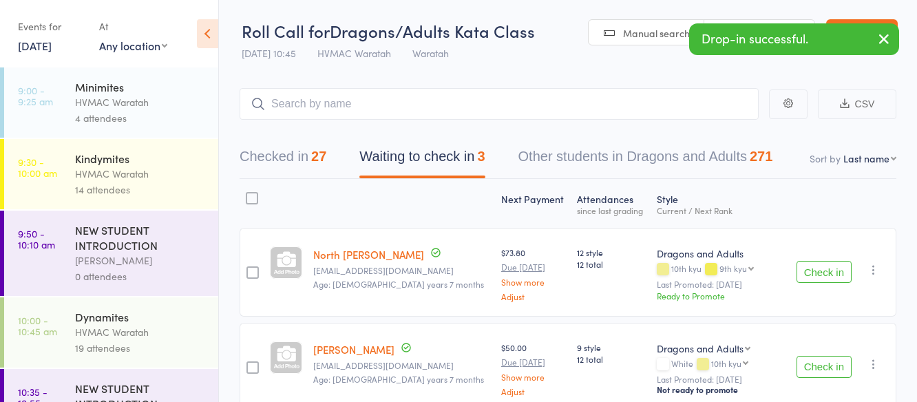
click at [813, 371] on button "Check in" at bounding box center [824, 367] width 55 height 22
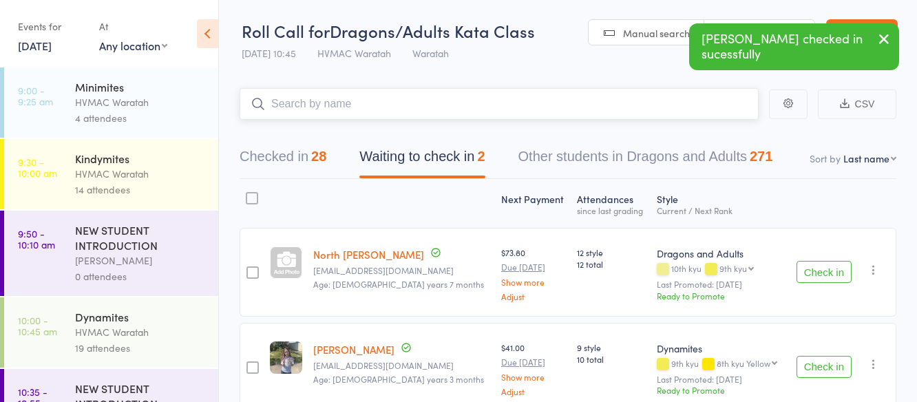
click at [306, 105] on input "search" at bounding box center [499, 104] width 519 height 32
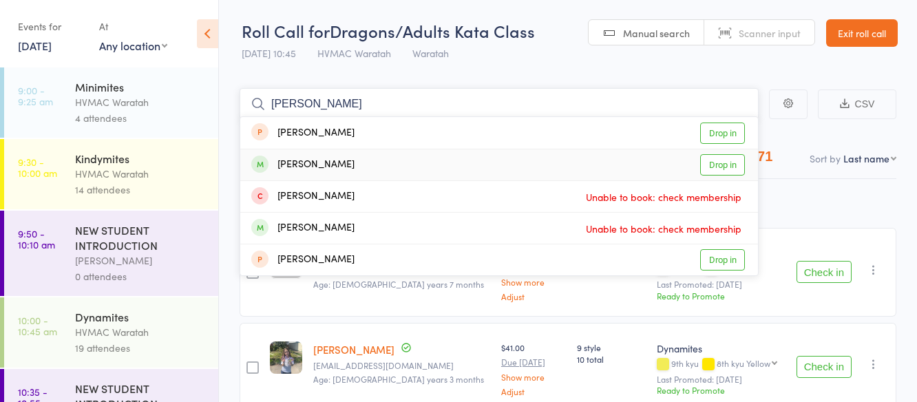
type input "justin"
click at [722, 165] on link "Drop in" at bounding box center [722, 164] width 45 height 21
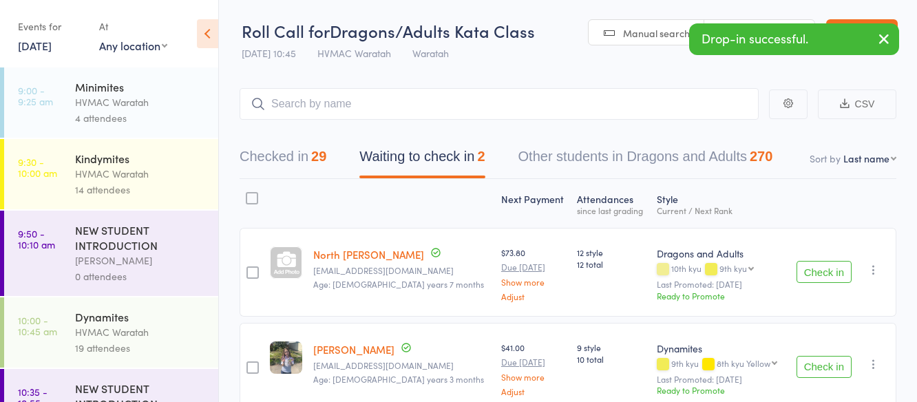
click at [828, 365] on button "Check in" at bounding box center [824, 367] width 55 height 22
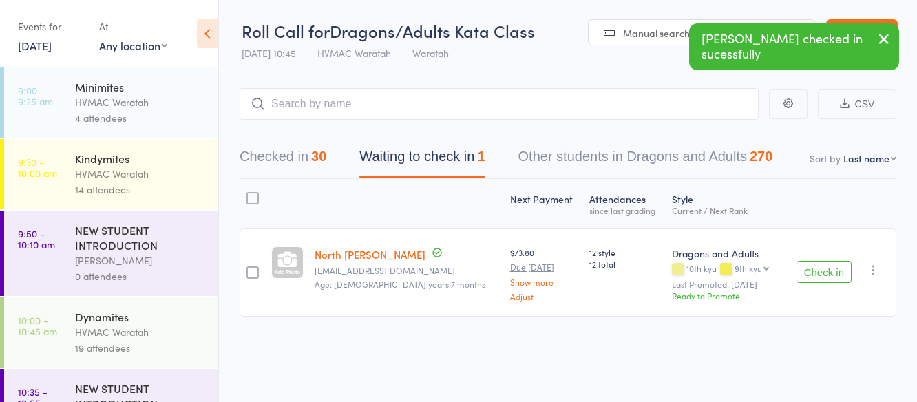
click at [826, 275] on button "Check in" at bounding box center [824, 272] width 55 height 22
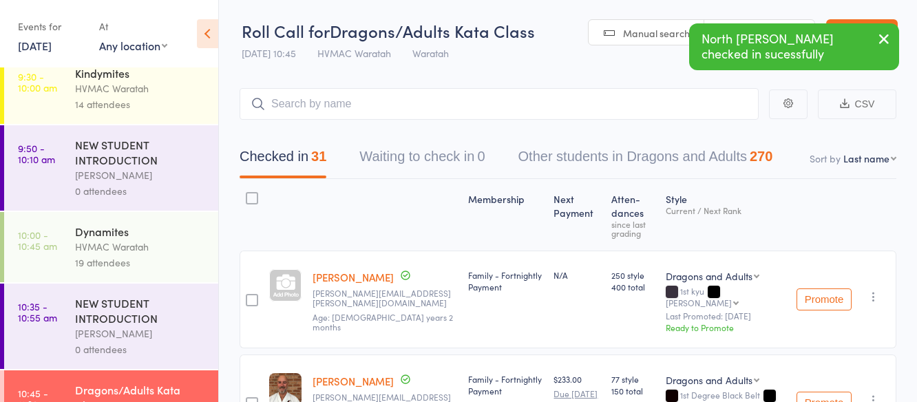
scroll to position [227, 0]
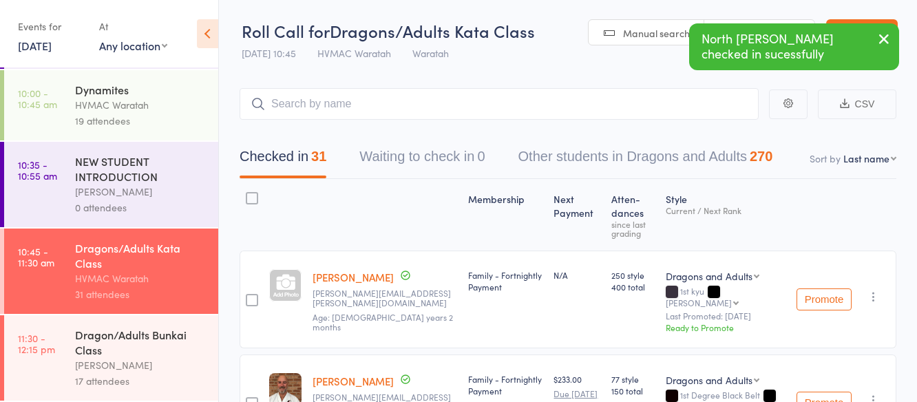
click at [178, 356] on div "Dragon/Adults Bunkai Class" at bounding box center [141, 342] width 132 height 30
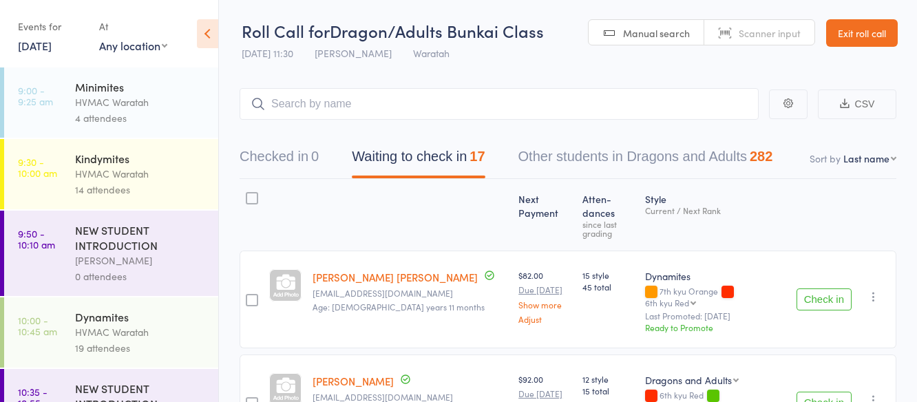
click at [876, 29] on link "Exit roll call" at bounding box center [862, 33] width 72 height 28
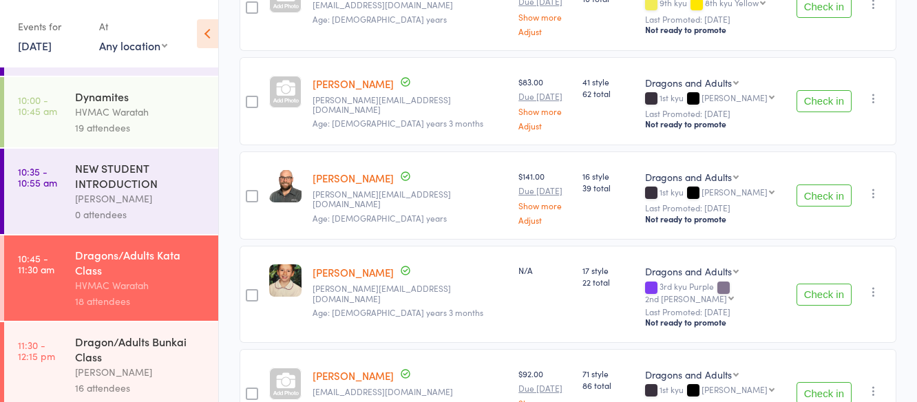
scroll to position [227, 0]
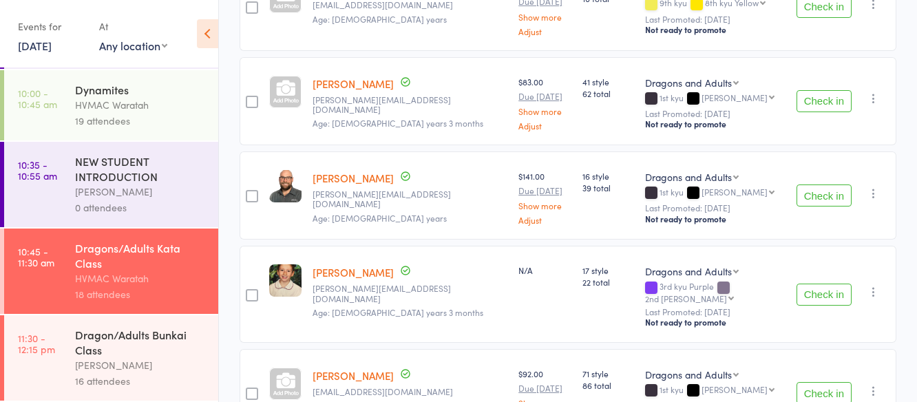
click at [165, 344] on div "Dragon/Adults Bunkai Class" at bounding box center [141, 342] width 132 height 30
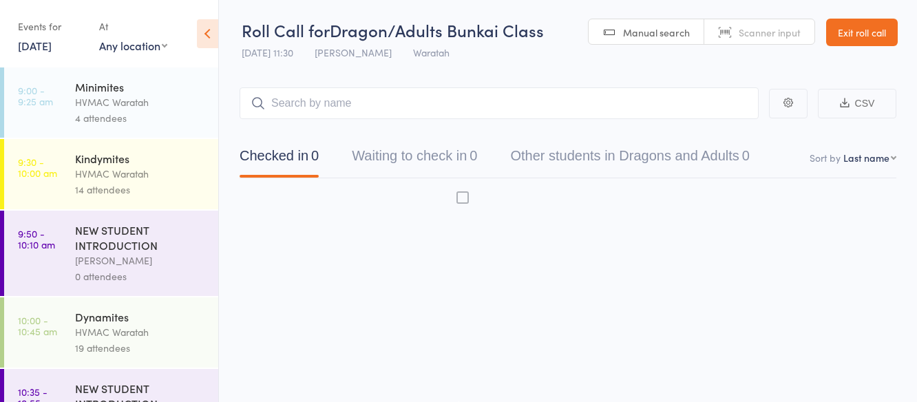
scroll to position [1, 0]
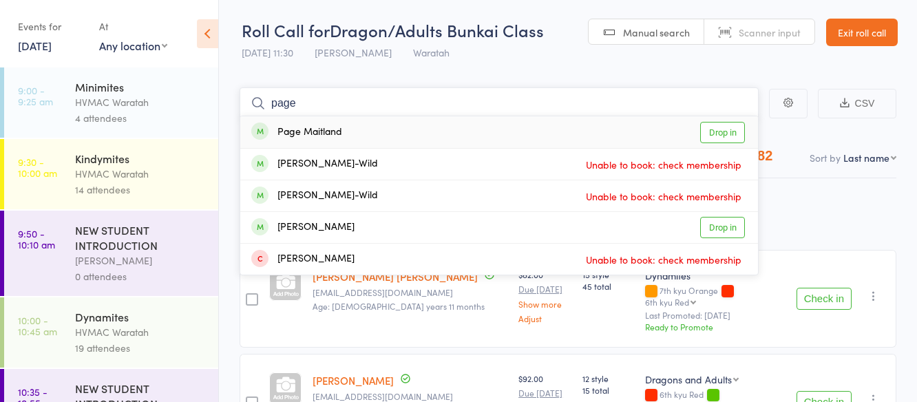
type input "page"
click at [728, 127] on link "Drop in" at bounding box center [722, 132] width 45 height 21
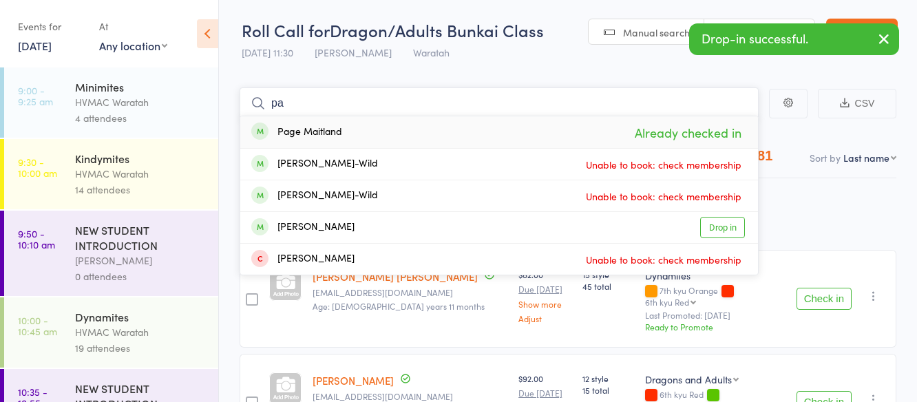
type input "p"
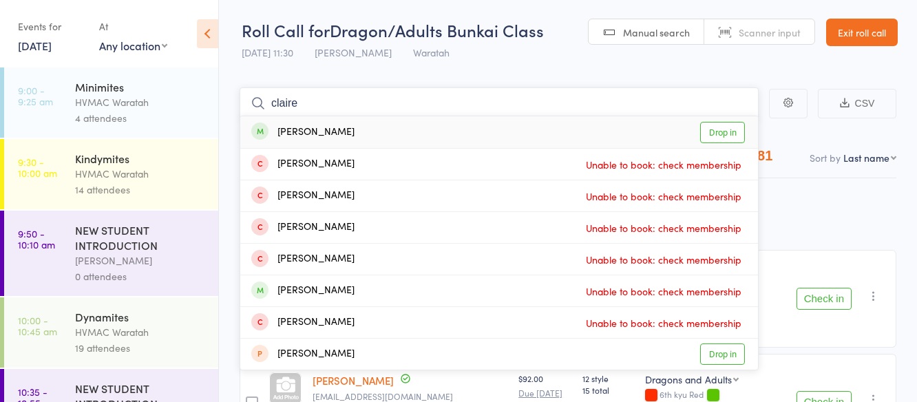
type input "claire"
click at [718, 132] on link "Drop in" at bounding box center [722, 132] width 45 height 21
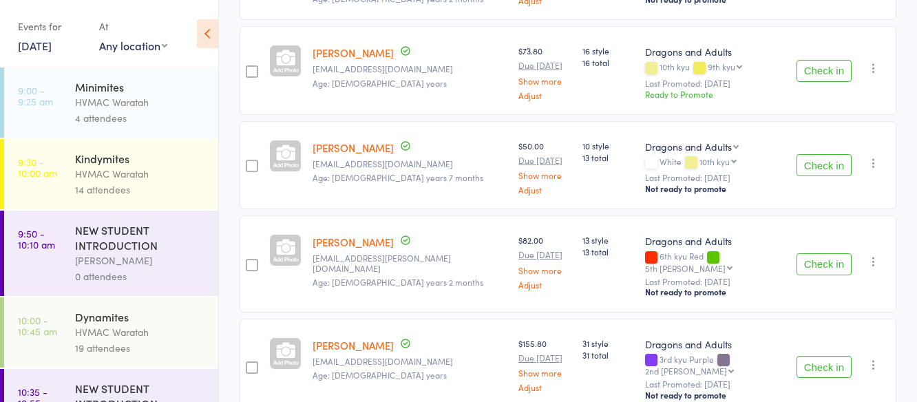
scroll to position [827, 0]
click at [817, 154] on button "Check in" at bounding box center [824, 165] width 55 height 22
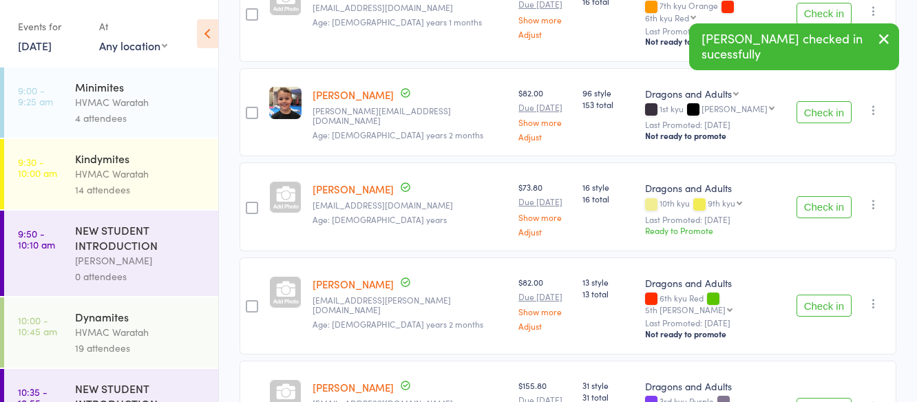
scroll to position [689, 0]
click at [824, 197] on button "Check in" at bounding box center [824, 208] width 55 height 22
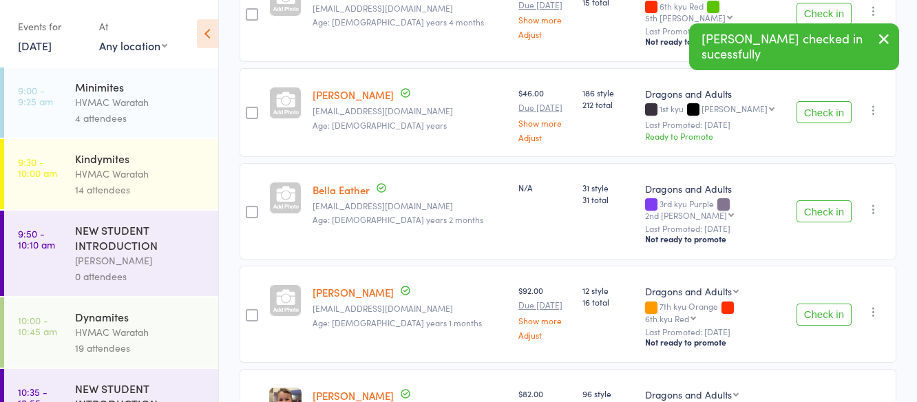
scroll to position [70, 0]
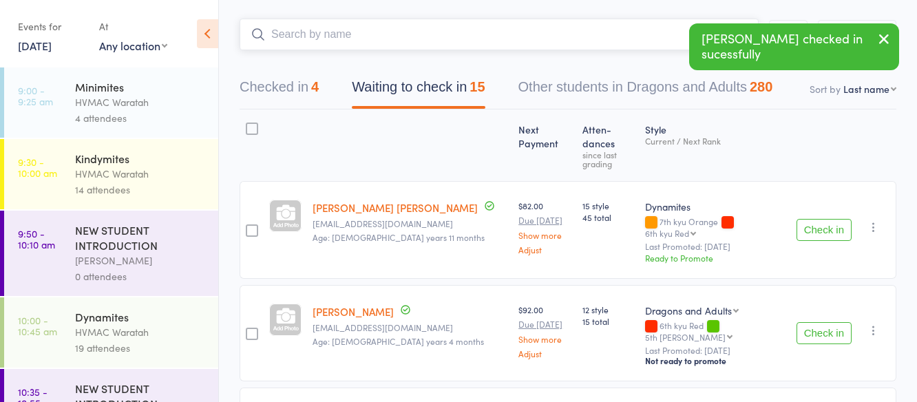
click at [438, 33] on input "search" at bounding box center [499, 35] width 519 height 32
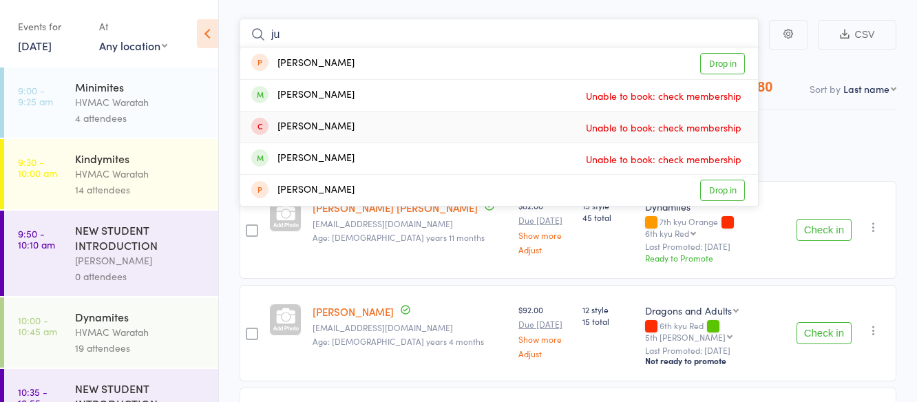
type input "j"
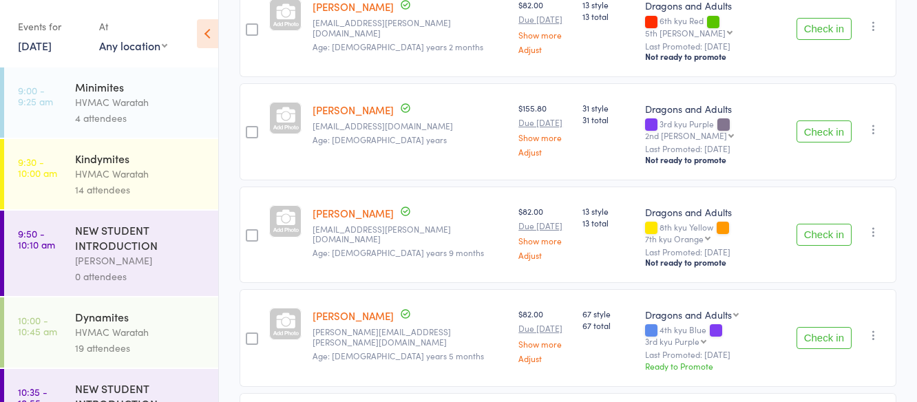
scroll to position [896, 0]
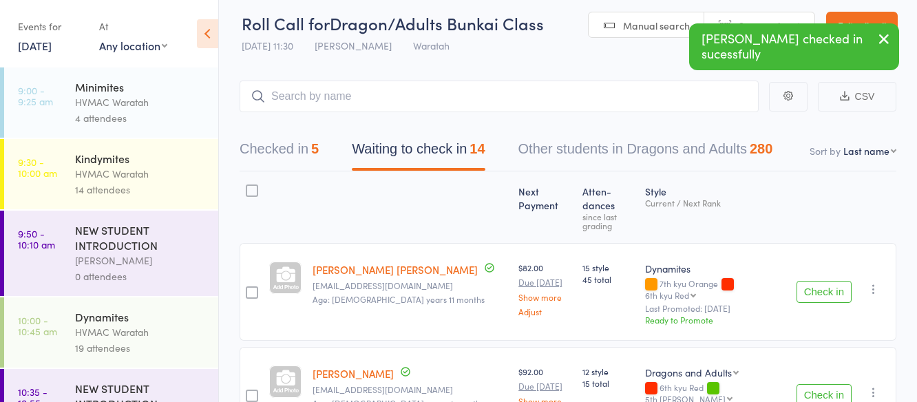
scroll to position [0, 0]
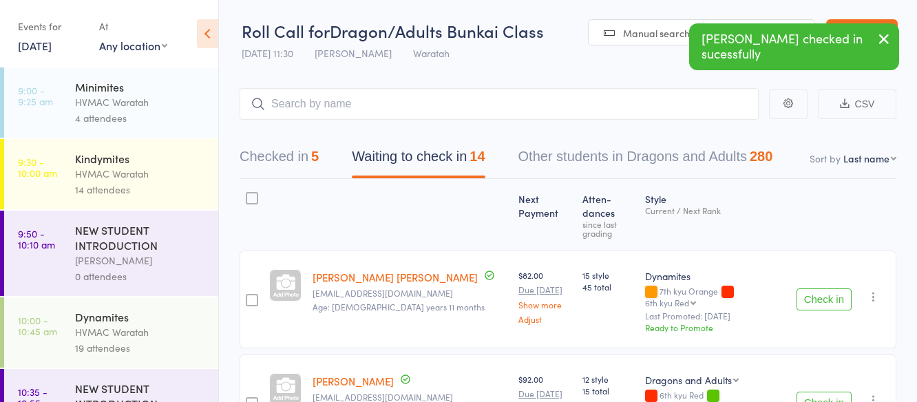
click at [822, 289] on button "Check in" at bounding box center [824, 300] width 55 height 22
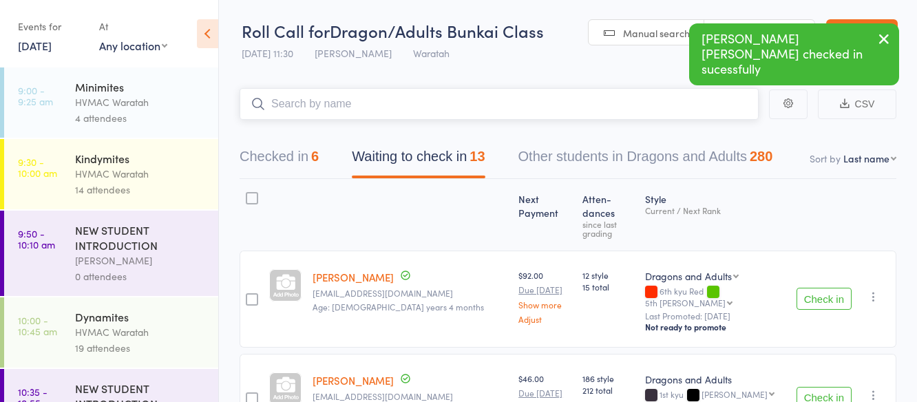
click at [311, 107] on input "search" at bounding box center [499, 104] width 519 height 32
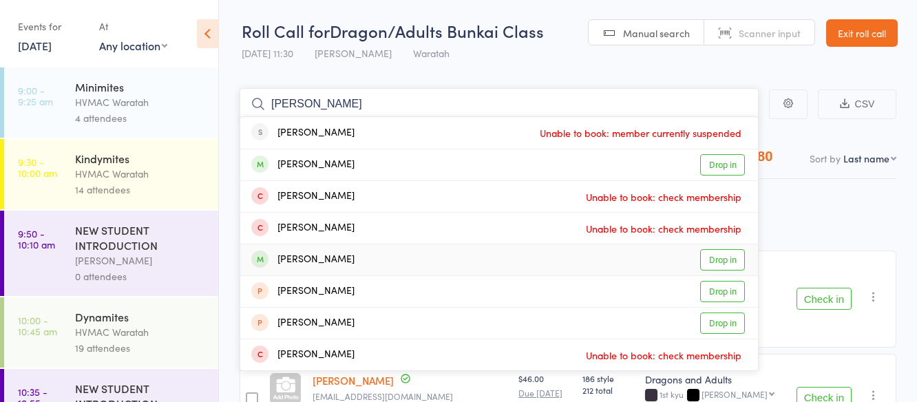
type input "[PERSON_NAME]"
click at [728, 258] on link "Drop in" at bounding box center [722, 259] width 45 height 21
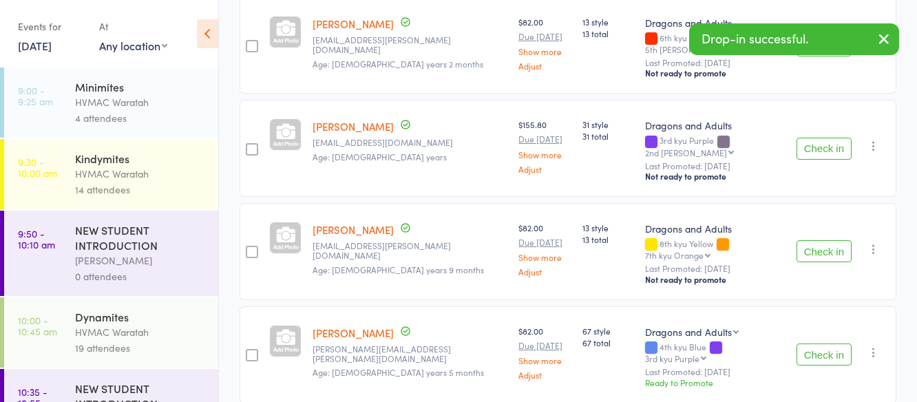
scroll to position [758, 0]
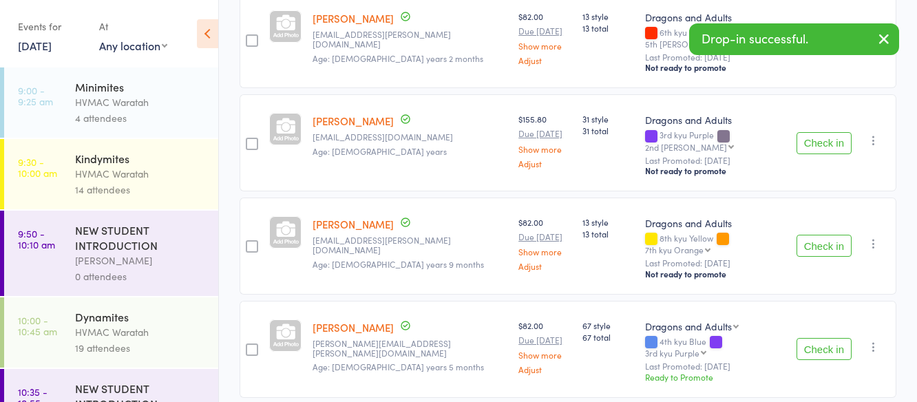
click at [826, 235] on button "Check in" at bounding box center [824, 246] width 55 height 22
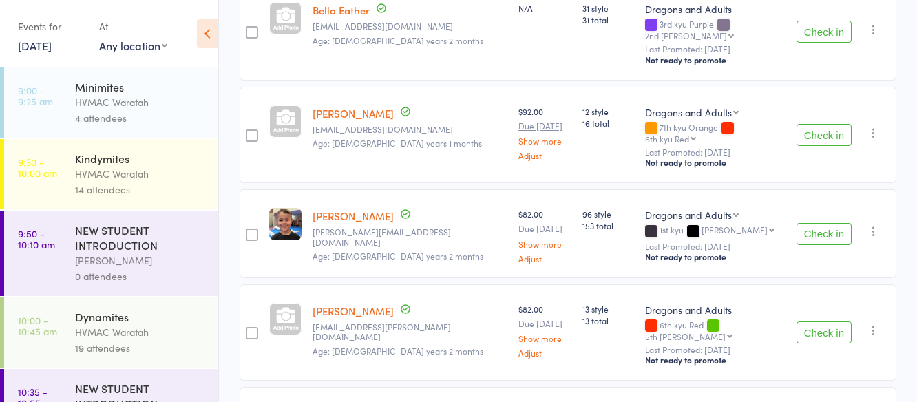
scroll to position [413, 0]
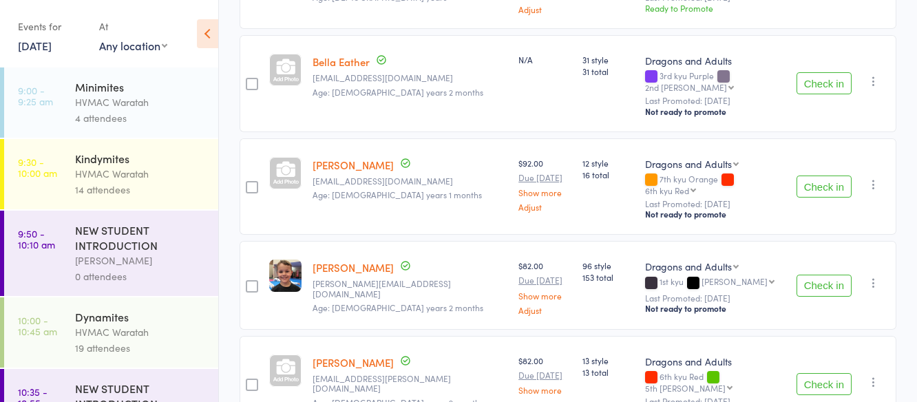
click at [826, 176] on button "Check in" at bounding box center [824, 187] width 55 height 22
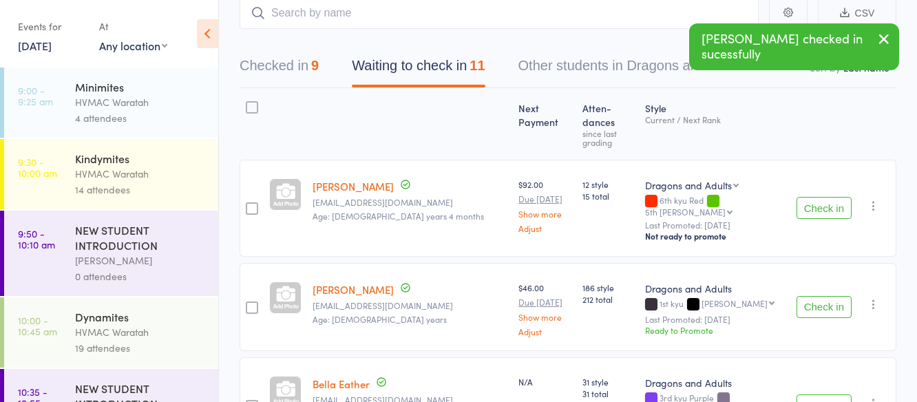
scroll to position [0, 0]
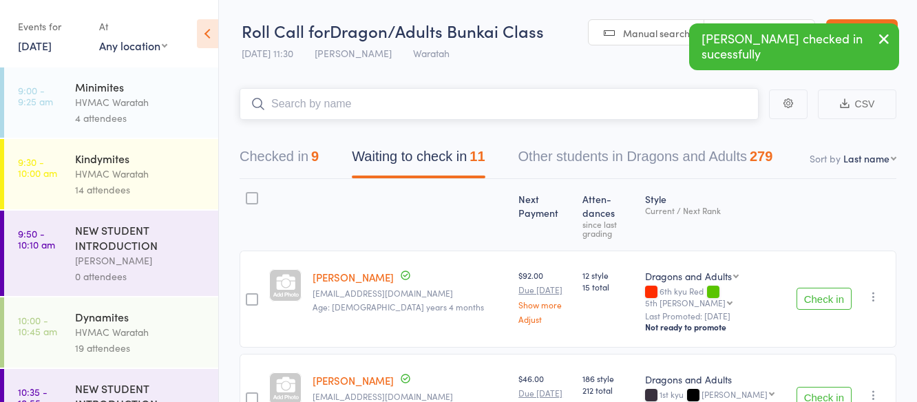
click at [461, 100] on input "search" at bounding box center [499, 104] width 519 height 32
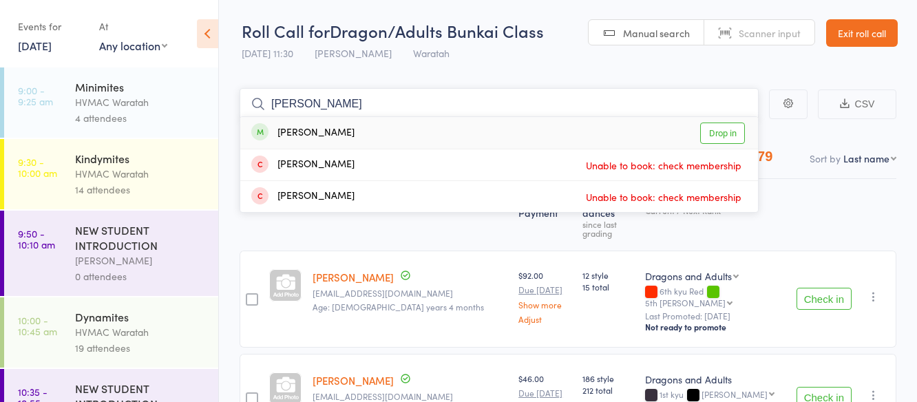
type input "[PERSON_NAME]"
click at [726, 131] on link "Drop in" at bounding box center [722, 133] width 45 height 21
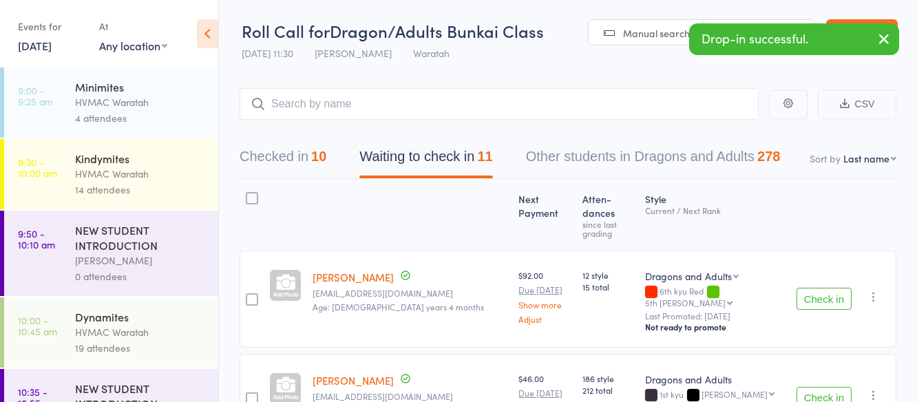
click at [820, 288] on button "Check in" at bounding box center [824, 299] width 55 height 22
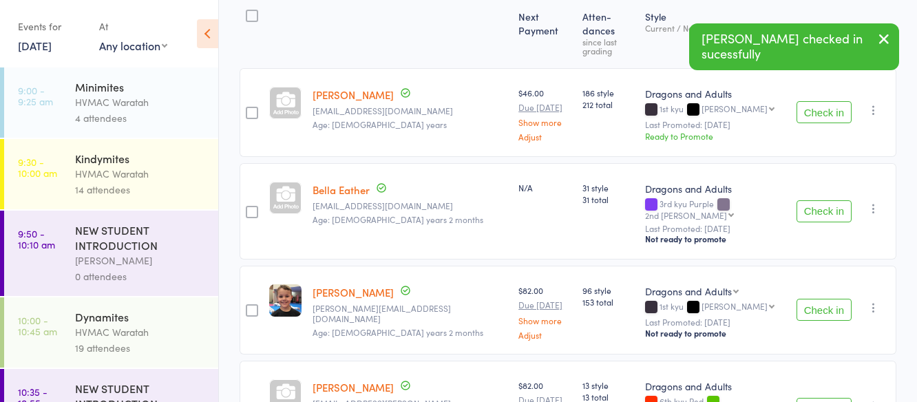
scroll to position [275, 0]
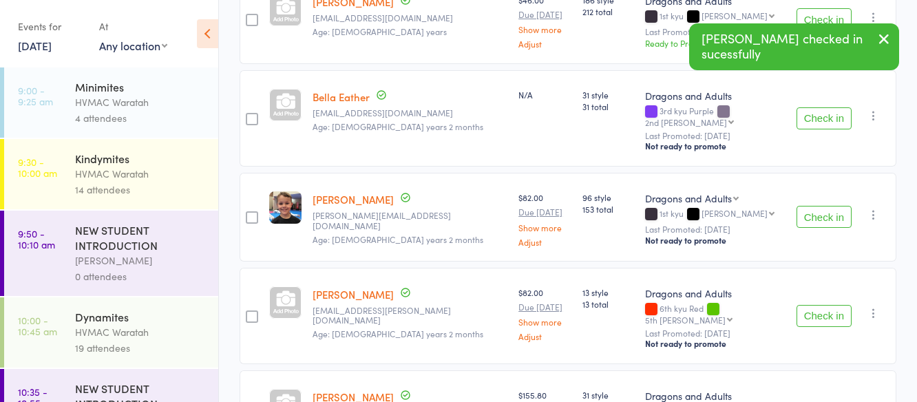
click at [824, 305] on button "Check in" at bounding box center [824, 316] width 55 height 22
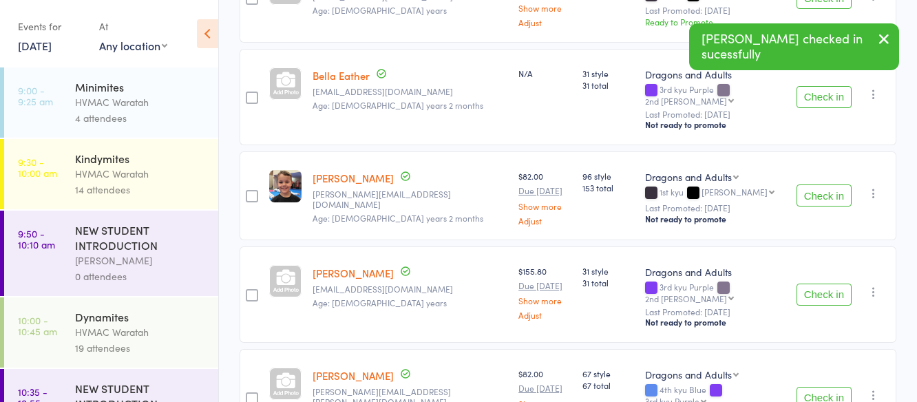
scroll to position [0, 0]
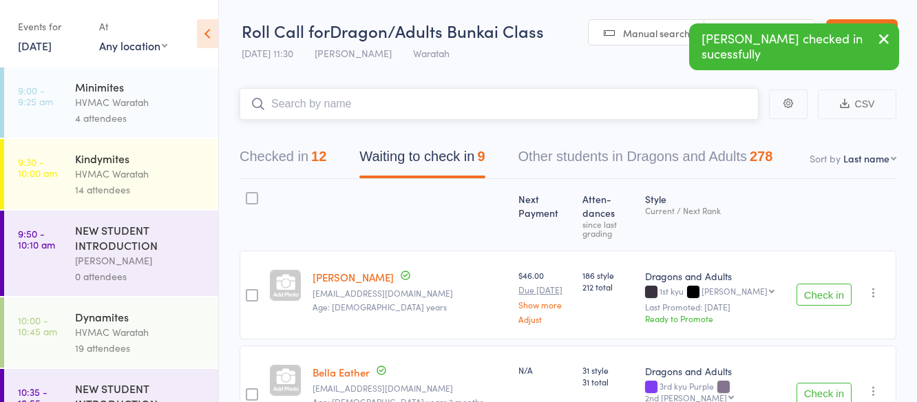
click at [441, 111] on input "search" at bounding box center [499, 104] width 519 height 32
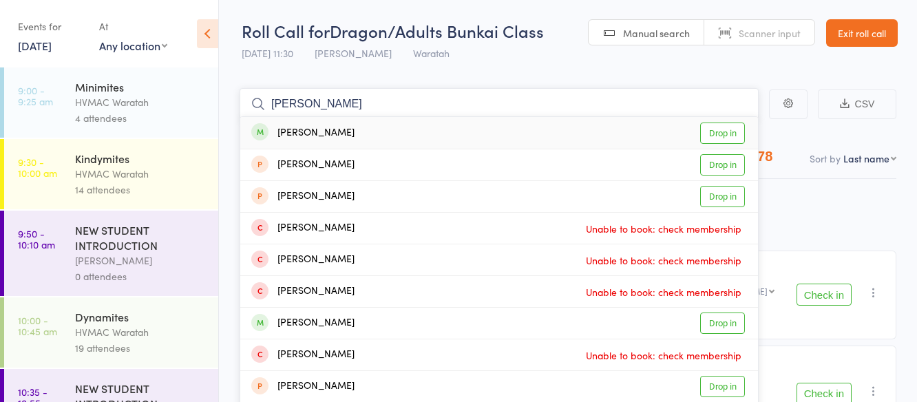
type input "[PERSON_NAME]"
click at [716, 131] on link "Drop in" at bounding box center [722, 133] width 45 height 21
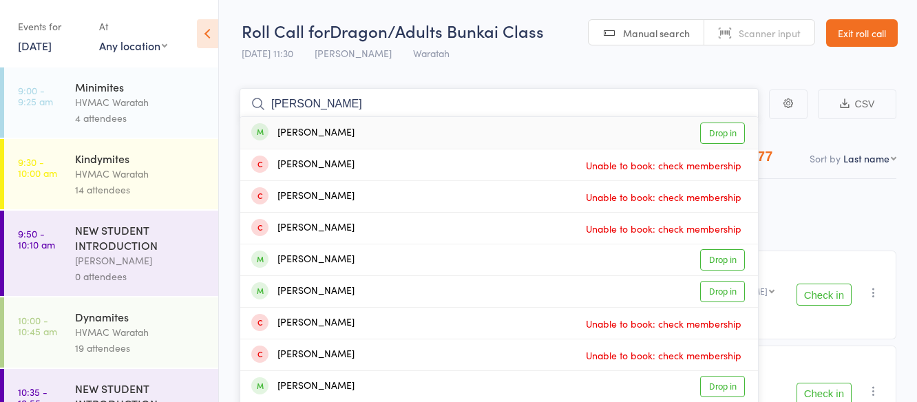
type input "[PERSON_NAME]"
click at [716, 129] on link "Drop in" at bounding box center [722, 133] width 45 height 21
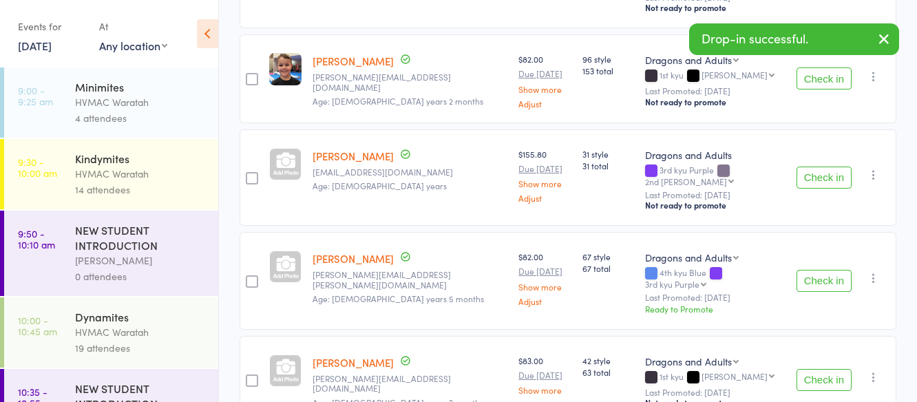
scroll to position [413, 0]
click at [821, 271] on button "Check in" at bounding box center [824, 282] width 55 height 22
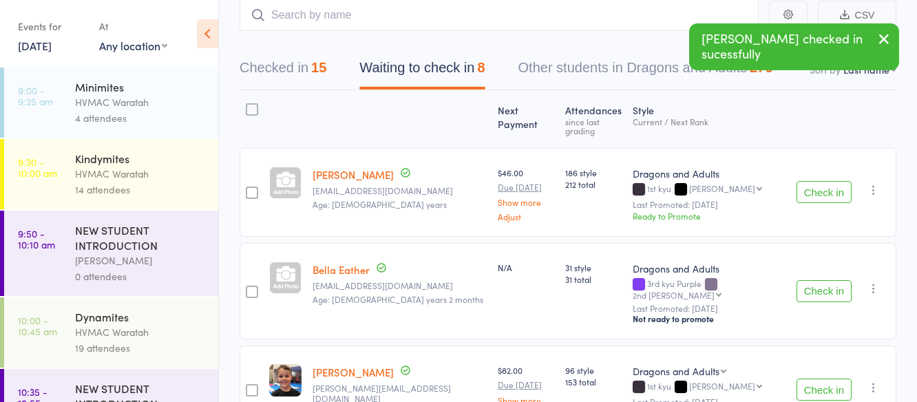
scroll to position [0, 0]
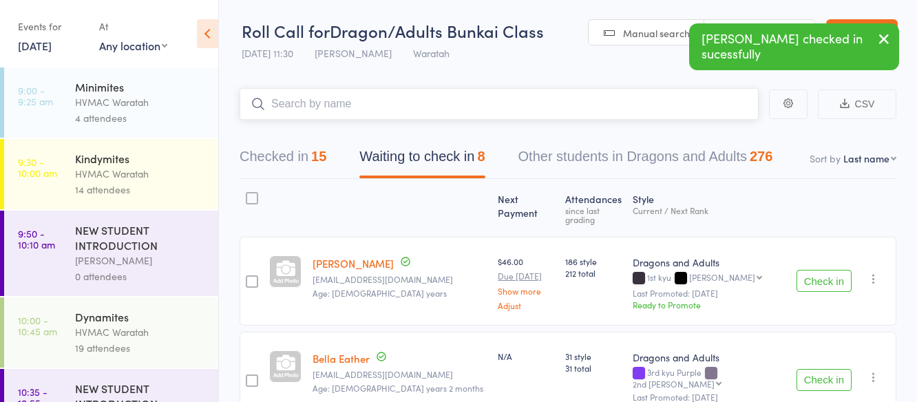
click at [444, 107] on input "search" at bounding box center [499, 104] width 519 height 32
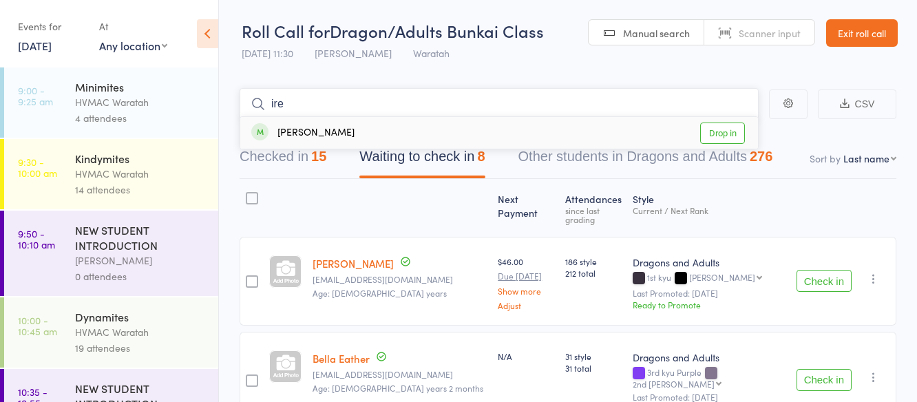
type input "ire"
click at [725, 129] on link "Drop in" at bounding box center [722, 133] width 45 height 21
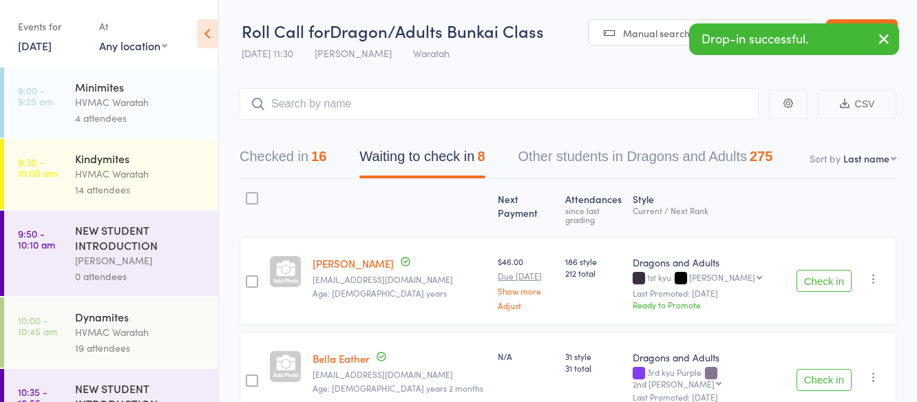
click at [818, 369] on button "Check in" at bounding box center [824, 380] width 55 height 22
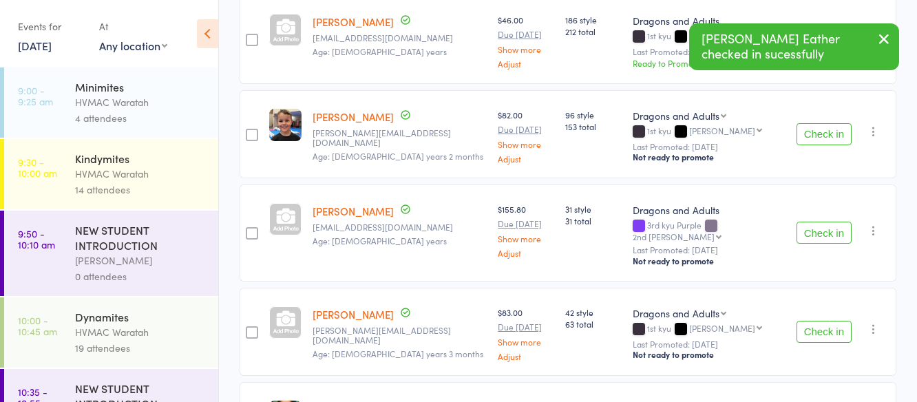
scroll to position [275, 0]
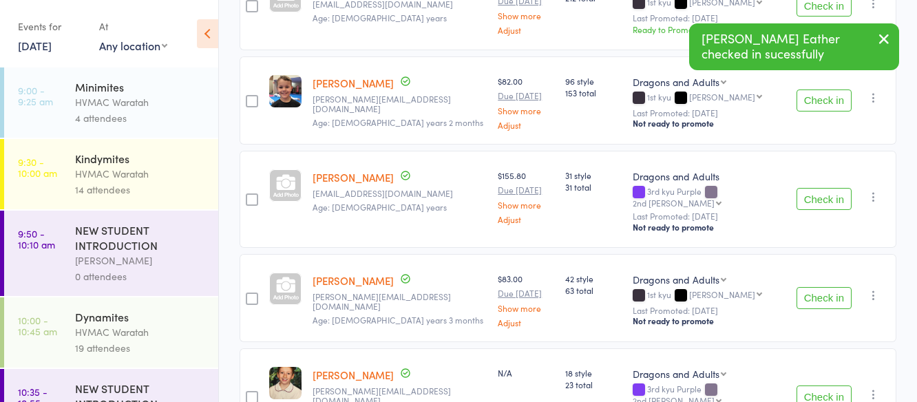
click at [827, 188] on button "Check in" at bounding box center [824, 199] width 55 height 22
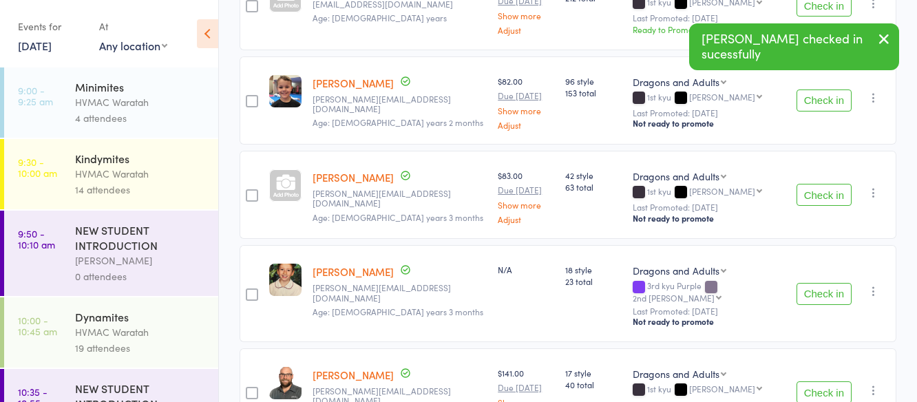
click at [833, 283] on button "Check in" at bounding box center [824, 294] width 55 height 22
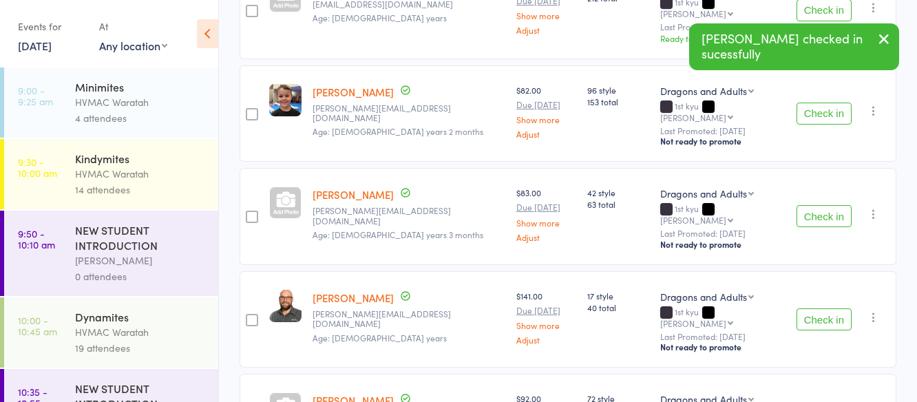
click at [833, 309] on button "Check in" at bounding box center [824, 320] width 55 height 22
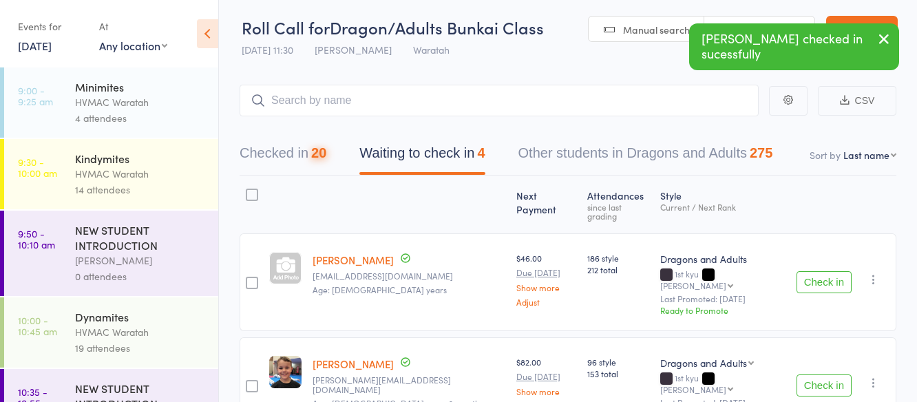
scroll to position [0, 0]
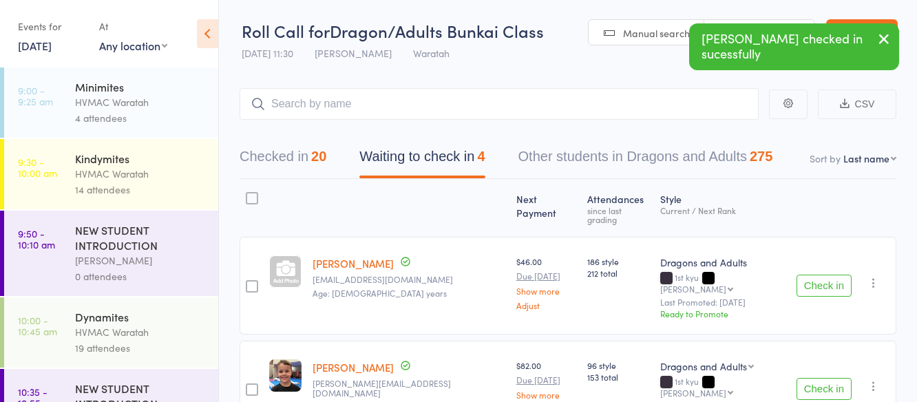
click at [825, 275] on button "Check in" at bounding box center [824, 286] width 55 height 22
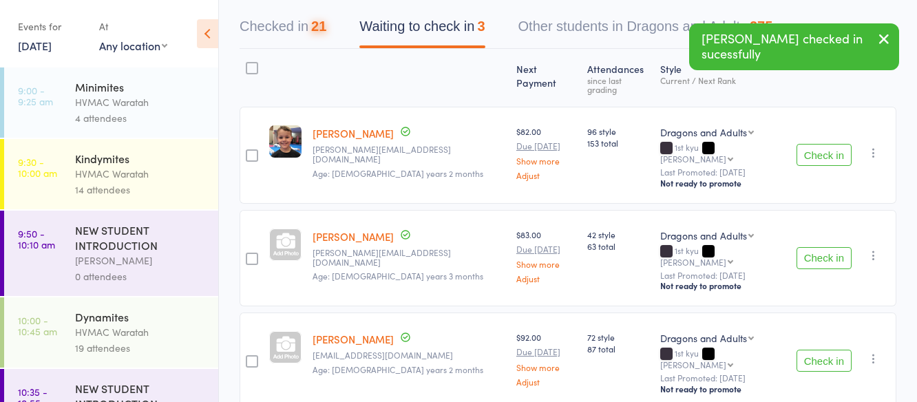
scroll to position [165, 0]
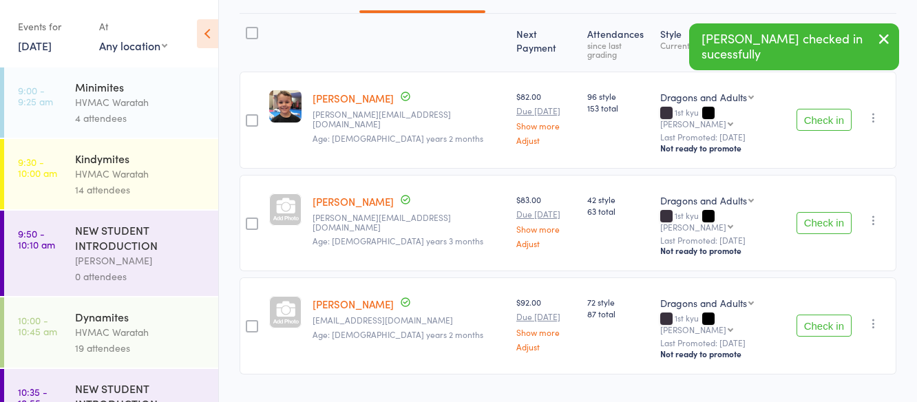
click at [819, 212] on button "Check in" at bounding box center [824, 223] width 55 height 22
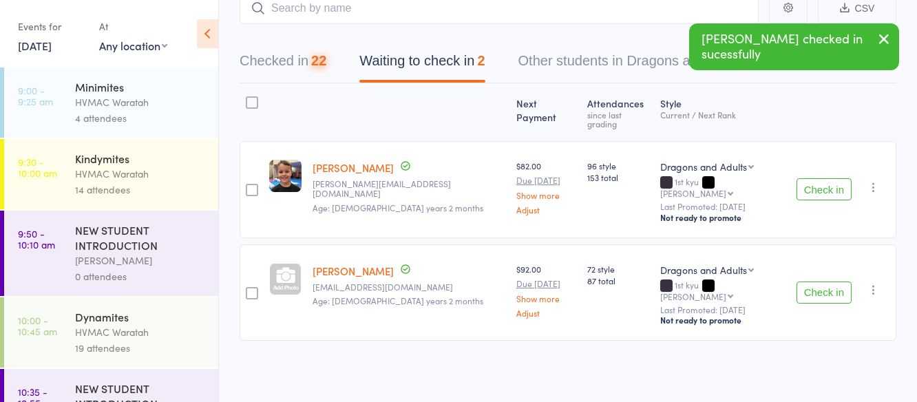
scroll to position [70, 0]
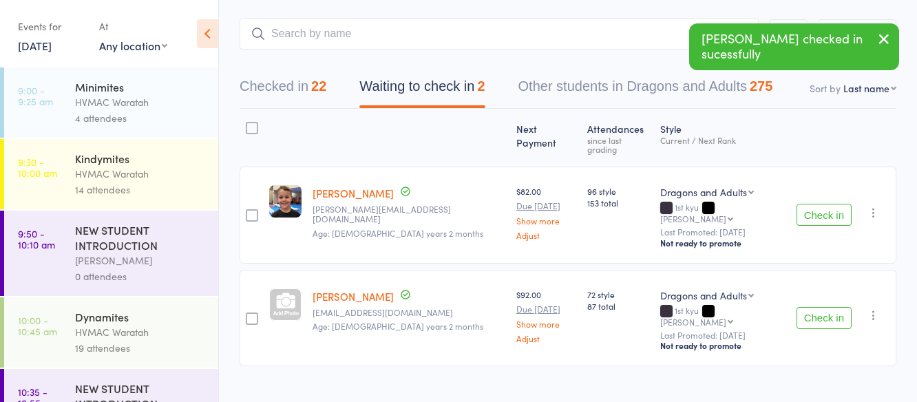
click at [825, 307] on button "Check in" at bounding box center [824, 318] width 55 height 22
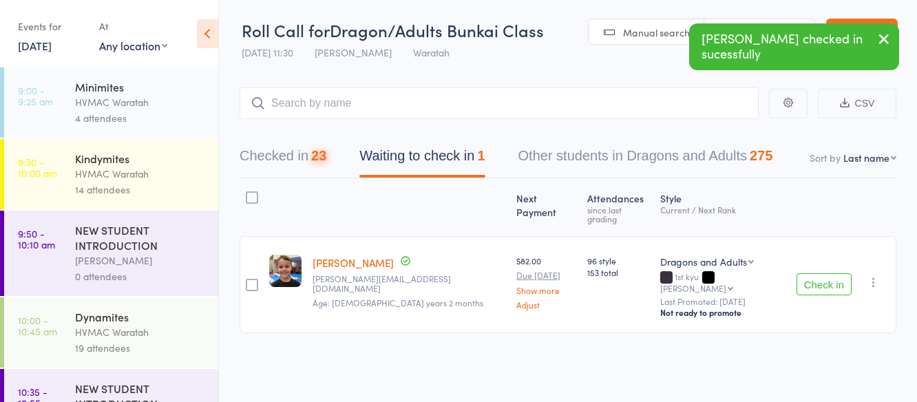
scroll to position [1, 0]
click at [820, 273] on button "Check in" at bounding box center [824, 284] width 55 height 22
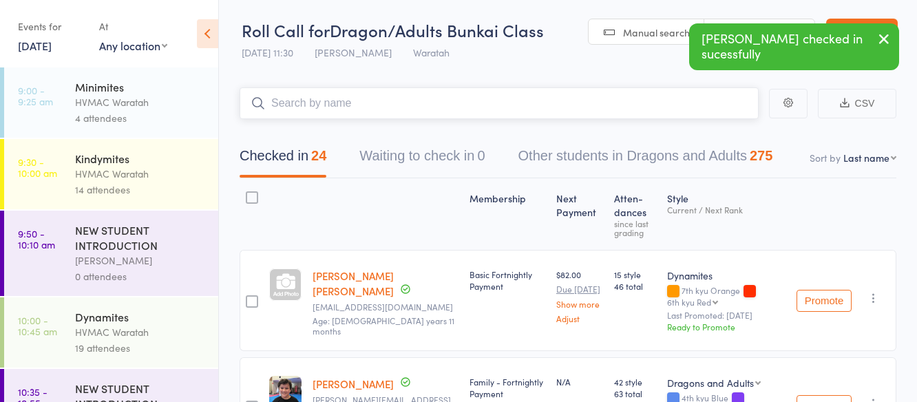
drag, startPoint x: 392, startPoint y: 98, endPoint x: 383, endPoint y: 101, distance: 9.2
click at [386, 101] on input "search" at bounding box center [499, 103] width 519 height 32
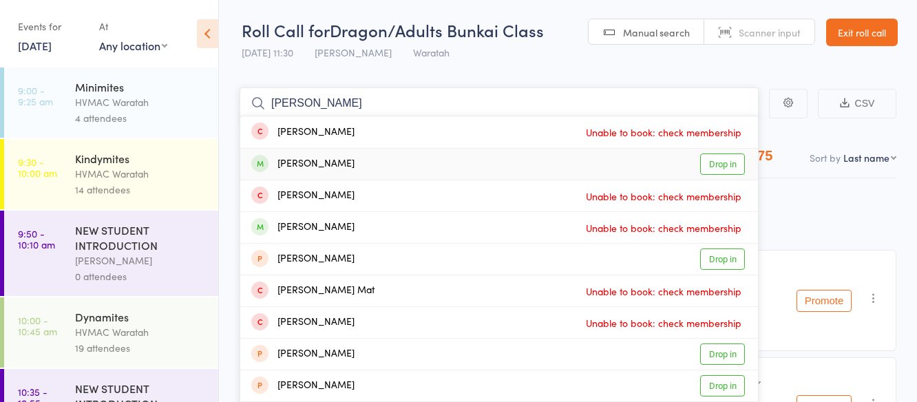
type input "[PERSON_NAME]"
click at [727, 161] on link "Drop in" at bounding box center [722, 164] width 45 height 21
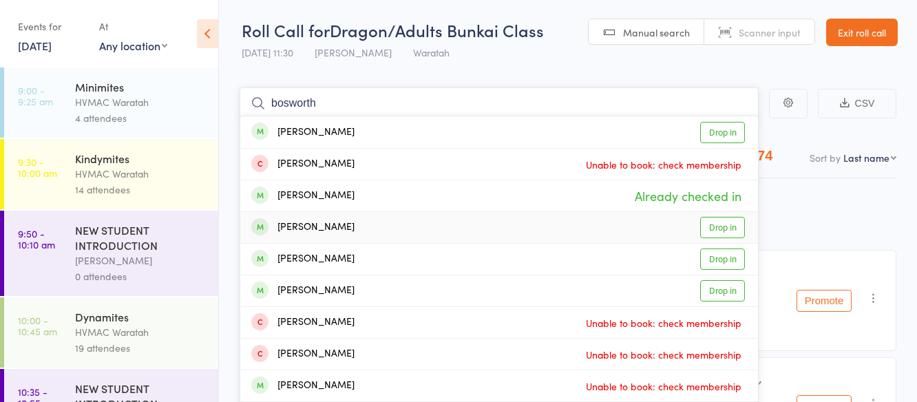
type input "bosworth"
click at [729, 226] on link "Drop in" at bounding box center [722, 227] width 45 height 21
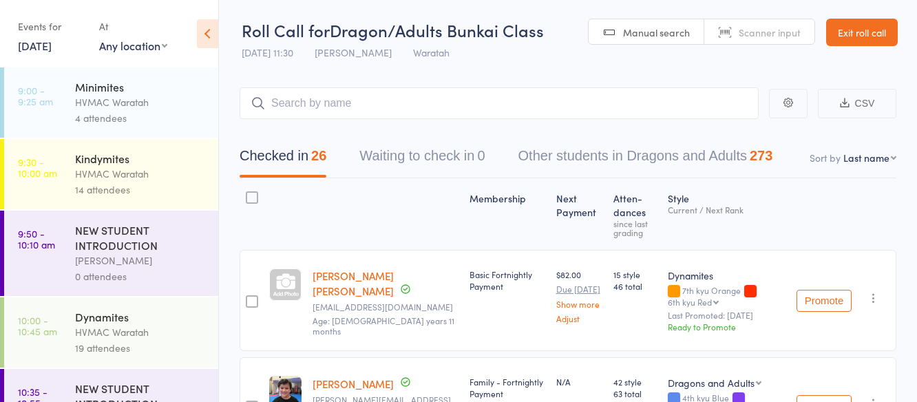
click at [868, 28] on link "Exit roll call" at bounding box center [862, 33] width 72 height 28
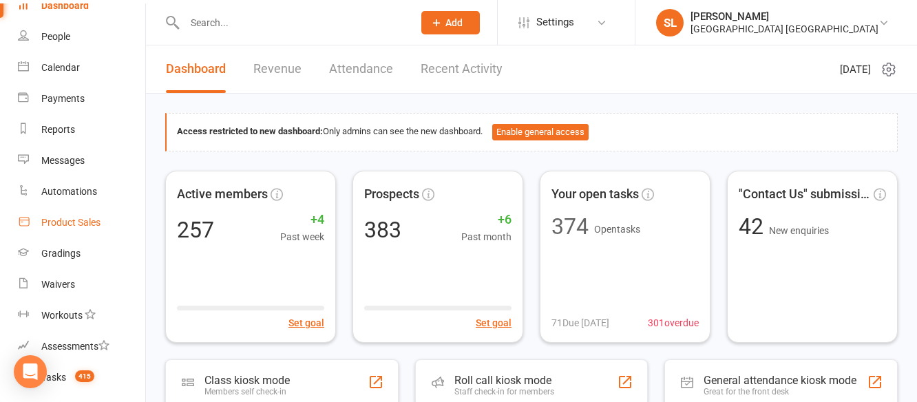
scroll to position [69, 0]
click at [56, 126] on div "Reports" at bounding box center [58, 128] width 34 height 11
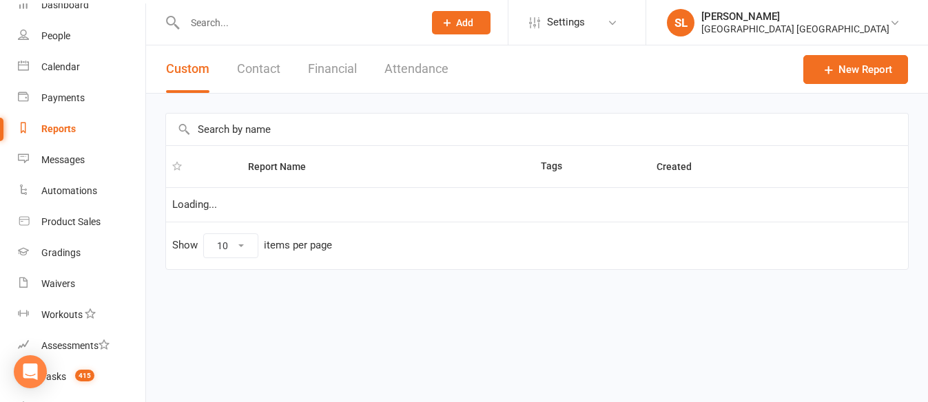
select select "25"
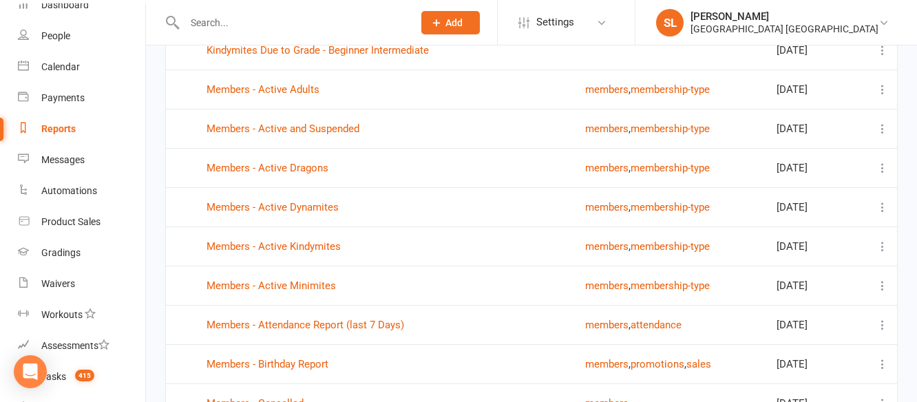
scroll to position [551, 0]
click at [304, 242] on link "Members - Active Kindymites" at bounding box center [274, 245] width 134 height 12
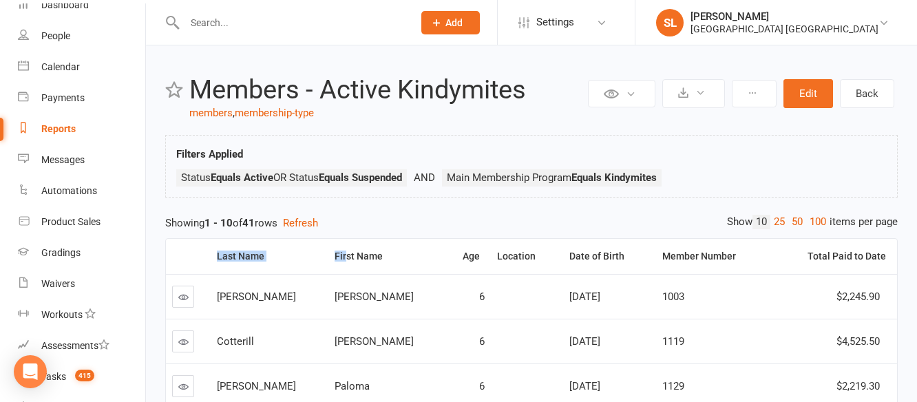
drag, startPoint x: 325, startPoint y: 256, endPoint x: 196, endPoint y: 260, distance: 128.9
click at [196, 260] on tr "Last Name First Name Age Location Date of Birth Member Number Total Paid to Date" at bounding box center [531, 256] width 731 height 35
click at [394, 264] on th "First Name" at bounding box center [388, 256] width 118 height 35
drag, startPoint x: 332, startPoint y: 257, endPoint x: 280, endPoint y: 261, distance: 51.8
click at [278, 262] on tr "Last Name First Name Age Location Date of Birth Member Number Total Paid to Date" at bounding box center [531, 256] width 731 height 35
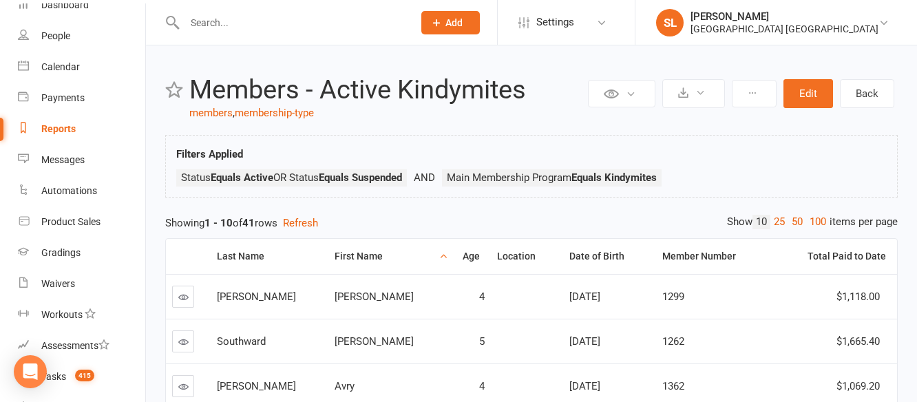
click at [395, 257] on th "First Name" at bounding box center [388, 256] width 118 height 35
click at [406, 256] on th "First Name" at bounding box center [388, 256] width 118 height 35
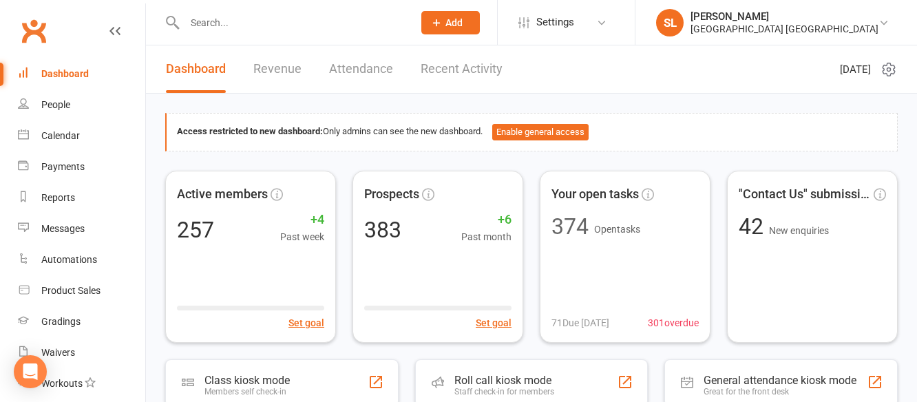
click at [243, 16] on input "text" at bounding box center [291, 22] width 223 height 19
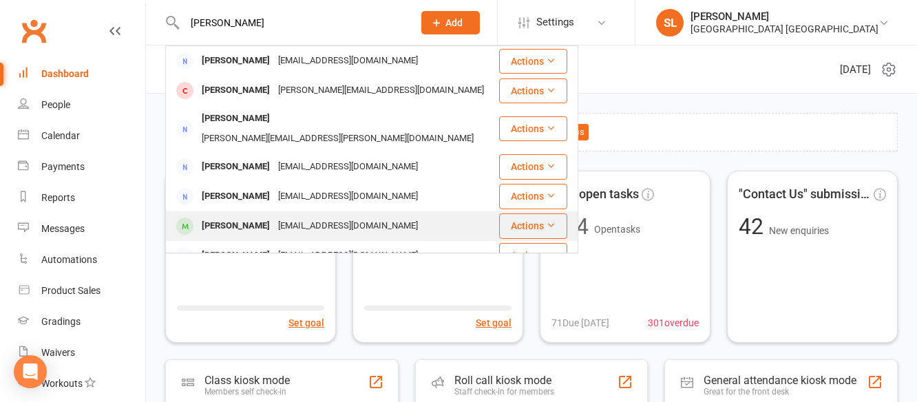
type input "[PERSON_NAME]"
click at [263, 216] on div "[PERSON_NAME]" at bounding box center [236, 226] width 76 height 20
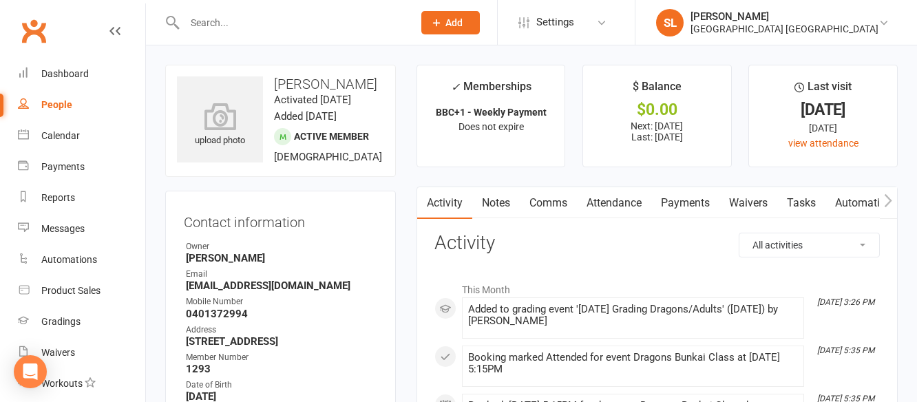
click at [689, 201] on link "Payments" at bounding box center [685, 203] width 68 height 32
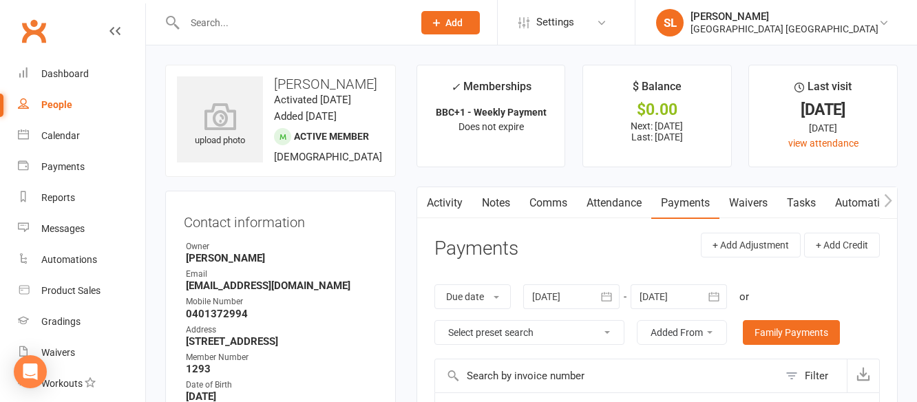
click at [625, 200] on link "Attendance" at bounding box center [614, 203] width 74 height 32
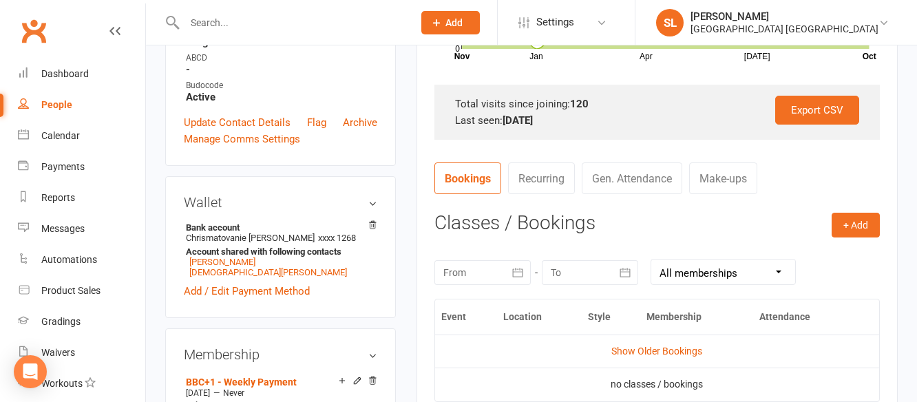
scroll to position [413, 0]
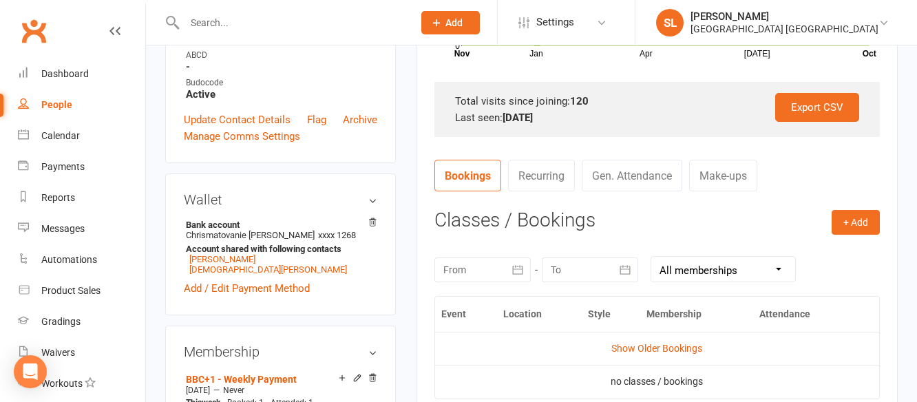
click at [475, 254] on div "[DATE] Sun Mon Tue Wed Thu Fri Sat 40 28 29 30 01 02 03 04 41 05 06 07 08 09 10…" at bounding box center [658, 269] width 446 height 54
click at [486, 278] on div at bounding box center [483, 270] width 96 height 25
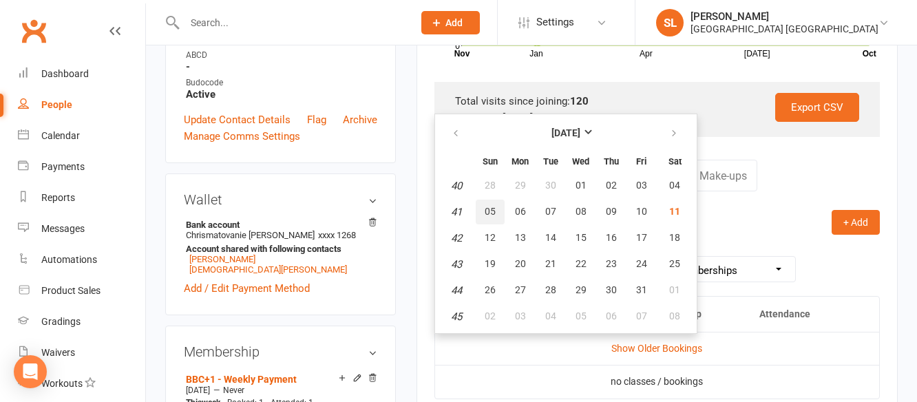
click at [488, 212] on span "05" at bounding box center [490, 211] width 11 height 11
type input "[DATE]"
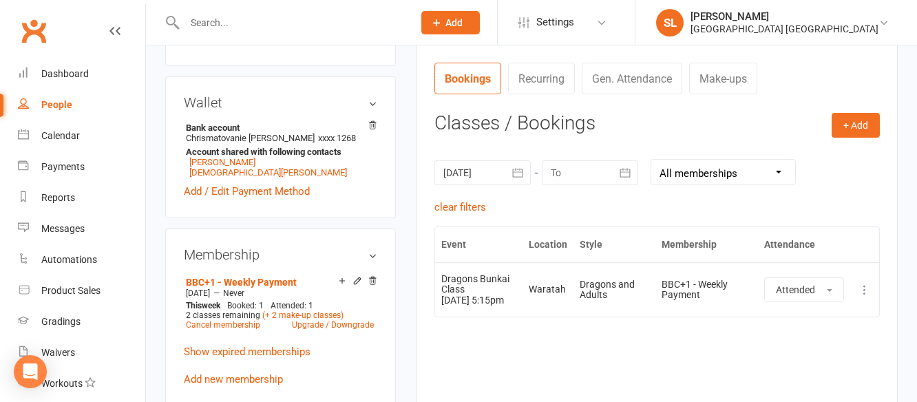
scroll to position [551, 0]
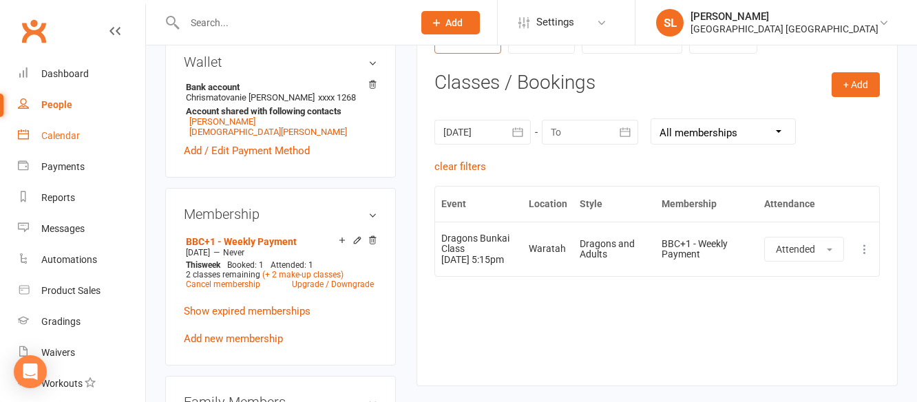
click at [62, 134] on div "Calendar" at bounding box center [60, 135] width 39 height 11
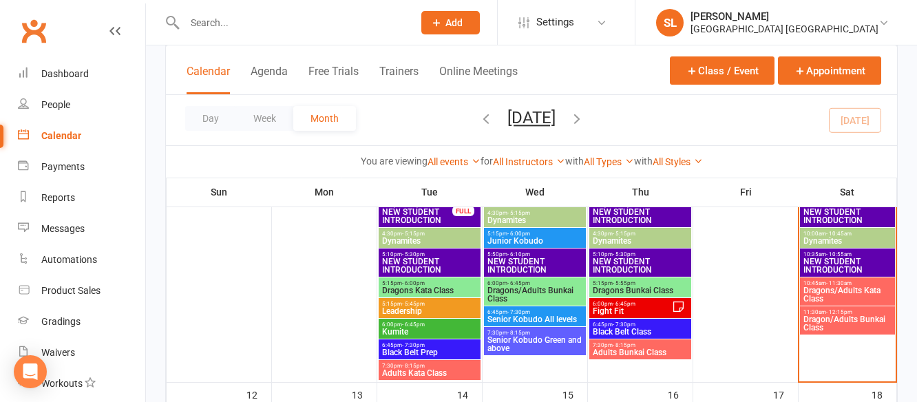
scroll to position [413, 0]
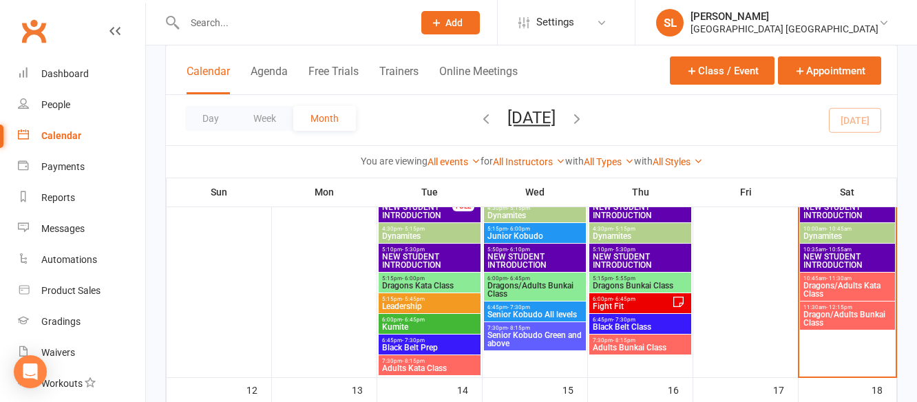
click at [632, 283] on span "Dragons Bunkai Class" at bounding box center [640, 286] width 96 height 8
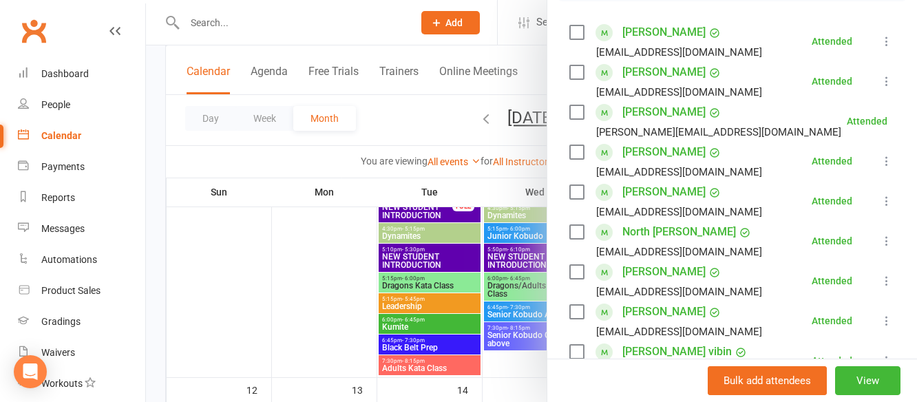
scroll to position [275, 0]
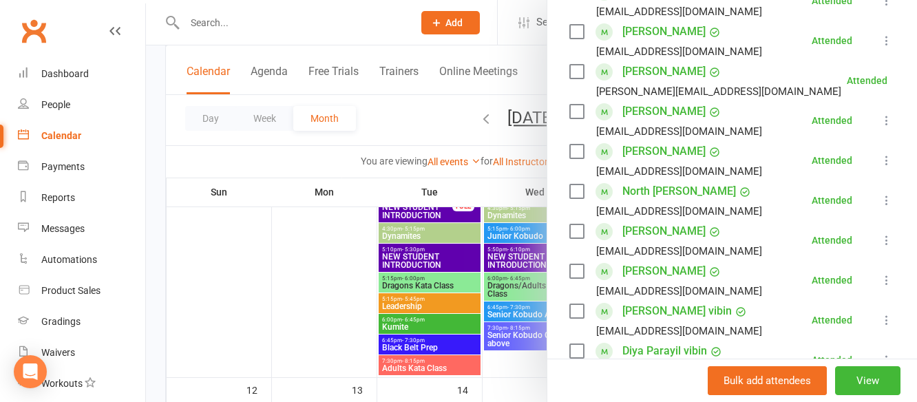
click at [329, 260] on div at bounding box center [531, 201] width 771 height 402
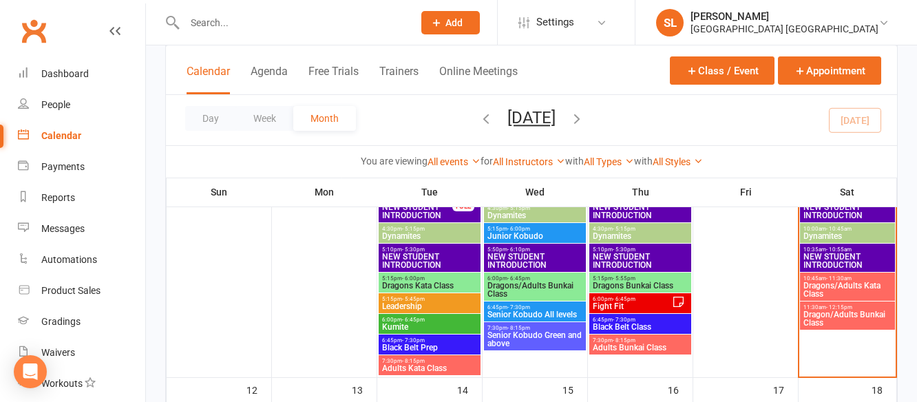
click at [231, 21] on input "text" at bounding box center [291, 22] width 223 height 19
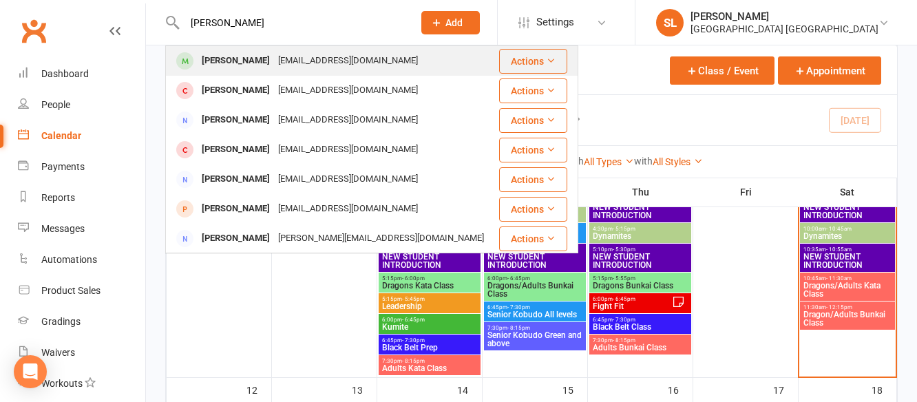
type input "[PERSON_NAME]"
click at [236, 61] on div "[PERSON_NAME]" at bounding box center [236, 61] width 76 height 20
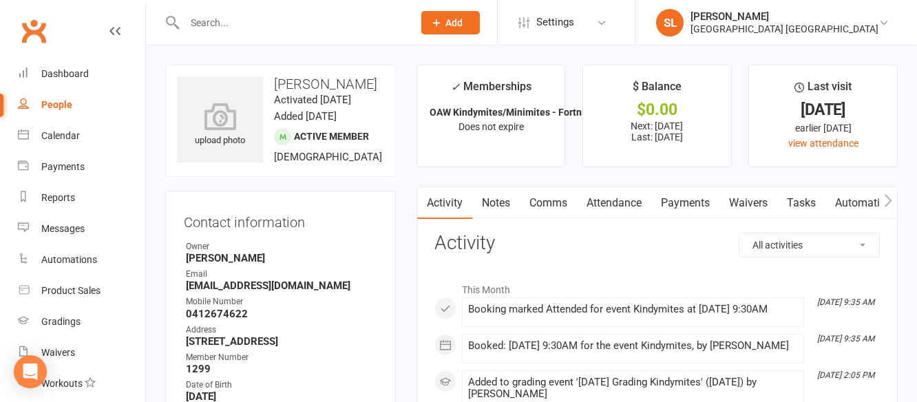
click at [677, 199] on link "Payments" at bounding box center [685, 203] width 68 height 32
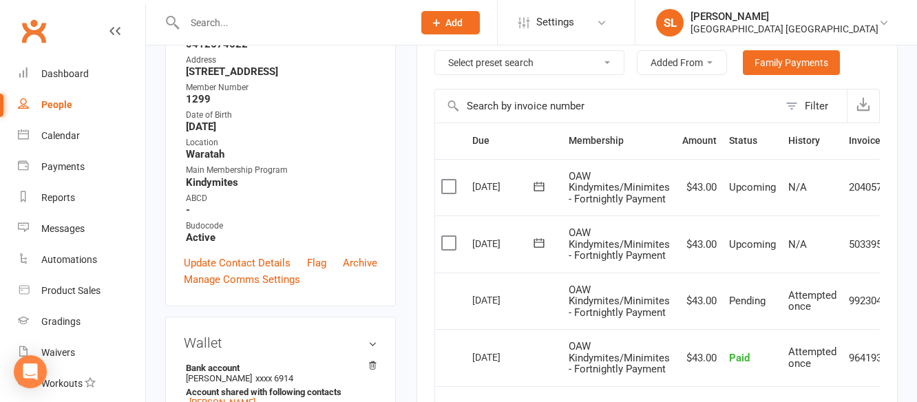
scroll to position [275, 0]
